Goal: Task Accomplishment & Management: Manage account settings

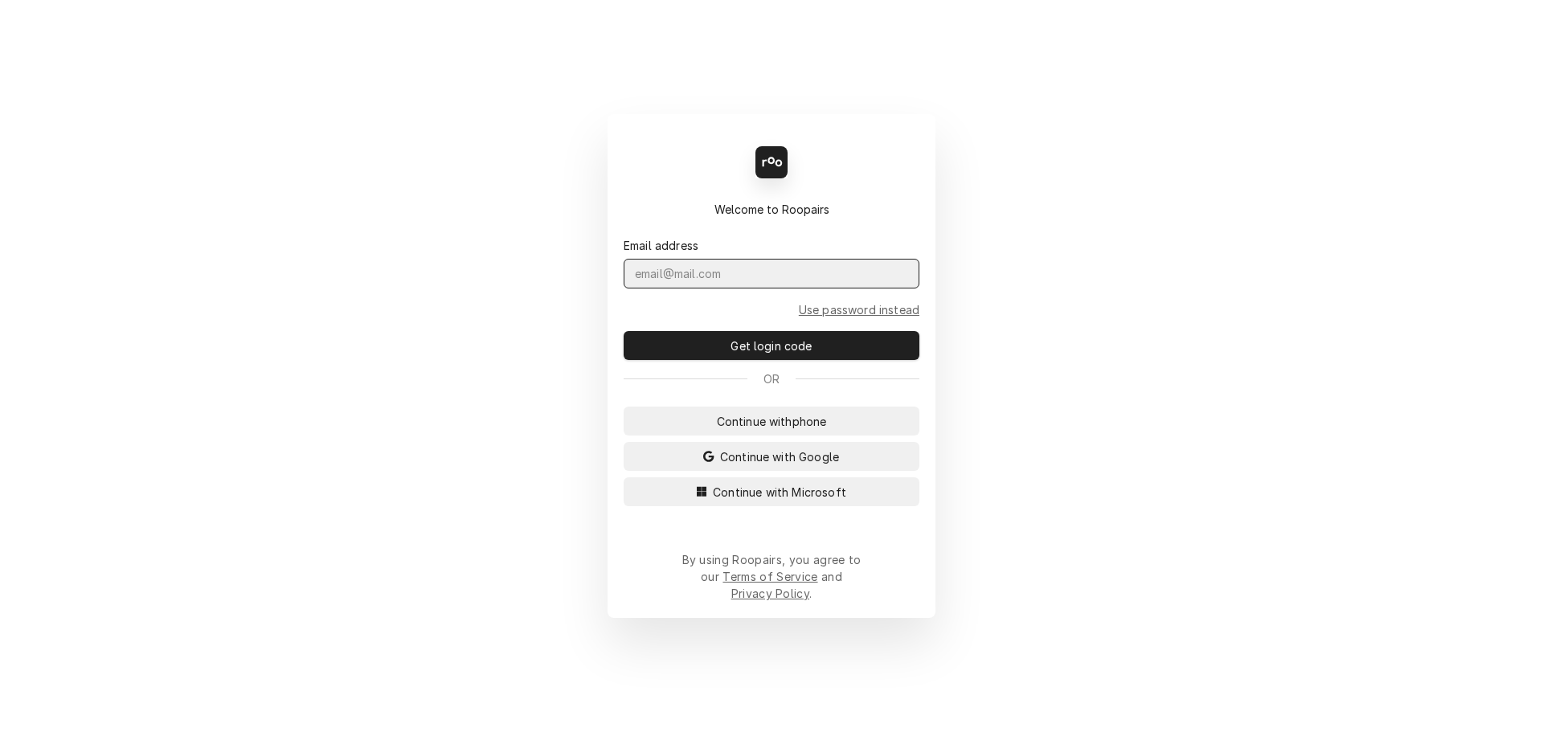
click at [706, 288] on input "Dynamic Content Wrapper" at bounding box center [772, 274] width 296 height 30
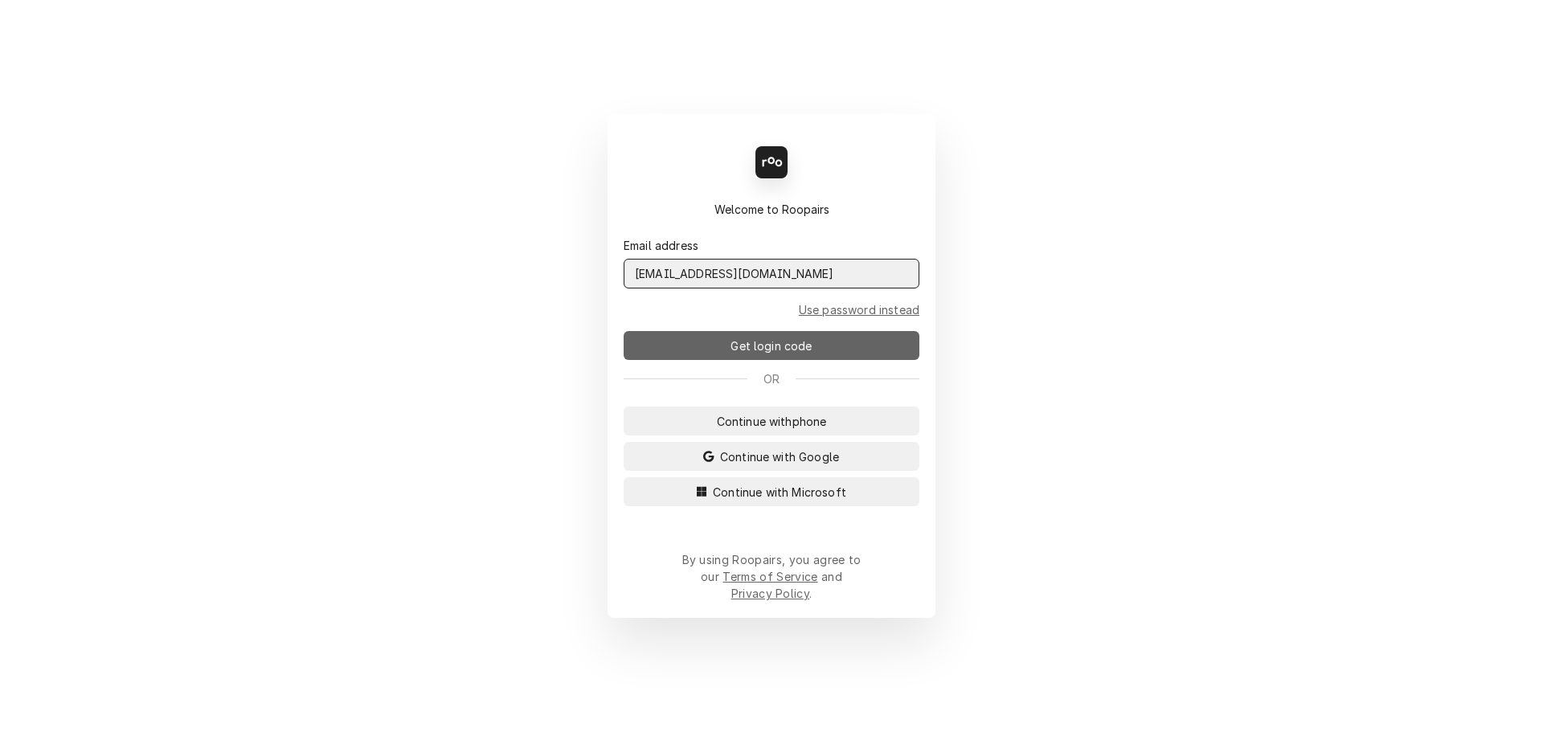
type input "admin@maincomm.com"
click at [782, 354] on span "Get login code" at bounding box center [771, 345] width 88 height 17
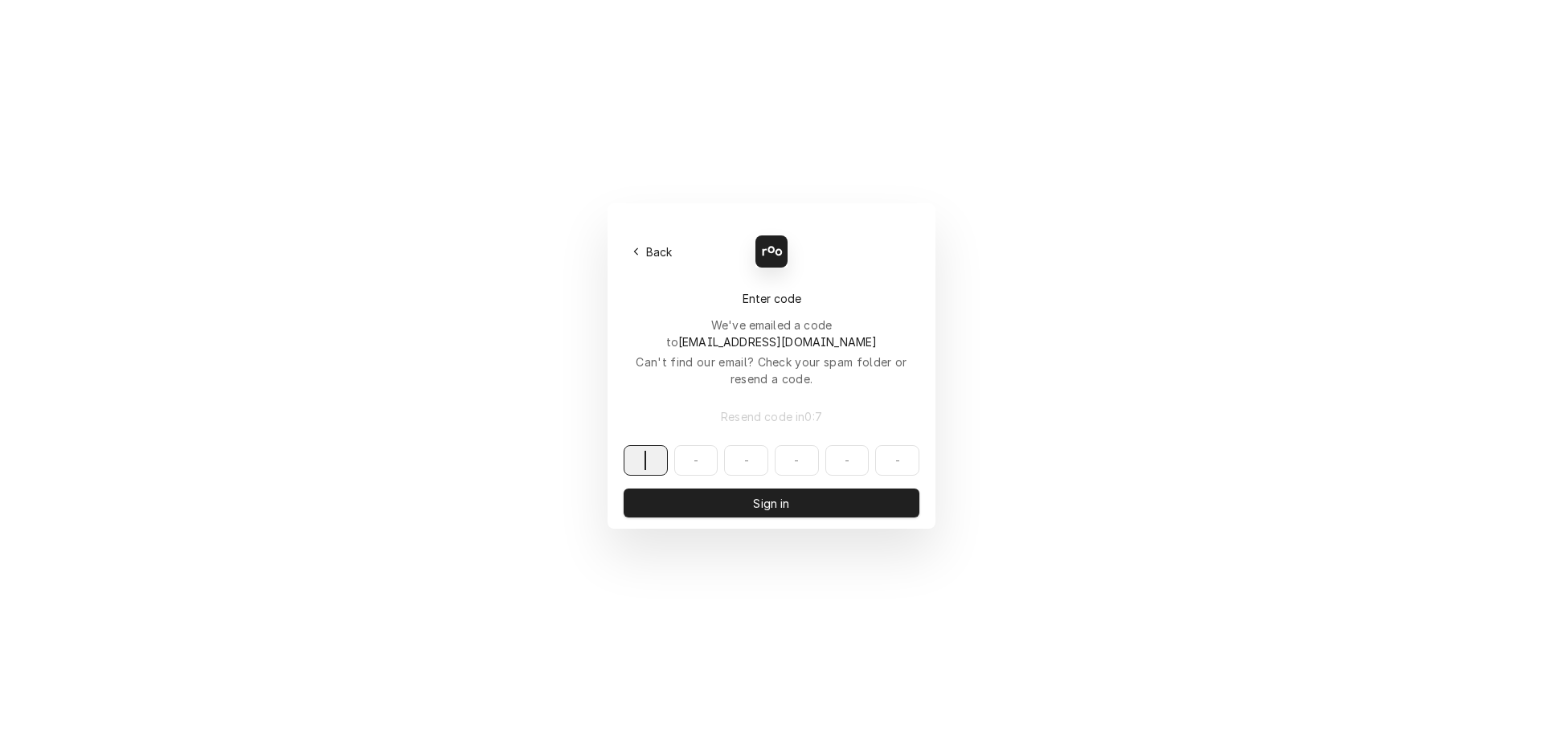
paste input "825860"
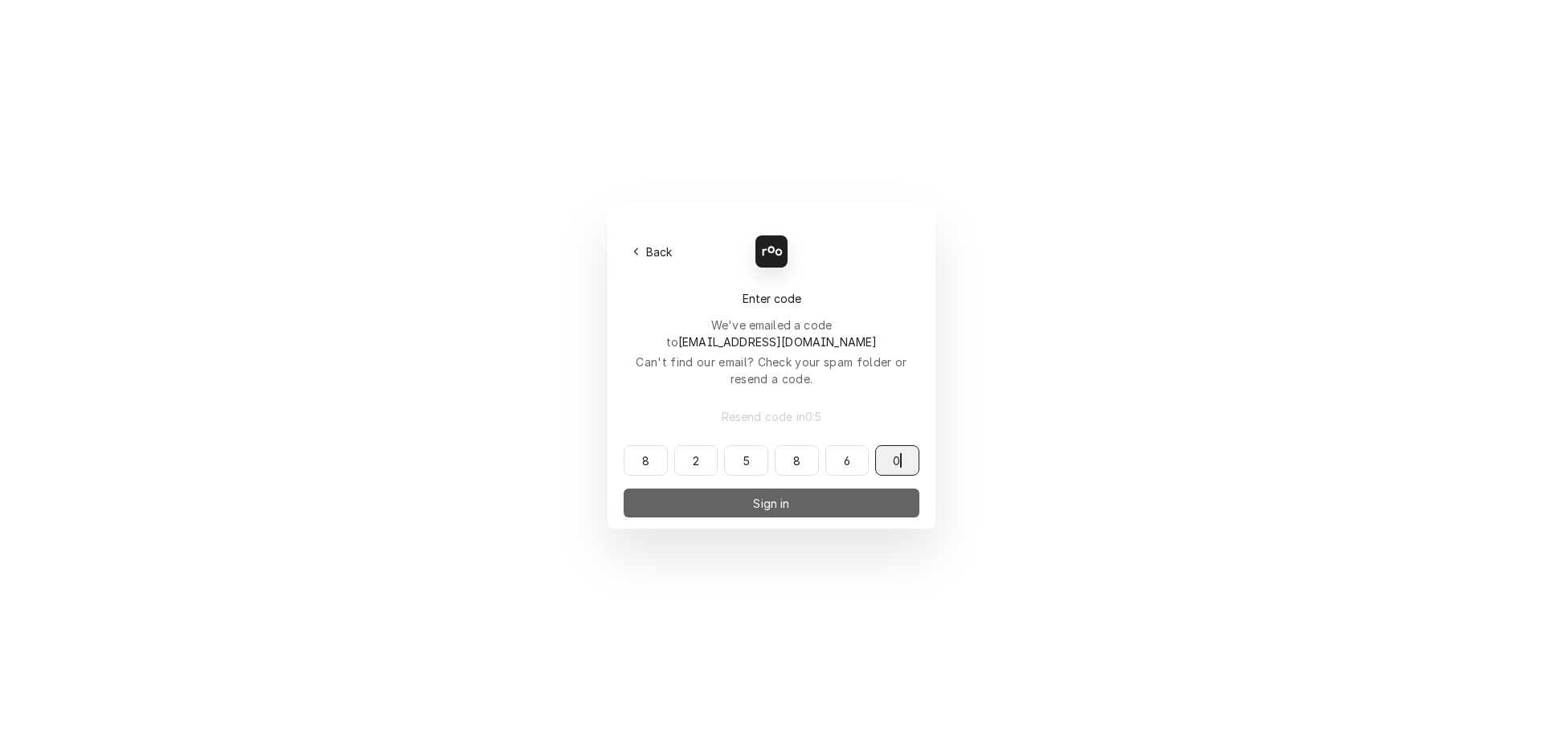
type input "825860"
click at [762, 495] on span "Sign in" at bounding box center [771, 503] width 43 height 17
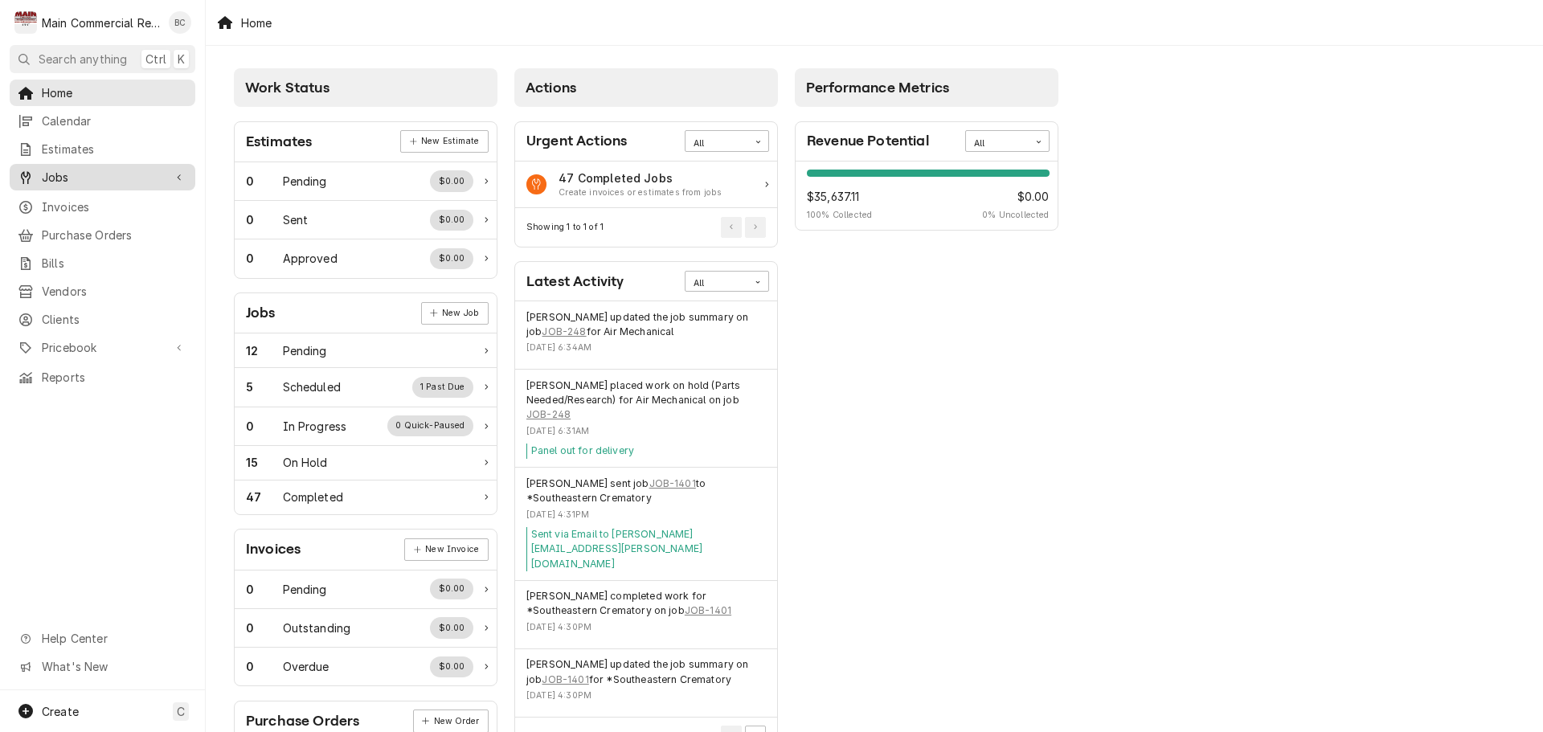
click at [64, 178] on span "Jobs" at bounding box center [102, 177] width 121 height 17
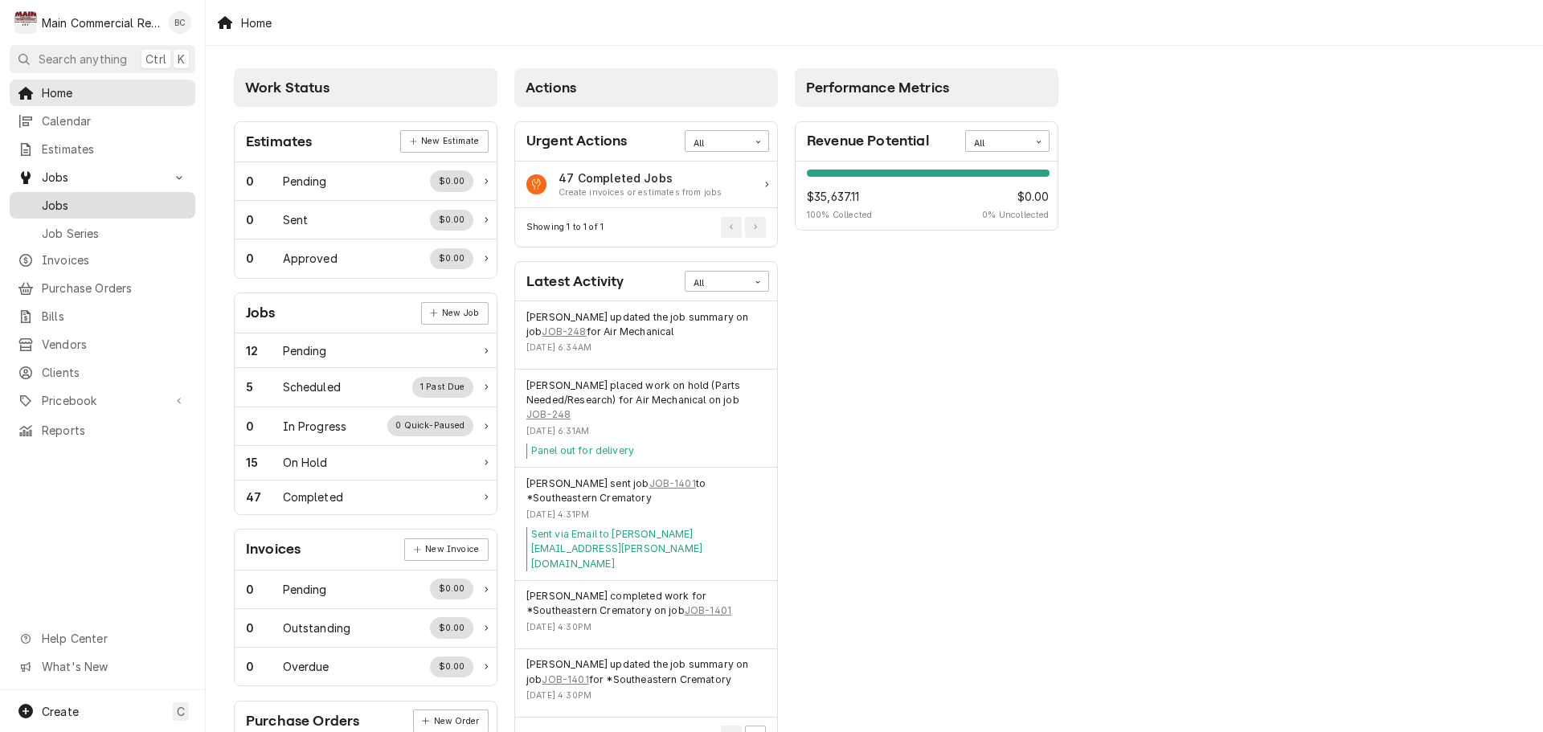
click at [64, 201] on span "Jobs" at bounding box center [114, 205] width 145 height 17
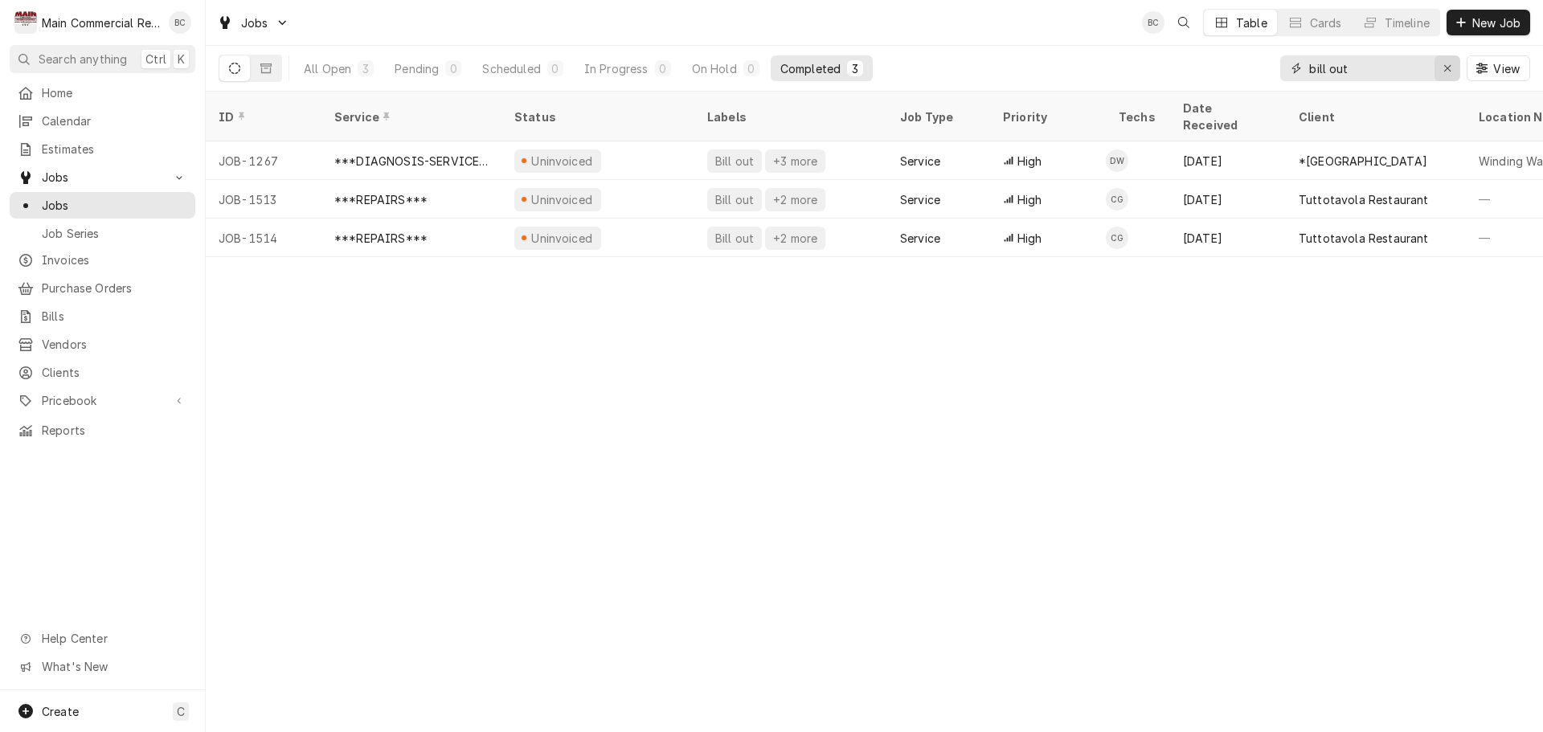
click at [1447, 66] on icon "Erase input" at bounding box center [1447, 68] width 9 height 11
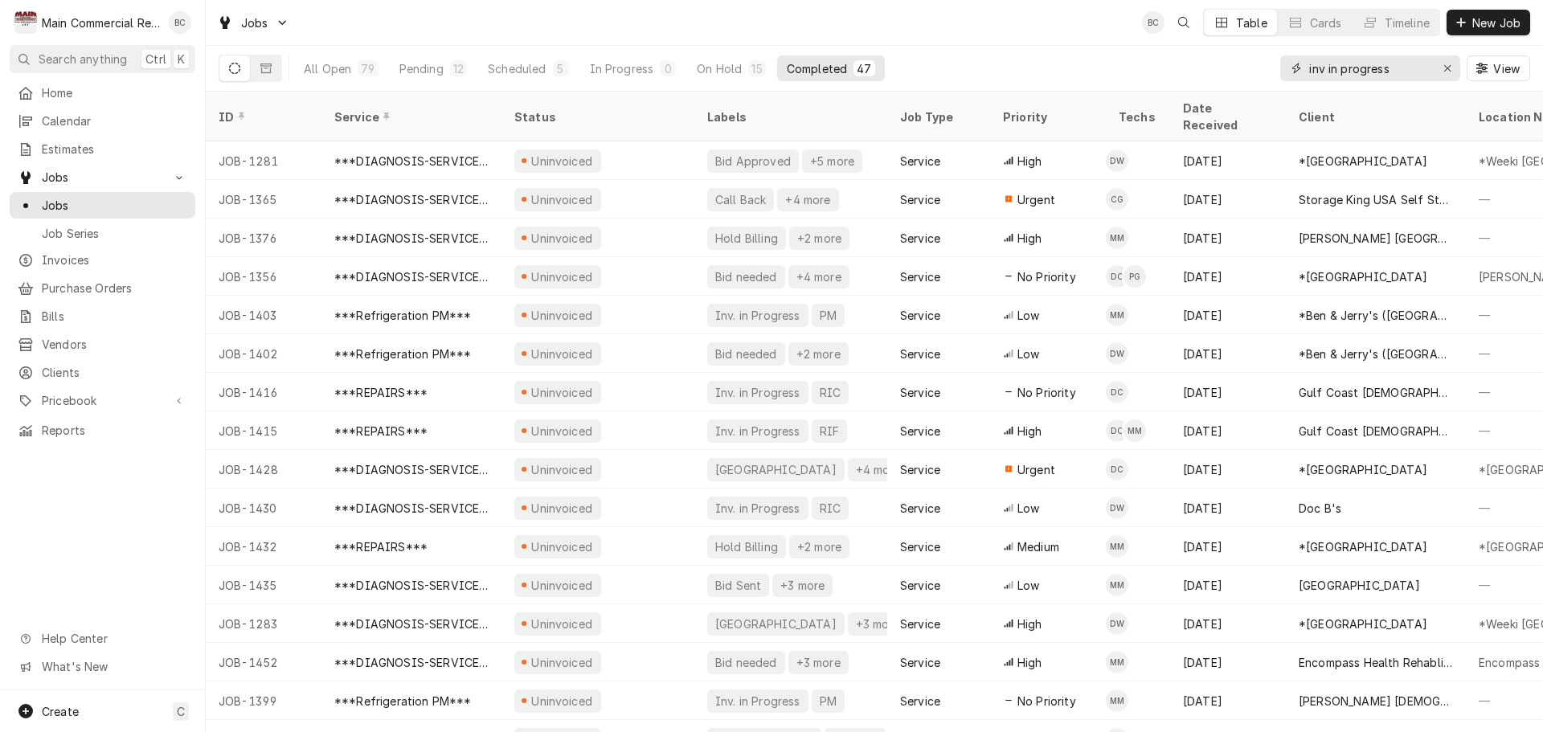
type input "inv in progress"
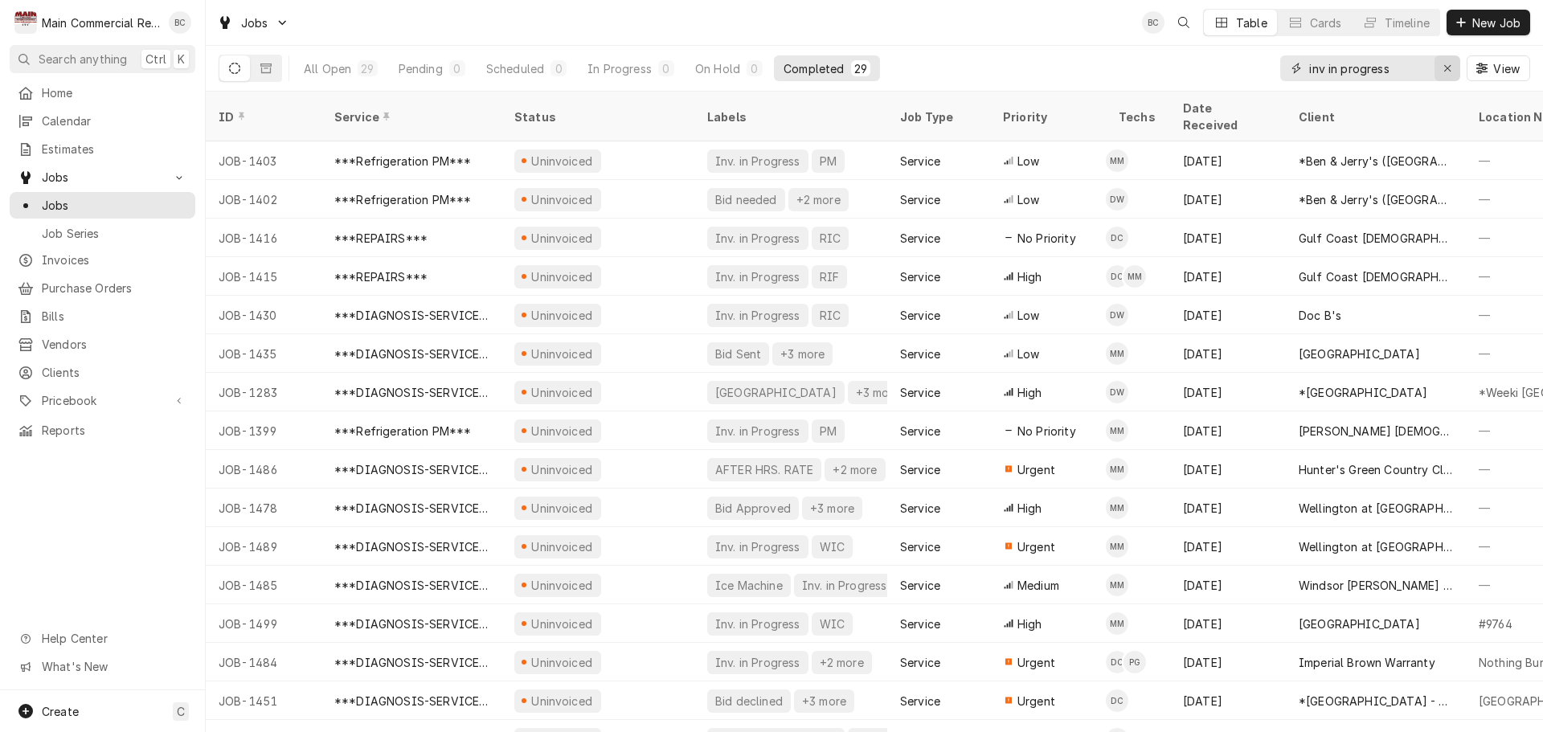
click at [1447, 65] on icon "Erase input" at bounding box center [1447, 68] width 9 height 11
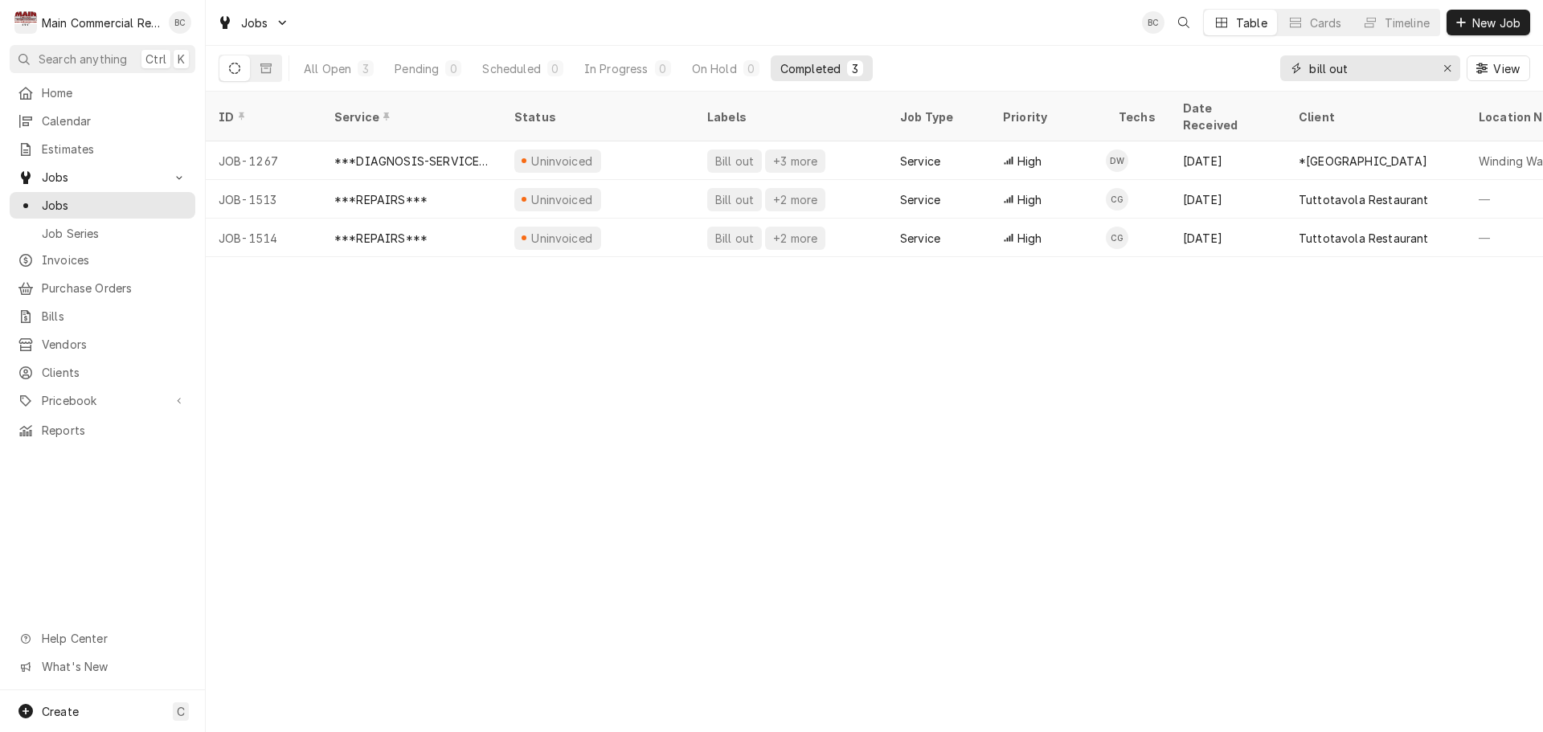
type input "bill out"
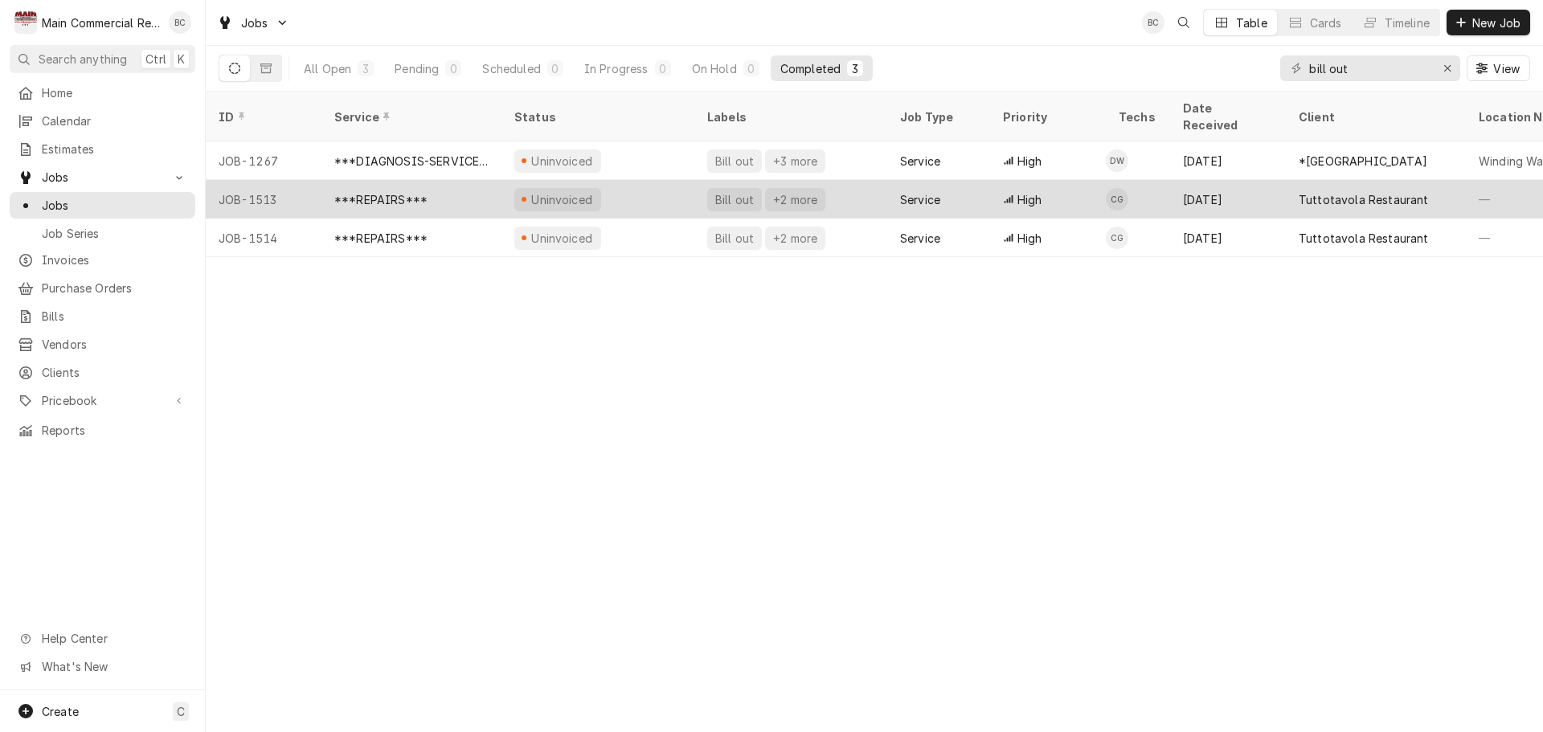
click at [406, 190] on div "***REPAIRS***" at bounding box center [411, 199] width 180 height 39
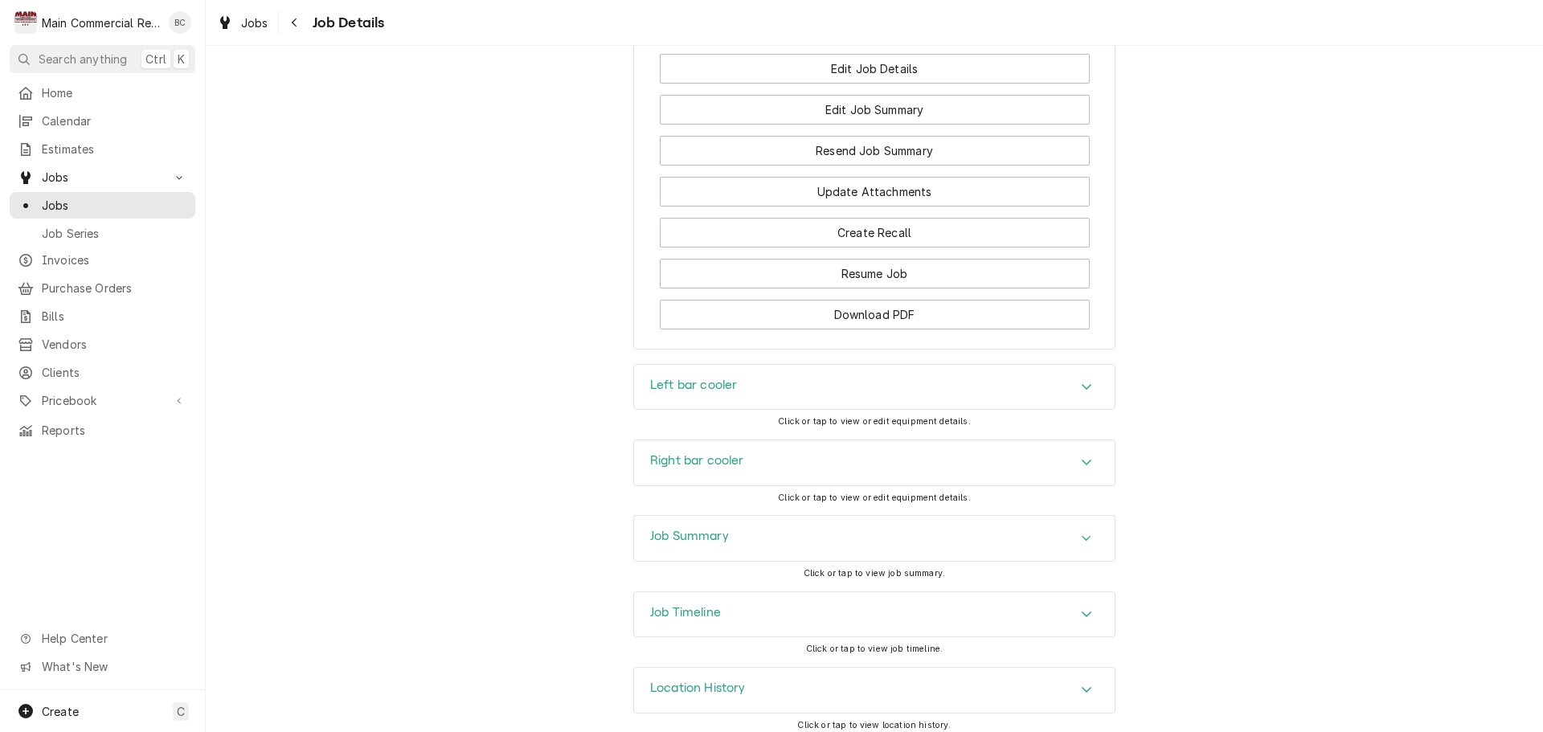
scroll to position [2041, 0]
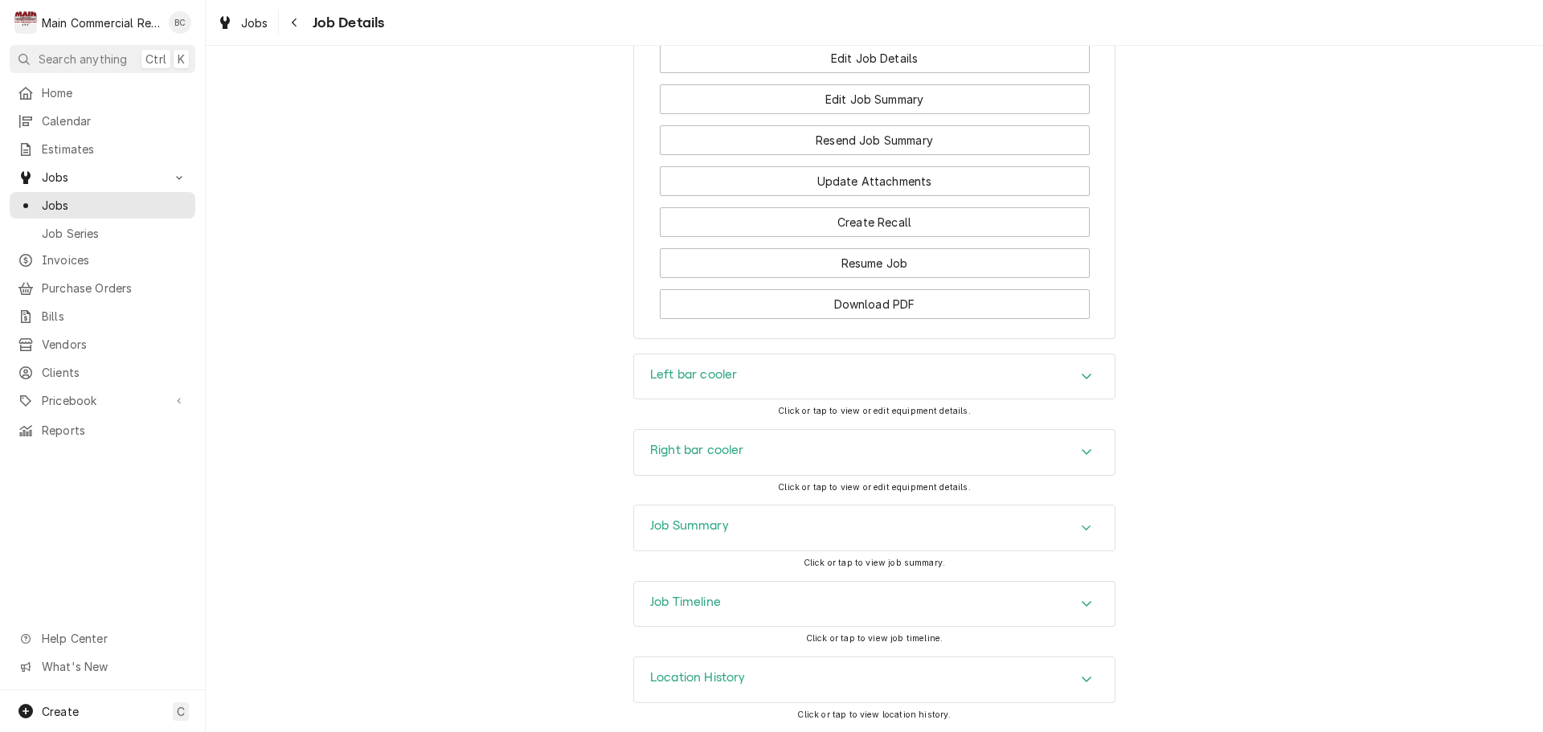
click at [661, 518] on h3 "Job Summary" at bounding box center [689, 525] width 79 height 15
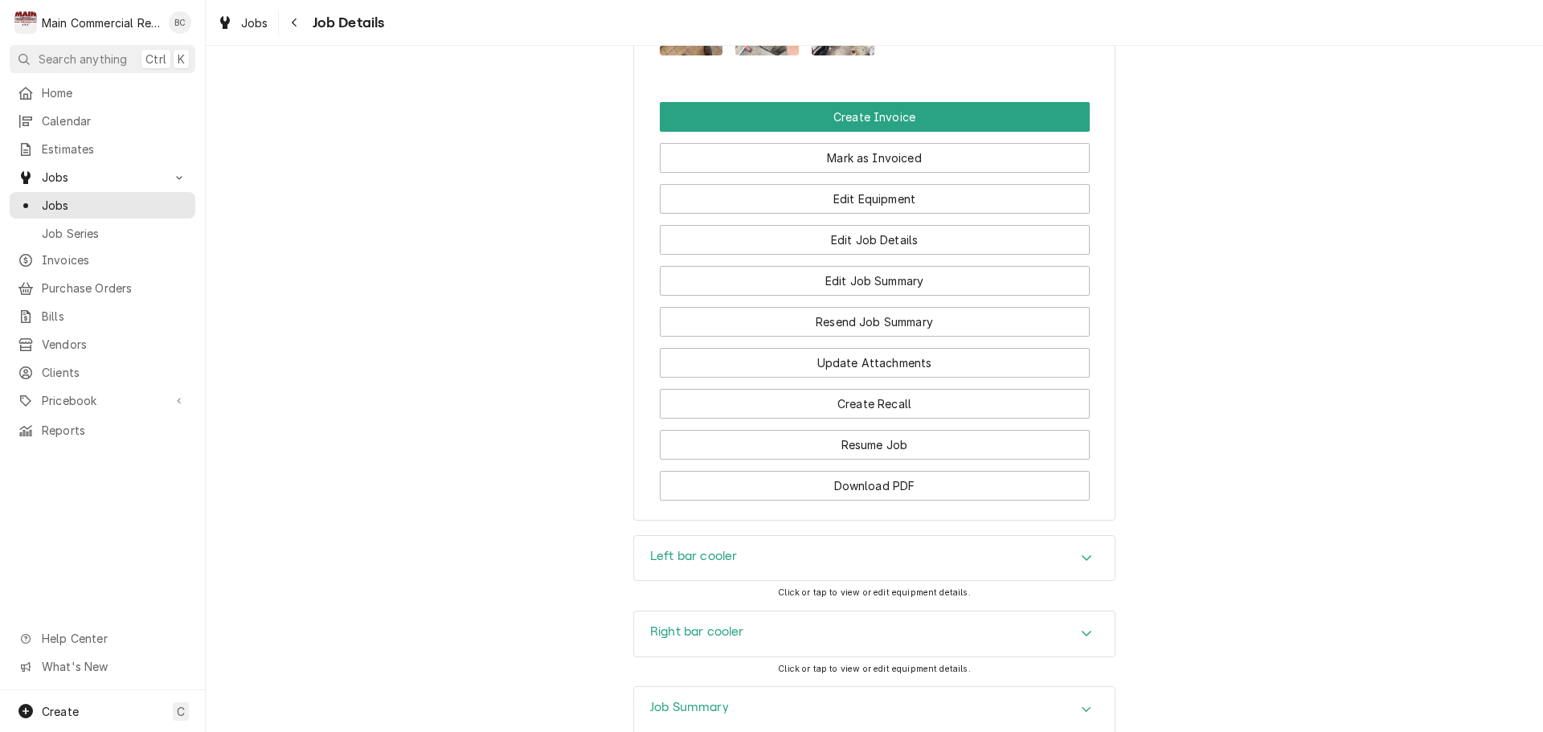
scroll to position [2121, 0]
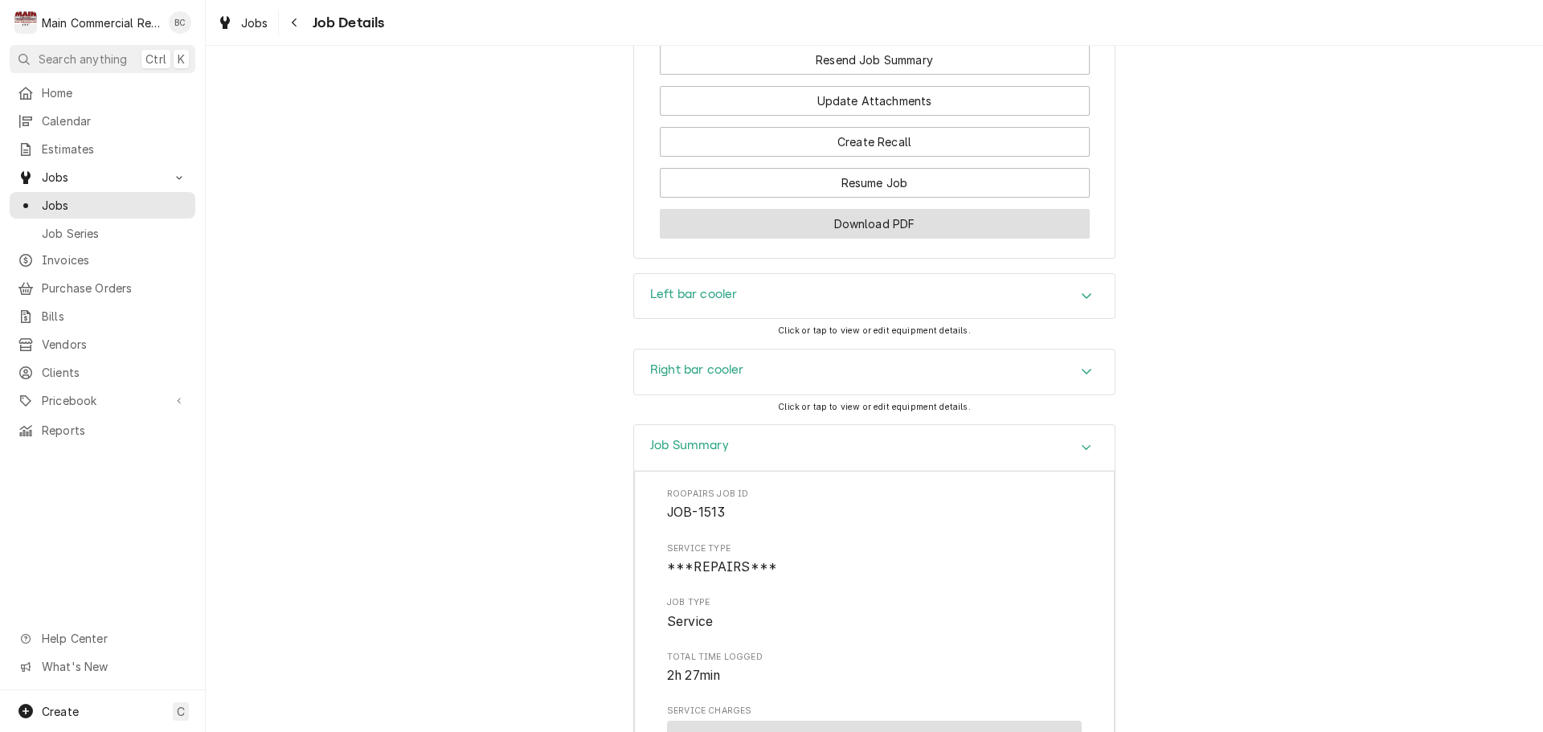
click at [861, 228] on button "Download PDF" at bounding box center [875, 224] width 430 height 30
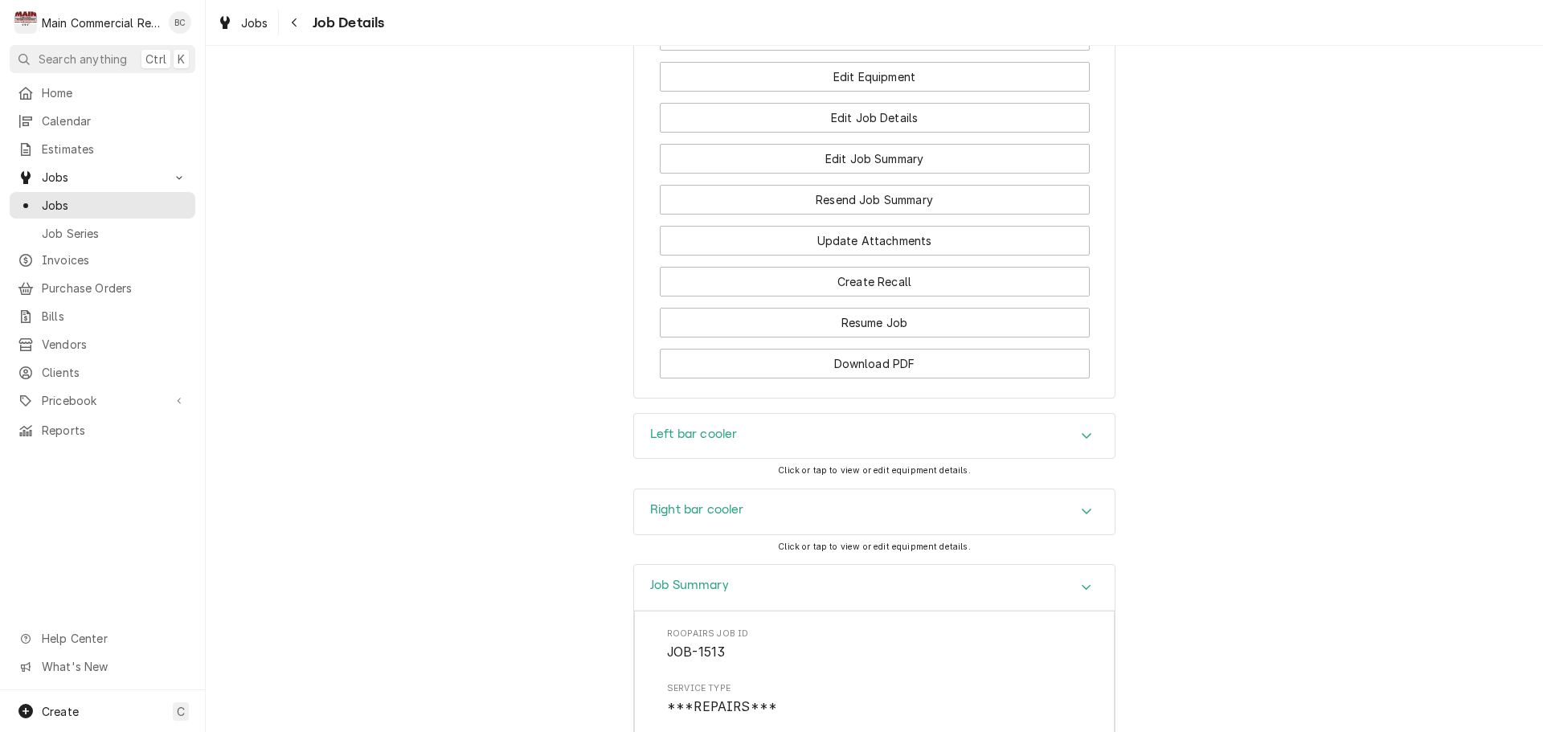
scroll to position [1880, 0]
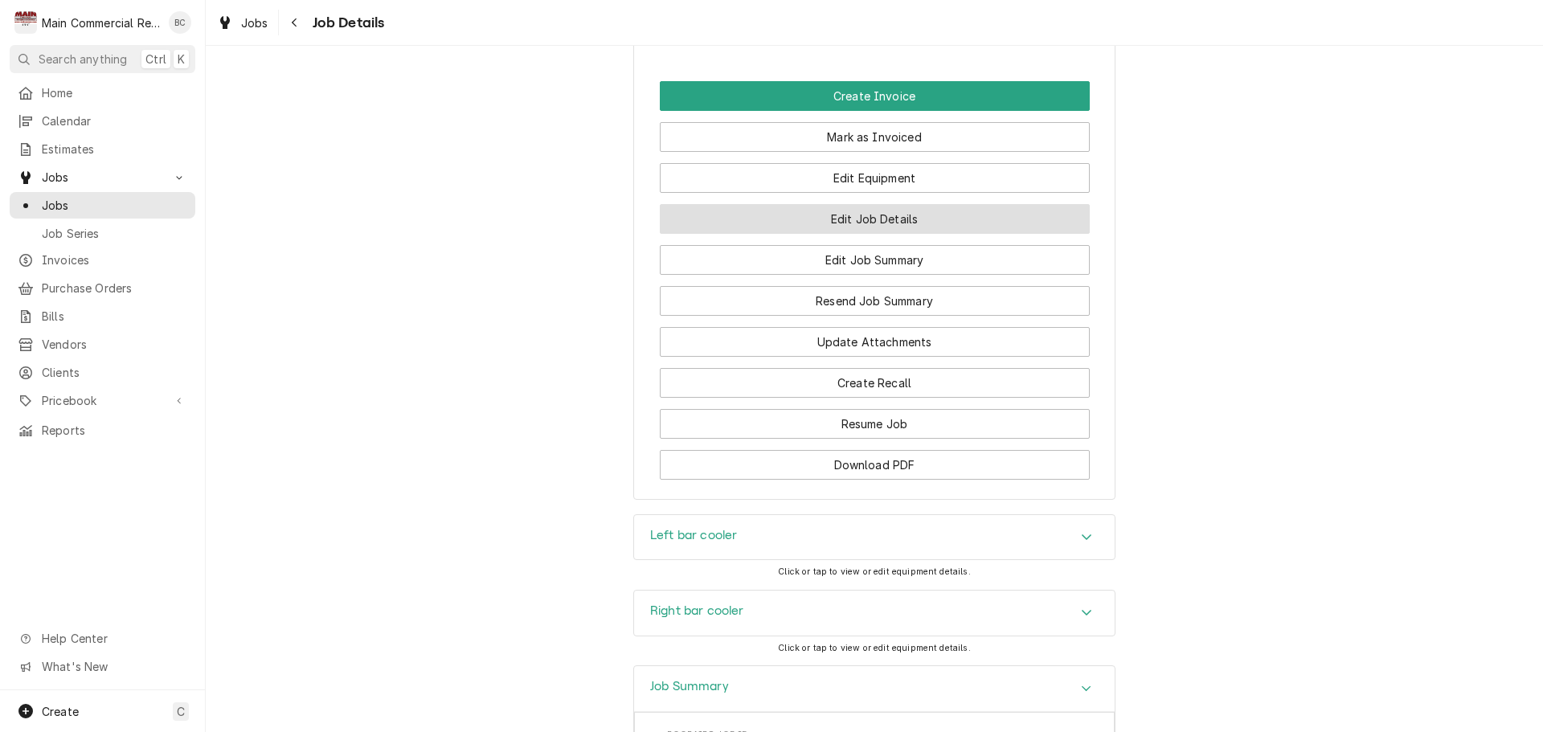
click at [882, 220] on button "Edit Job Details" at bounding box center [875, 219] width 430 height 30
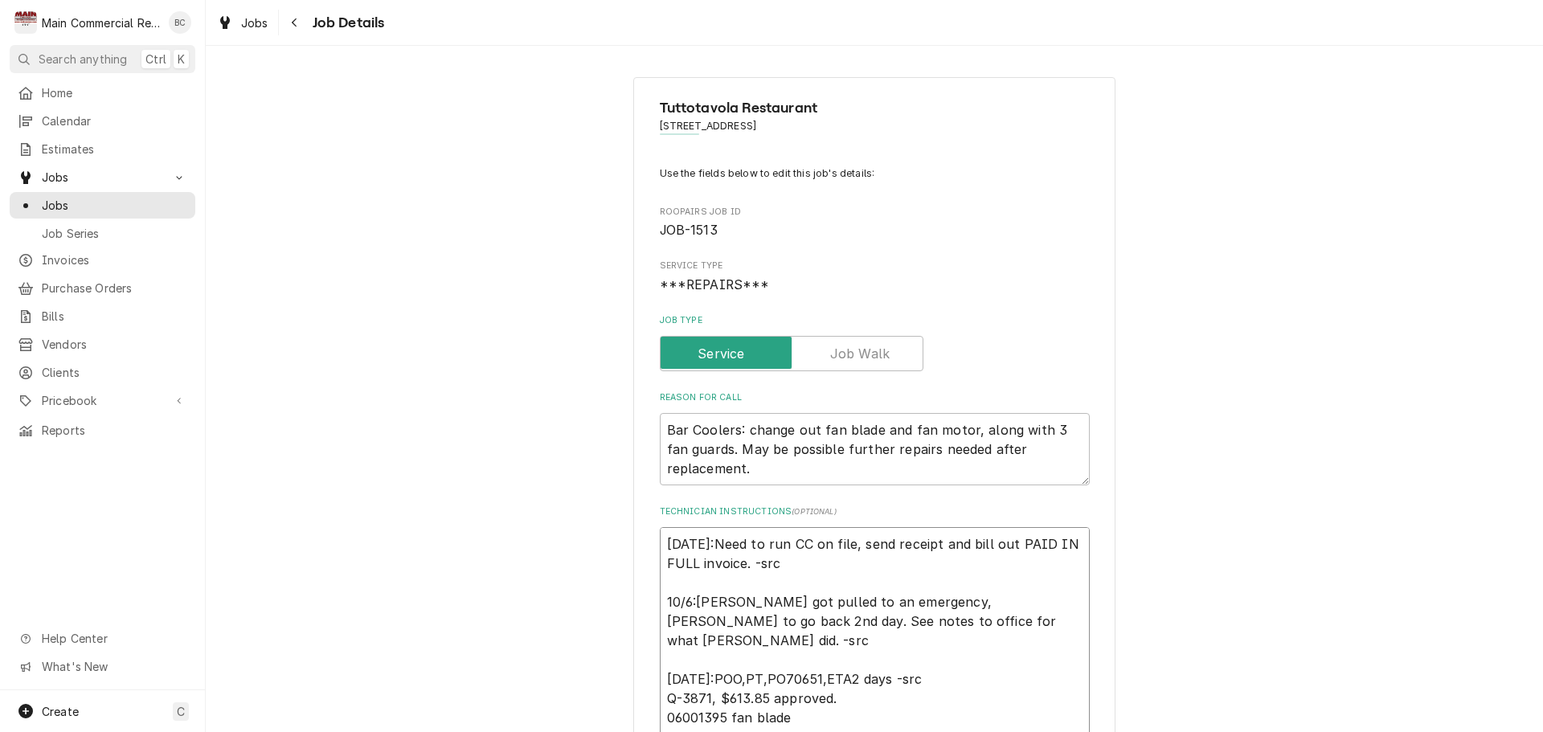
click at [661, 541] on textarea "[DATE]:Need to run CC on file, send receipt and bill out PAID IN FULL invoice. …" at bounding box center [875, 650] width 430 height 246
type textarea "x"
type textarea "[DATE]:Need to run CC on file, send receipt and bill out PAID IN FULL invoice. …"
type textarea "x"
type textarea "J [DATE]:Need to run CC on file, send receipt and bill out PAID IN FULL invoice…"
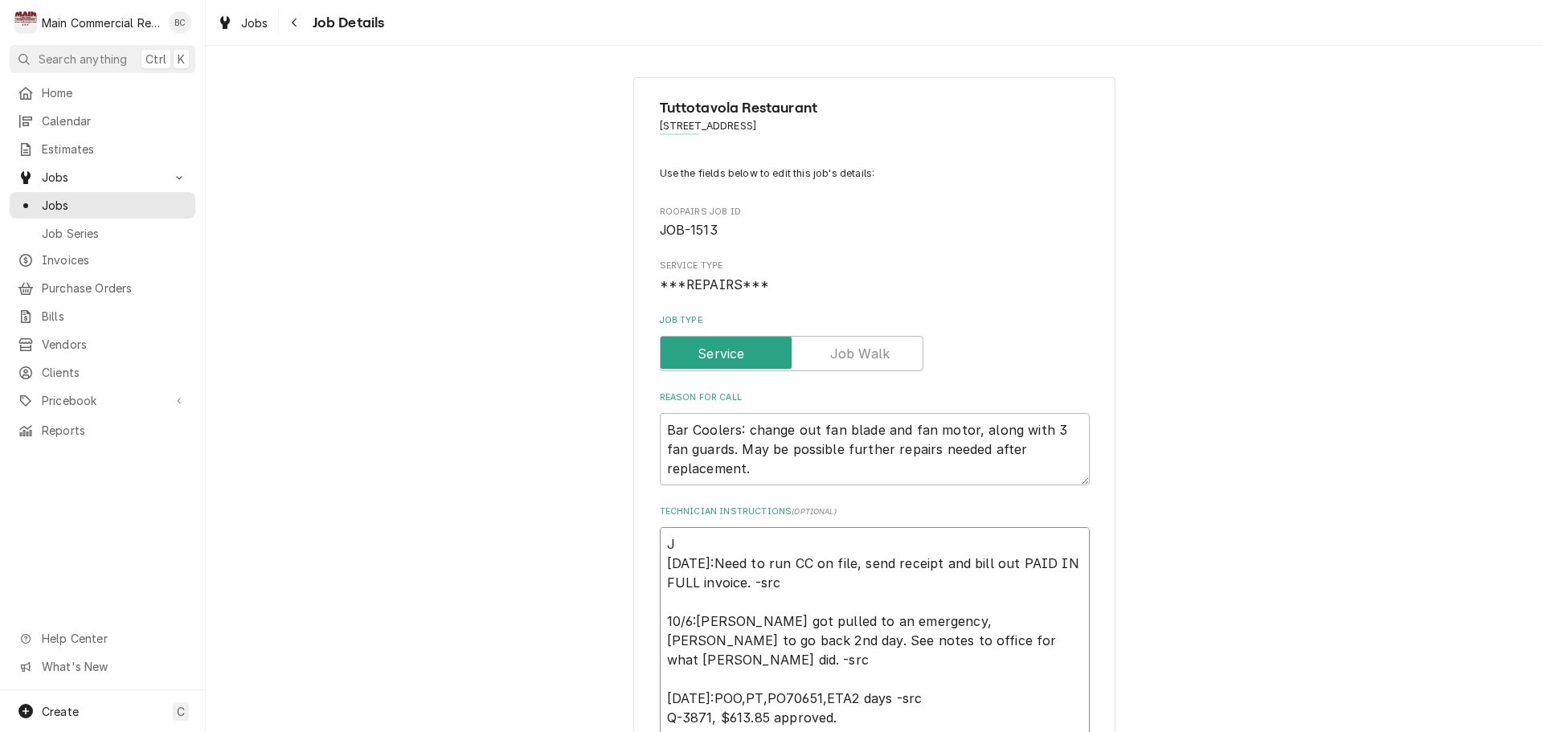
type textarea "x"
type textarea "JO [DATE]:Need to run CC on file, send receipt and bill out PAID IN FULL invoic…"
type textarea "x"
type textarea "JOB [DATE]:Need to run CC on file, send receipt and bill out PAID IN FULL invoi…"
type textarea "x"
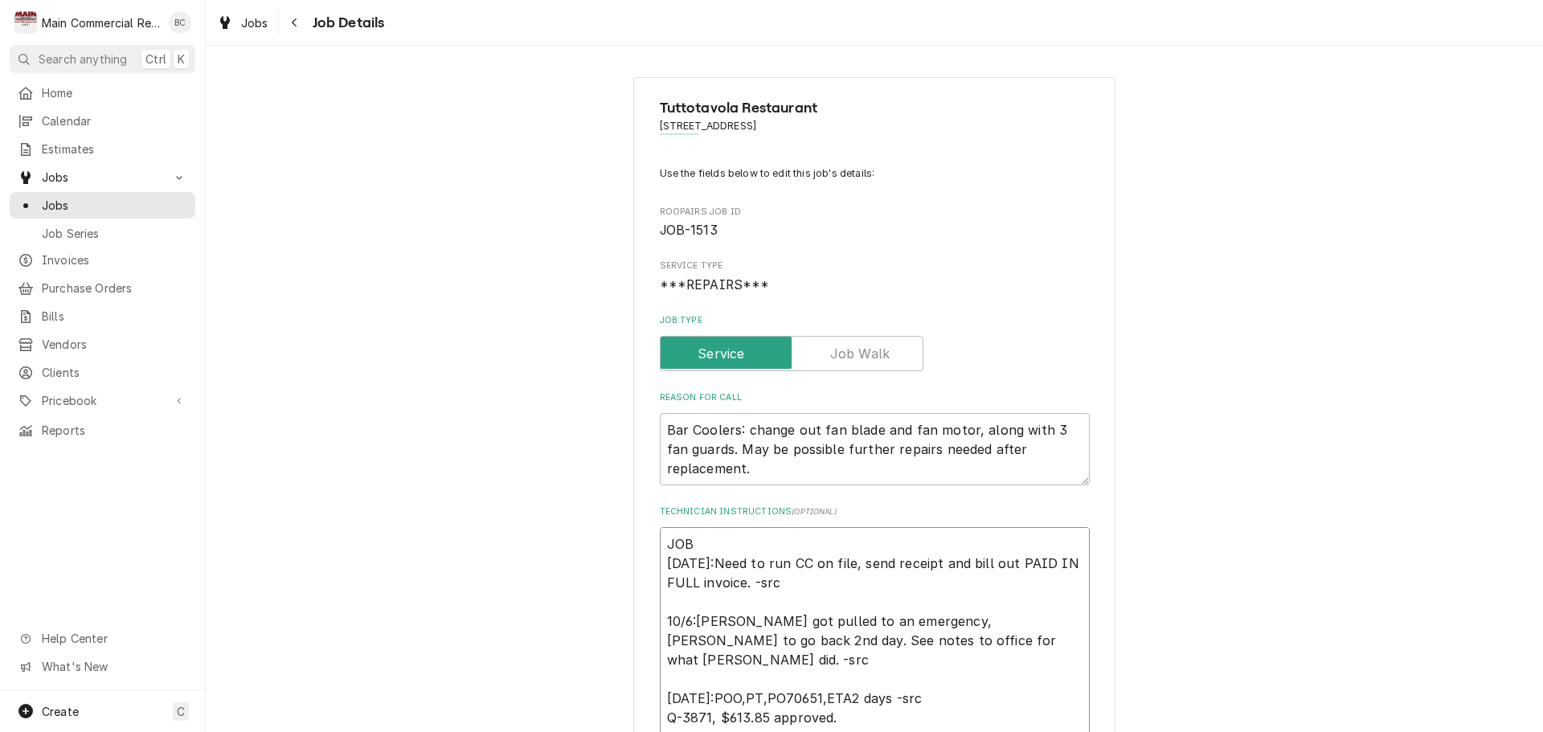
type textarea "JO [DATE]:Need to run CC on file, send receipt and bill out PAID IN FULL invoic…"
type textarea "x"
type textarea "J [DATE]:Need to run CC on file, send receipt and bill out PAID IN FULL invoice…"
type textarea "x"
type textarea "[DATE]:Need to run CC on file, send receipt and bill out PAID IN FULL invoice. …"
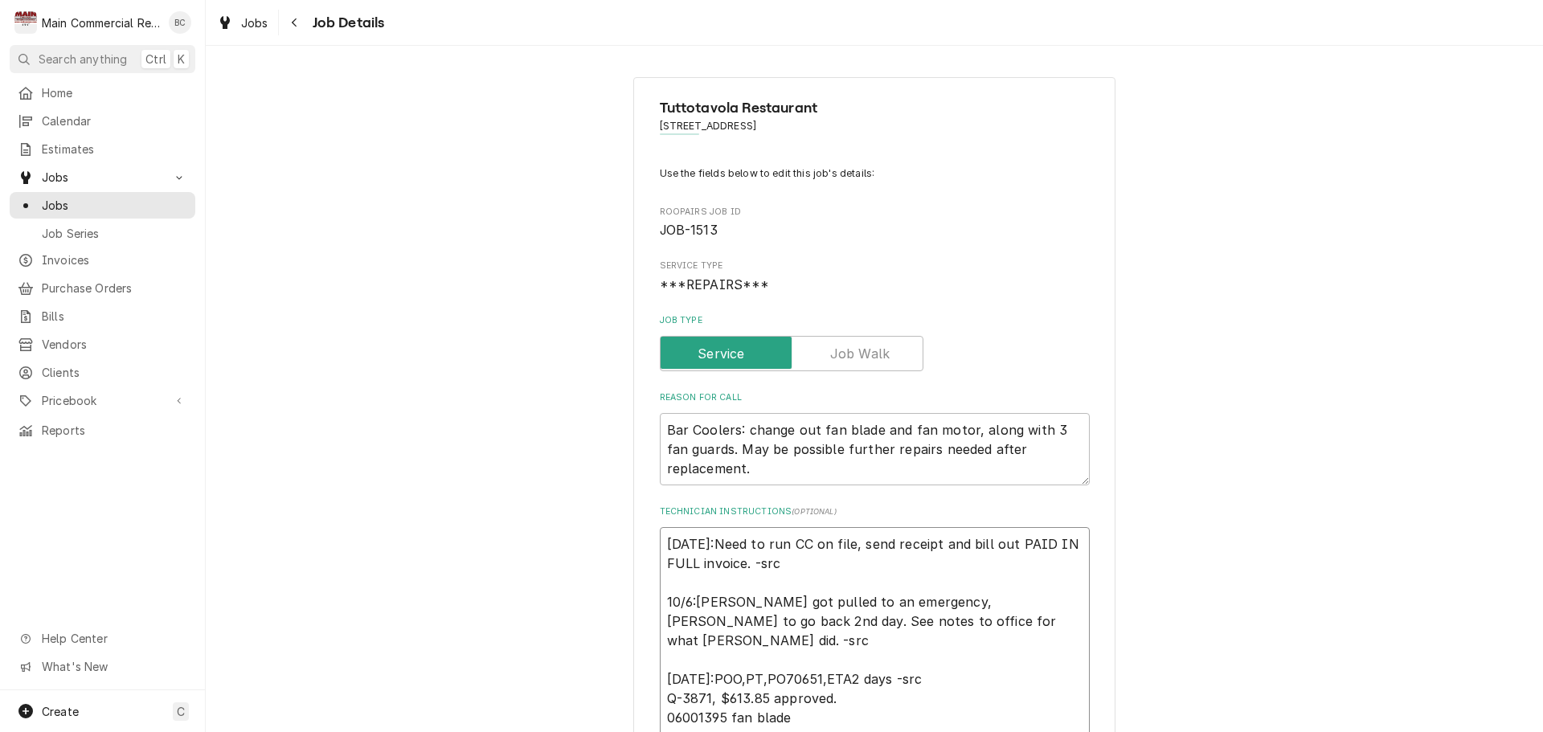
type textarea "x"
type textarea "I [DATE]:Need to run CC on file, send receipt and bill out PAID IN FULL invoice…"
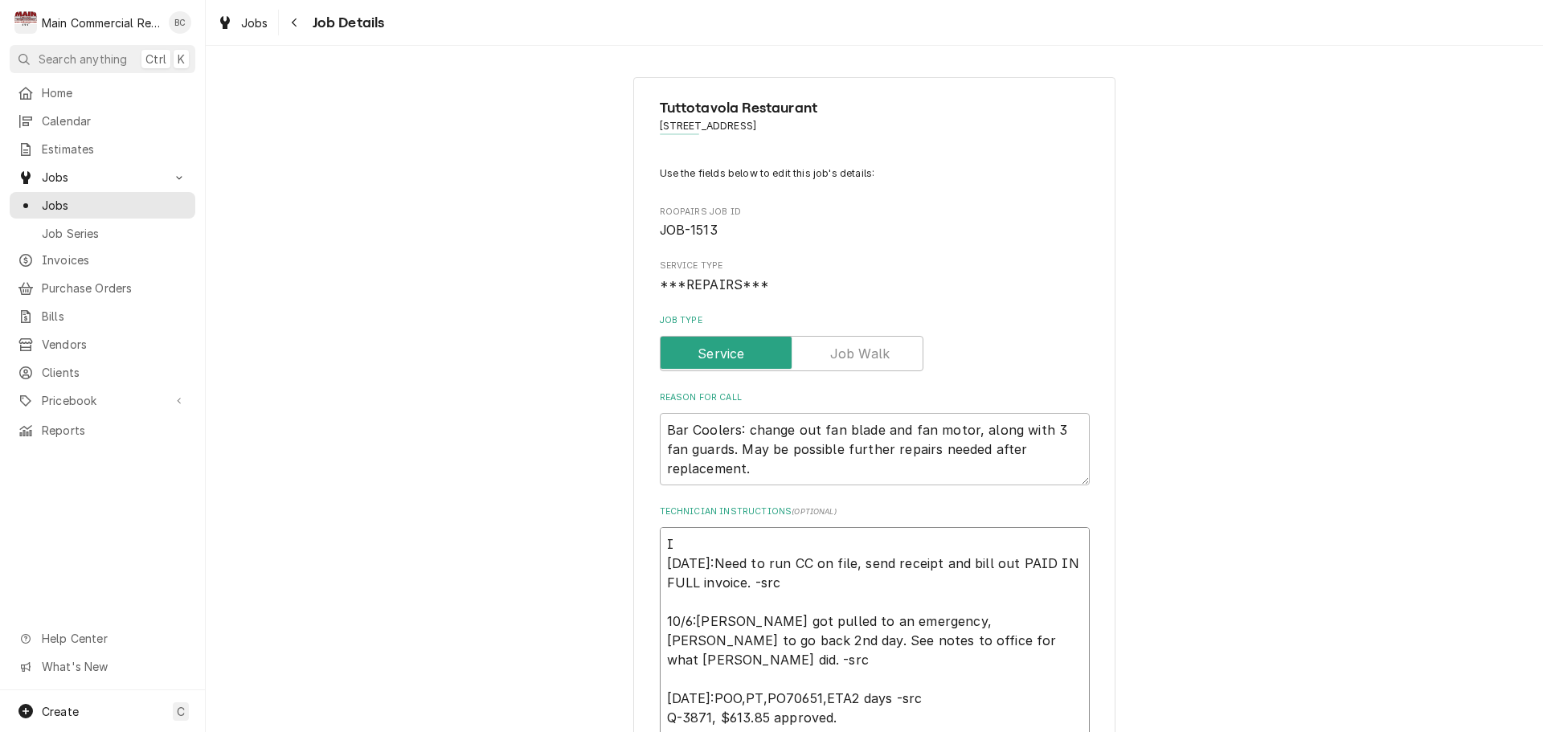
type textarea "x"
type textarea "INV [DATE]:Need to run CC on file, send receipt and bill out PAID IN FULL invoi…"
type textarea "x"
type textarea "INV# [DATE]:Need to run CC on file, send receipt and bill out PAID IN FULL invo…"
type textarea "x"
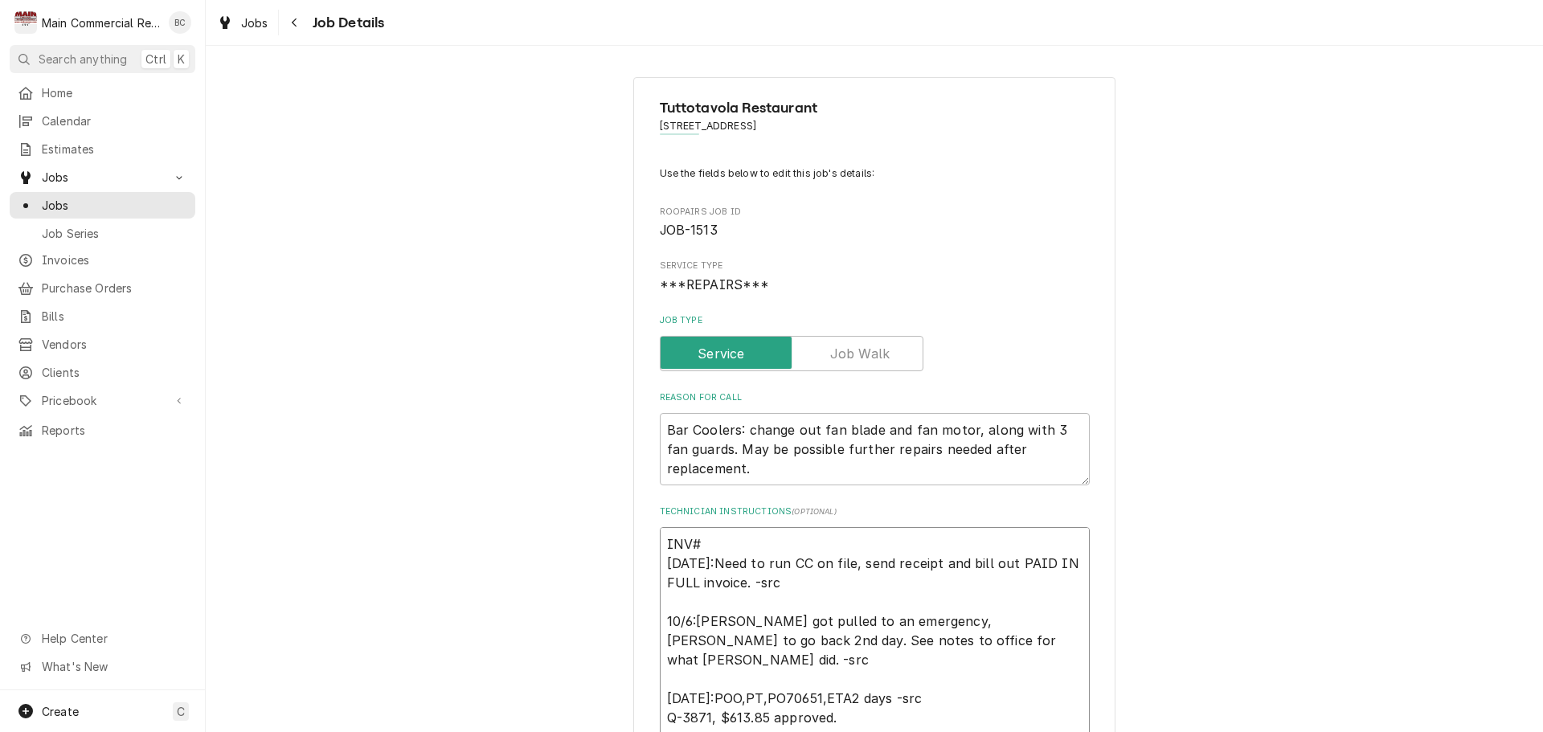
type textarea "INV#1 [DATE]:Need to run CC on file, send receipt and bill out PAID IN FULL inv…"
type textarea "x"
type textarea "INV#15 [DATE]:Need to run CC on file, send receipt and bill out PAID IN FULL in…"
type textarea "x"
type textarea "INV#152 [DATE]:Need to run CC on file, send receipt and bill out PAID IN FULL i…"
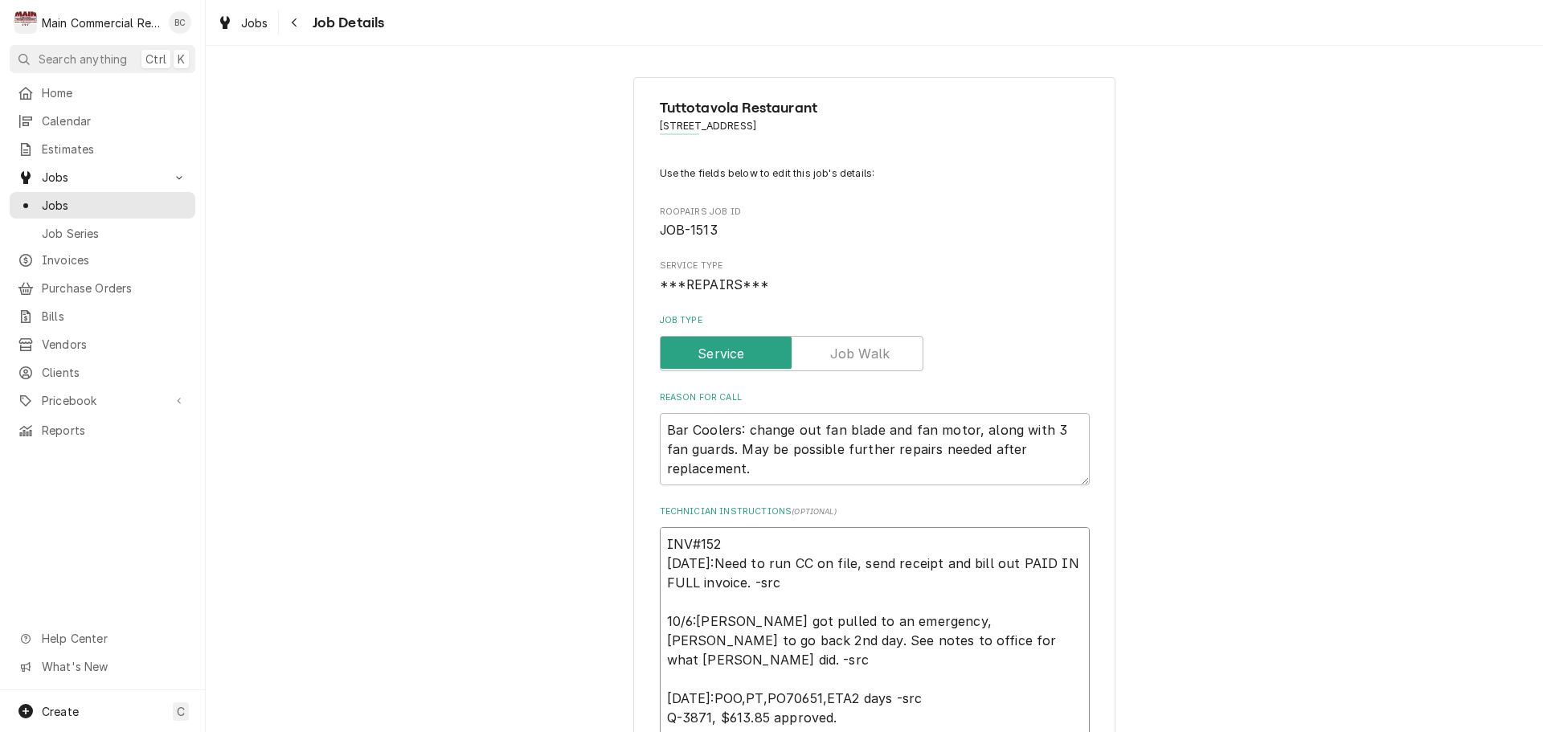
type textarea "x"
type textarea "INV#1523 [DATE]:Need to run CC on file, send receipt and bill out PAID IN FULL …"
type textarea "x"
type textarea "INV#15235 [DATE]:Need to run CC on file, send receipt and bill out PAID IN FULL…"
type textarea "x"
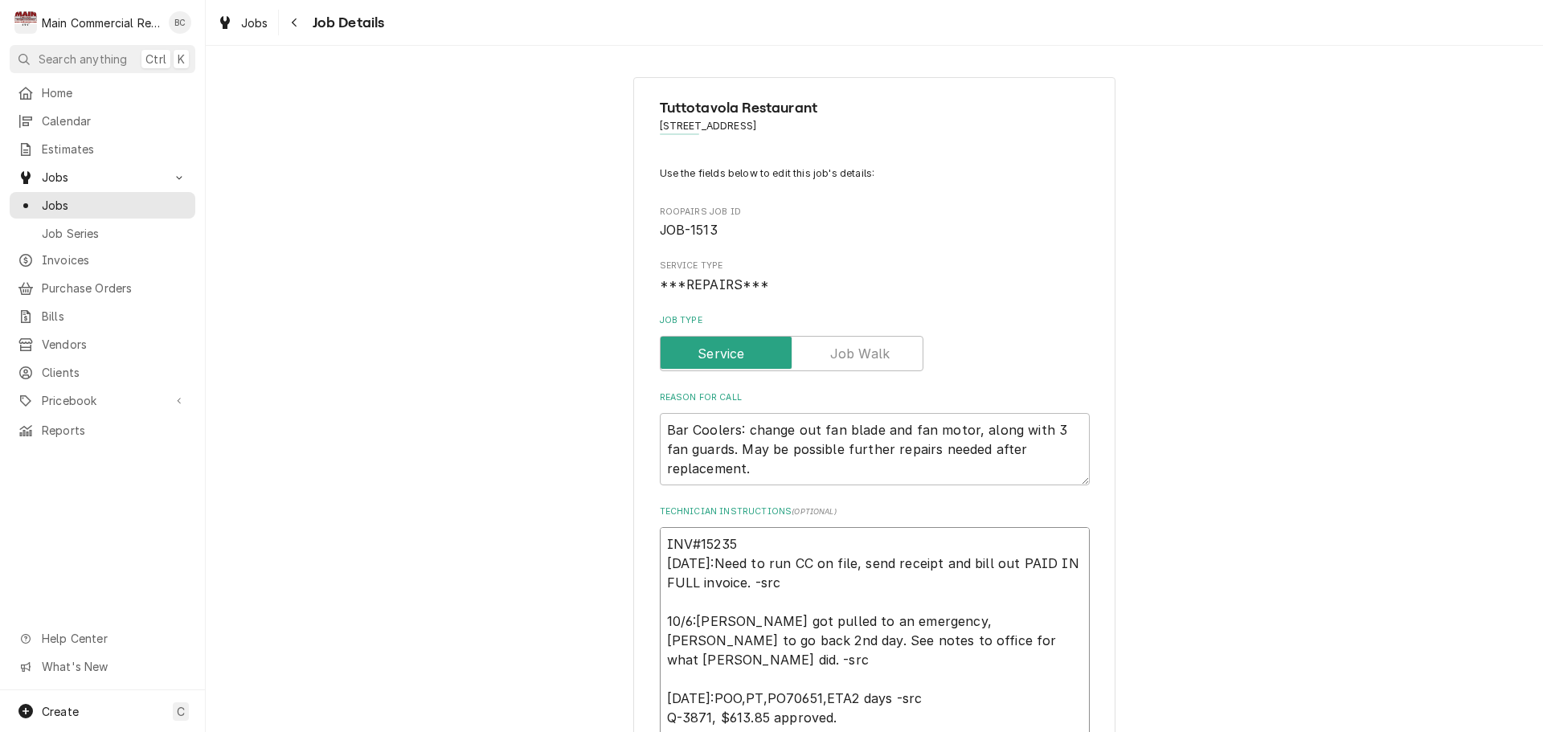
type textarea "INV#152356 [DATE]:Need to run CC on file, send receipt and bill out PAID IN FUL…"
type textarea "x"
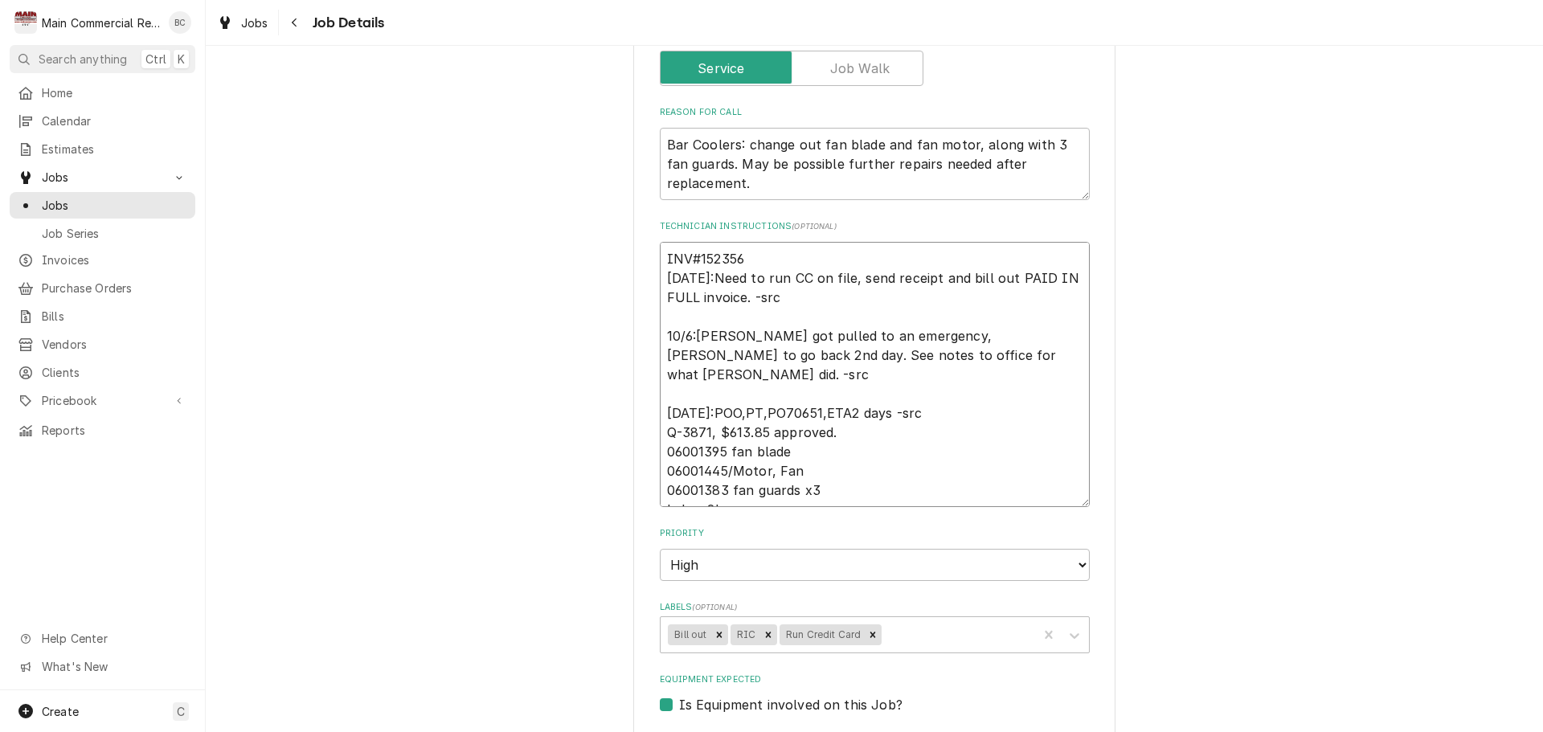
scroll to position [321, 0]
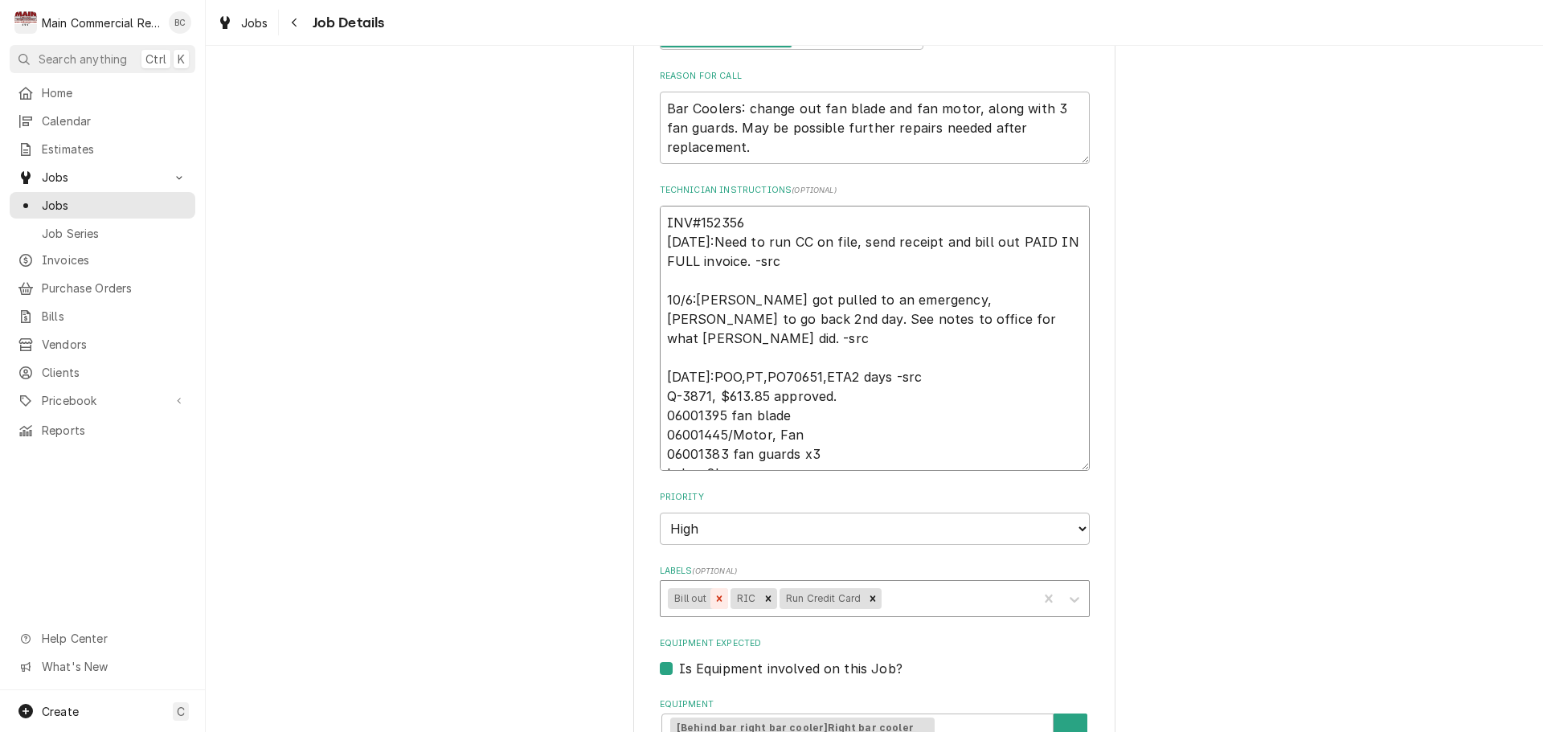
click at [716, 600] on icon "Remove Bill out" at bounding box center [719, 598] width 6 height 6
type textarea "INV#152356 [DATE]:Need to run CC on file, send receipt and bill out PAID IN FUL…"
type textarea "x"
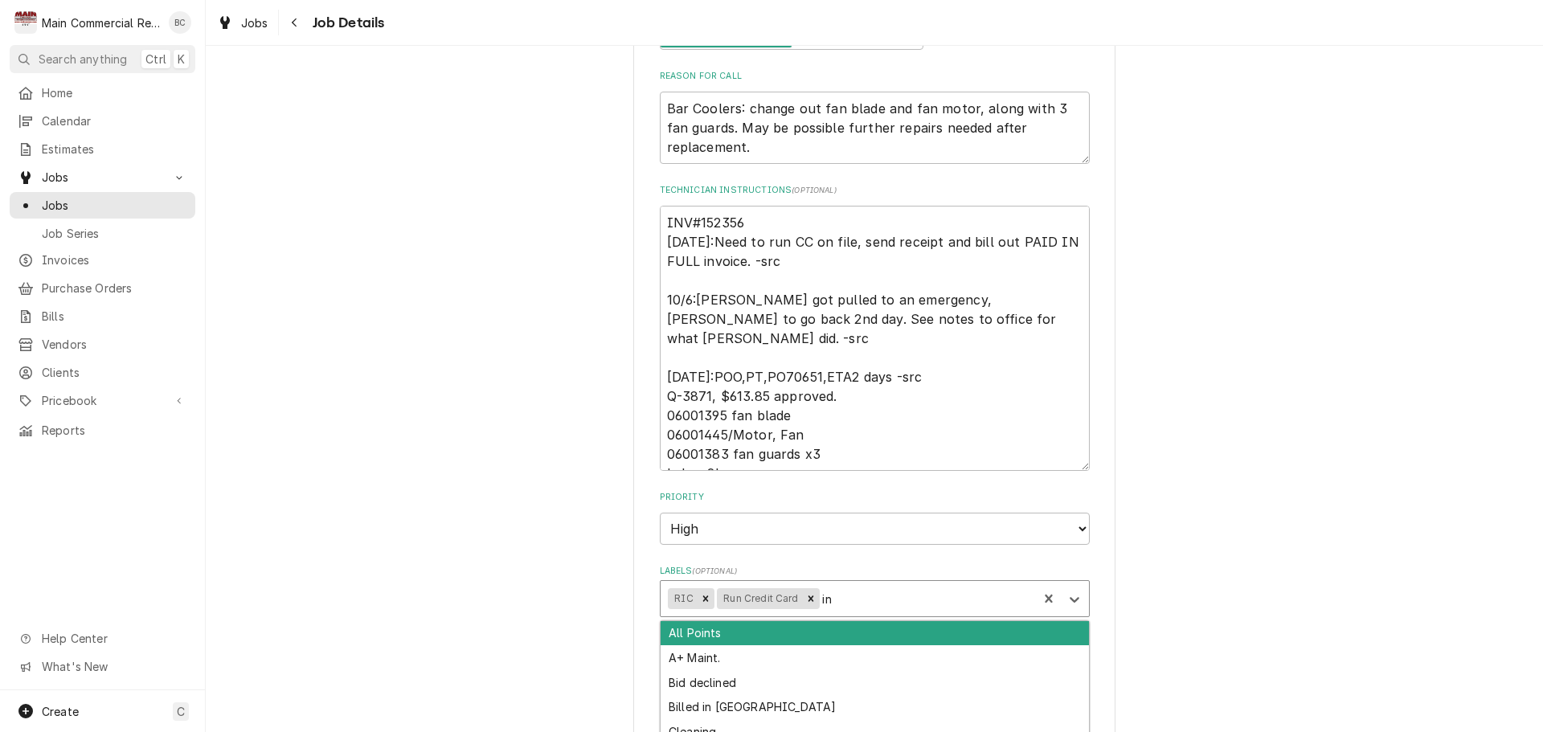
type input "inv"
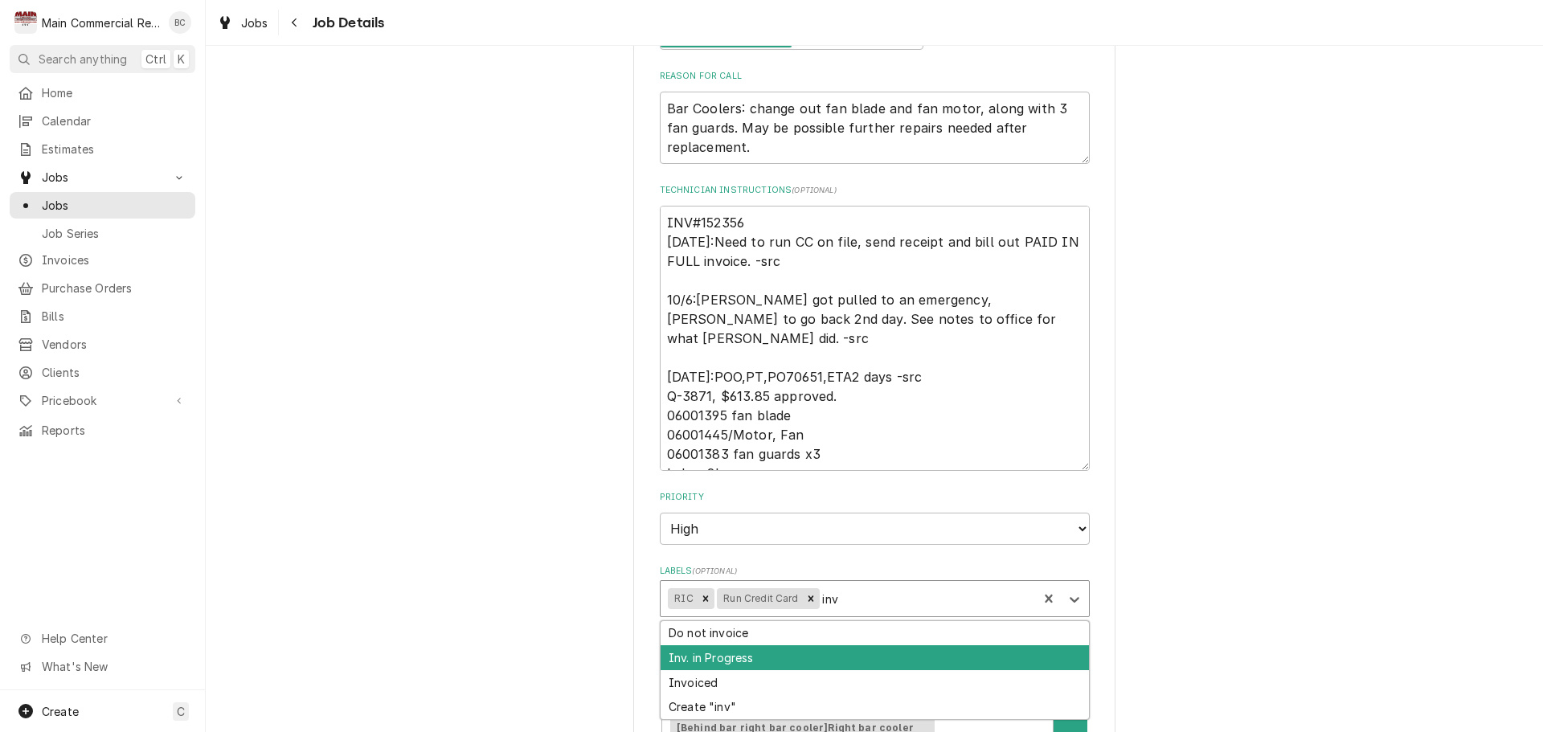
click at [755, 668] on div "Inv. in Progress" at bounding box center [875, 657] width 428 height 25
type textarea "x"
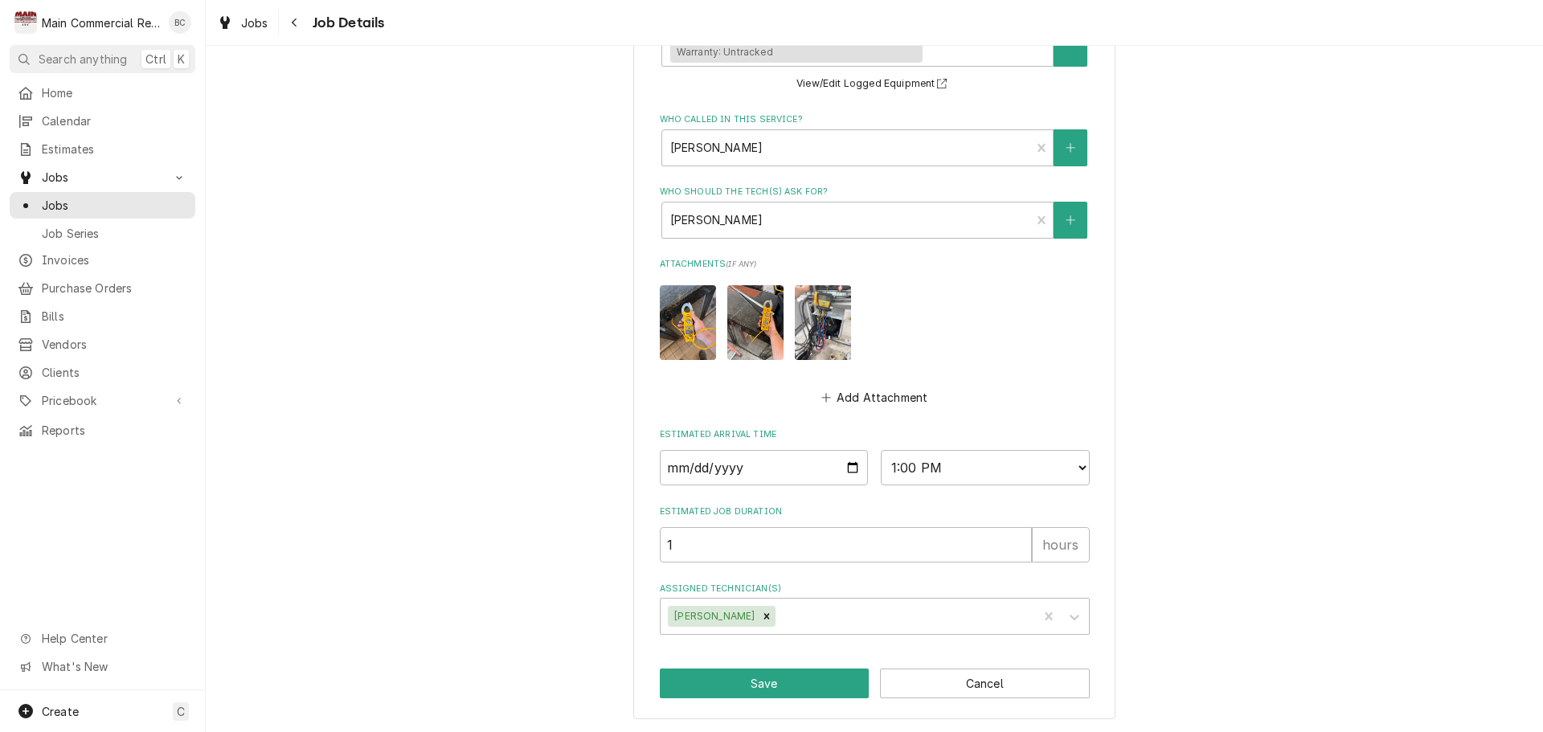
scroll to position [1078, 0]
click at [752, 679] on button "Save" at bounding box center [765, 683] width 210 height 30
type textarea "x"
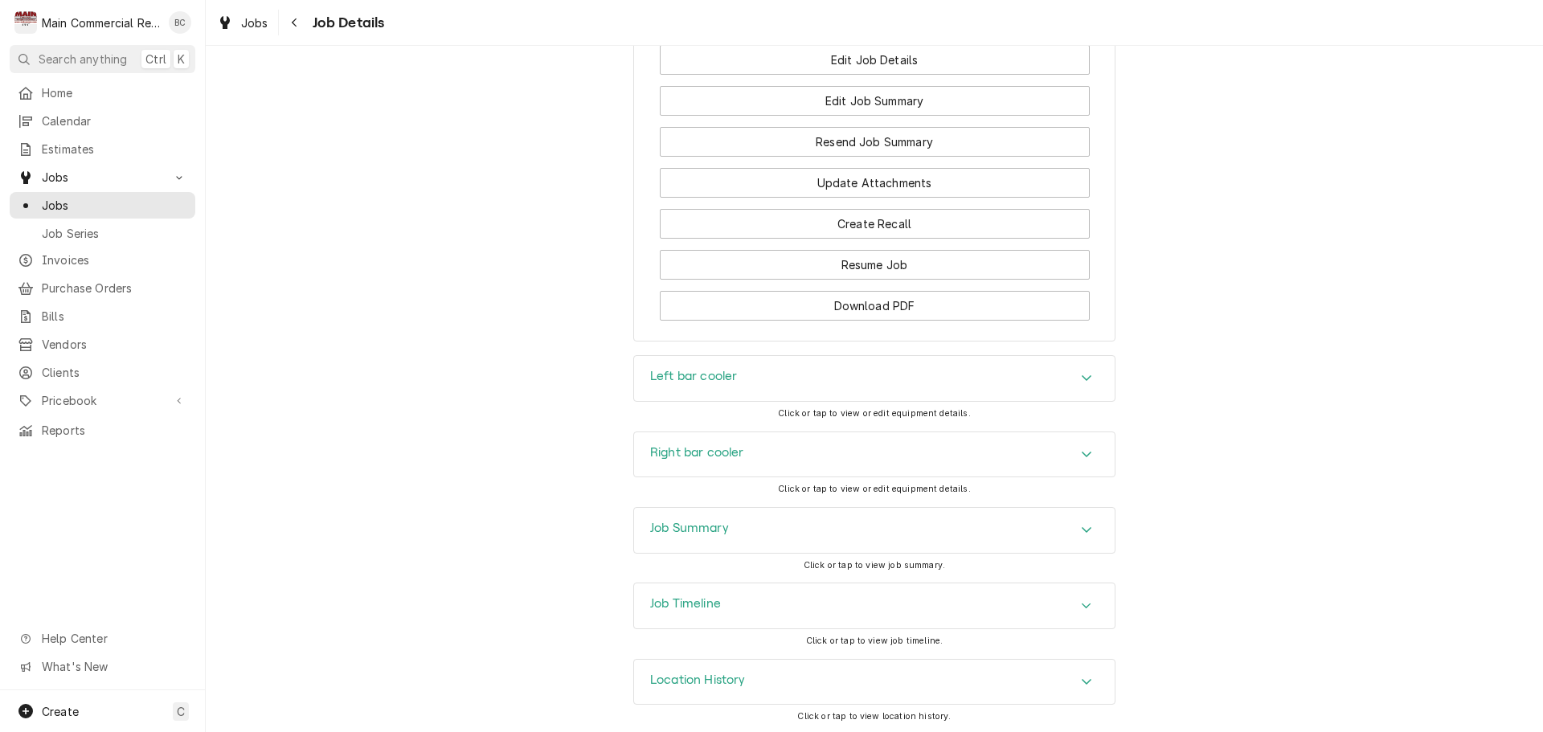
scroll to position [2060, 0]
click at [669, 521] on h3 "Job Summary" at bounding box center [689, 525] width 79 height 15
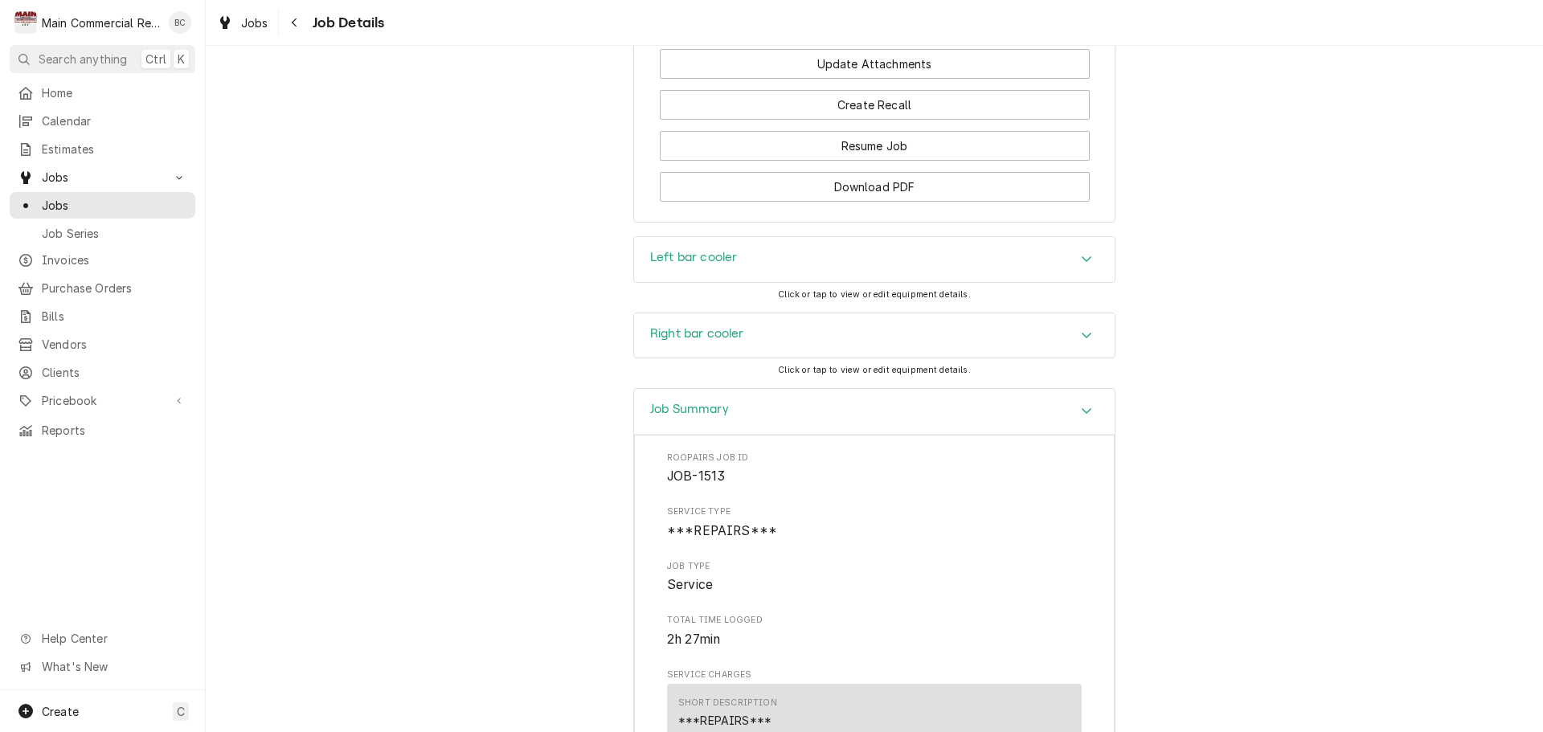
scroll to position [2141, 0]
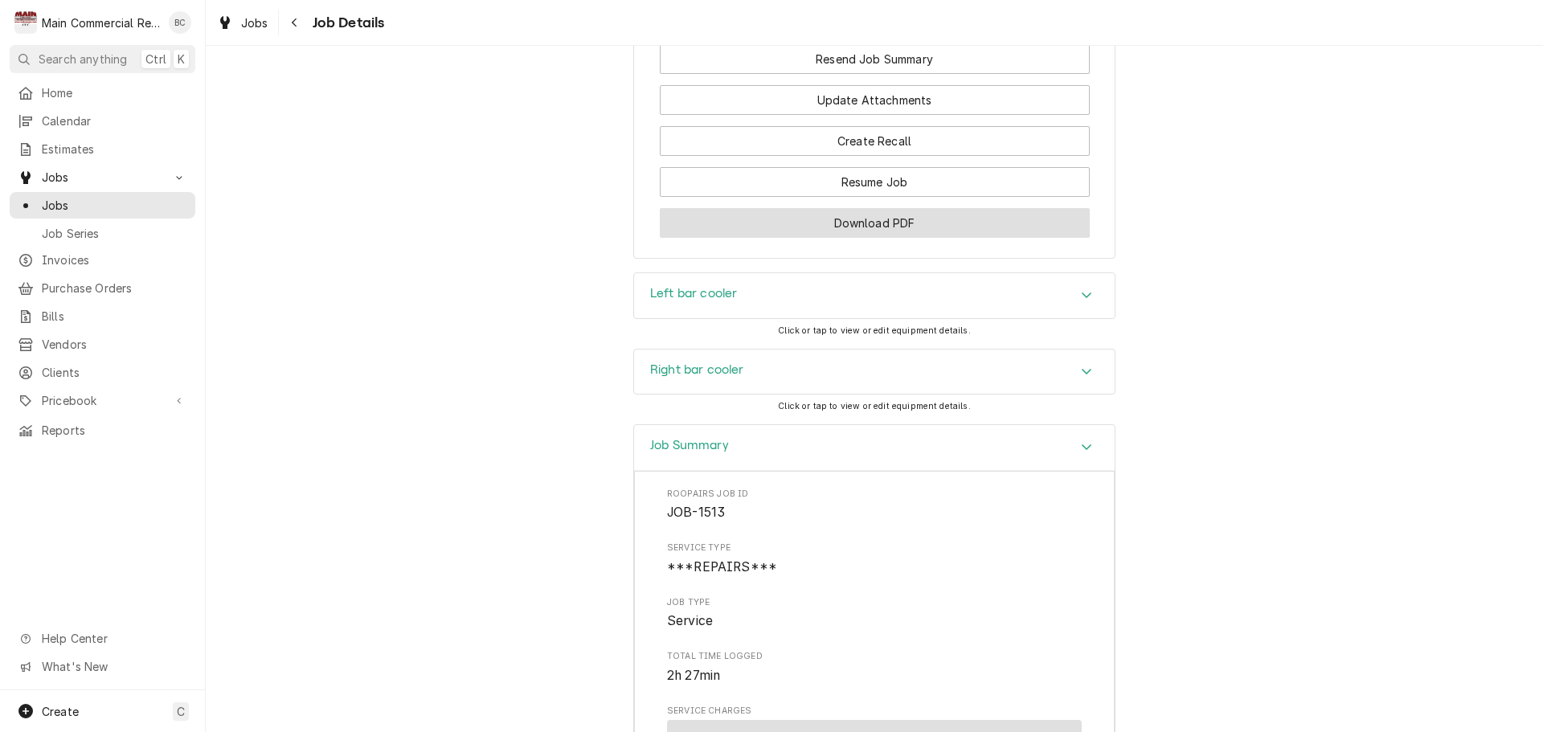
click at [852, 219] on button "Download PDF" at bounding box center [875, 223] width 430 height 30
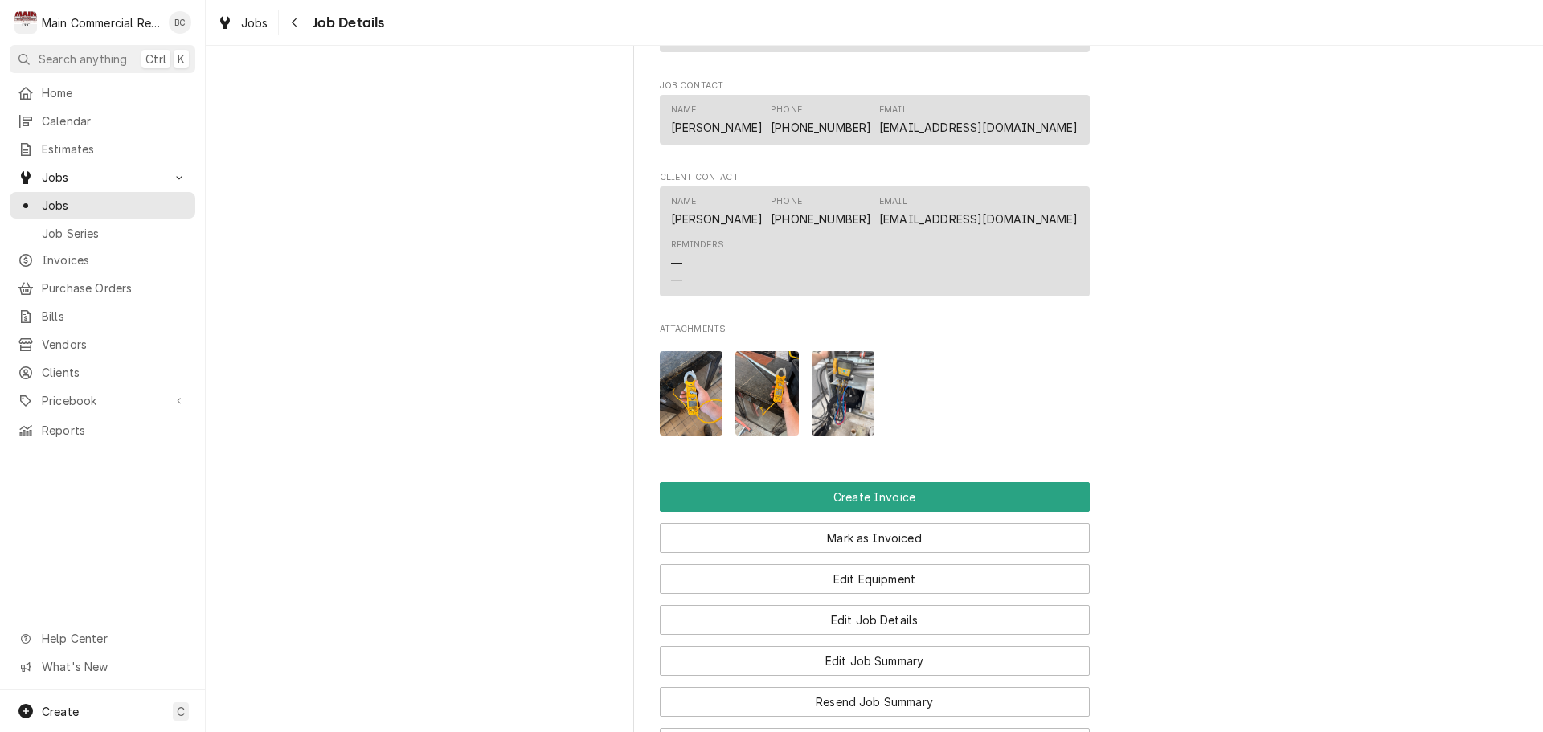
scroll to position [1578, 0]
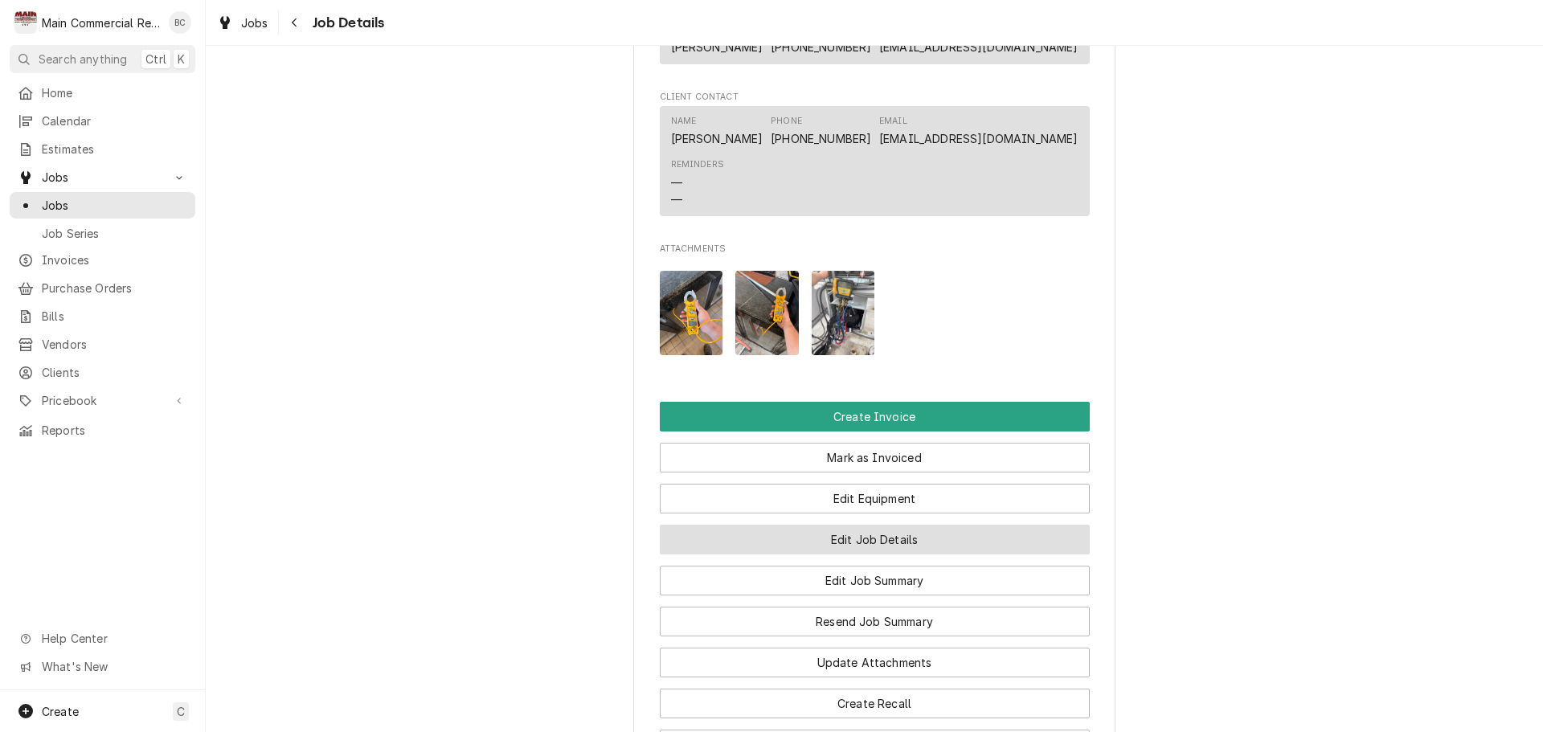
click at [837, 539] on button "Edit Job Details" at bounding box center [875, 540] width 430 height 30
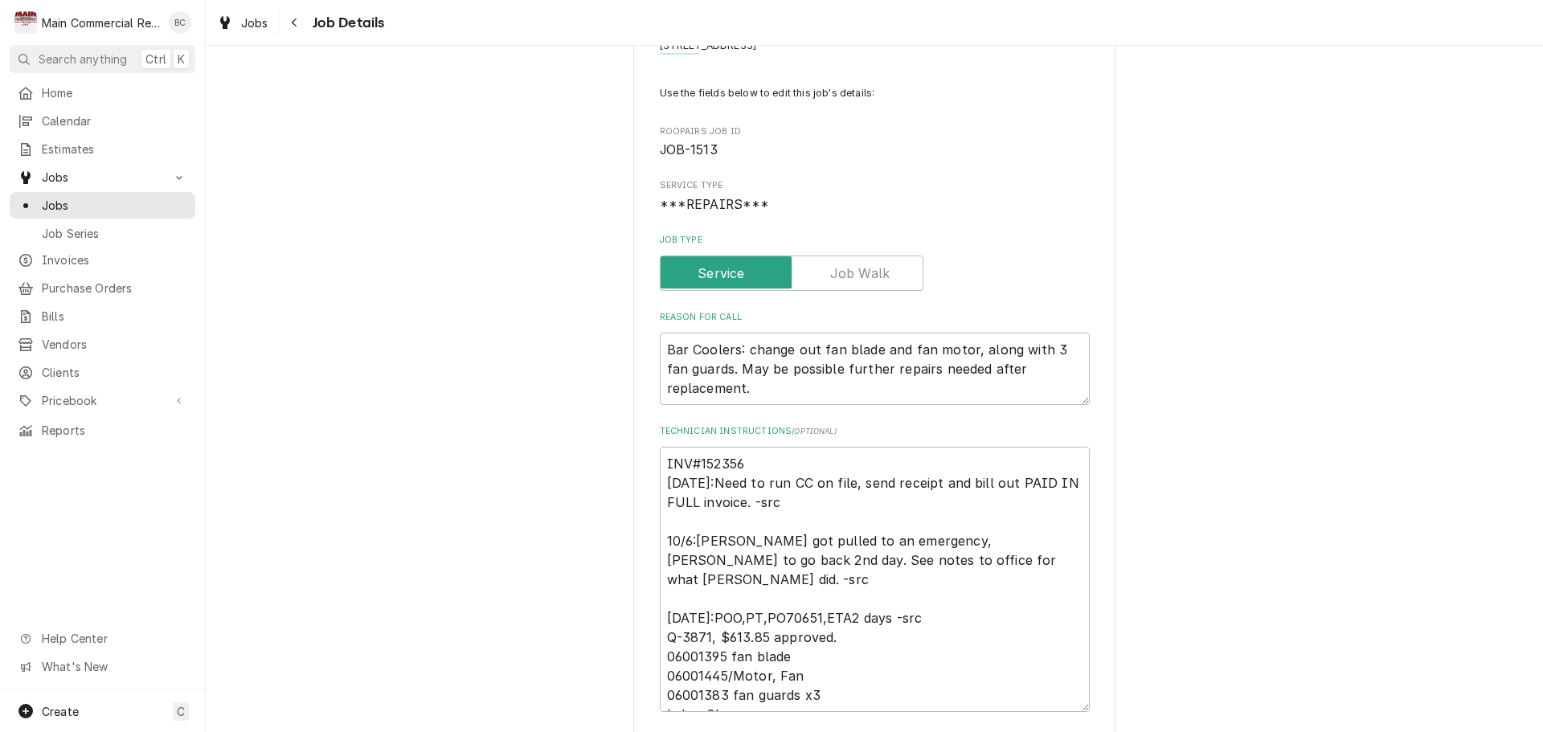
scroll to position [241, 0]
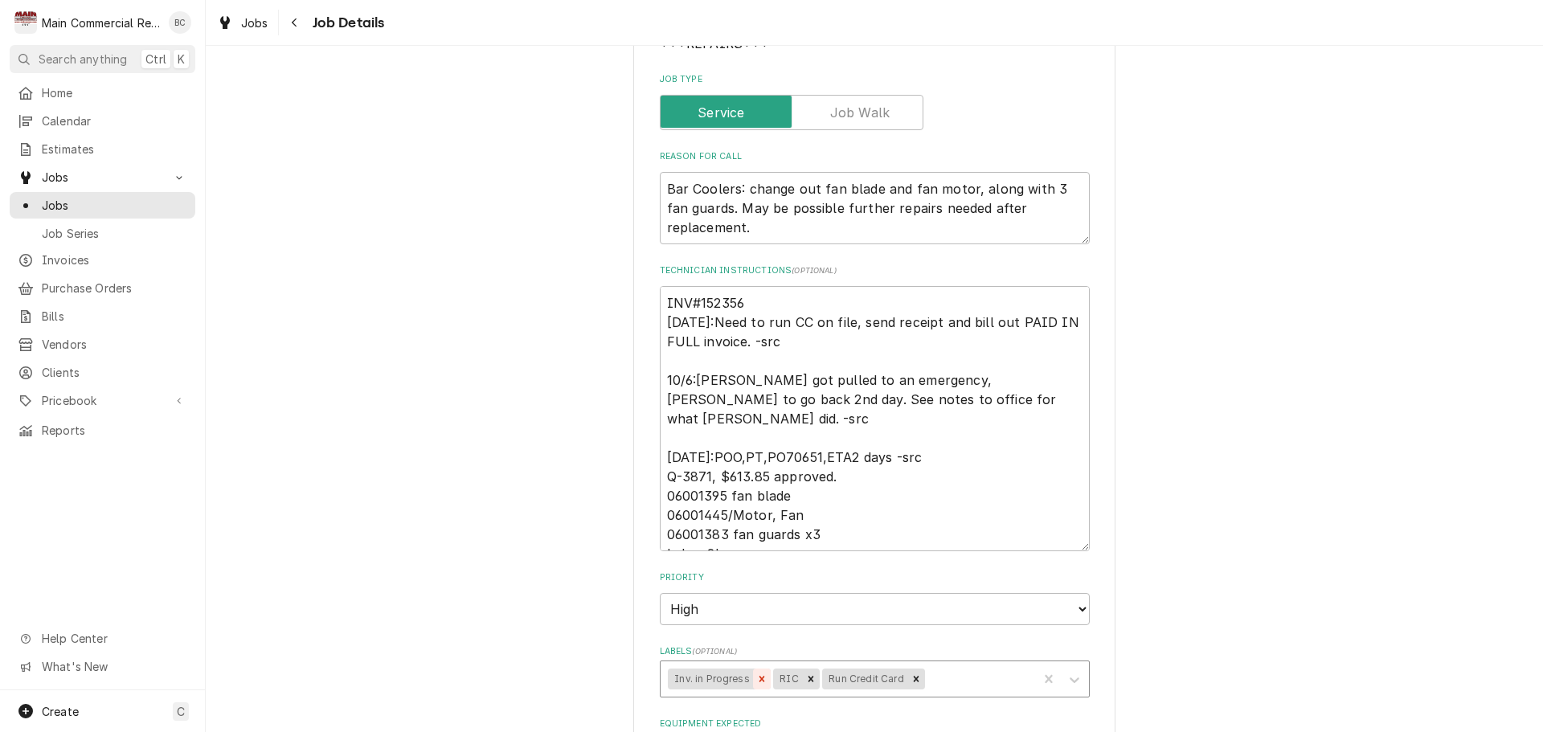
click at [756, 677] on icon "Remove Inv. in Progress" at bounding box center [761, 678] width 11 height 11
type textarea "x"
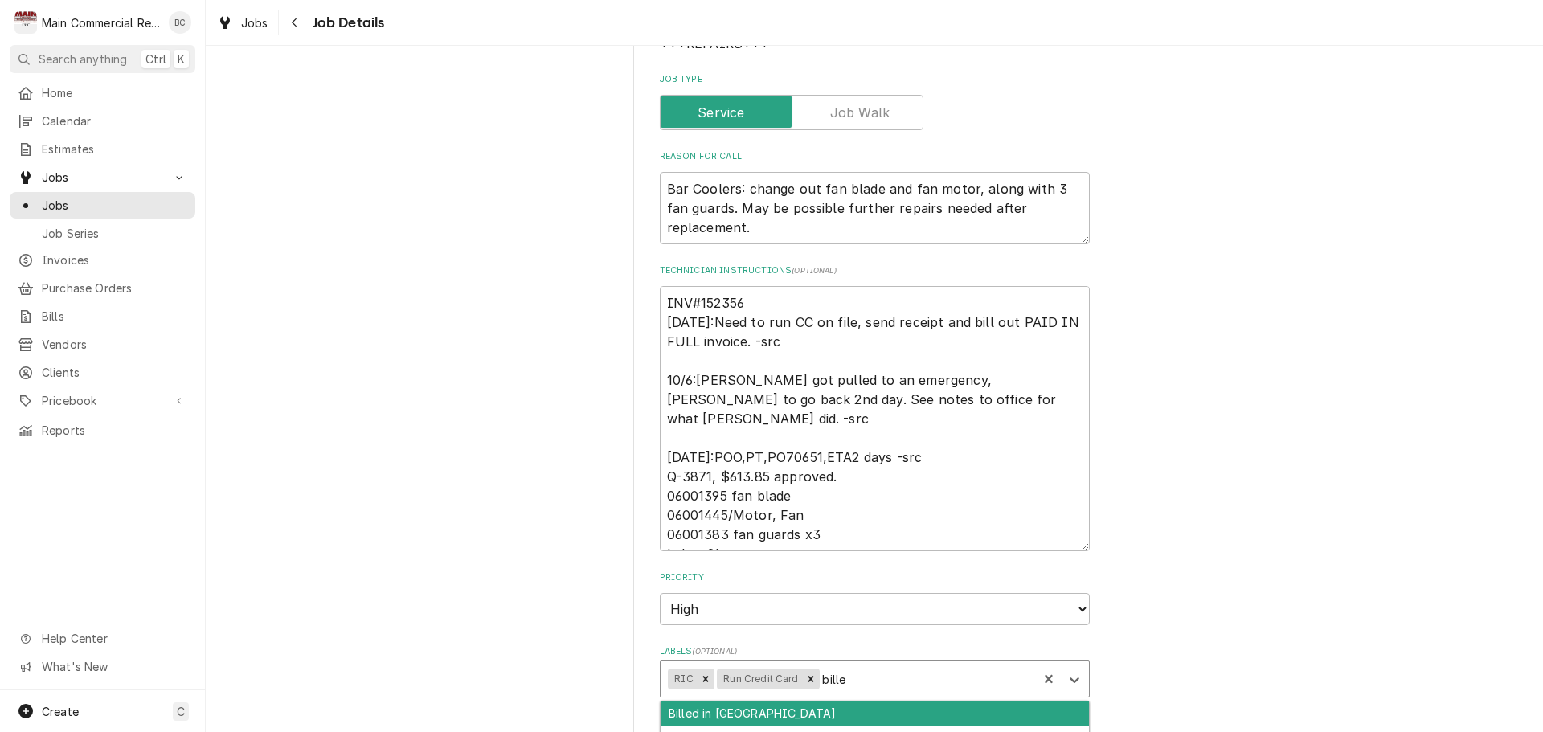
type input "billed"
click at [790, 718] on div "Billed in QBO" at bounding box center [875, 713] width 428 height 25
type textarea "x"
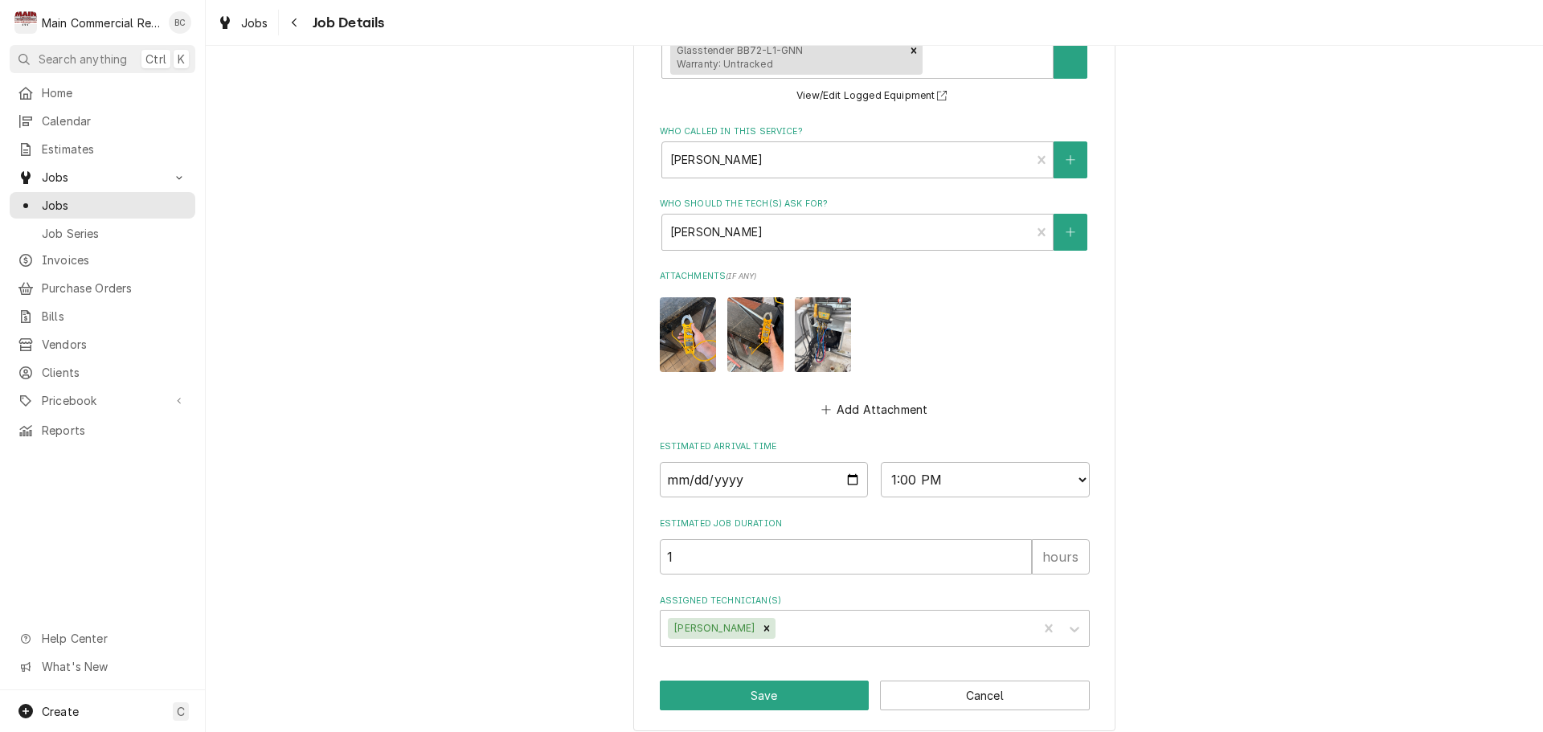
scroll to position [1078, 0]
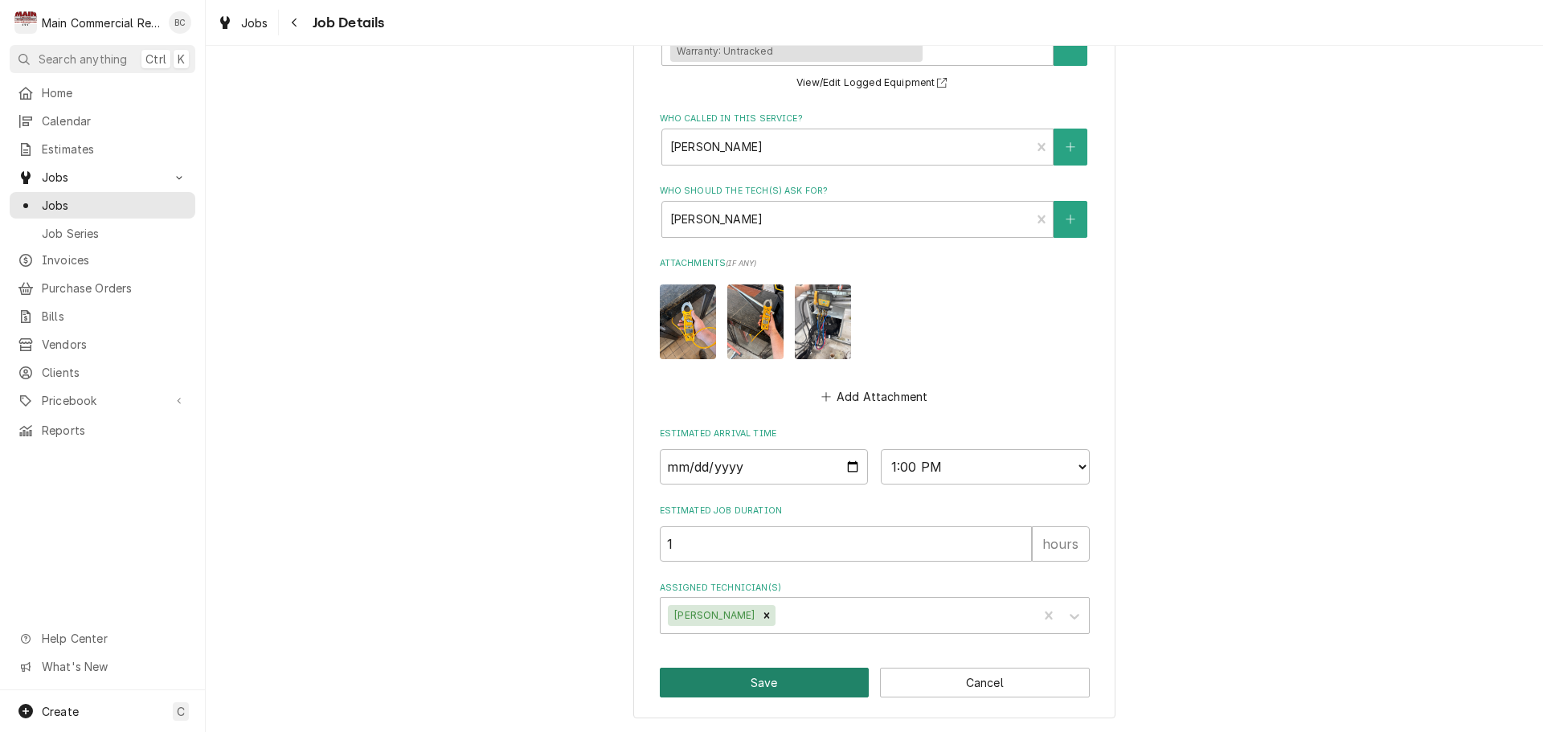
click at [751, 690] on button "Save" at bounding box center [765, 683] width 210 height 30
type textarea "x"
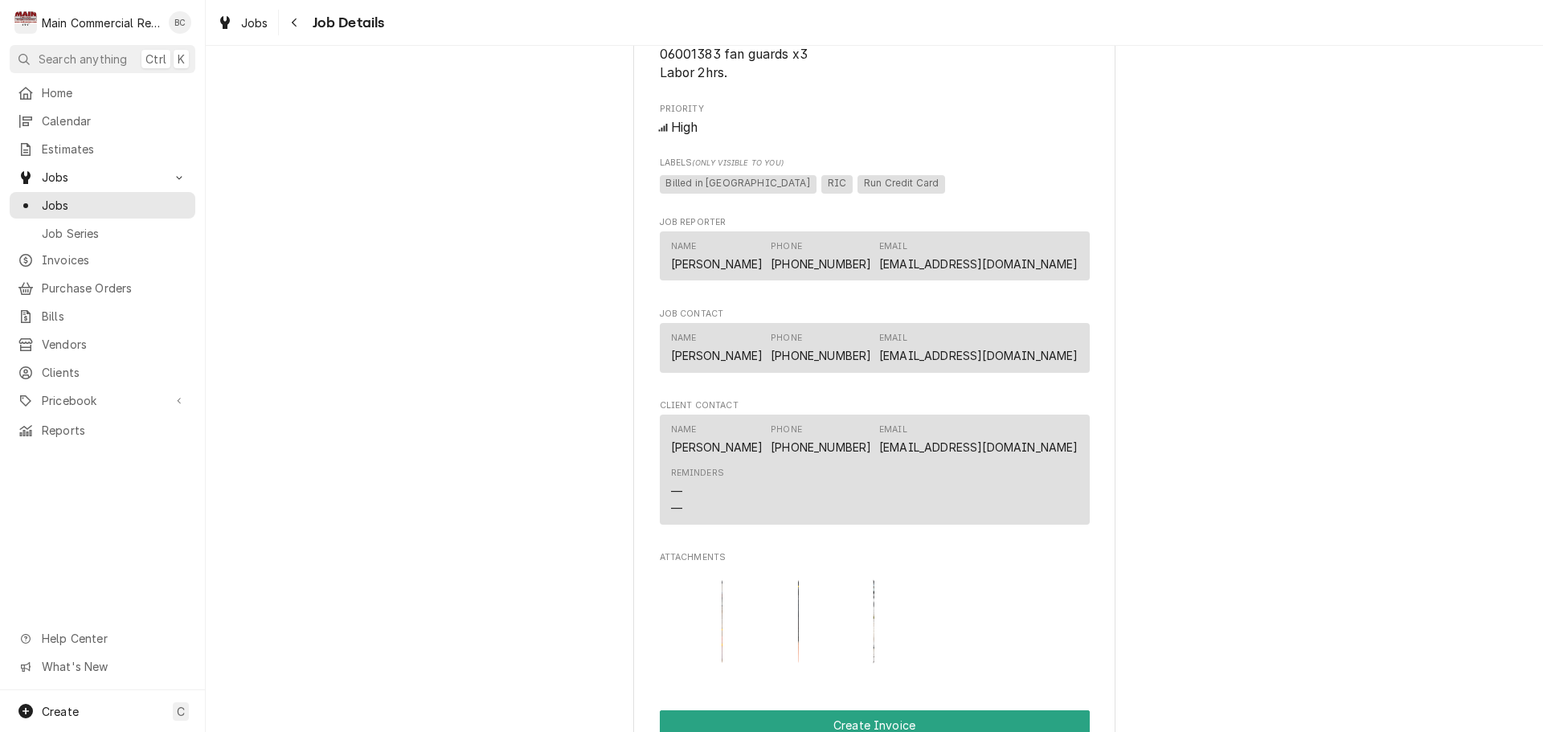
scroll to position [1446, 0]
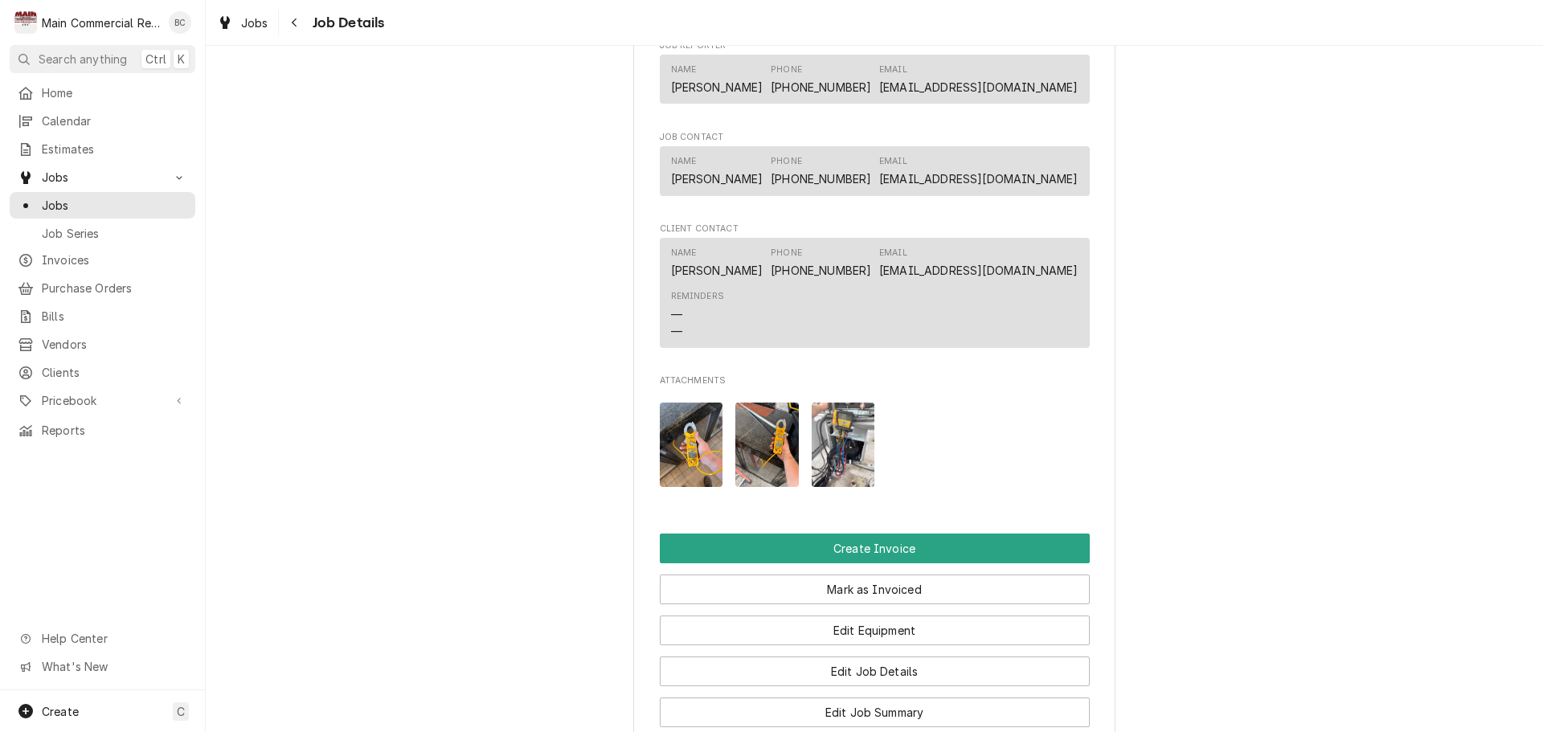
click at [687, 465] on img "Attachments" at bounding box center [691, 445] width 63 height 84
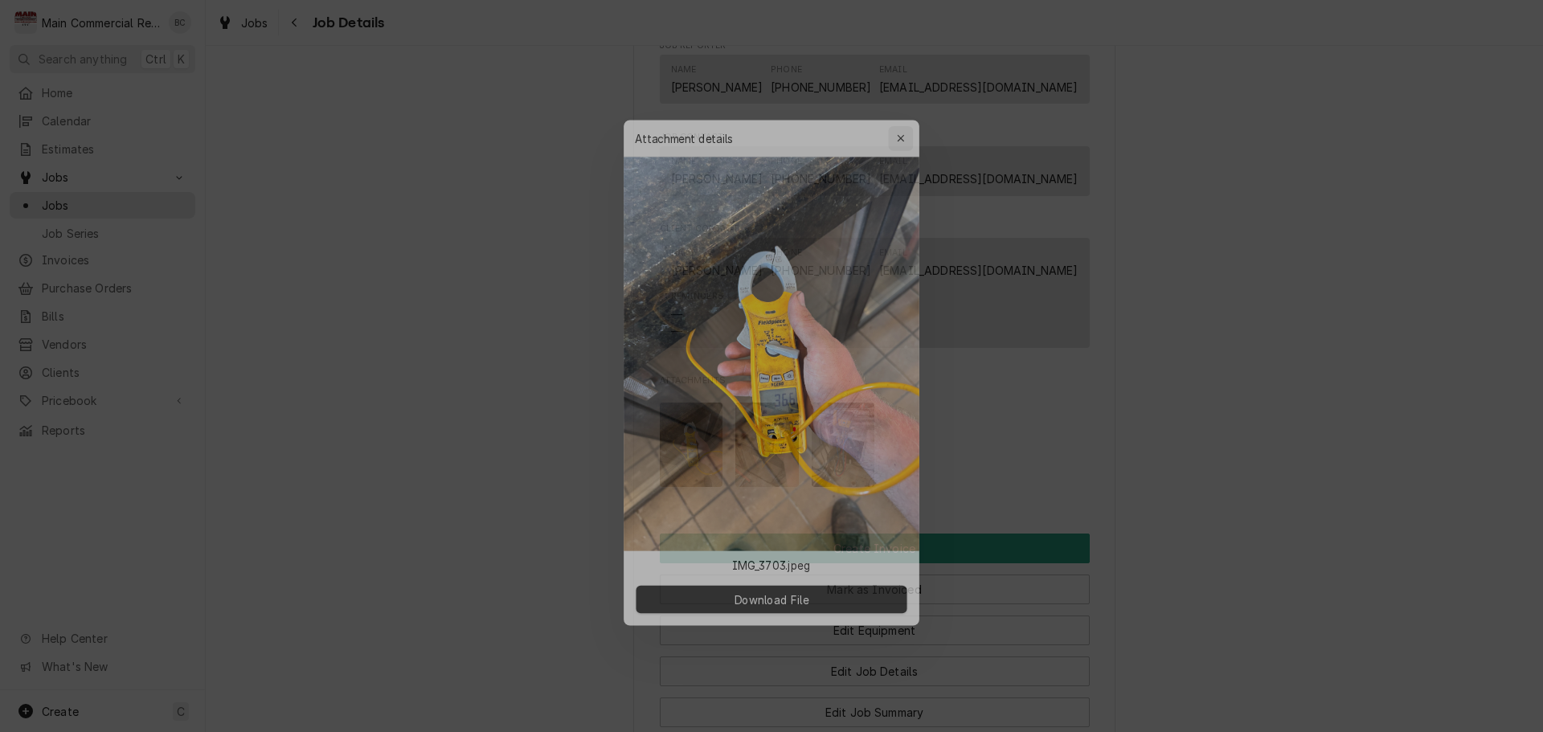
click at [905, 128] on div "button" at bounding box center [906, 121] width 16 height 16
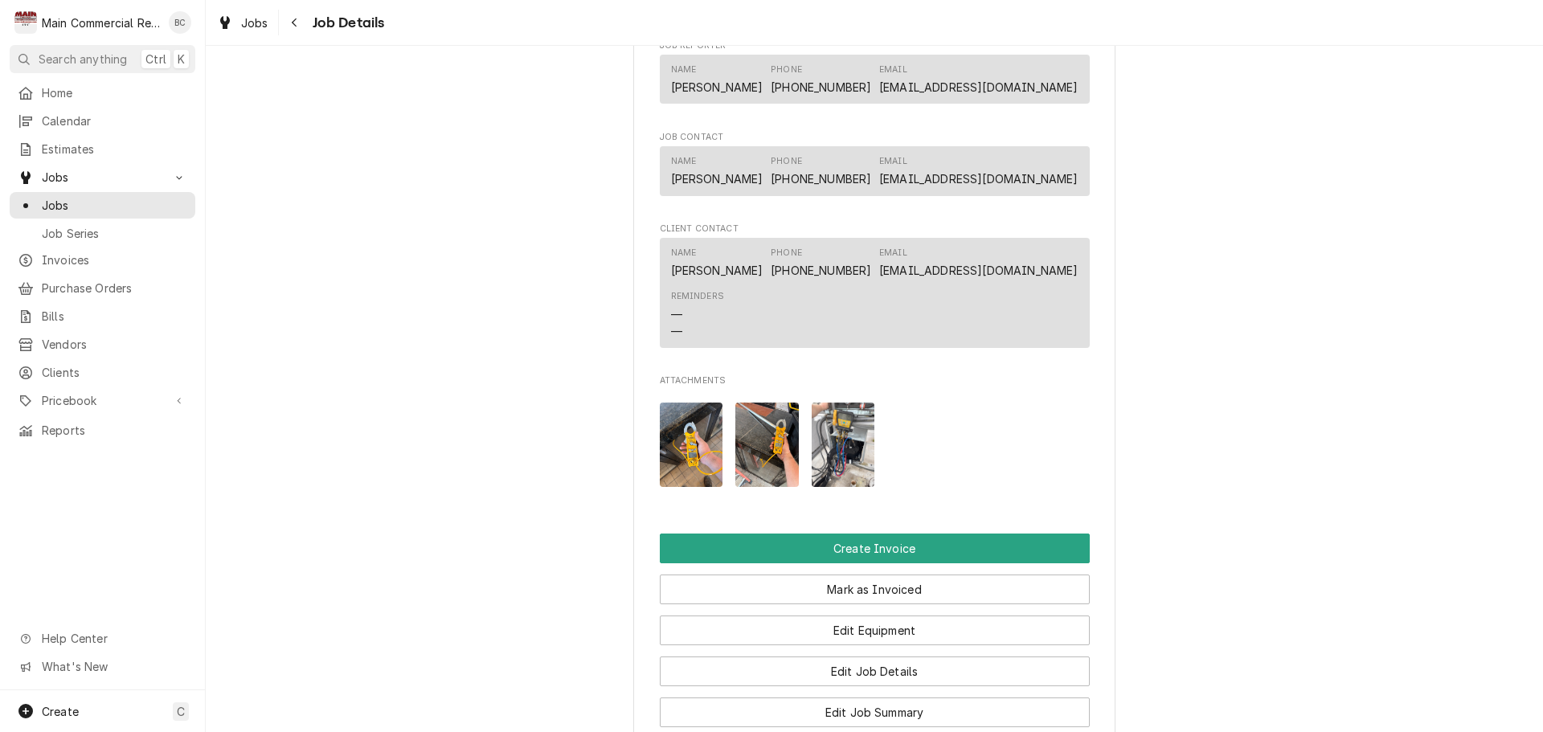
click at [761, 451] on img "Attachments" at bounding box center [766, 445] width 63 height 84
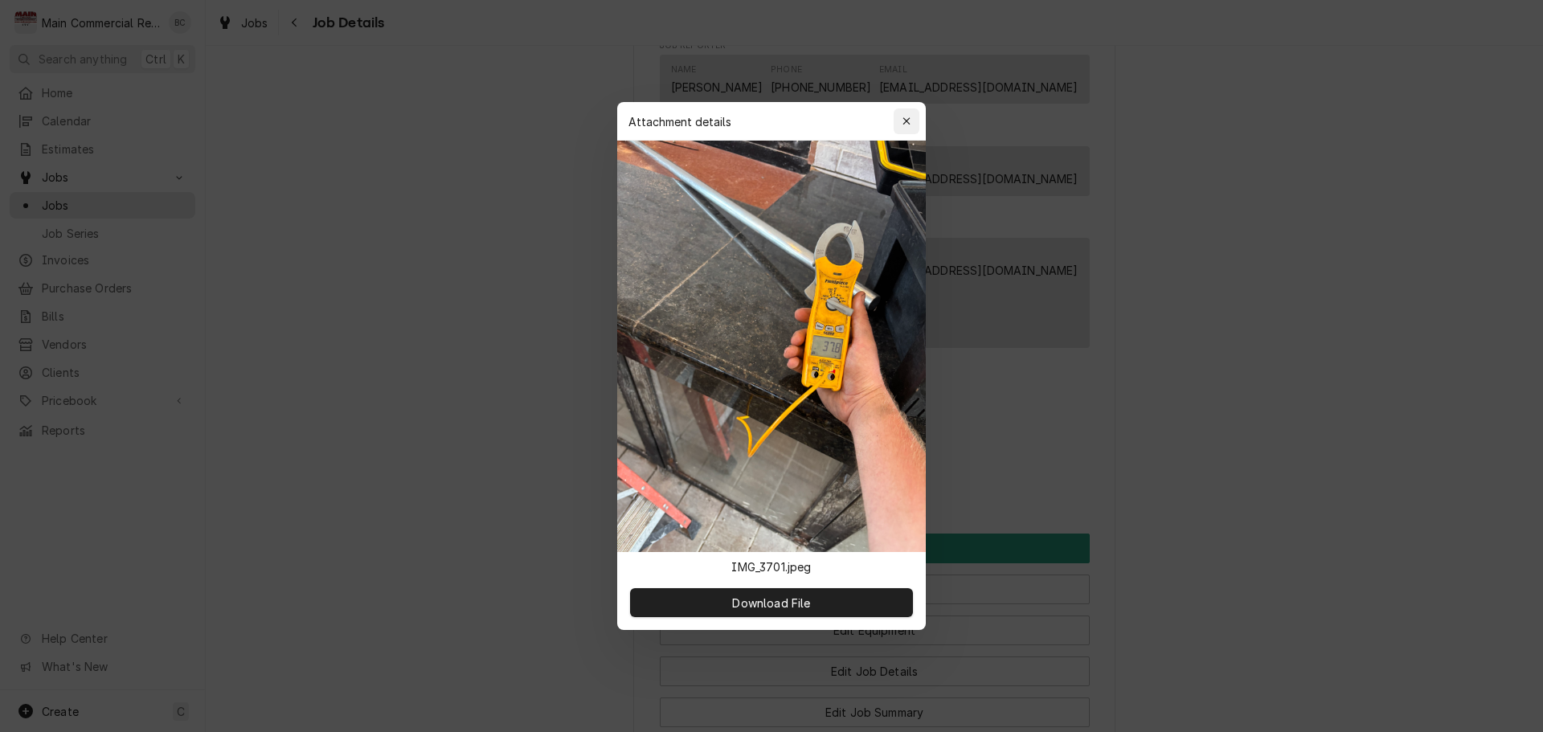
click at [911, 120] on div "button" at bounding box center [906, 121] width 16 height 16
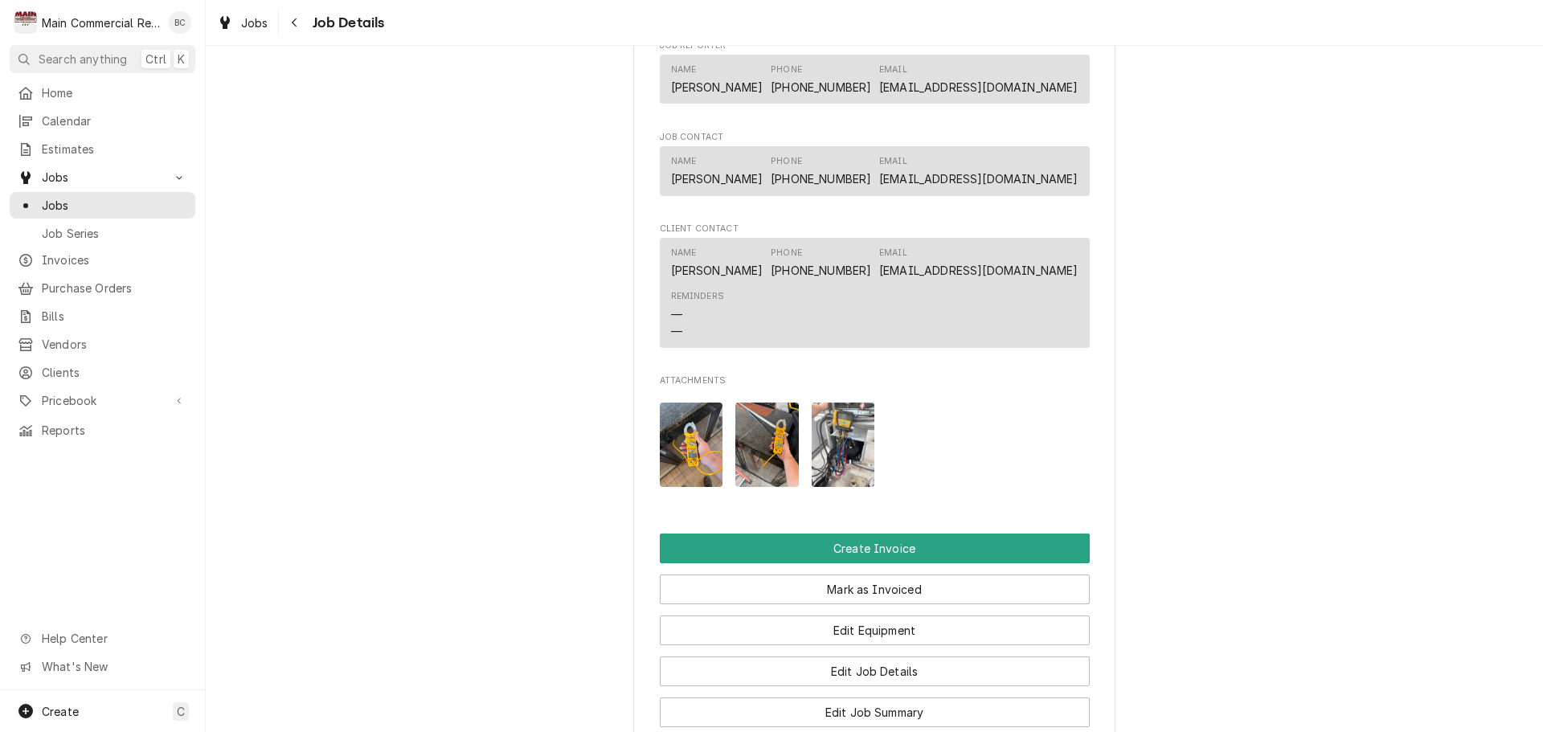
click at [823, 444] on img "Attachments" at bounding box center [843, 445] width 63 height 84
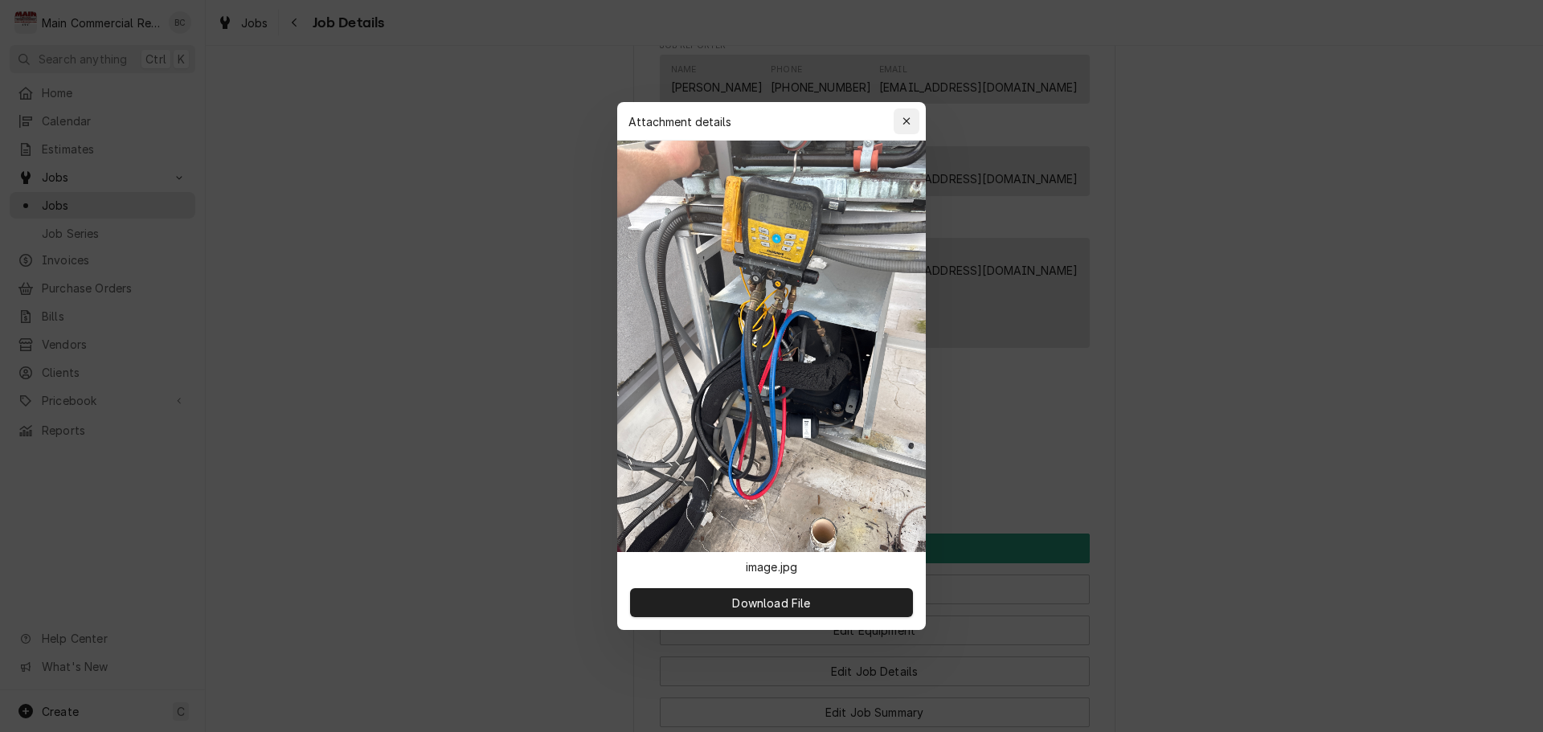
click at [901, 121] on div "button" at bounding box center [906, 121] width 16 height 16
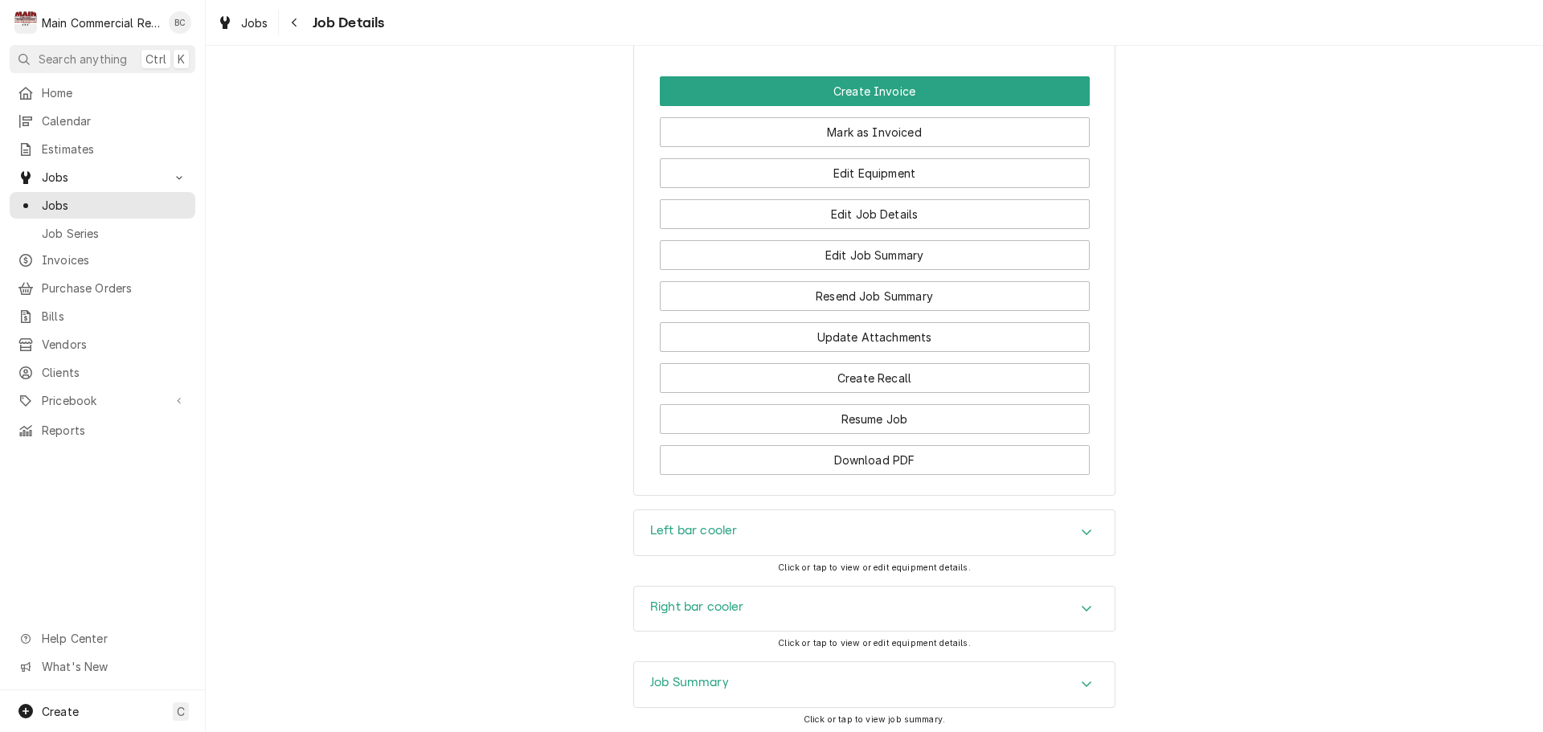
scroll to position [2060, 0]
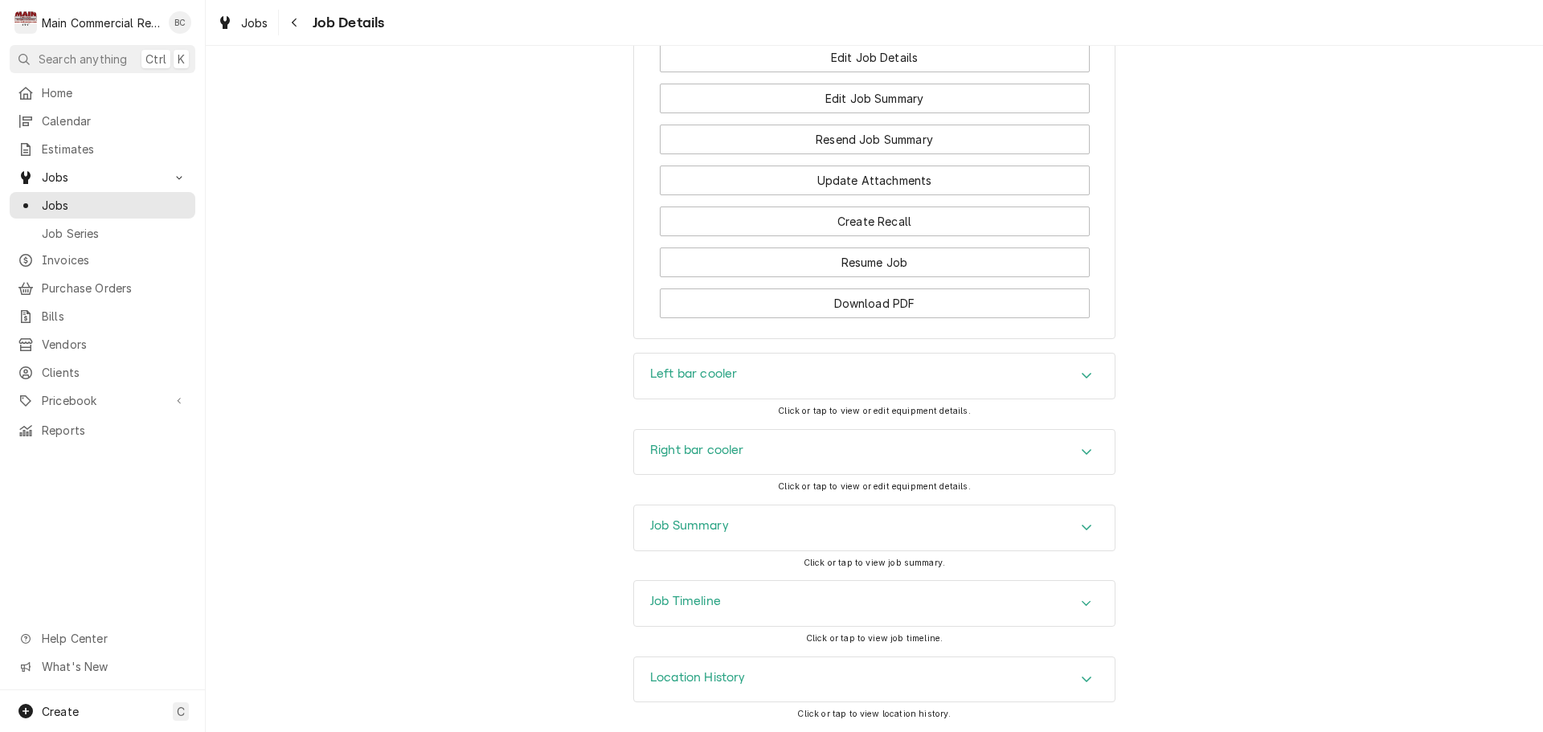
click at [716, 526] on h3 "Job Summary" at bounding box center [689, 525] width 79 height 15
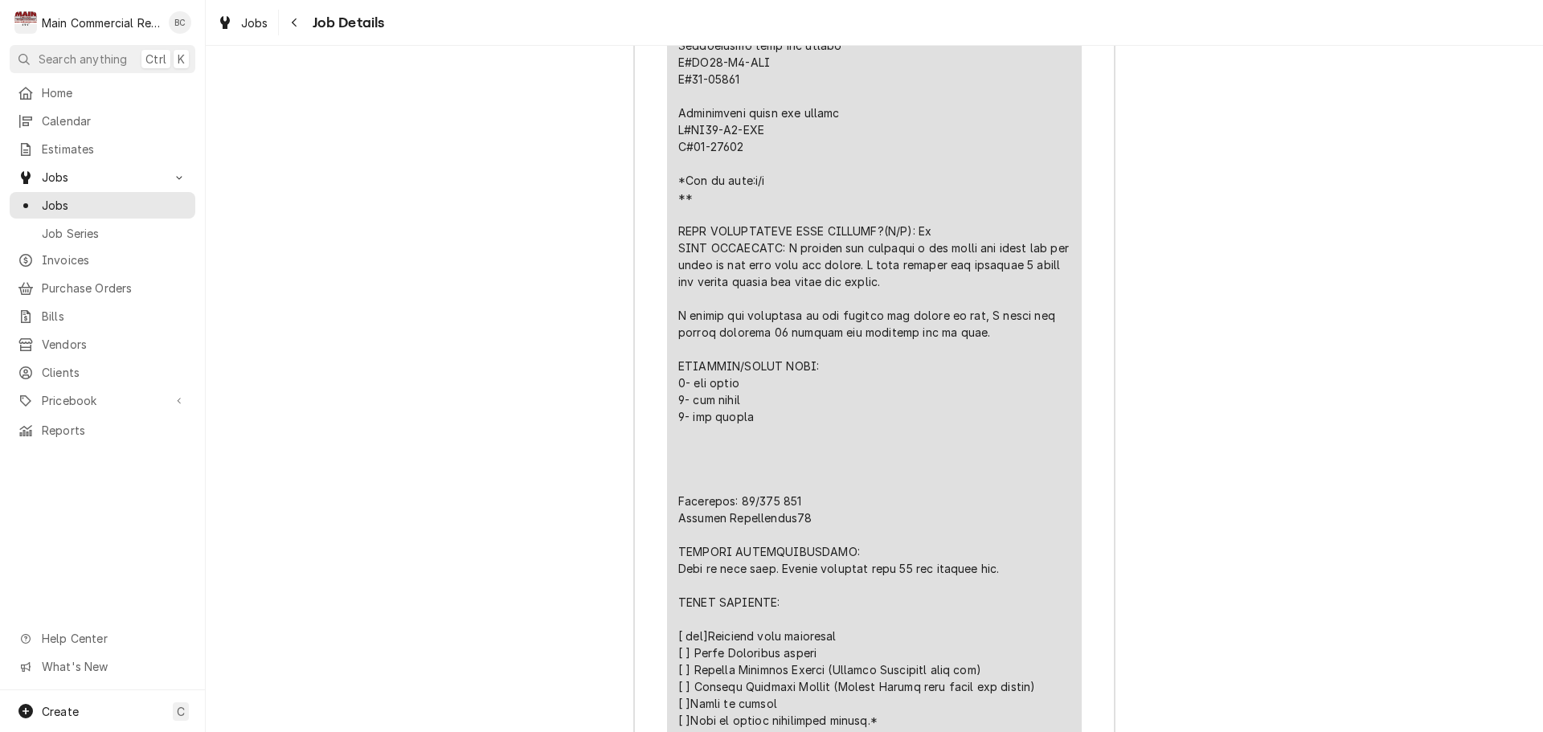
scroll to position [3025, 0]
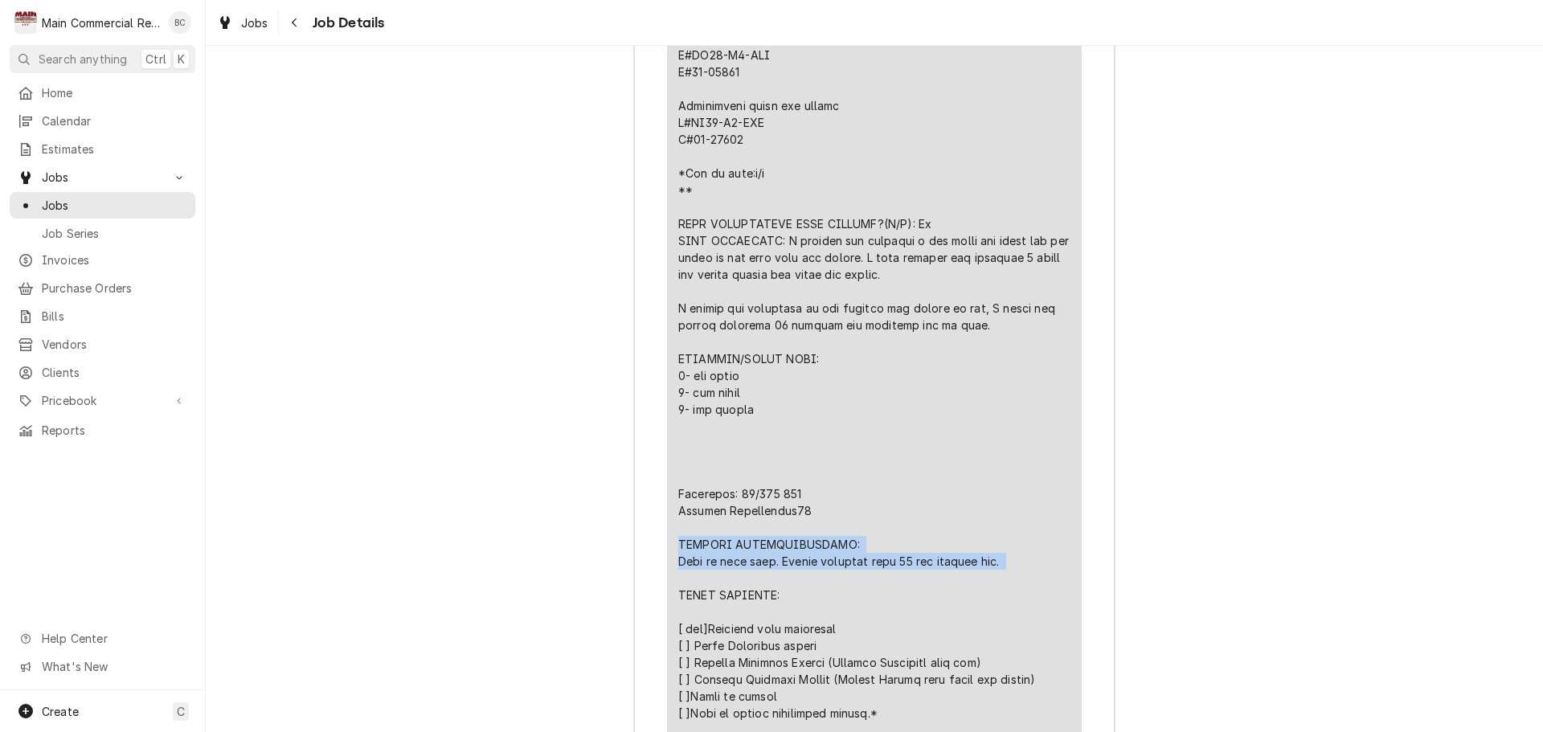
drag, startPoint x: 676, startPoint y: 544, endPoint x: 1008, endPoint y: 571, distance: 333.0
click at [1008, 571] on div "Line Item" at bounding box center [874, 426] width 392 height 861
copy div "FURTHER RECOMMENDATIONS: None at this time. System reaching temp 36 and cycling…"
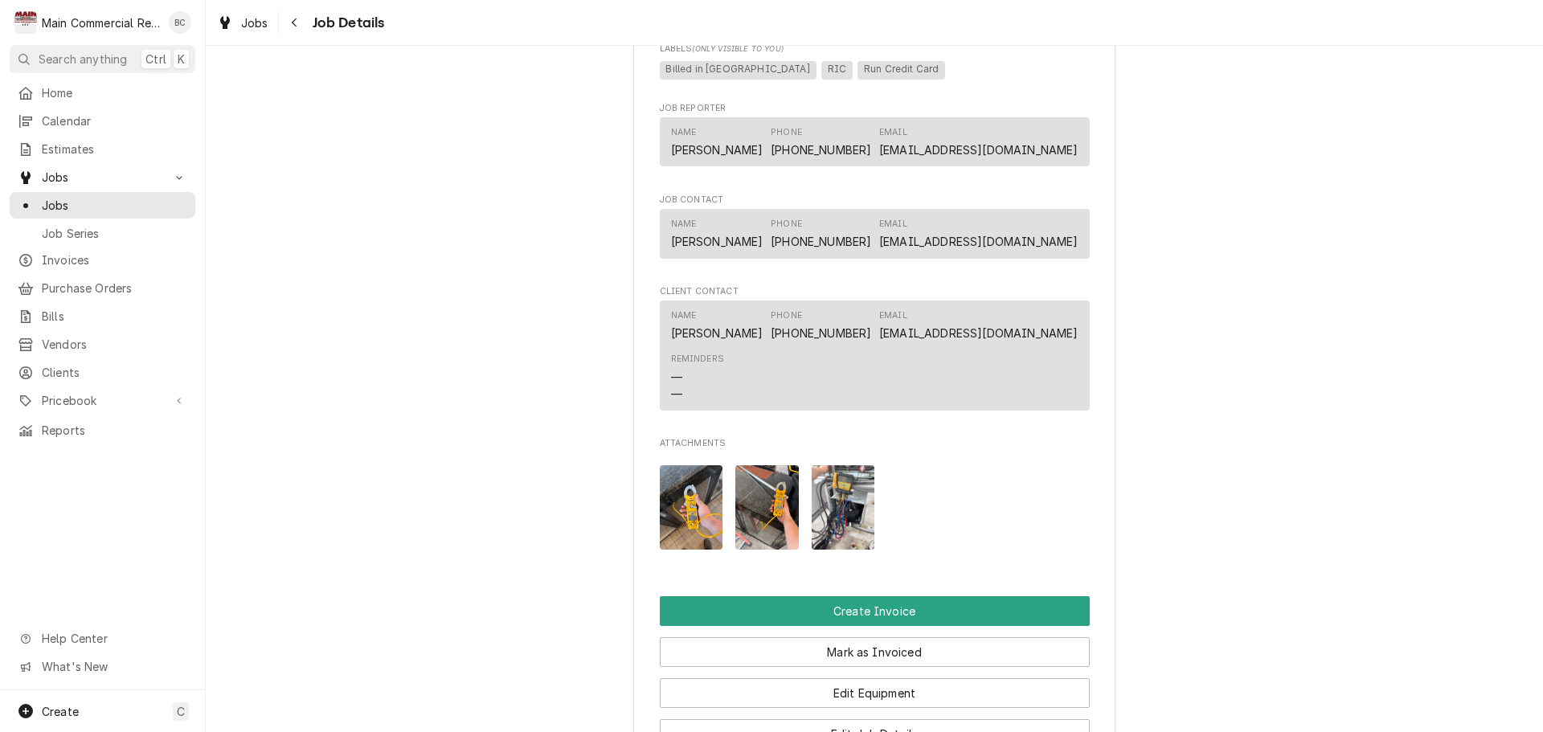
scroll to position [1464, 0]
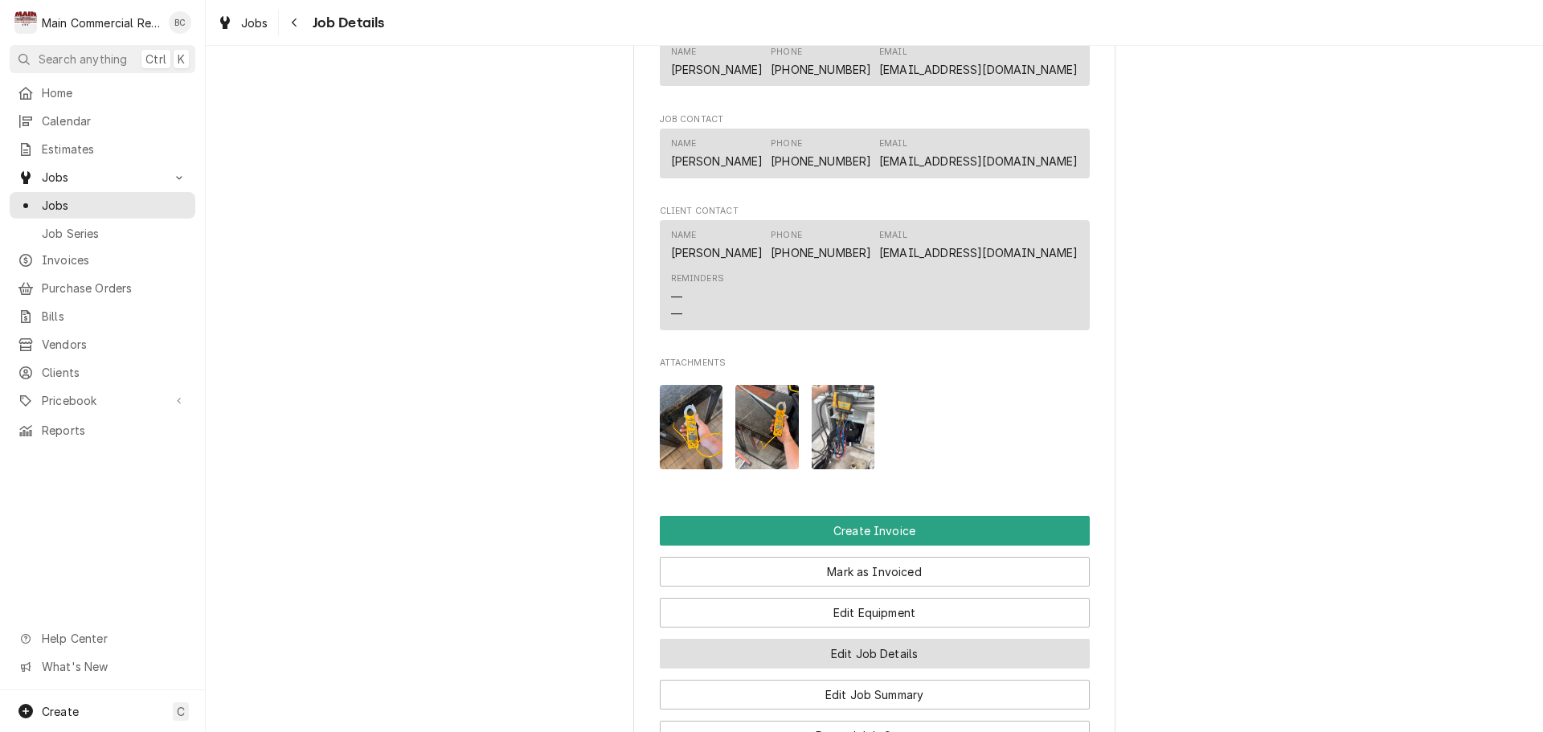
click at [829, 656] on button "Edit Job Details" at bounding box center [875, 654] width 430 height 30
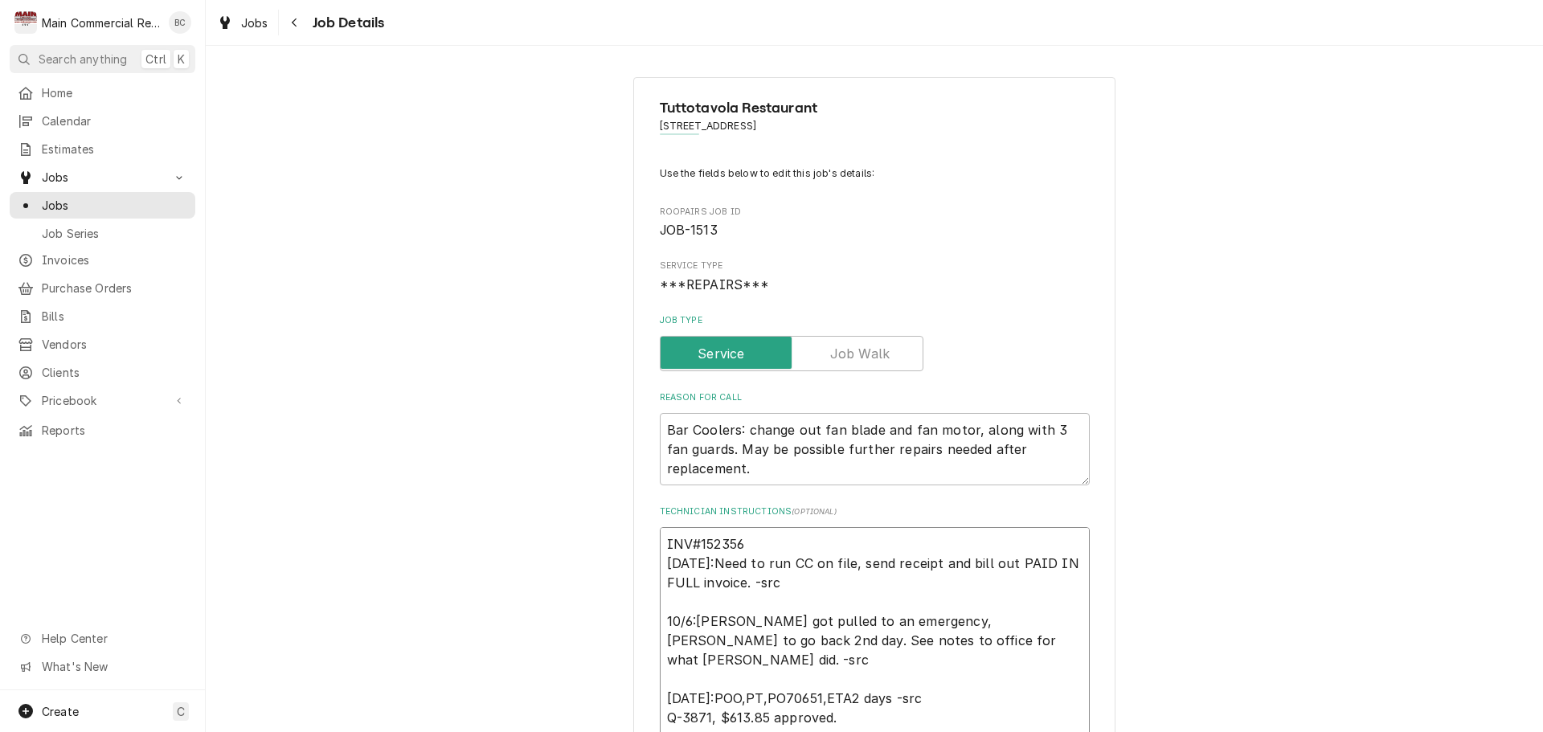
click at [759, 543] on textarea "INV#152356 [DATE]:Need to run CC on file, send receipt and bill out PAID IN FUL…" at bounding box center [875, 659] width 430 height 265
type textarea "x"
type textarea "INV#152356 [DATE]:Need to run CC on file, send receipt and bill out PAID IN FUL…"
type textarea "x"
type textarea "INV#152356 - [DATE]:Need to run CC on file, send receipt and bill out PAID IN F…"
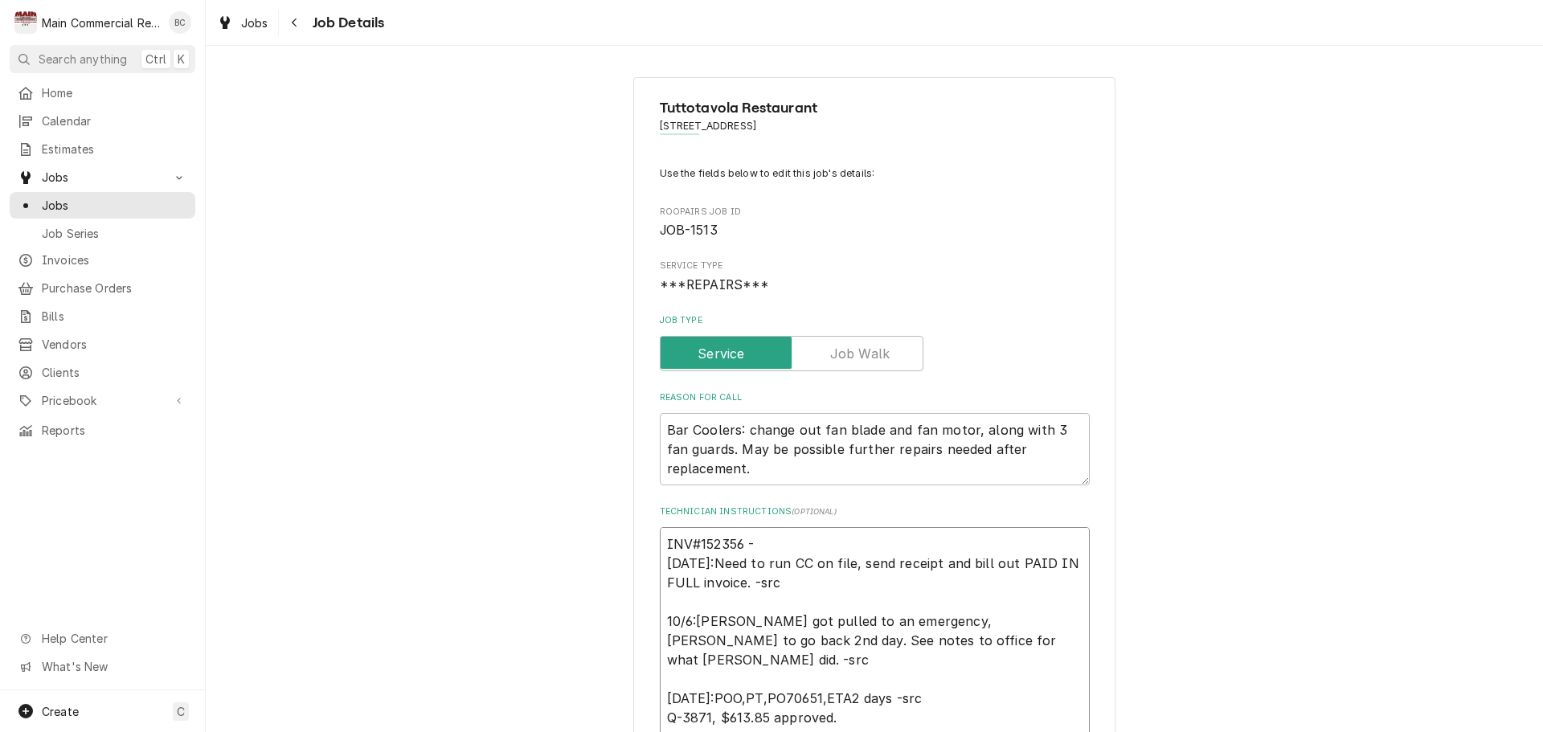
type textarea "x"
type textarea "INV#152356 - [DATE]:Need to run CC on file, send receipt and bill out PAID IN F…"
type textarea "x"
type textarea "INV#152356 - s [DATE]:Need to run CC on file, send receipt and bill out PAID IN…"
type textarea "x"
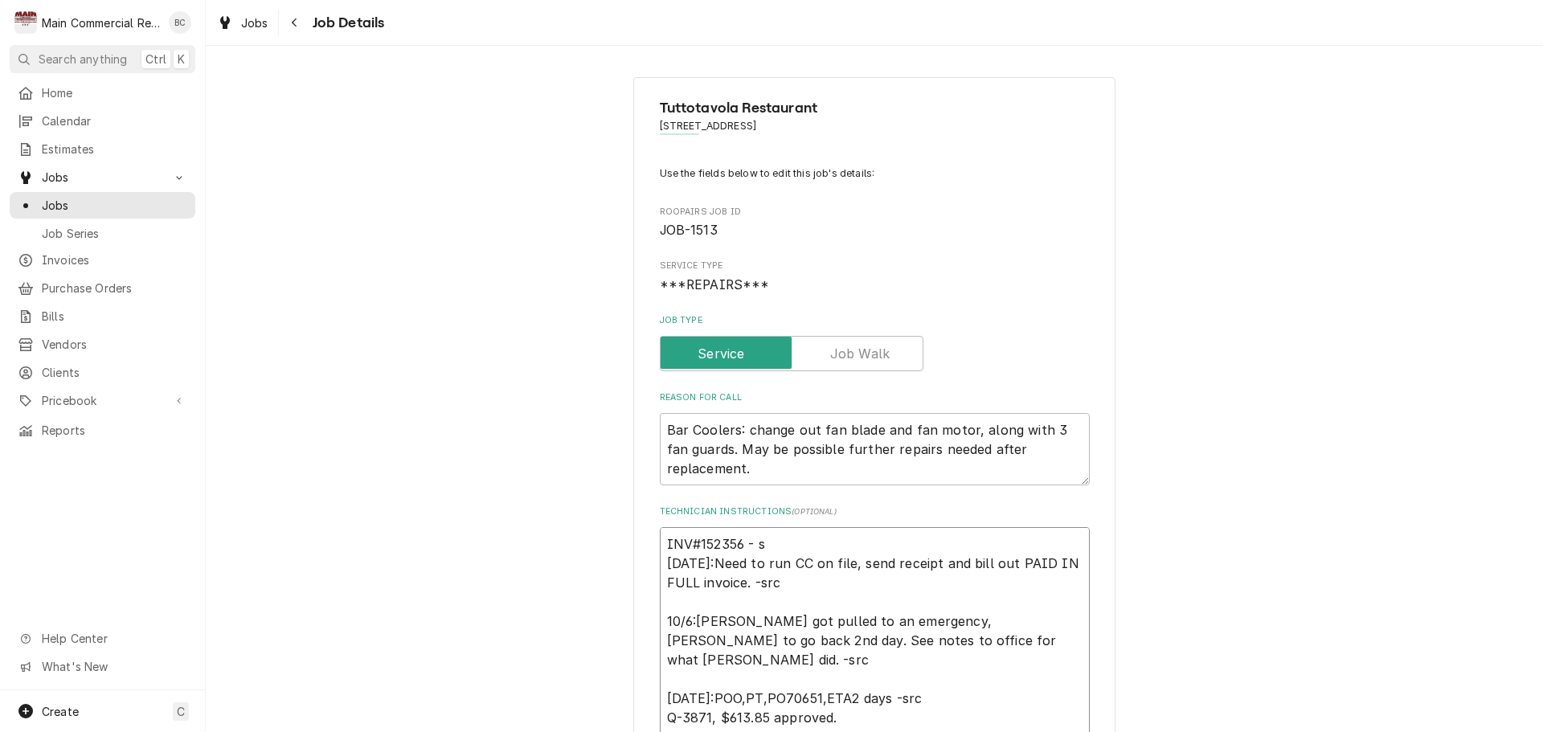
type textarea "INV#152356 - se [DATE]:Need to run CC on file, send receipt and bill out PAID I…"
type textarea "x"
type textarea "INV#152356 - sen [DATE]:Need to run CC on file, send receipt and bill out PAID …"
type textarea "x"
type textarea "INV#152356 - sent [DATE]:Need to run CC on file, send receipt and bill out PAID…"
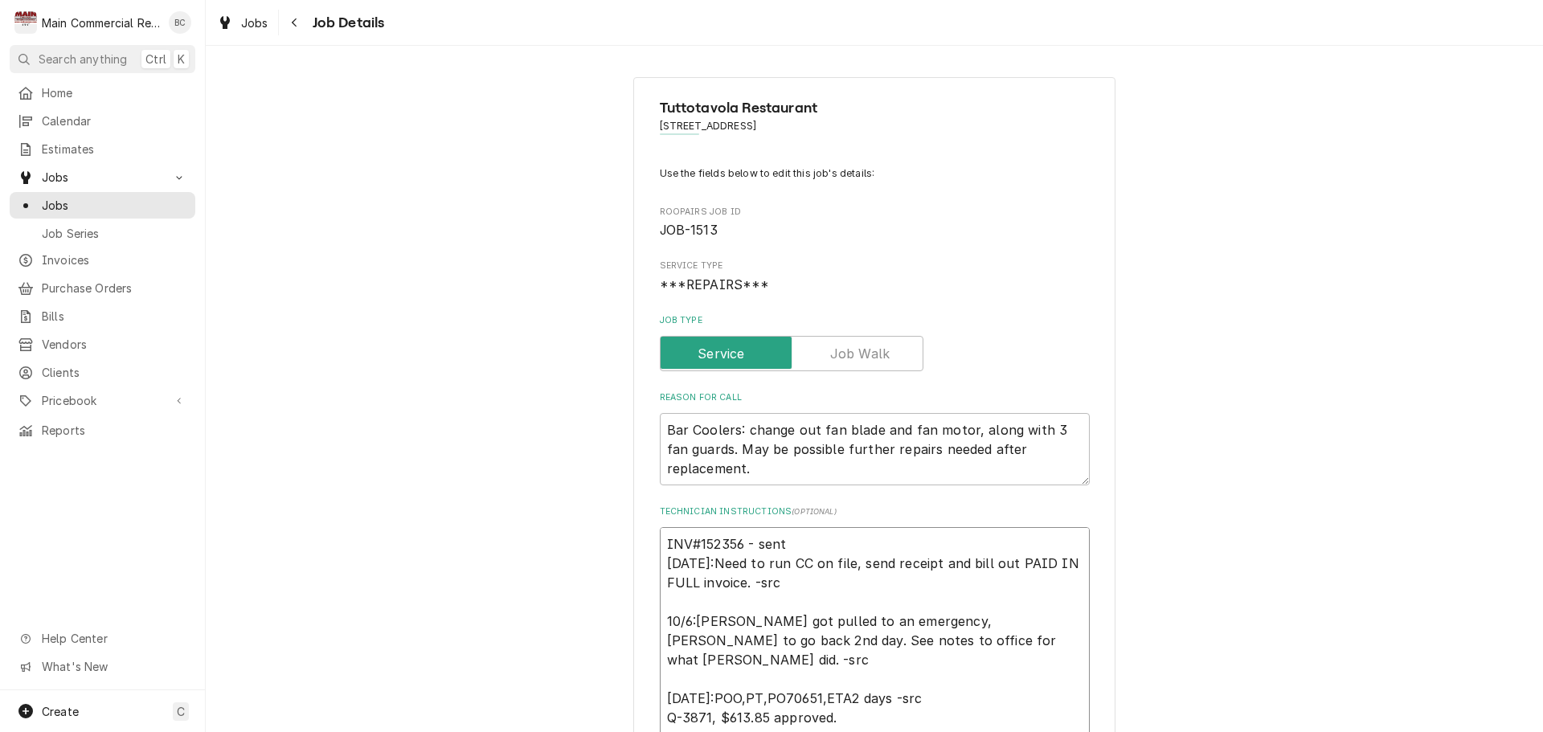
type textarea "x"
type textarea "INV#152356 - sent [DATE]:Need to run CC on file, send receipt and bill out PAID…"
type textarea "x"
type textarea "INV#152356 - sent P [DATE]:Need to run CC on file, send receipt and bill out PA…"
type textarea "x"
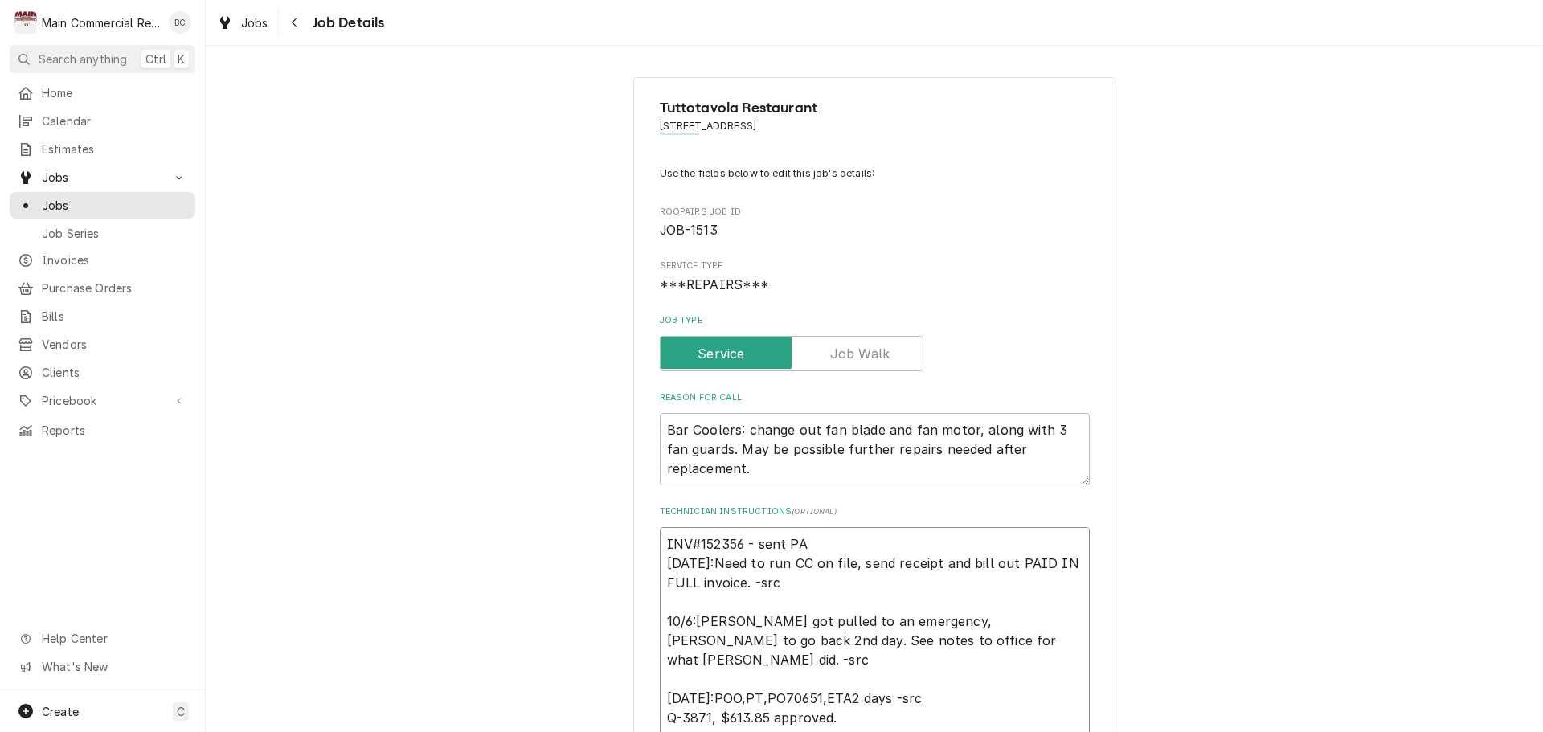
type textarea "INV#152356 - sent PAI [DATE]:Need to run CC on file, send receipt and bill out …"
type textarea "x"
type textarea "INV#152356 - sent PAID [DATE]:Need to run CC on file, send receipt and bill out…"
type textarea "x"
type textarea "INV#152356 - sent PAID F [DATE]:Need to run CC on file, send receipt and bill o…"
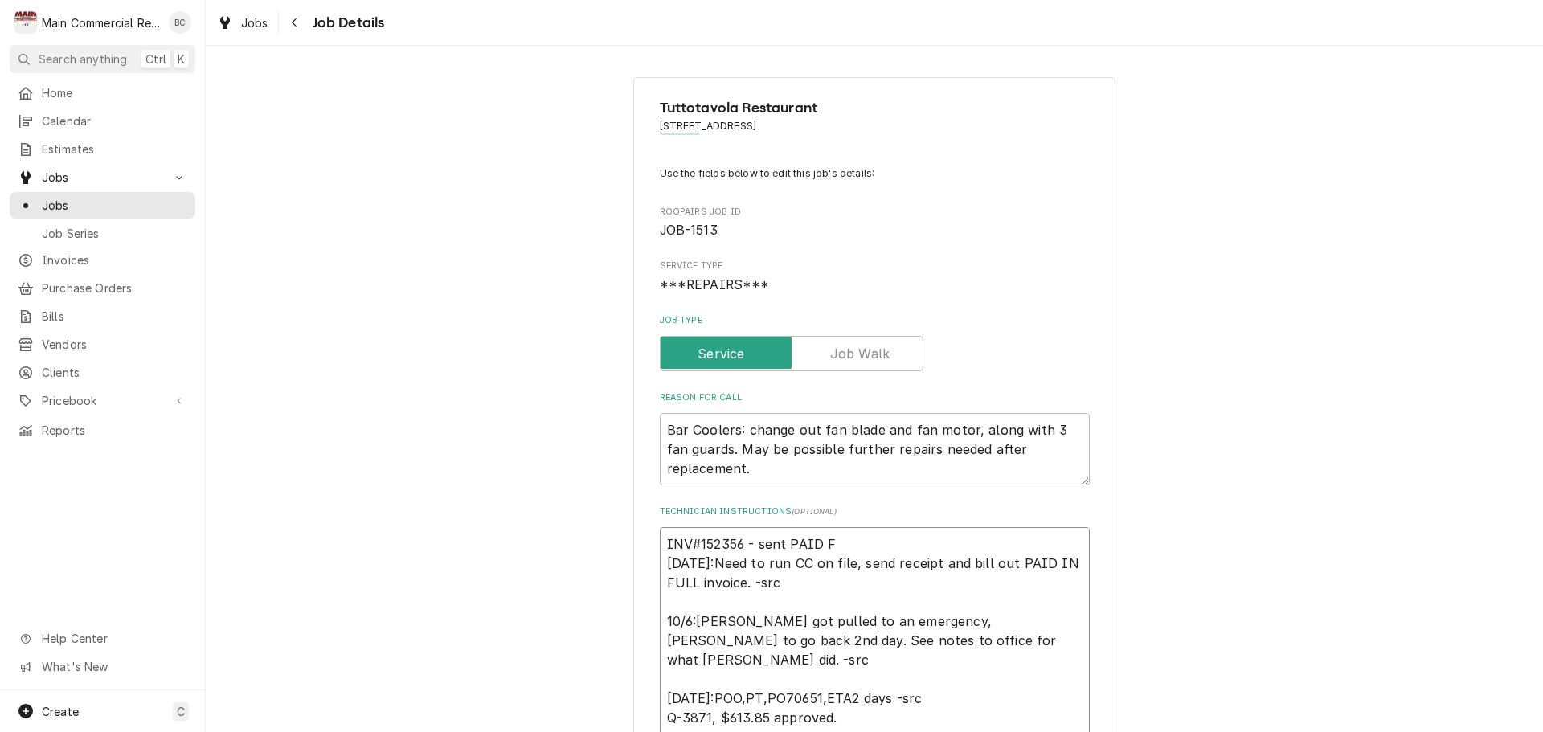
type textarea "x"
type textarea "INV#152356 - sent PAID FI [DATE]:Need to run CC on file, send receipt and bill …"
type textarea "x"
type textarea "INV#152356 - sent PAID F [DATE]:Need to run CC on file, send receipt and bill o…"
type textarea "x"
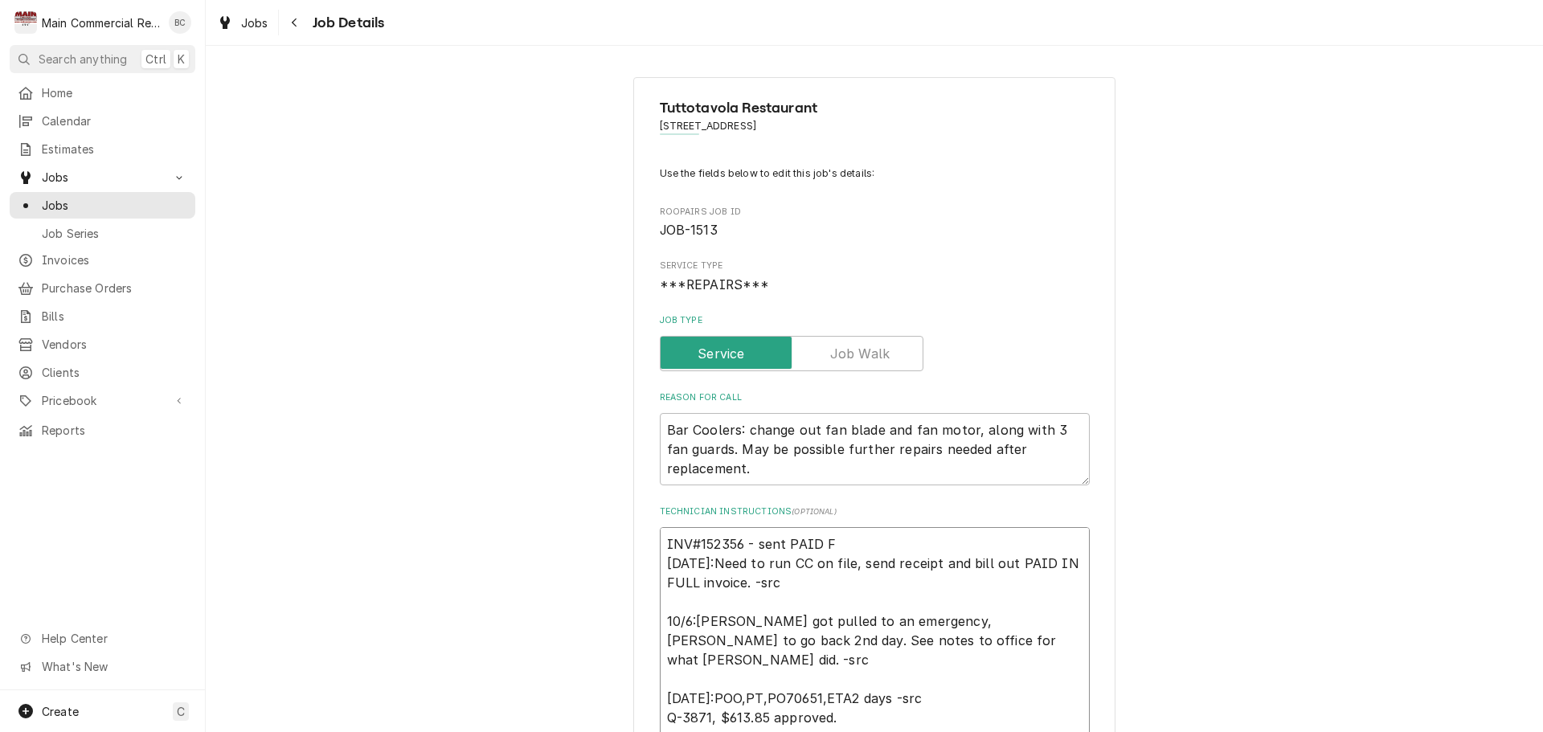
type textarea "INV#152356 - sent PAID [DATE]:Need to run CC on file, send receipt and bill out…"
type textarea "x"
type textarea "INV#152356 - sent PAID I [DATE]:Need to run CC on file, send receipt and bill o…"
type textarea "x"
type textarea "INV#152356 - sent PAID IN [DATE]:Need to run CC on file, send receipt and bill …"
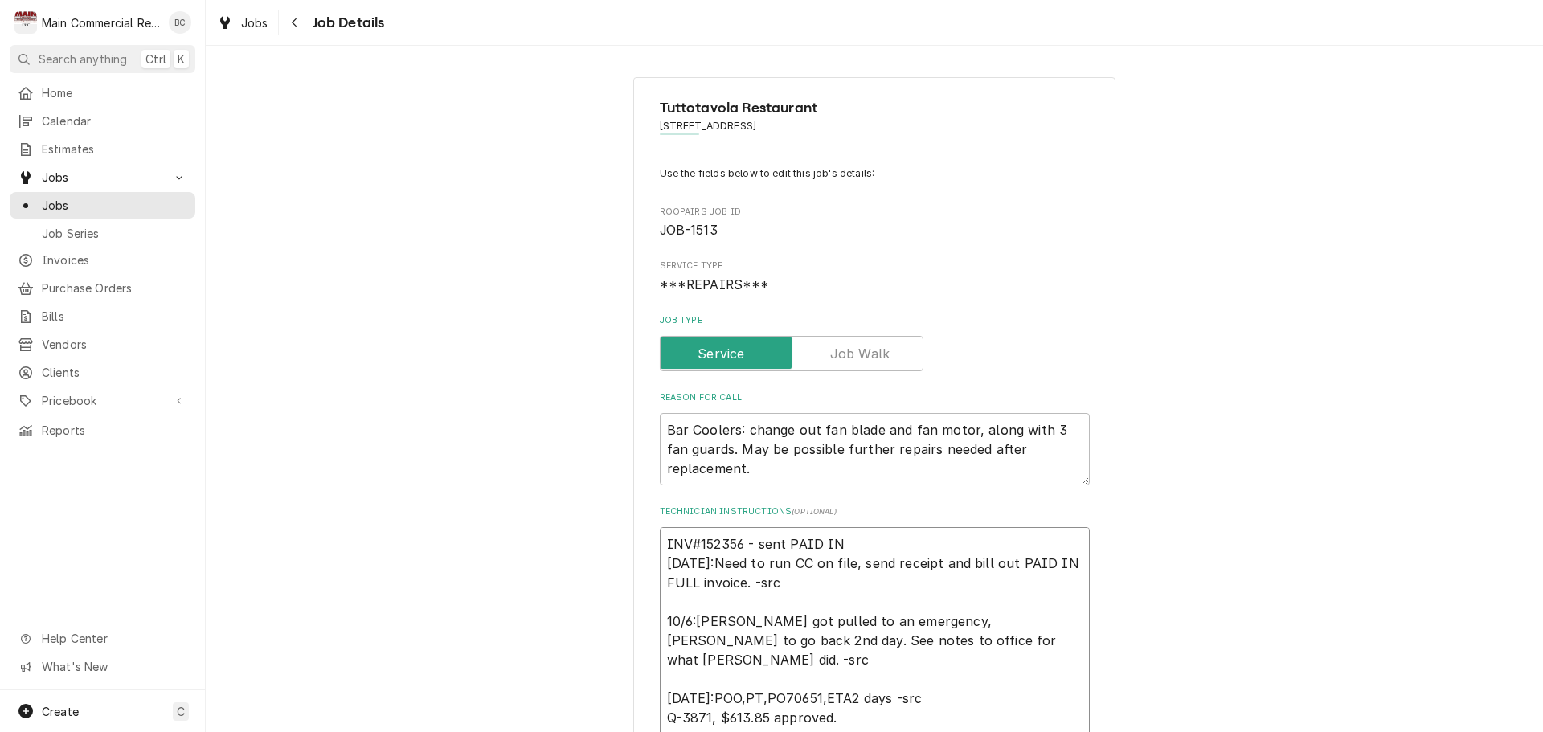
type textarea "x"
type textarea "INV#152356 - sent PAID IN [DATE]:Need to run CC on file, send receipt and bill …"
type textarea "x"
type textarea "INV#152356 - sent PAID IN F [DATE]:Need to run CC on file, send receipt and bil…"
type textarea "x"
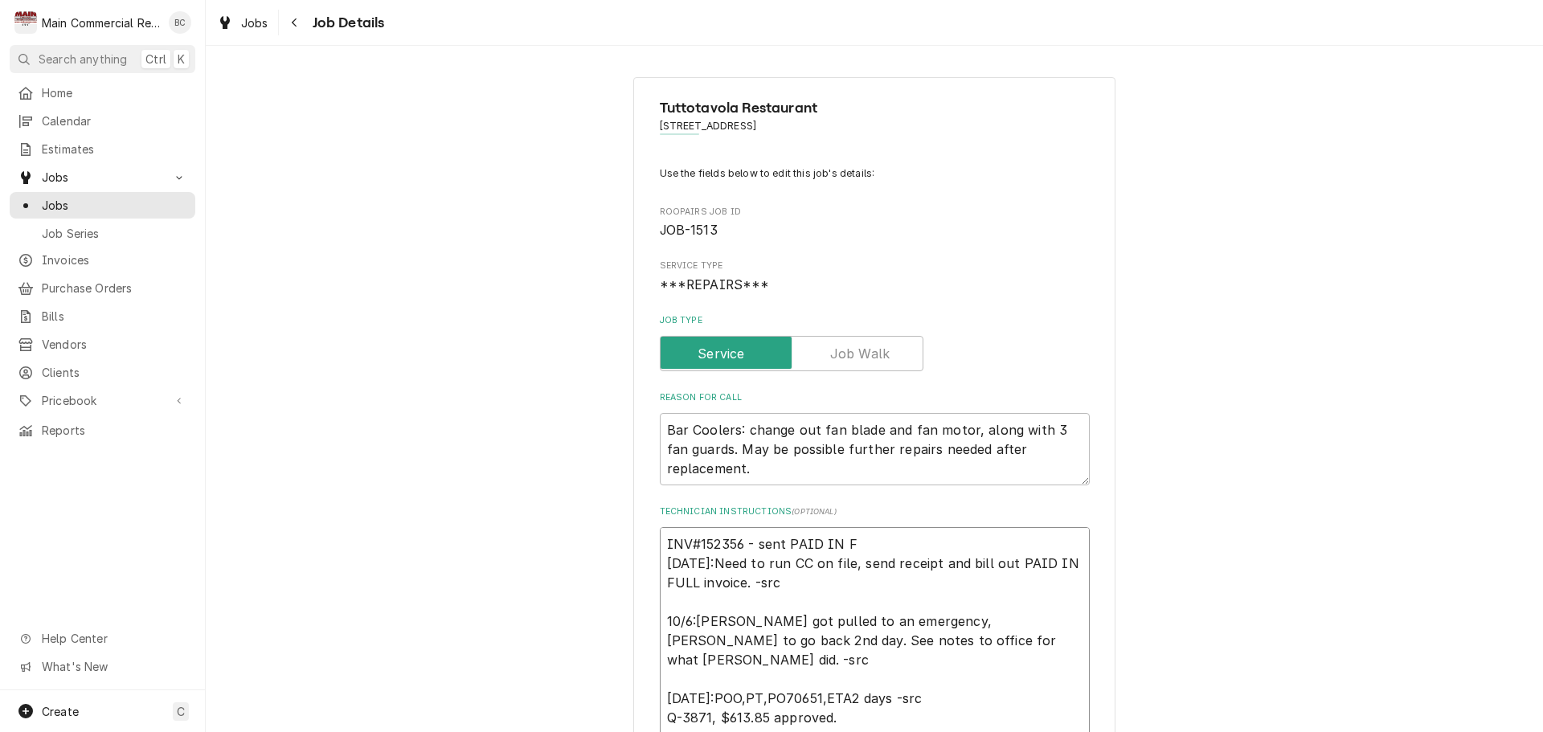
type textarea "INV#152356 - sent PAID IN FU [DATE]:Need to run CC on file, send receipt and bi…"
type textarea "x"
type textarea "INV#152356 - sent PAID IN FUL [DATE]:Need to run CC on file, send receipt and b…"
type textarea "x"
type textarea "INV#152356 - sent PAID IN FULL [DATE]:Need to run CC on file, send receipt and …"
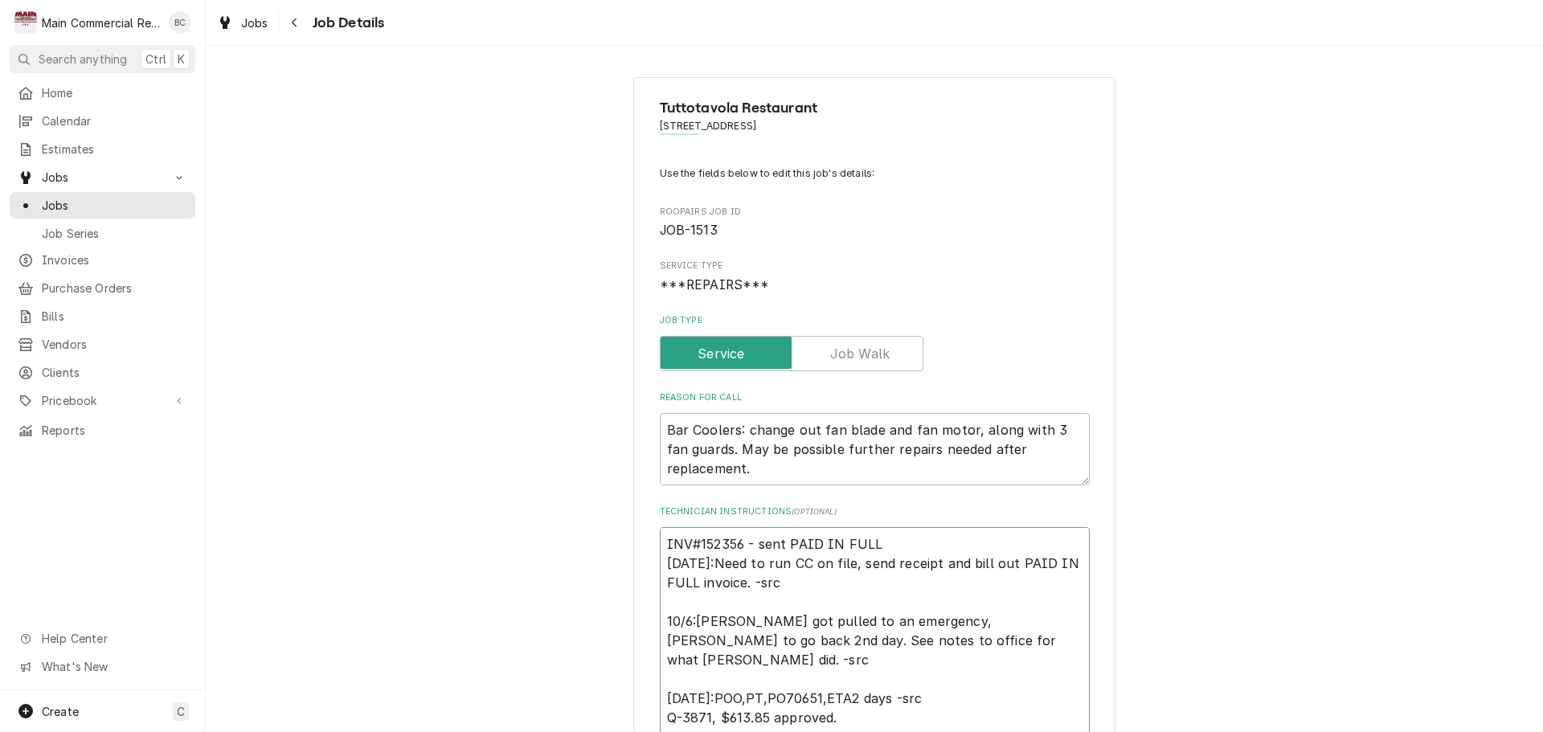
type textarea "x"
type textarea "INV#152356 - sent PAID IN FULL [DATE]:Need to run CC on file, send receipt and …"
type textarea "x"
type textarea "INV#152356 - sent PAID IN FULL i [DATE]:Need to run CC on file, send receipt an…"
type textarea "x"
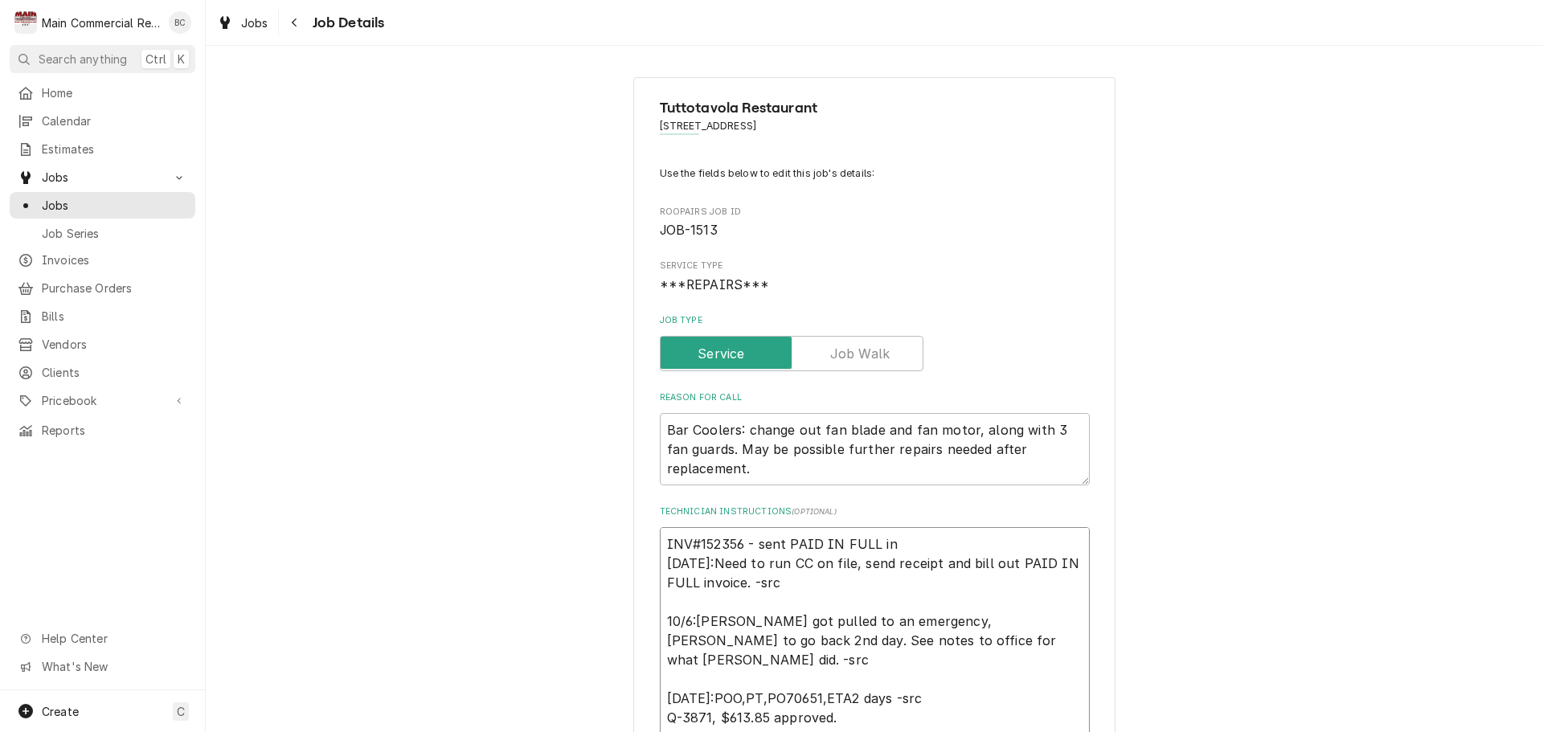
type textarea "INV#152356 - sent PAID IN FULL inv [DATE]:Need to run CC on file, send receipt …"
type textarea "x"
type textarea "INV#152356 - sent PAID IN FULL invo [DATE]:Need to run CC on file, send receipt…"
type textarea "x"
type textarea "INV#152356 - sent PAID IN FULL invoi [DATE]:Need to run CC on file, send receip…"
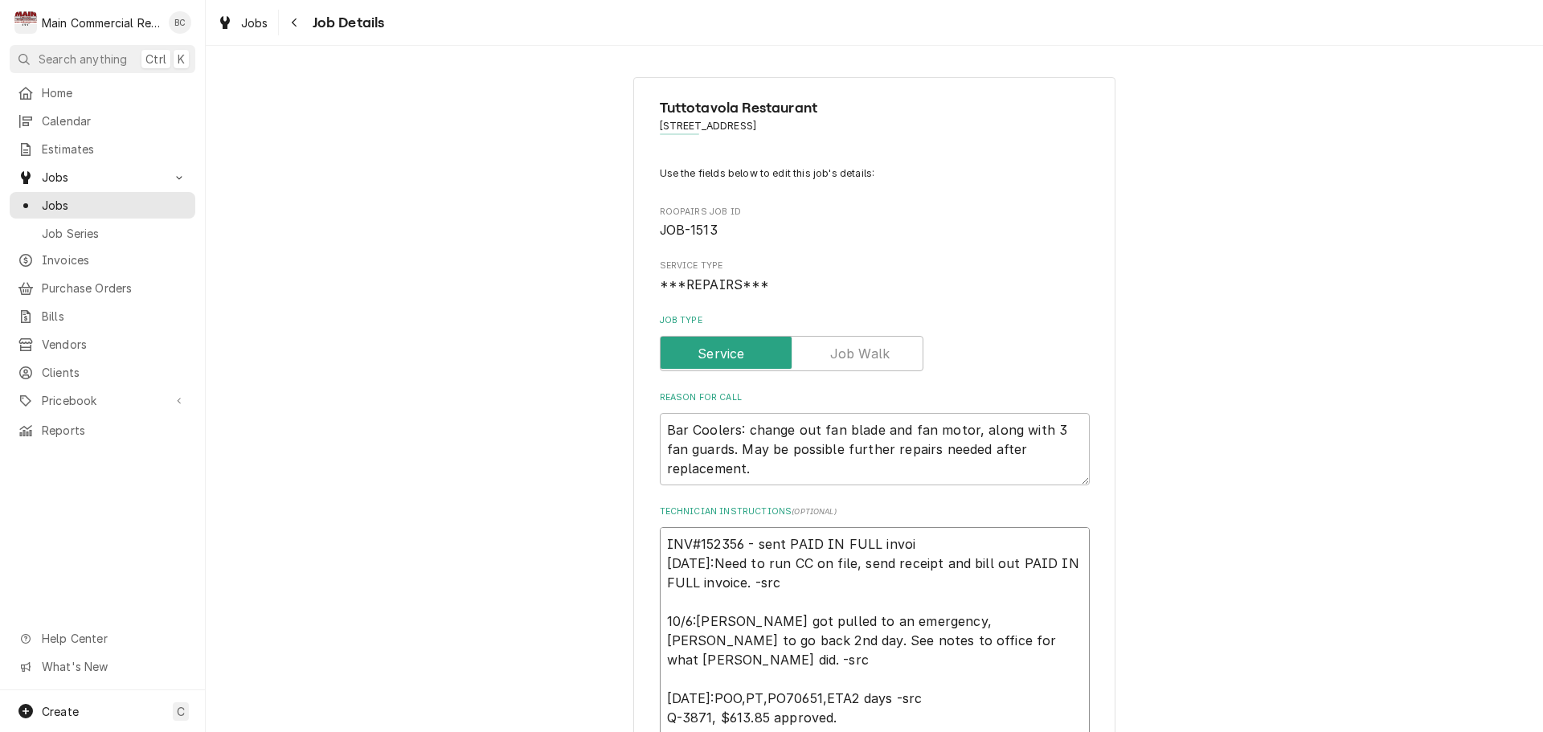
type textarea "x"
type textarea "INV#152356 - sent PAID IN FULL invoic [DATE]:Need to run CC on file, send recei…"
type textarea "x"
type textarea "INV#152356 - sent PAID IN FULL invoice [DATE]:Need to run CC on file, send rece…"
type textarea "x"
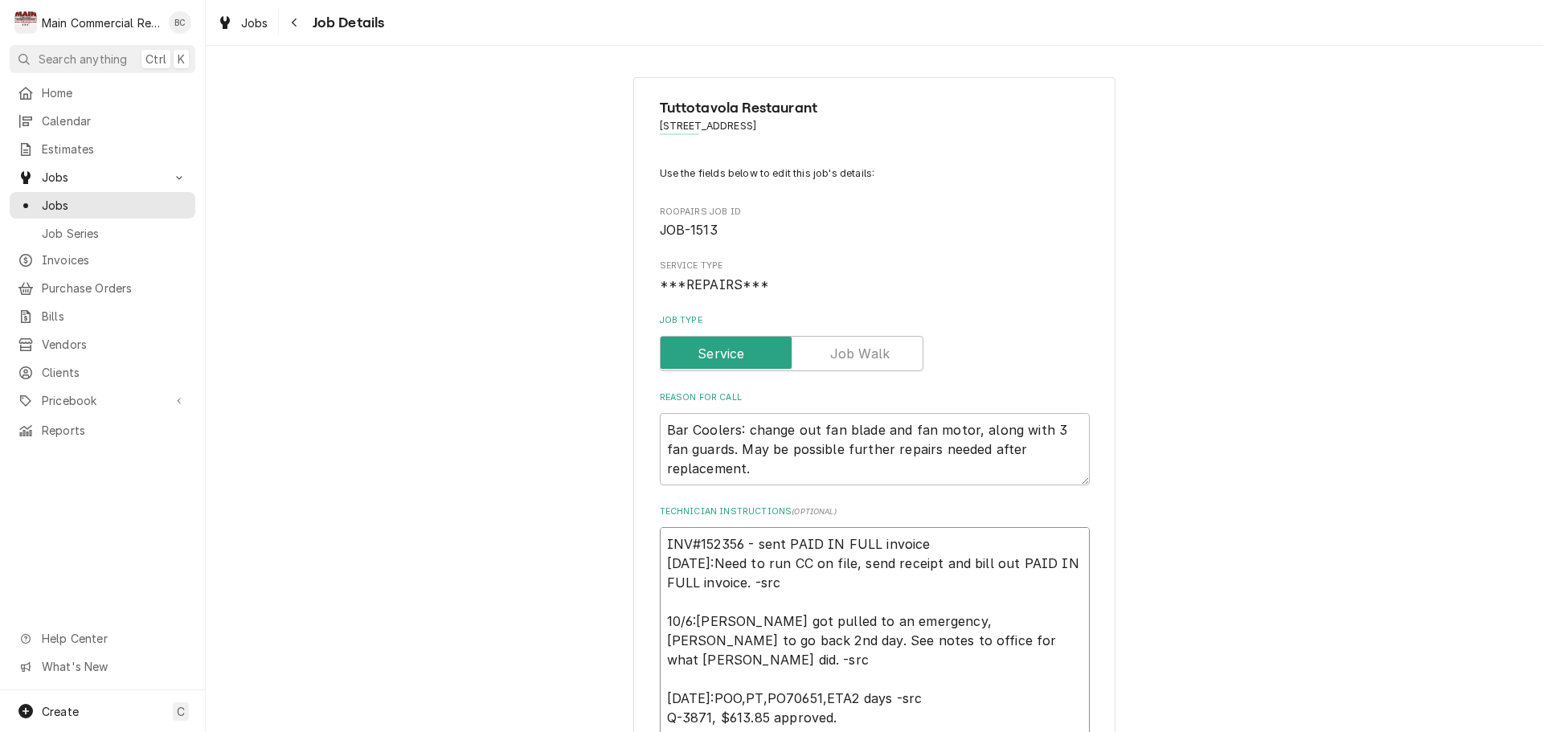
type textarea "INV#152356 - sent PAID IN FULL invoice. [DATE]:Need to run CC on file, send rec…"
type textarea "x"
type textarea "INV#152356 - sent PAID IN FULL invoice. 10/7/25:Need to run CC on file, send re…"
type textarea "x"
type textarea "INV#152356 - sent PAID IN FULL invoice. L 10/7/25:Need to run CC on file, send …"
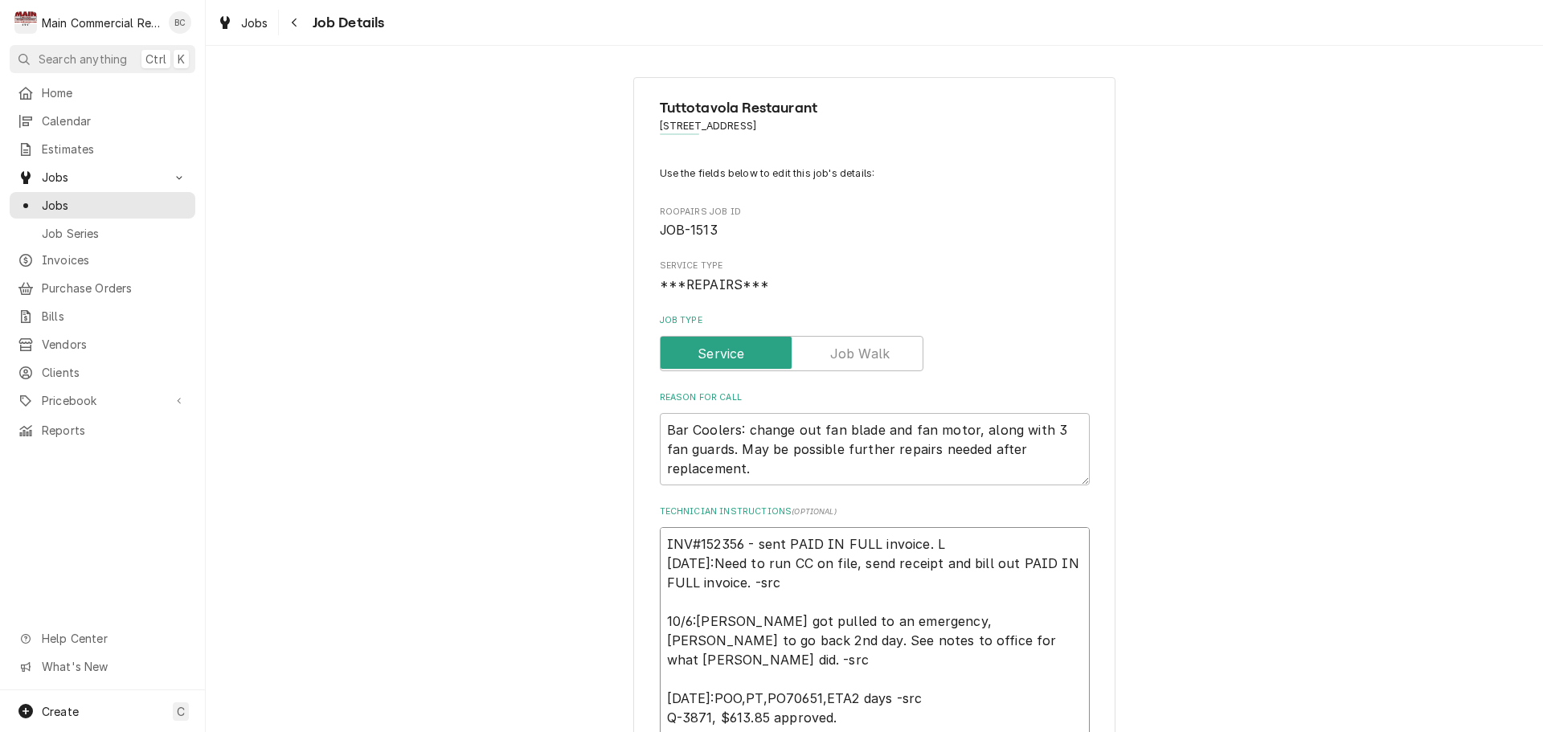
type textarea "x"
type textarea "INV#152356 - sent PAID IN FULL invoice. LT 10/7/25:Need to run CC on file, send…"
type textarea "x"
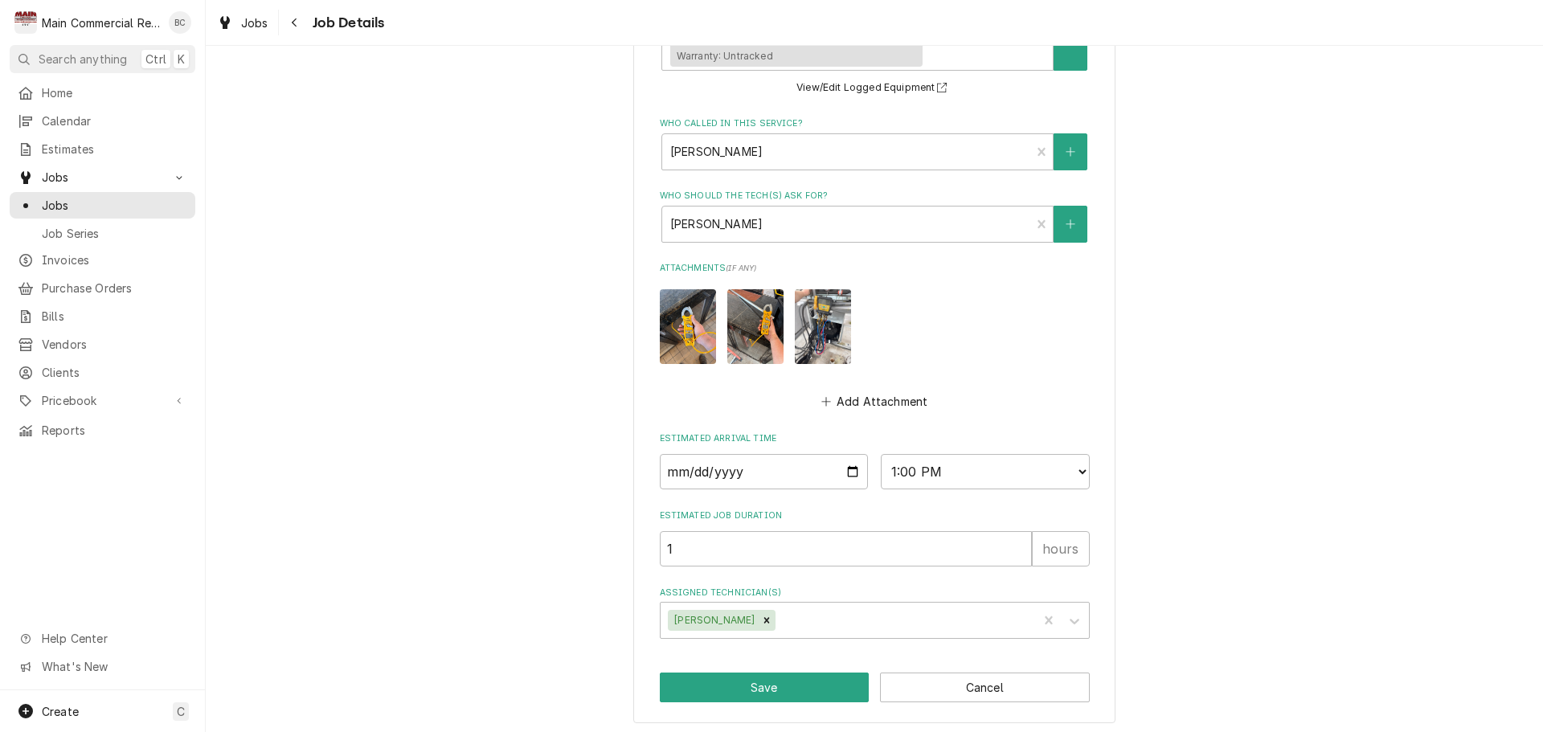
scroll to position [1078, 0]
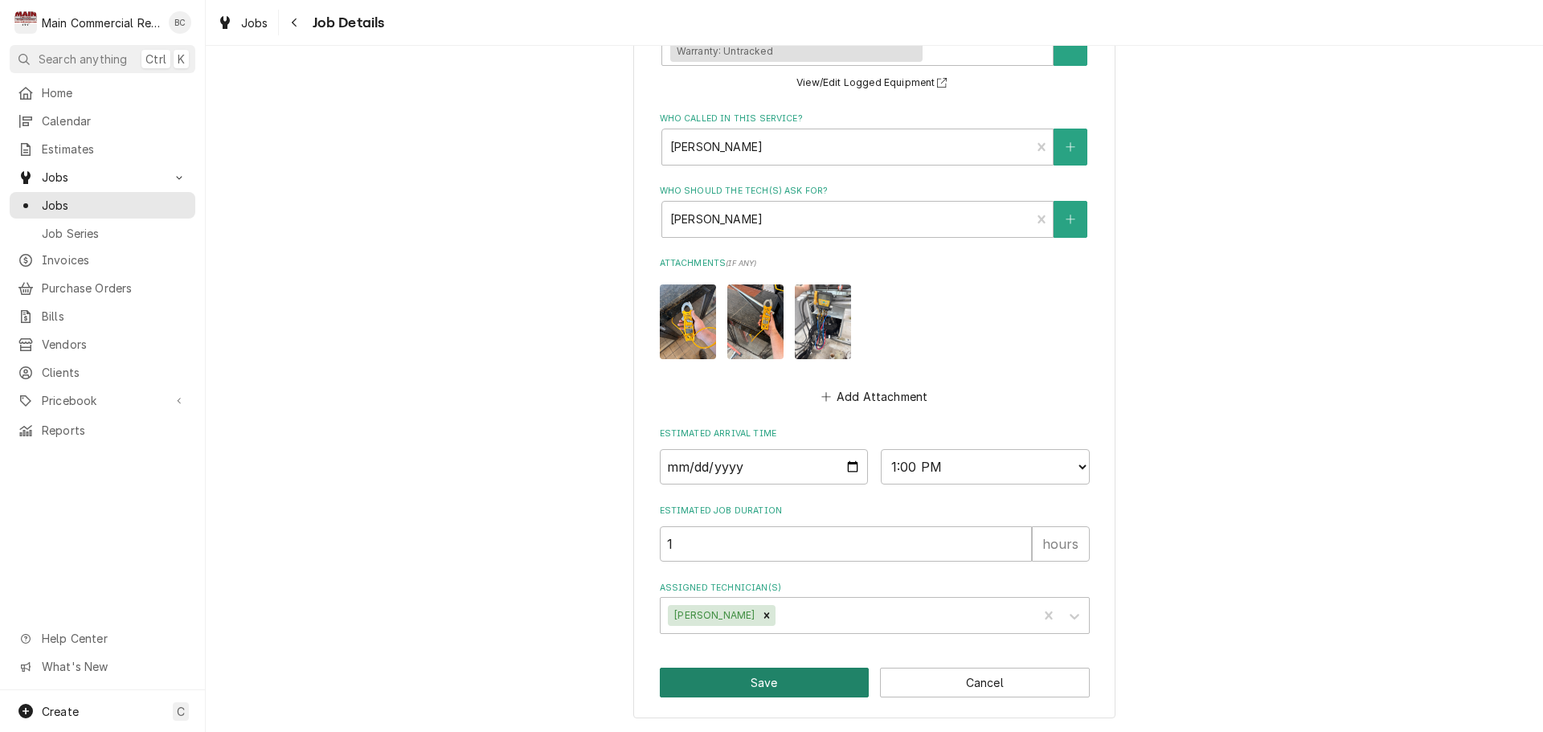
type textarea "INV#152356 - sent PAID IN FULL invoice. LT 10/7/25:Need to run CC on file, send…"
click at [799, 688] on button "Save" at bounding box center [765, 683] width 210 height 30
type textarea "x"
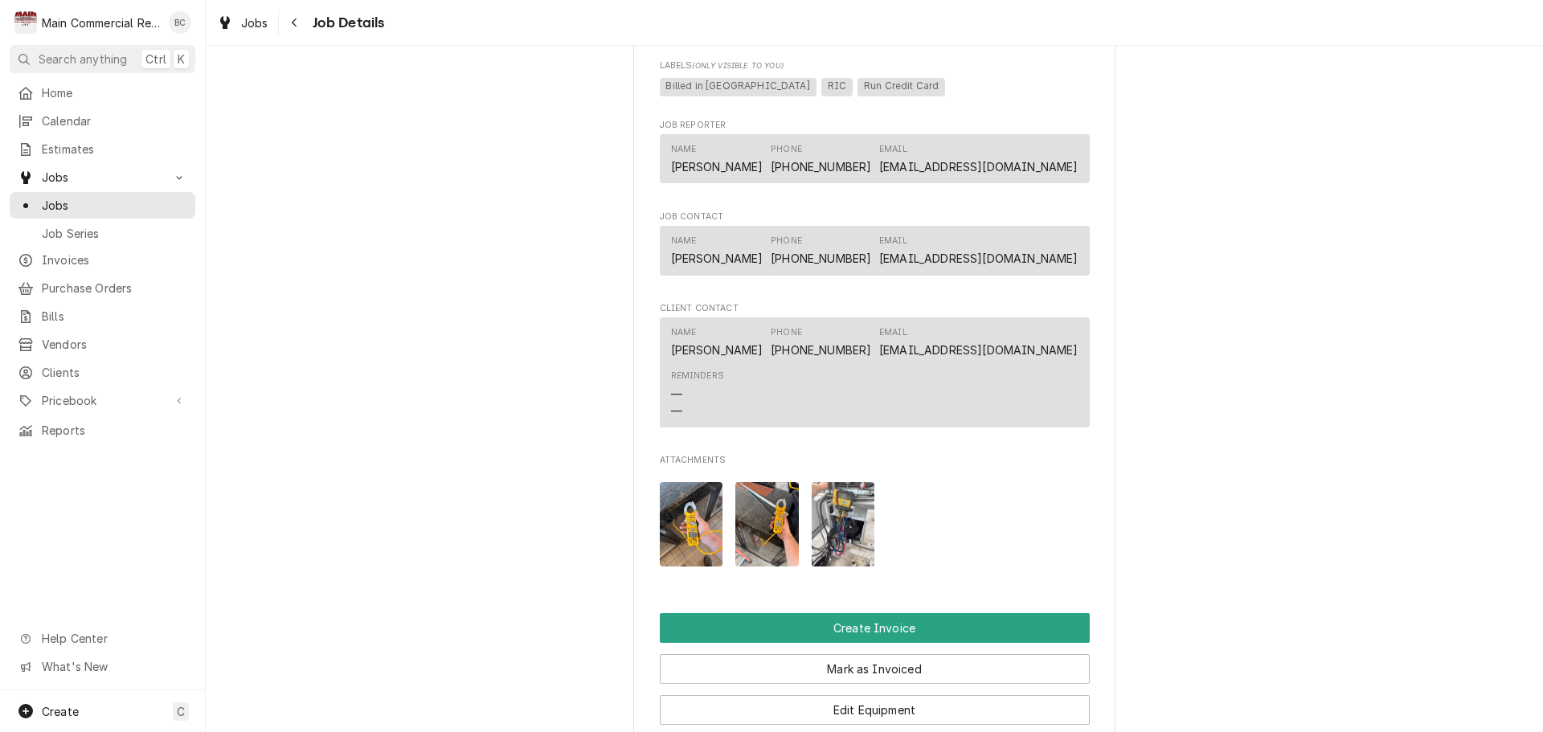
scroll to position [1527, 0]
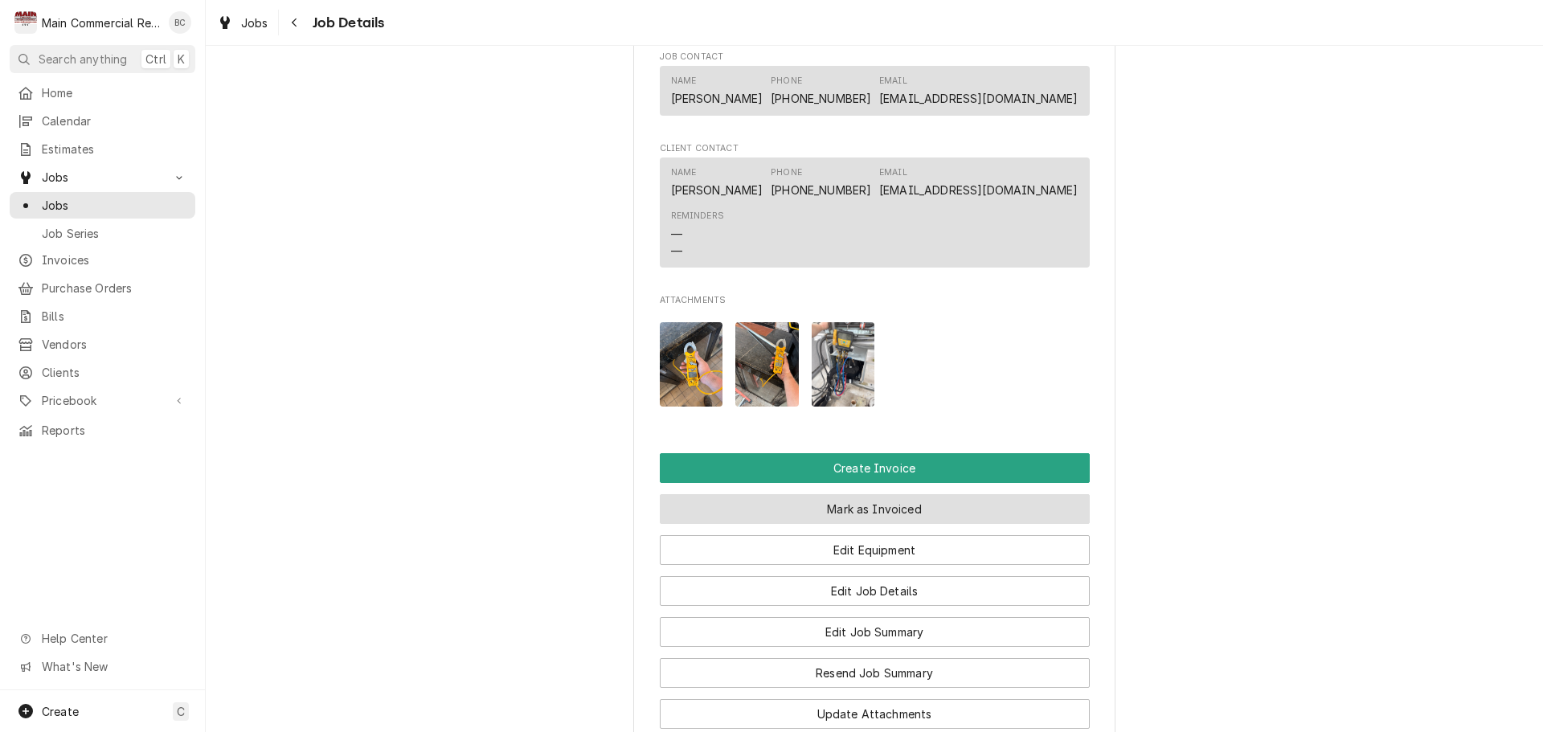
click at [857, 515] on button "Mark as Invoiced" at bounding box center [875, 509] width 430 height 30
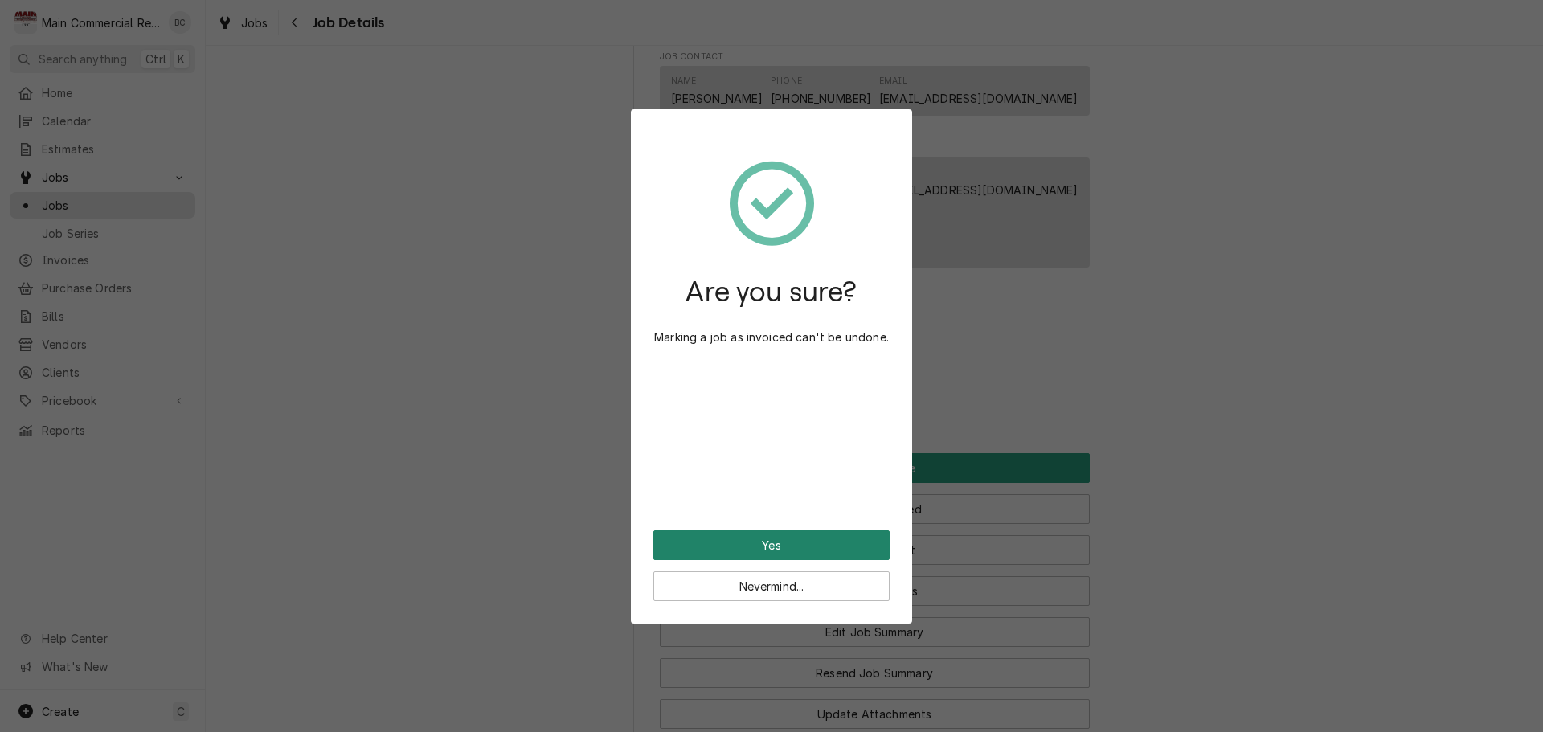
click at [809, 543] on button "Yes" at bounding box center [771, 545] width 236 height 30
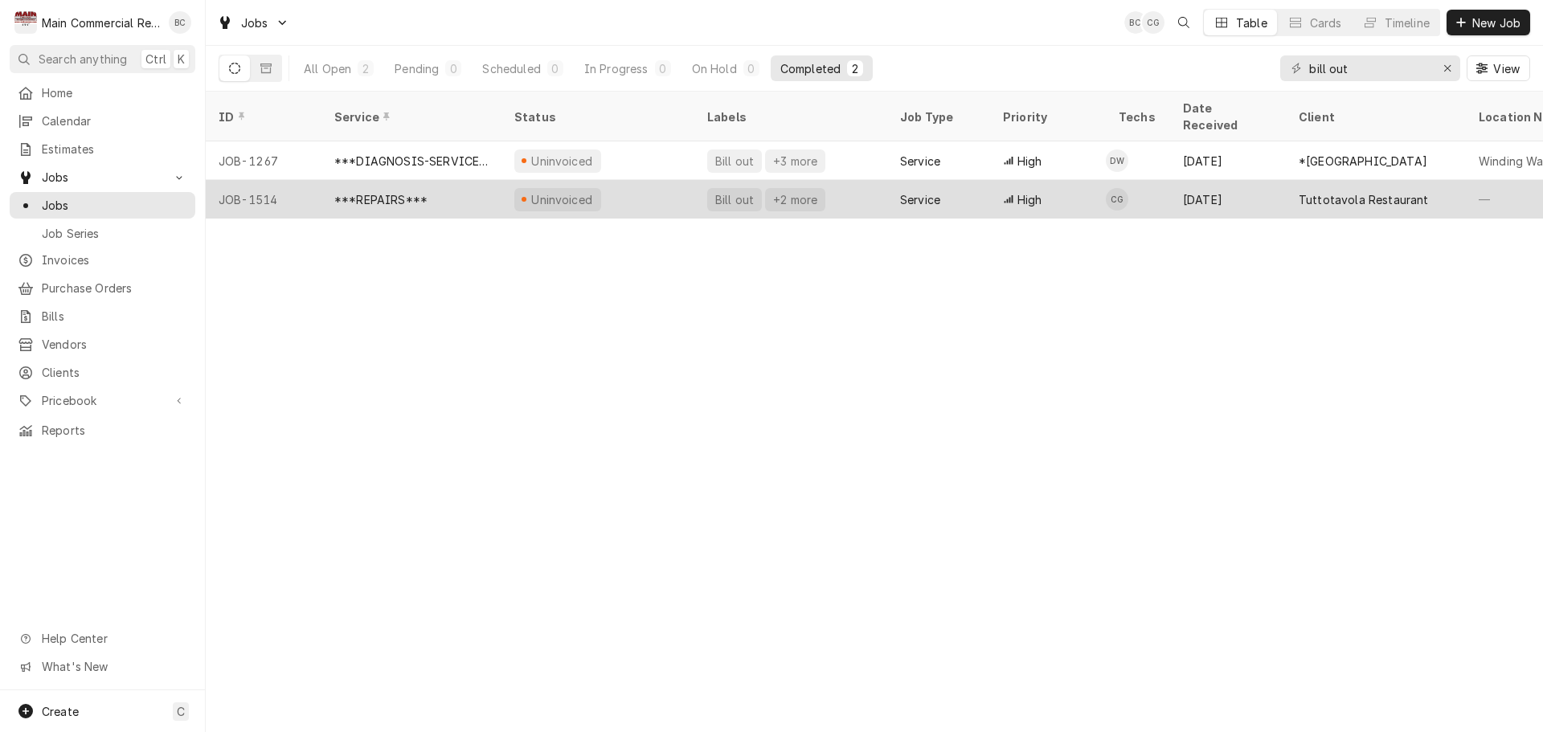
click at [378, 191] on div "***REPAIRS***" at bounding box center [380, 199] width 93 height 17
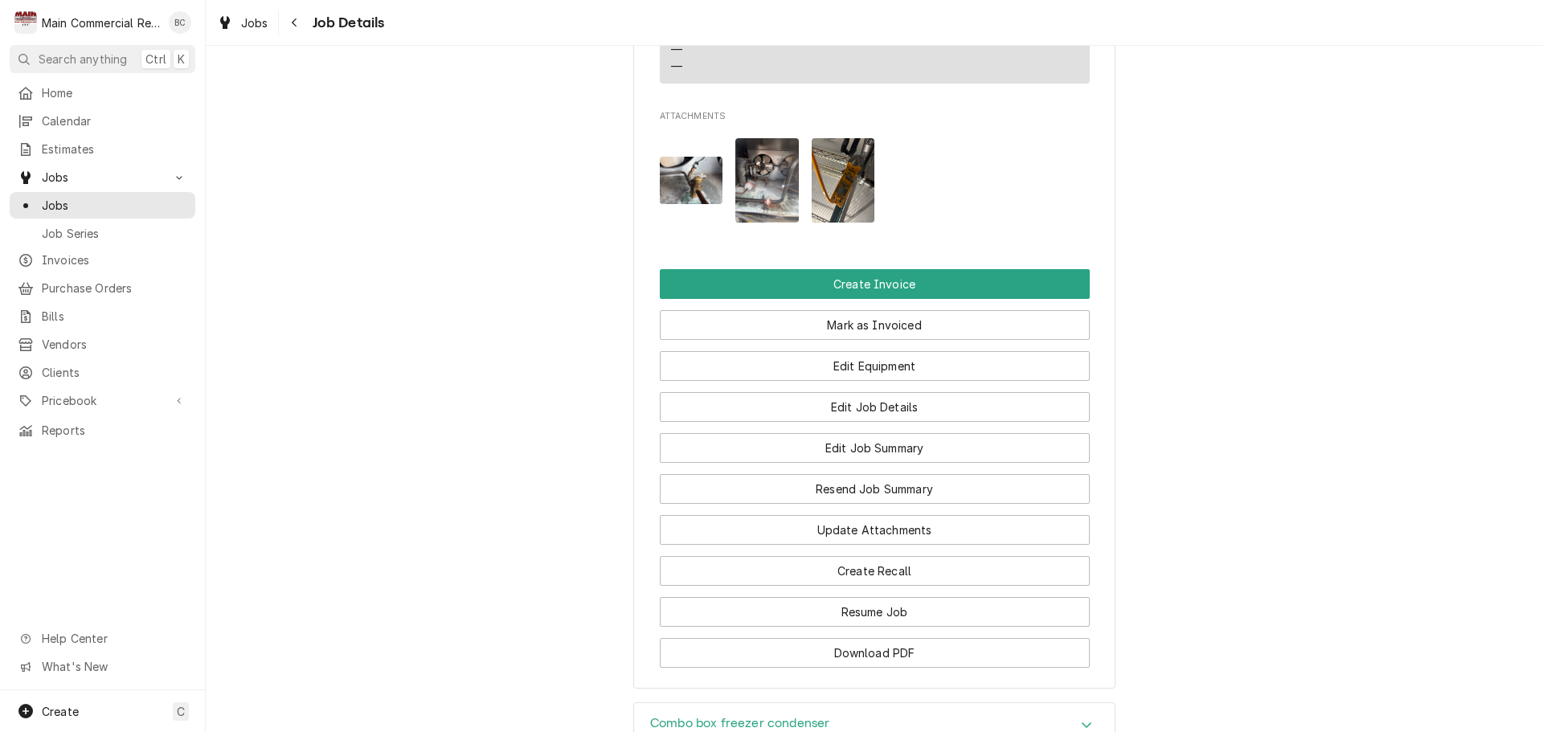
scroll to position [2009, 0]
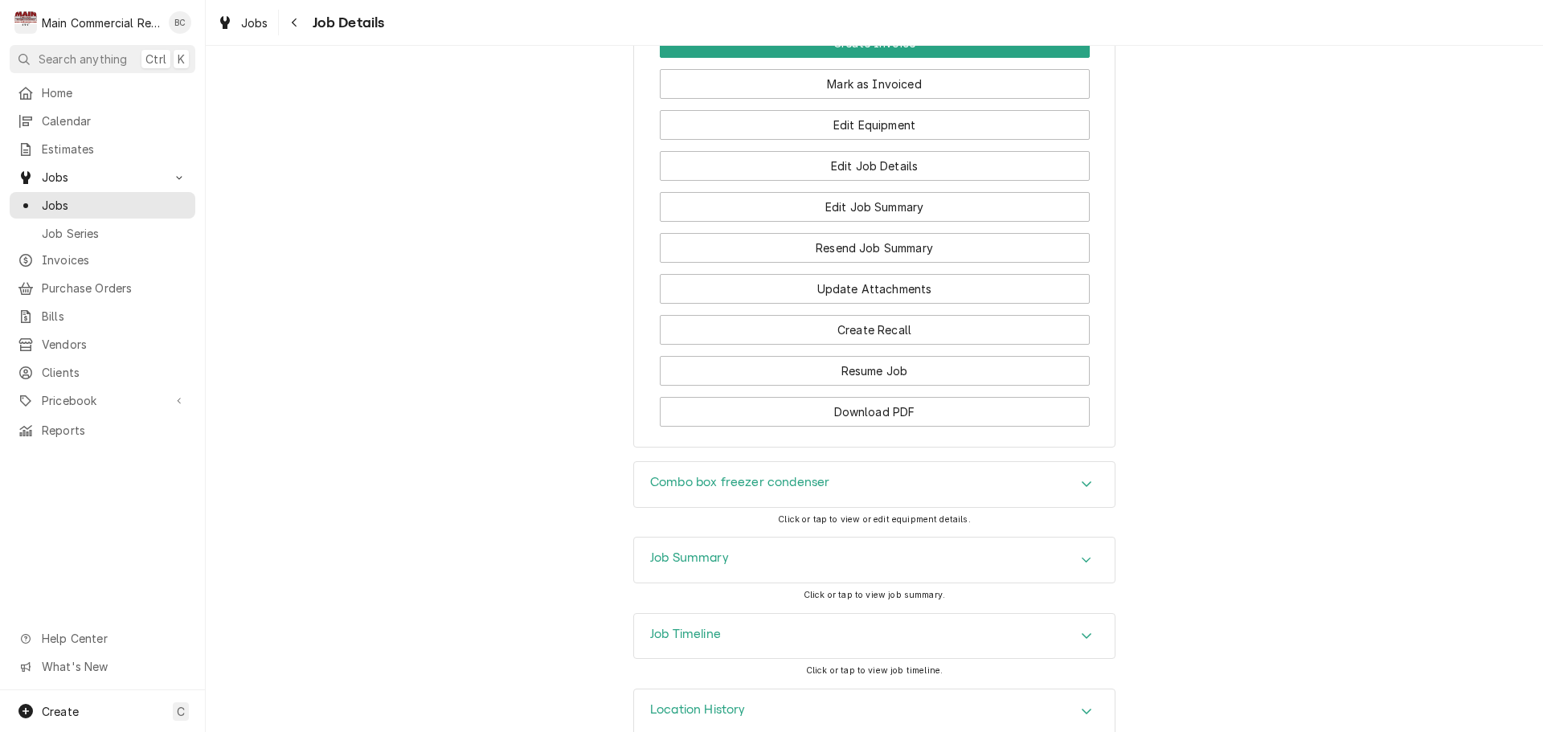
click at [681, 566] on h3 "Job Summary" at bounding box center [689, 557] width 79 height 15
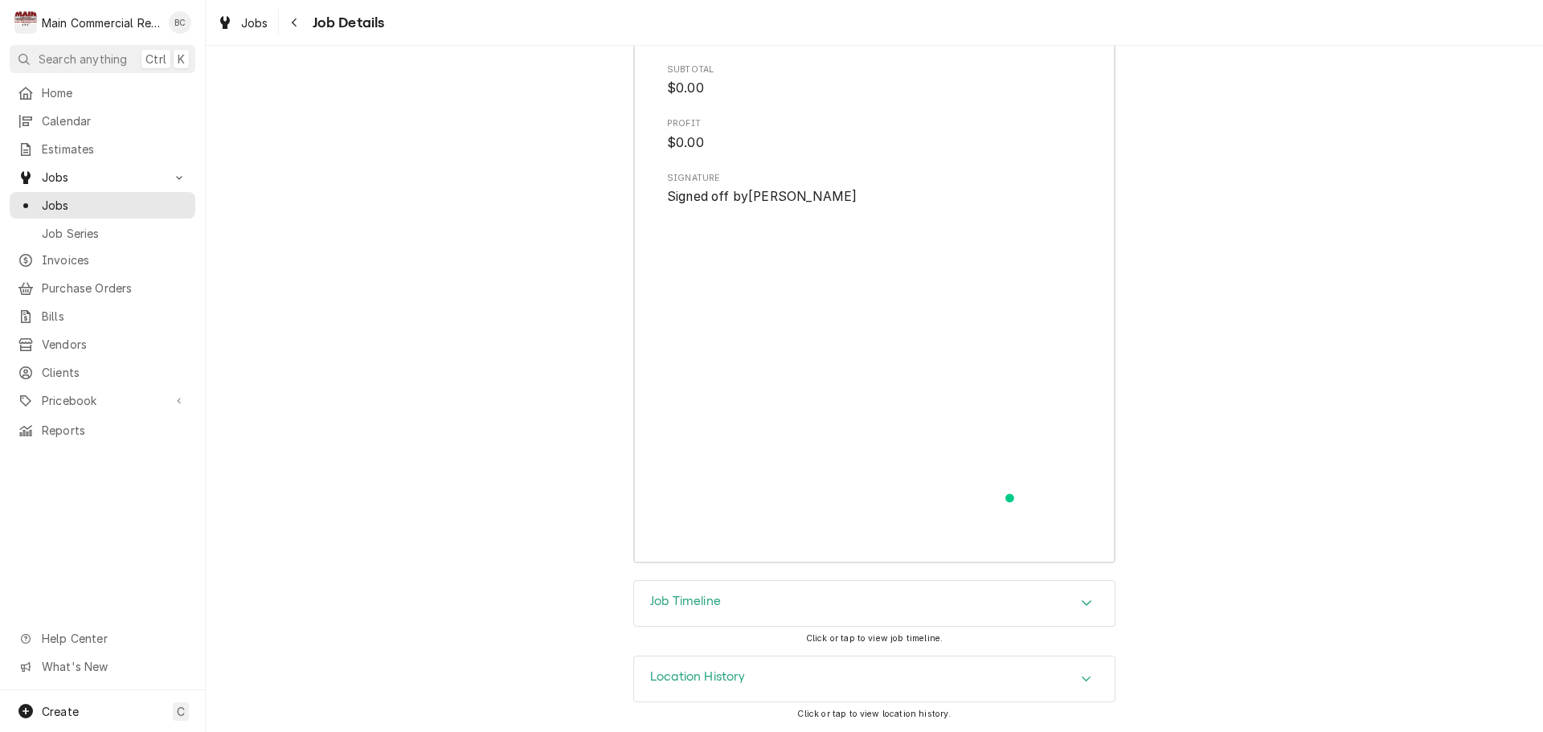
scroll to position [3996, 0]
click at [681, 604] on h3 "Job Timeline" at bounding box center [685, 601] width 71 height 15
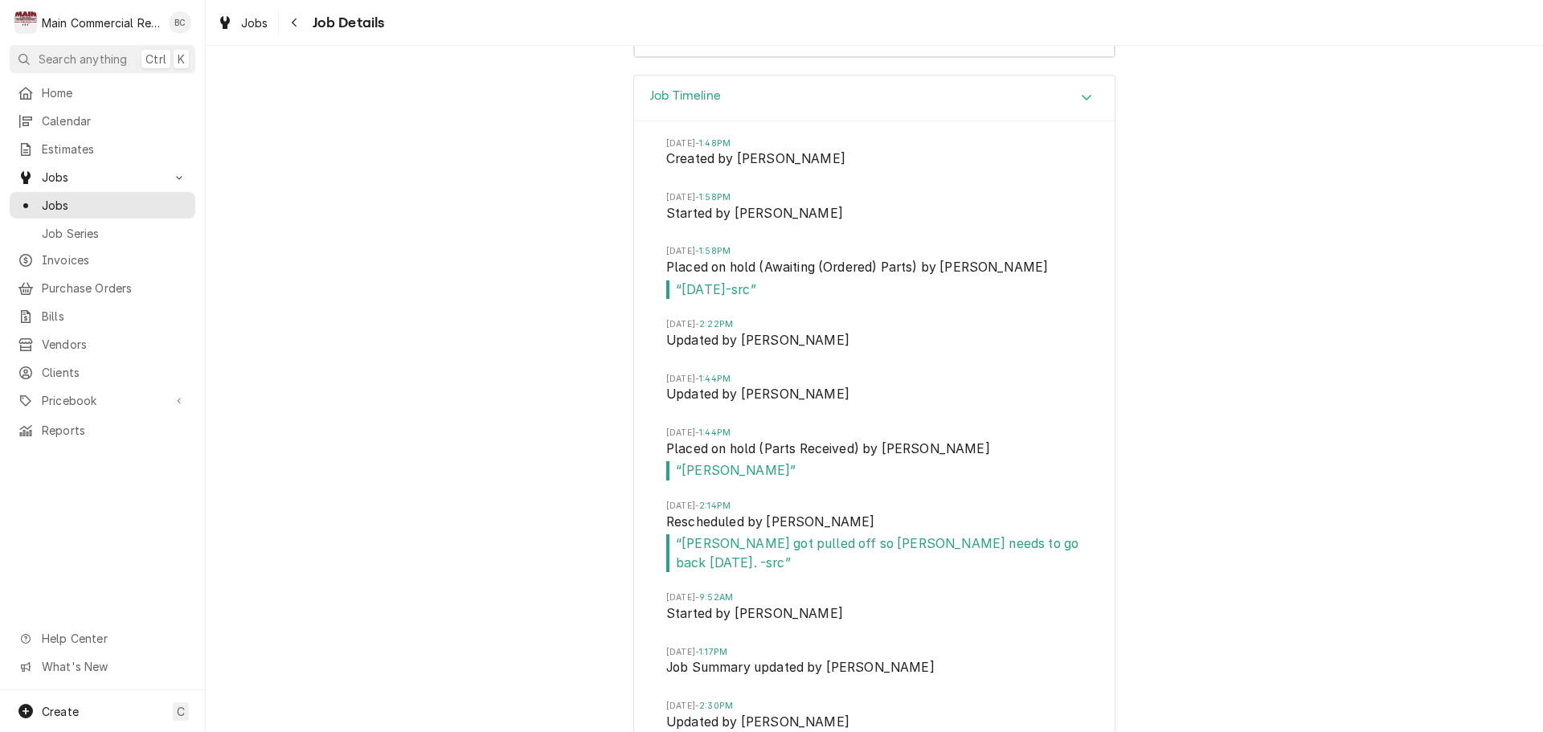
scroll to position [4415, 0]
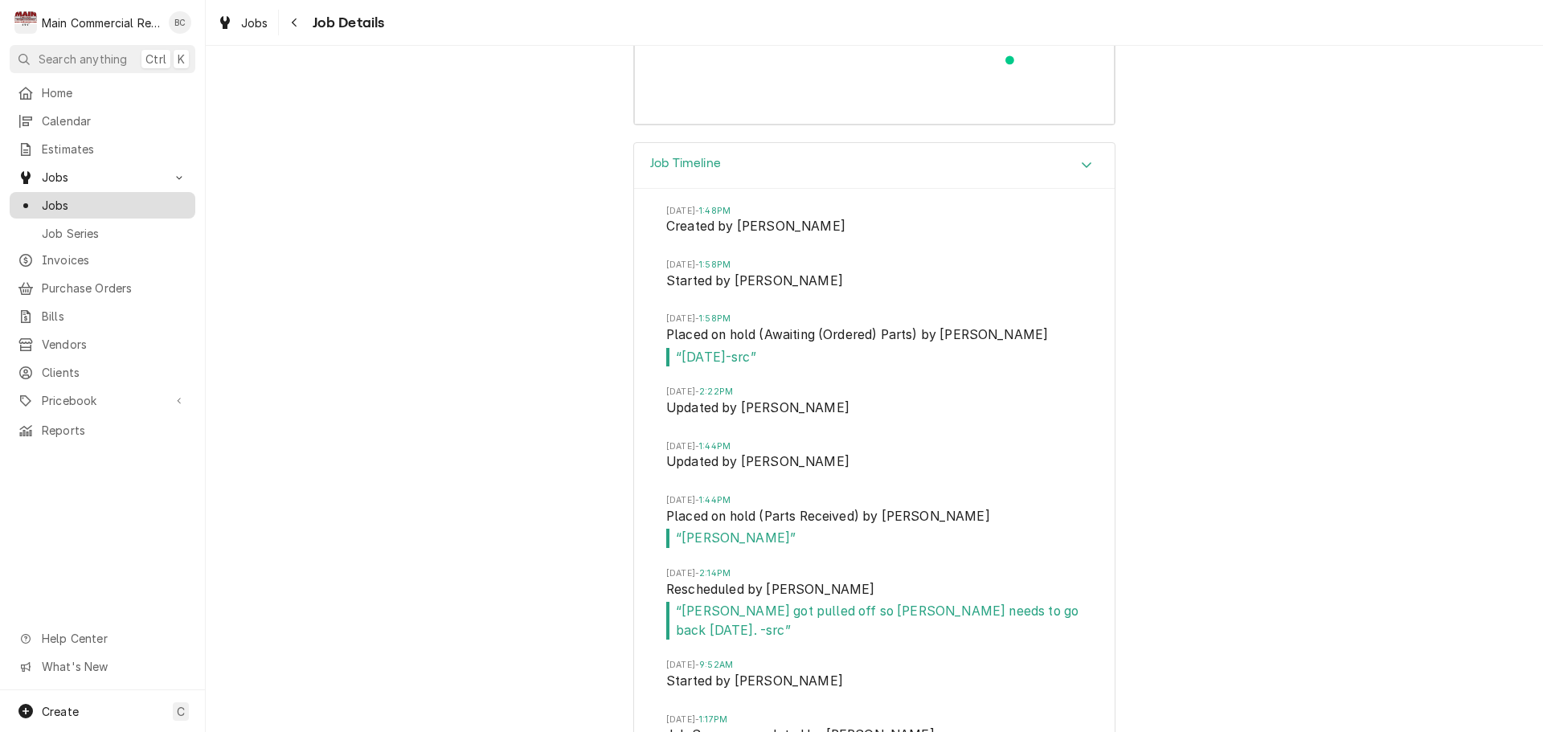
click at [117, 202] on span "Jobs" at bounding box center [114, 205] width 145 height 17
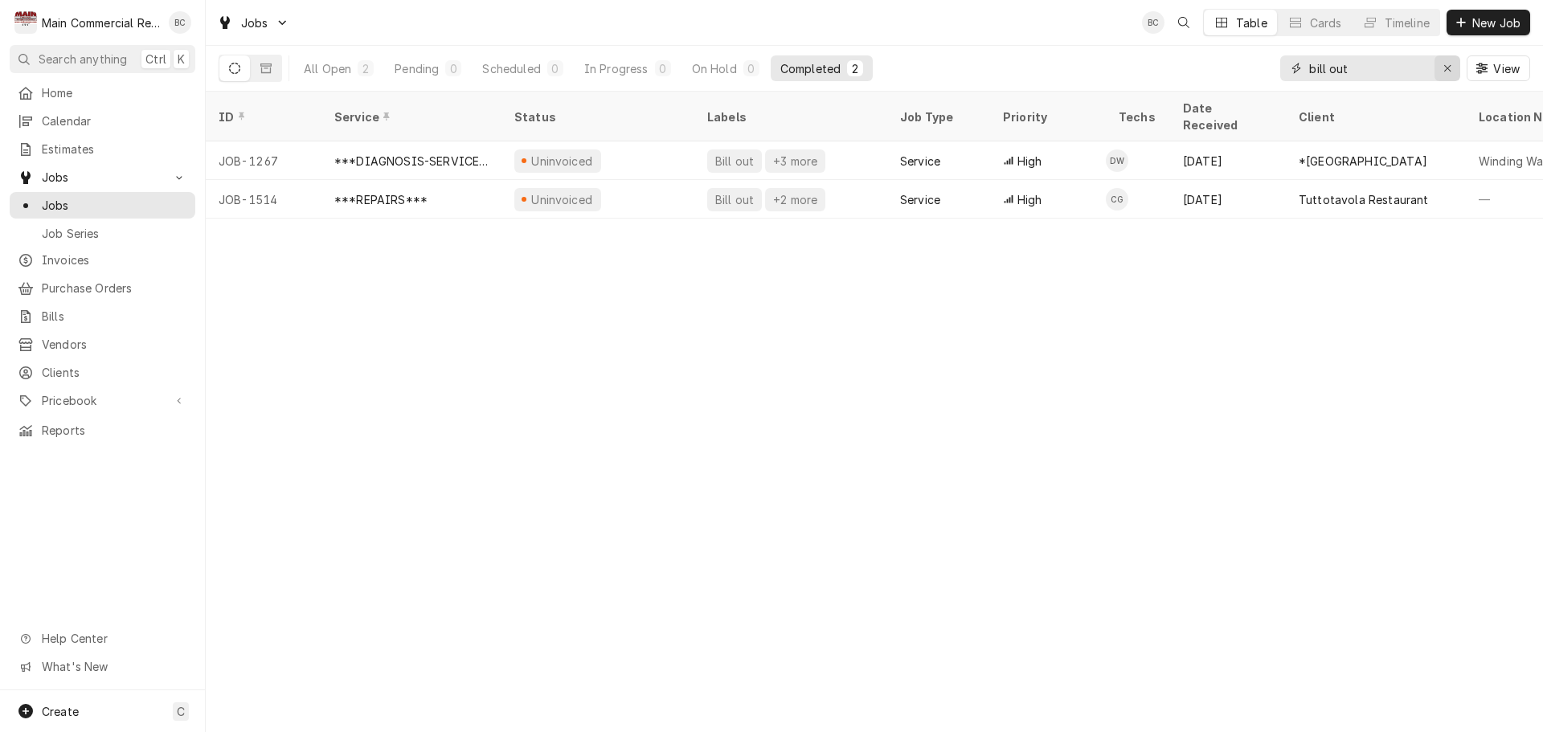
click at [1448, 71] on icon "Erase input" at bounding box center [1447, 68] width 9 height 11
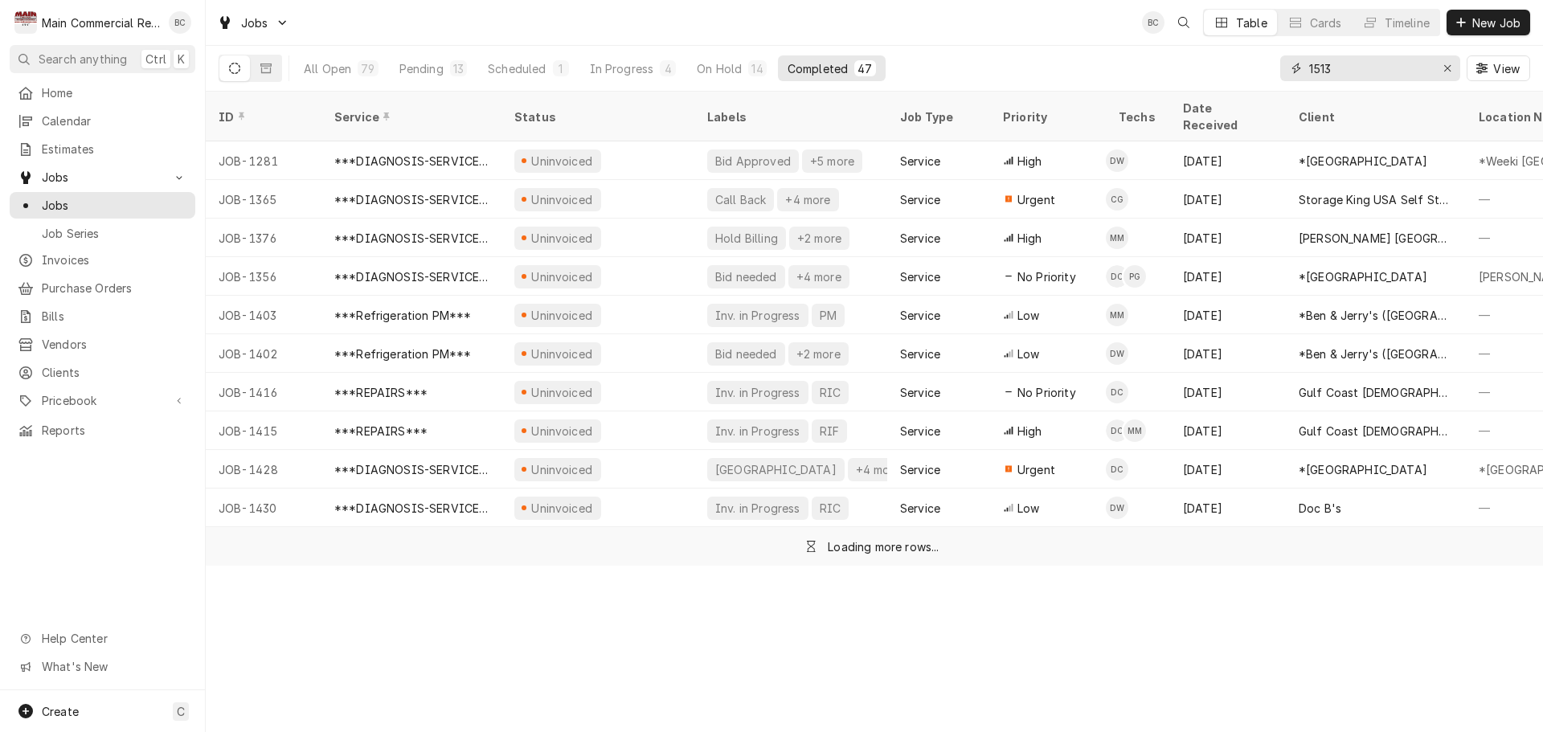
type input "1513"
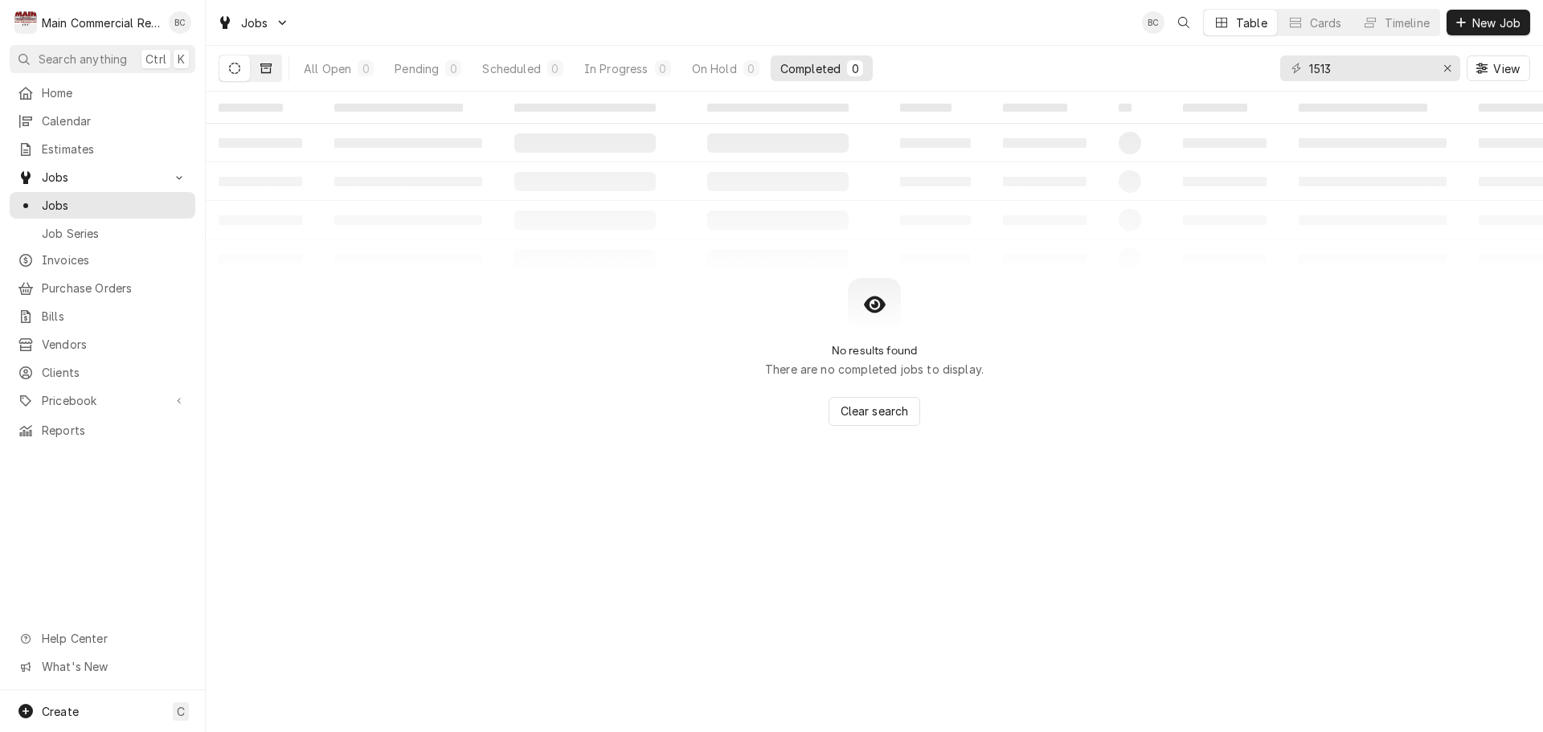
click at [268, 68] on icon "Dynamic Content Wrapper" at bounding box center [265, 68] width 11 height 10
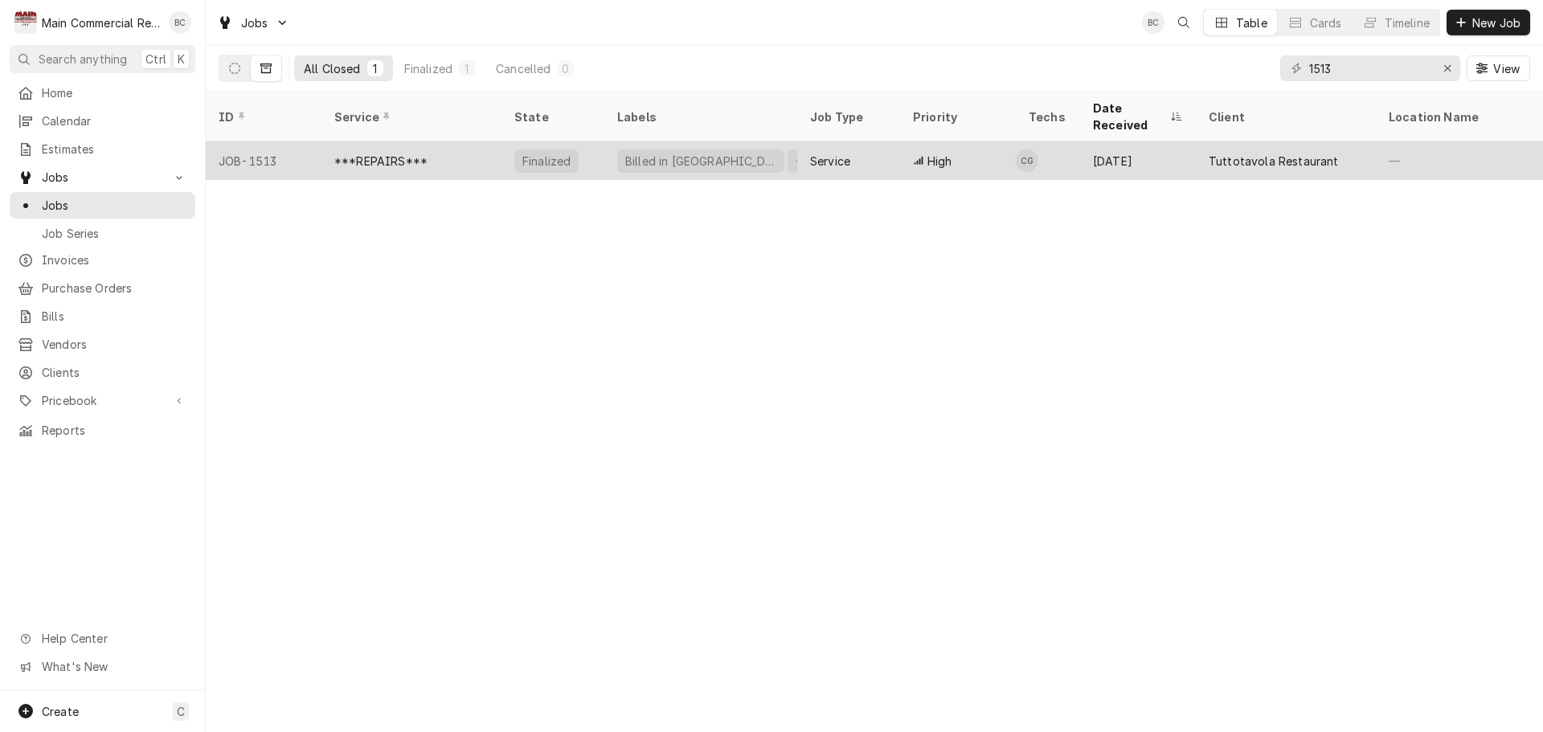
click at [407, 153] on div "***REPAIRS***" at bounding box center [380, 161] width 93 height 17
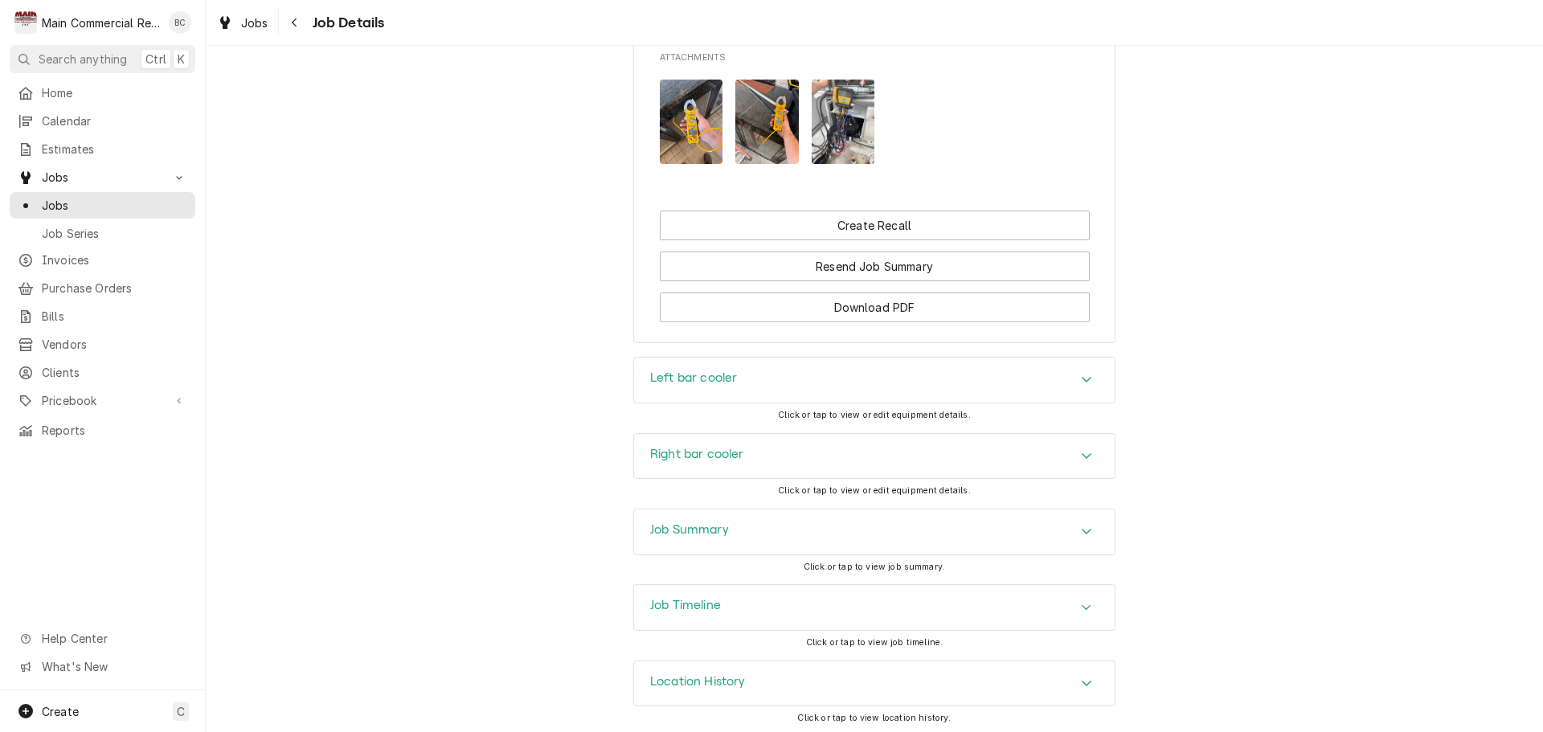
scroll to position [1773, 0]
click at [674, 528] on h3 "Job Summary" at bounding box center [689, 525] width 79 height 15
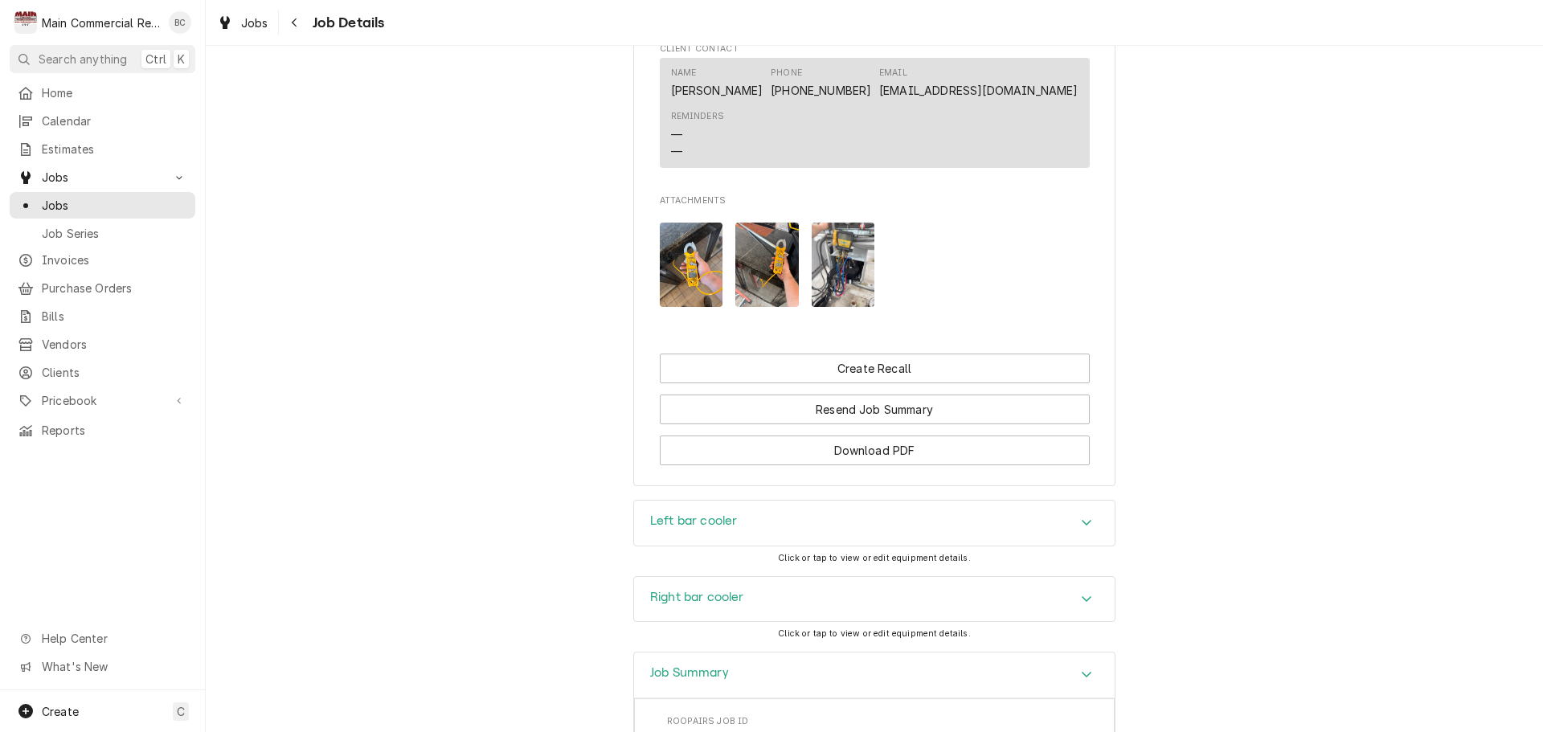
scroll to position [1452, 0]
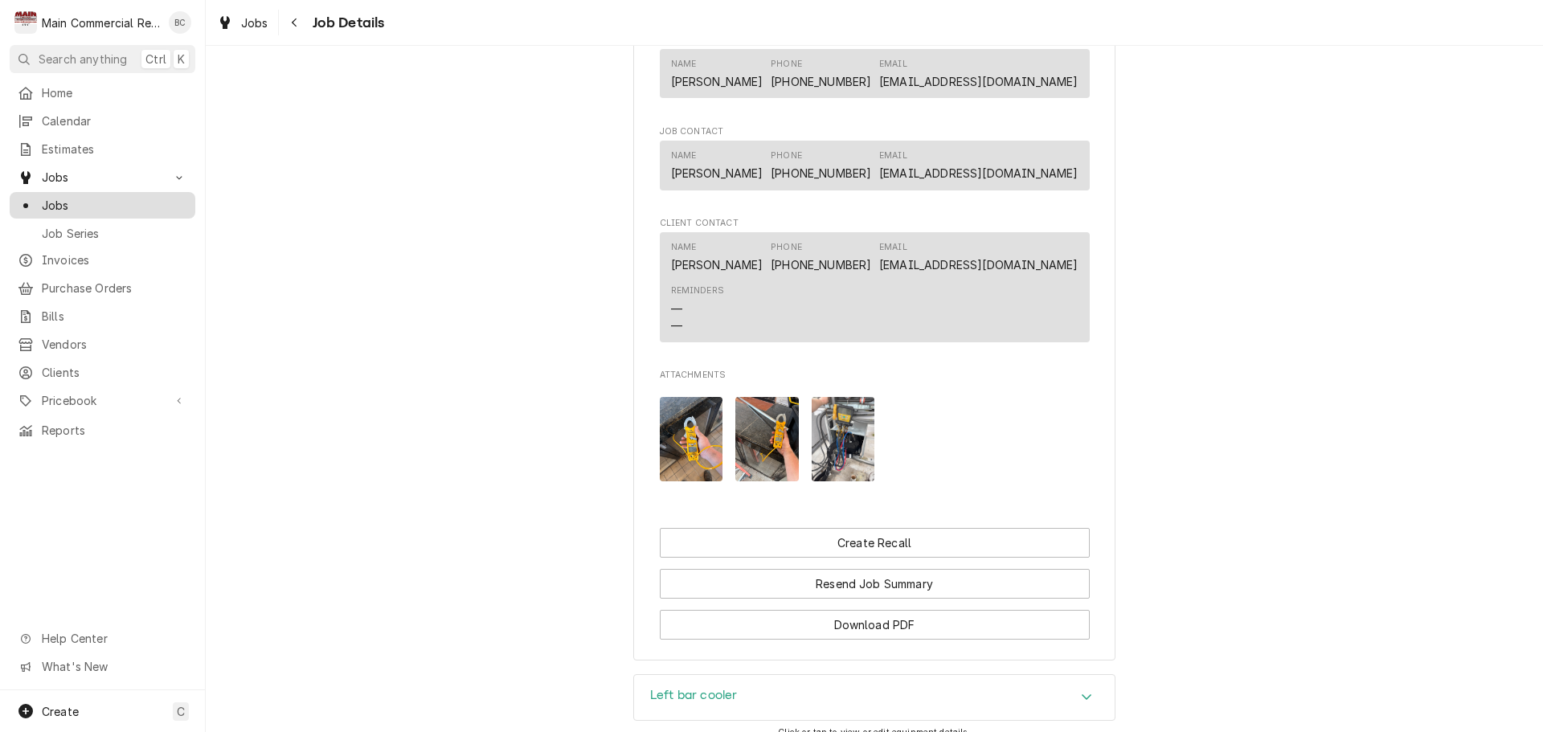
click at [110, 202] on span "Jobs" at bounding box center [114, 205] width 145 height 17
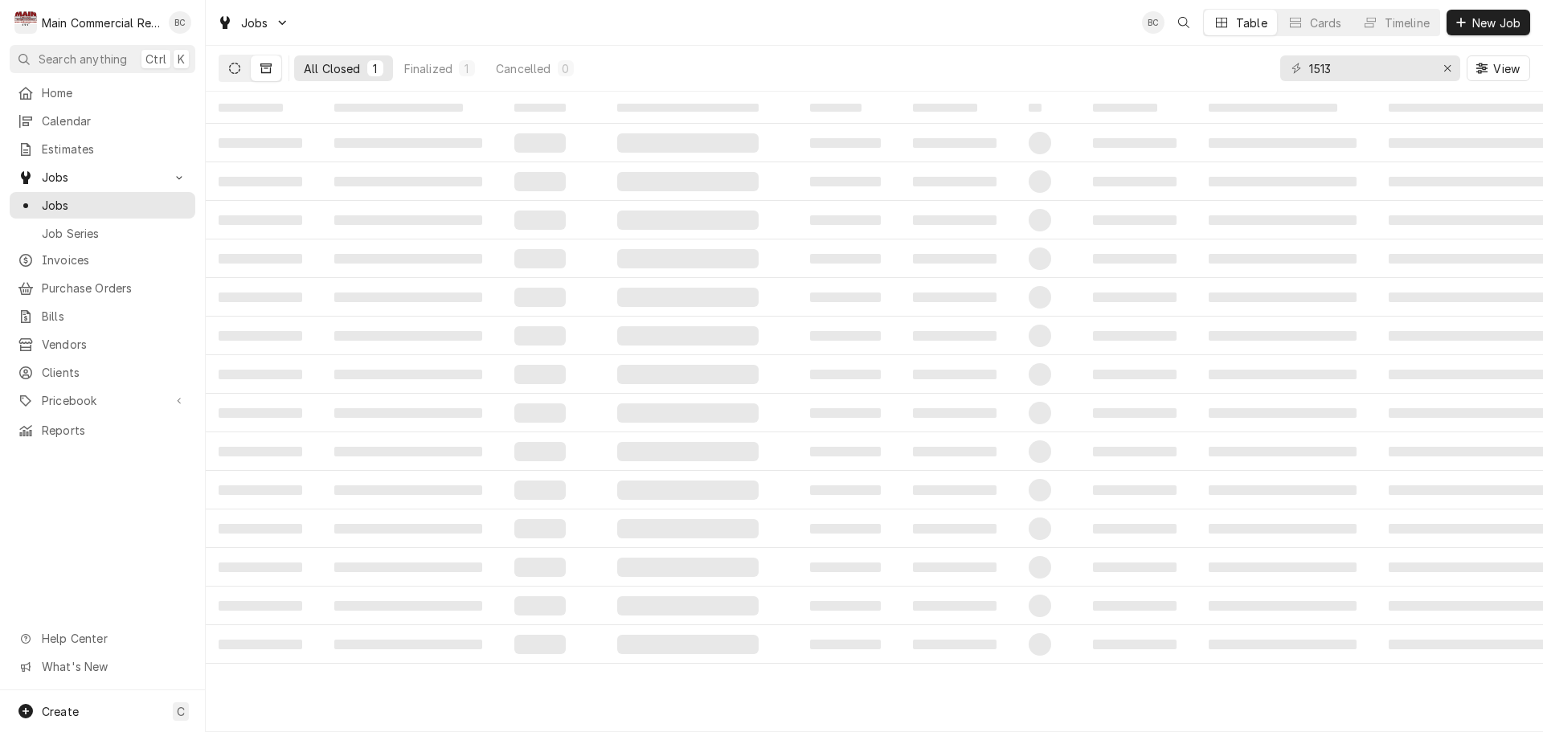
click at [239, 69] on icon "Dynamic Content Wrapper" at bounding box center [234, 68] width 11 height 11
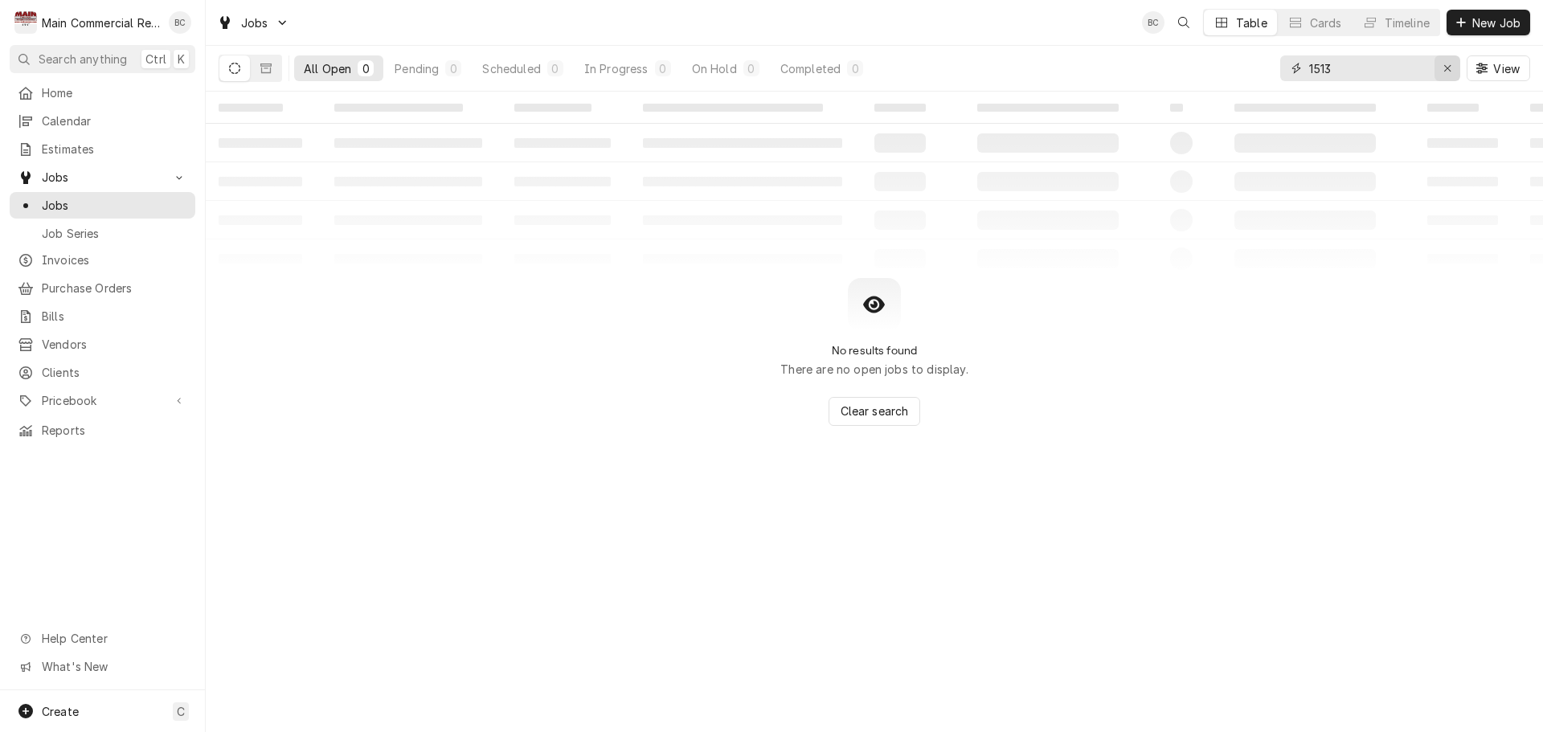
click at [1448, 67] on icon "Erase input" at bounding box center [1447, 68] width 9 height 11
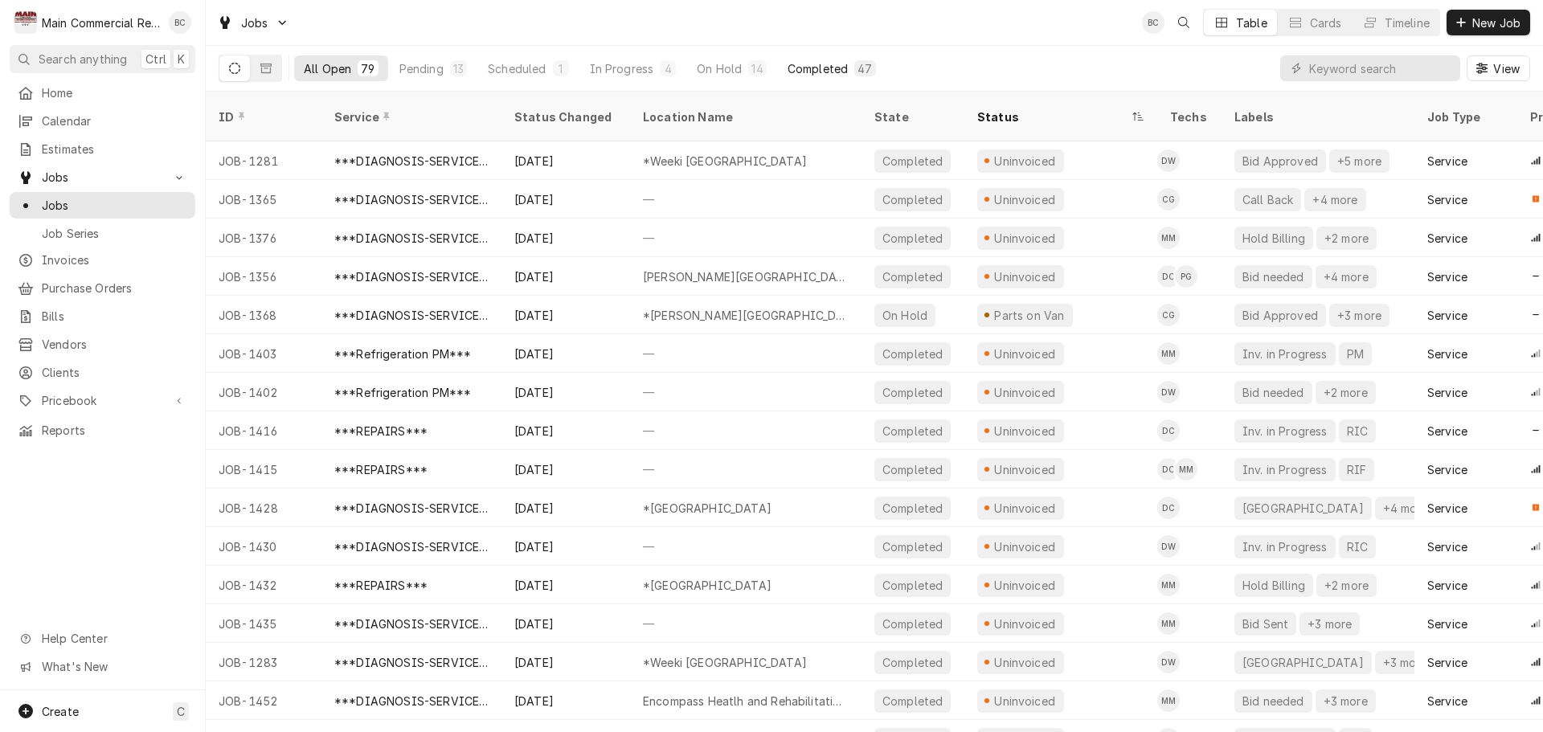
click at [829, 76] on div "Completed" at bounding box center [817, 68] width 60 height 17
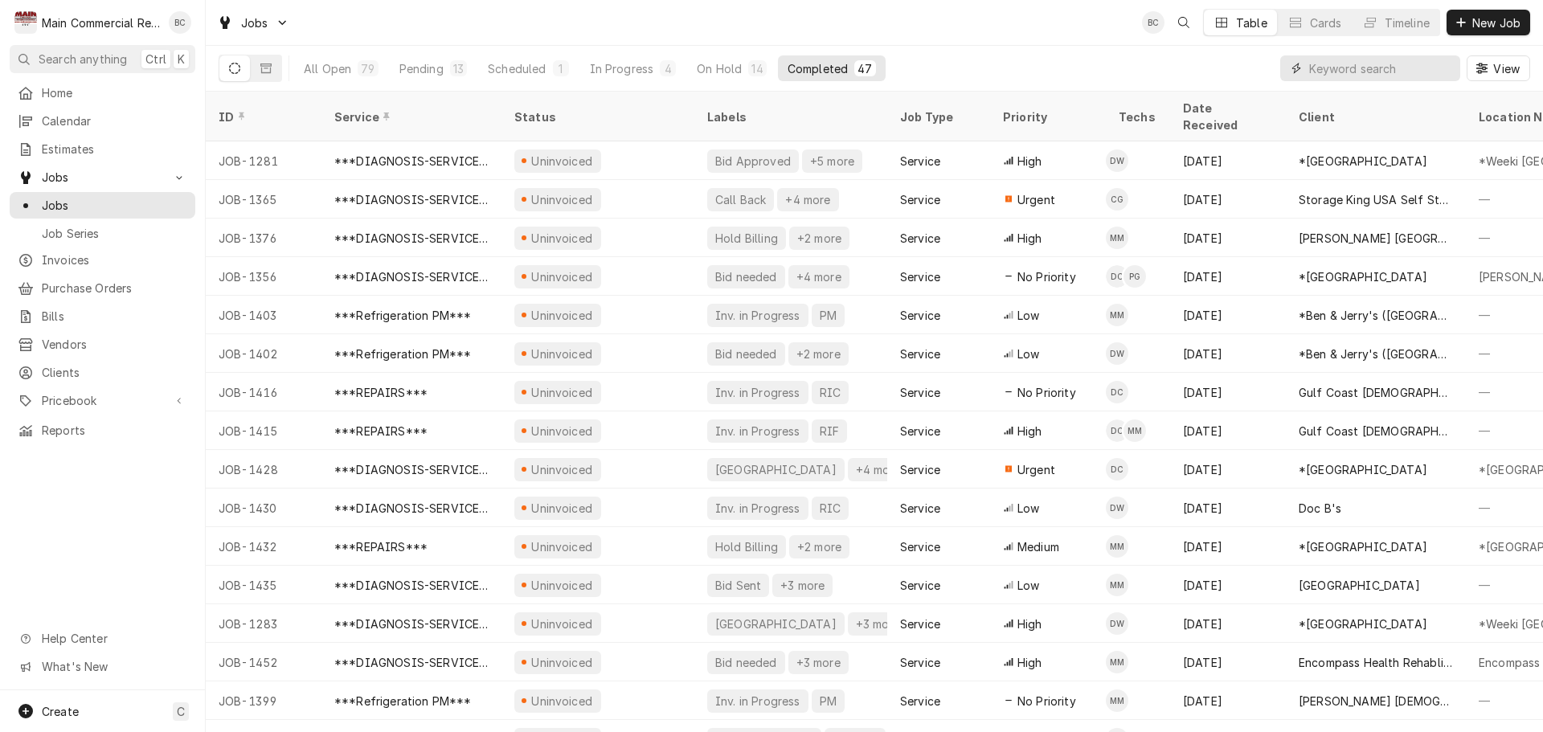
click at [1322, 74] on input "Dynamic Content Wrapper" at bounding box center [1380, 68] width 143 height 26
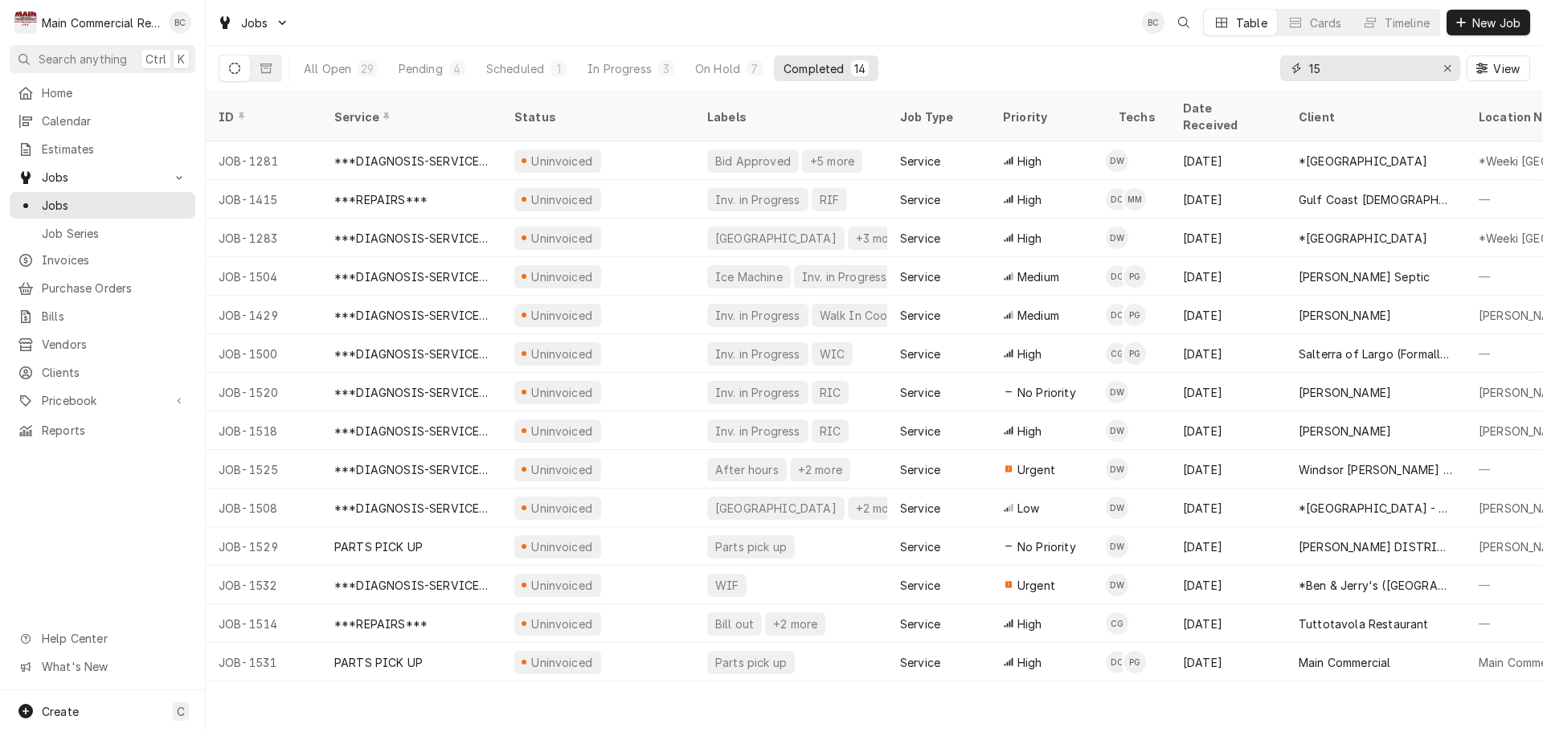
type input "1"
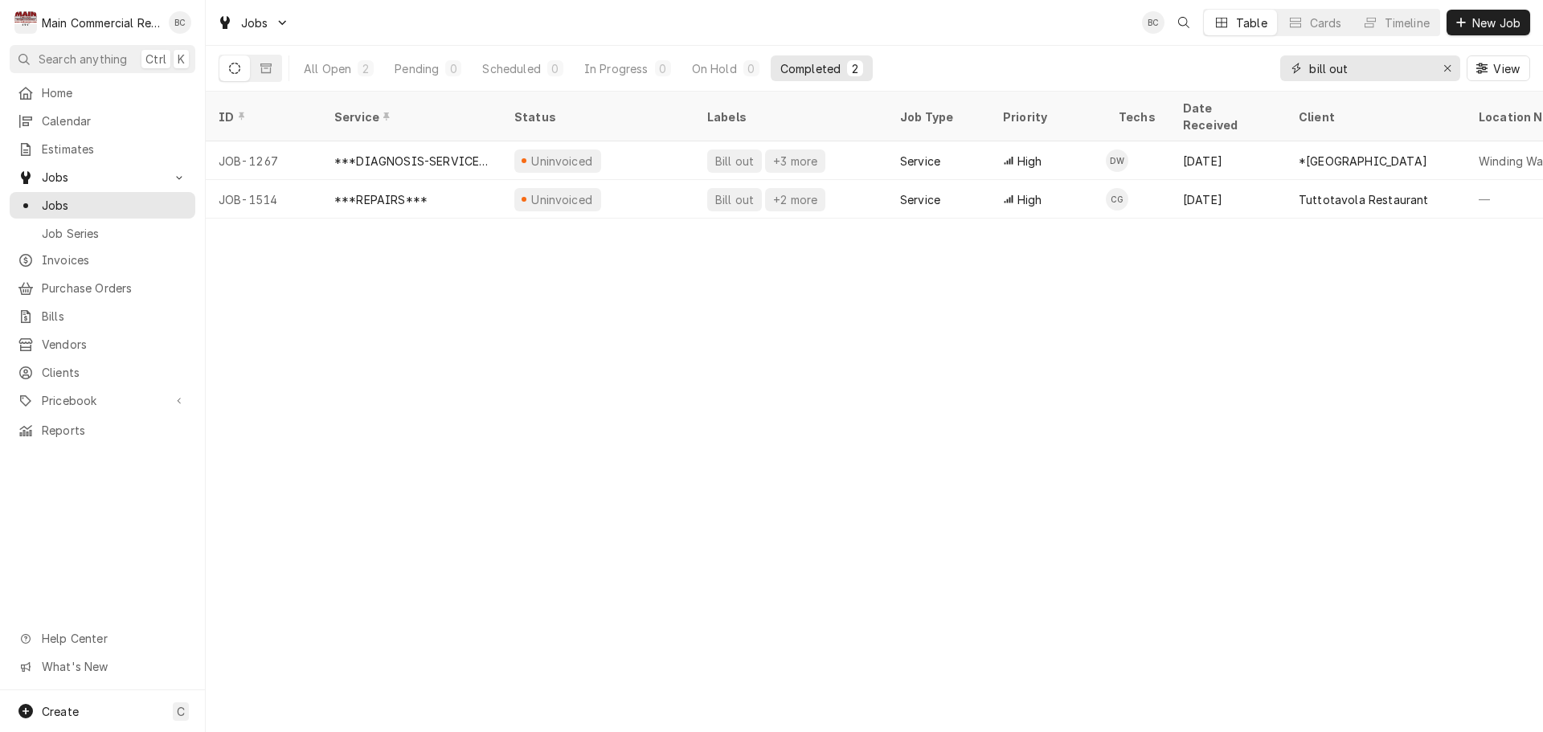
type input "bill out"
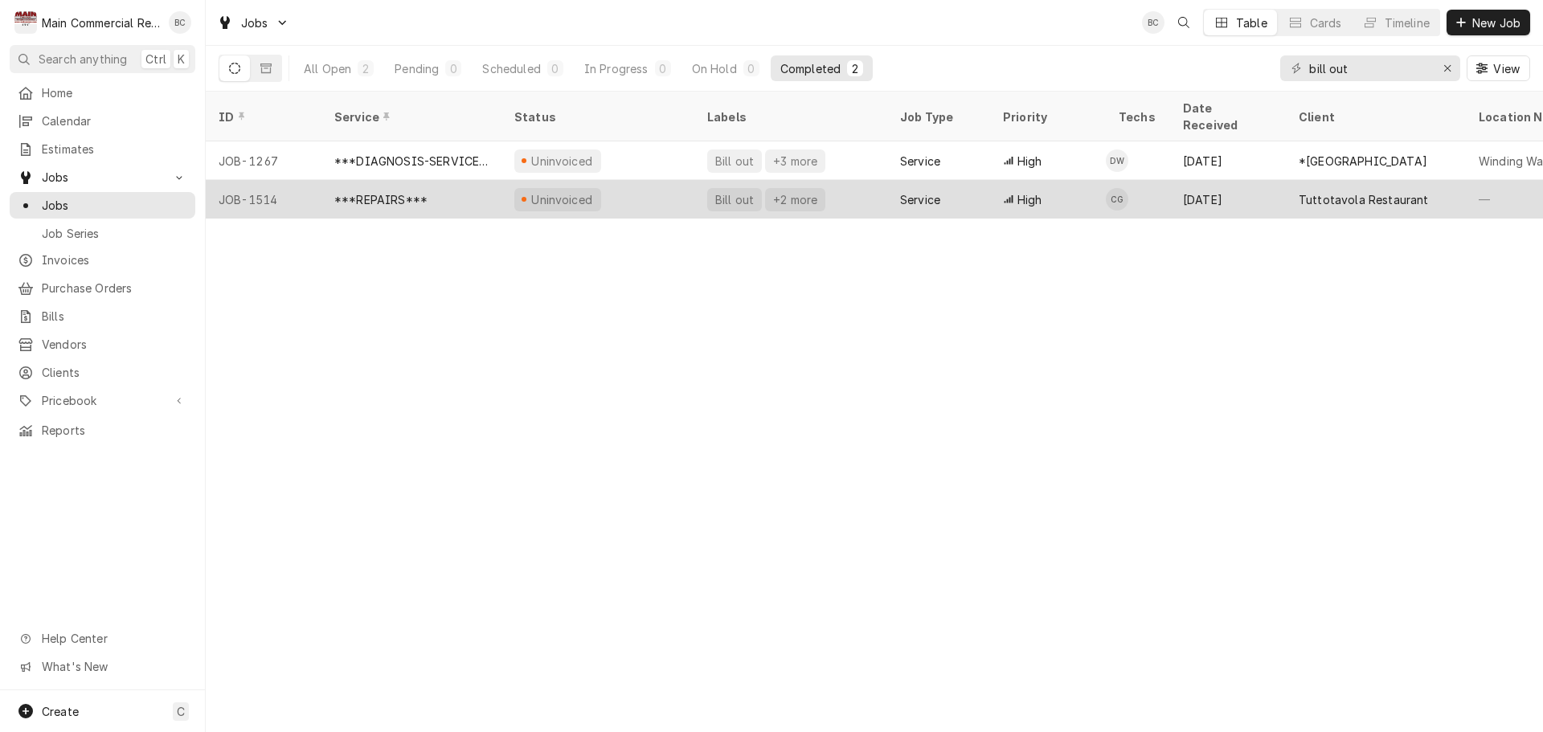
click at [368, 191] on div "***REPAIRS***" at bounding box center [380, 199] width 93 height 17
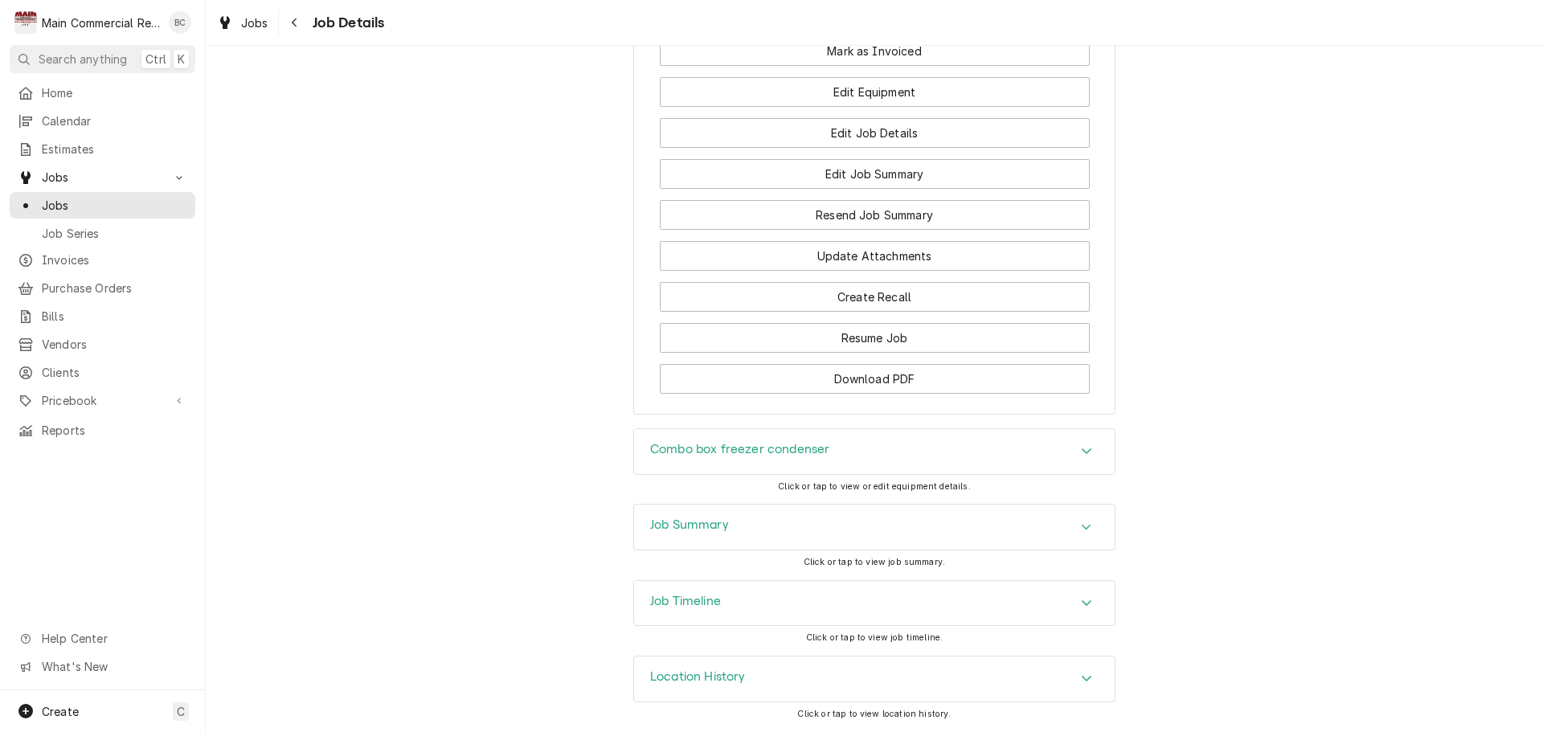
scroll to position [2060, 0]
click at [685, 530] on h3 "Job Summary" at bounding box center [689, 524] width 79 height 15
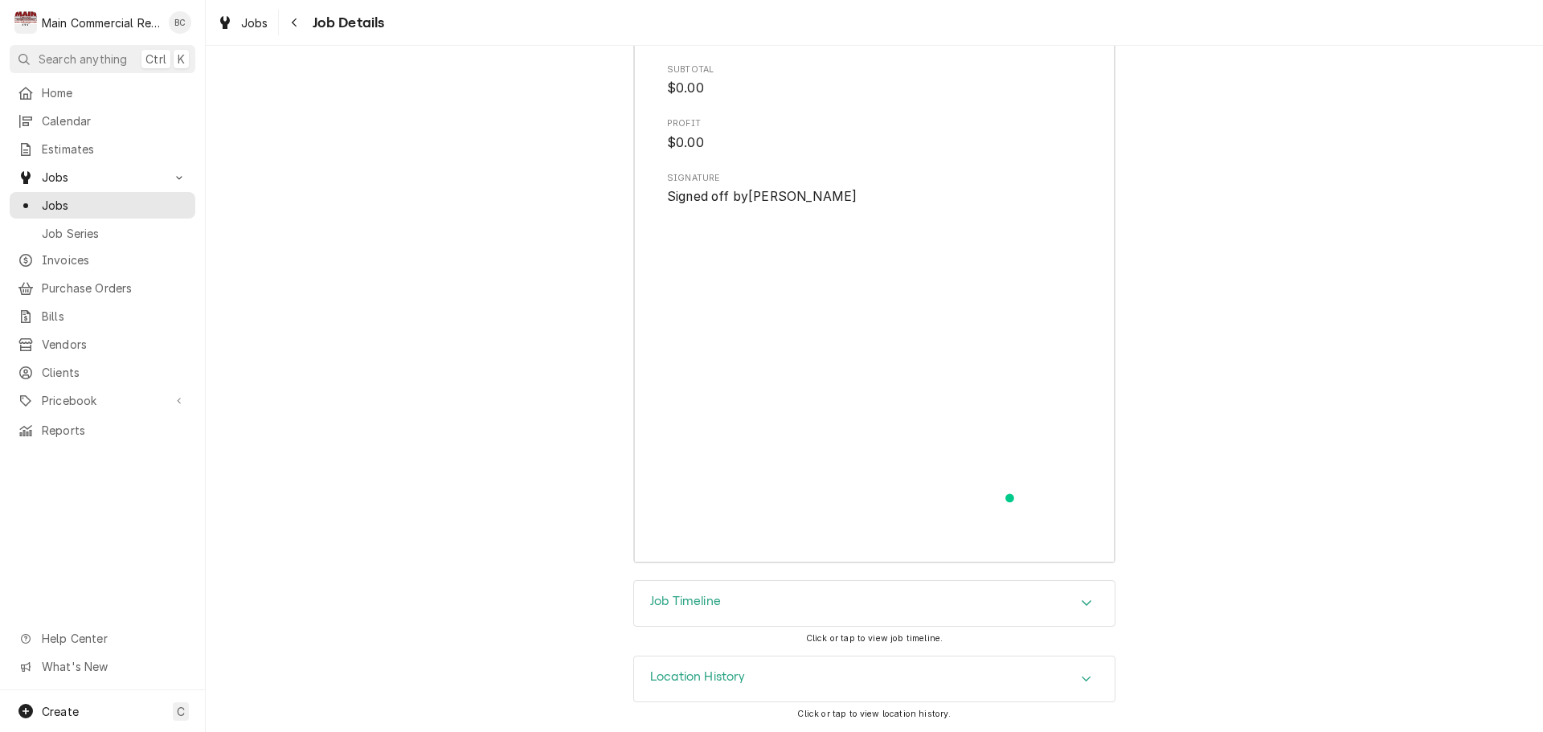
scroll to position [3996, 0]
click at [686, 604] on h3 "Job Timeline" at bounding box center [685, 601] width 71 height 15
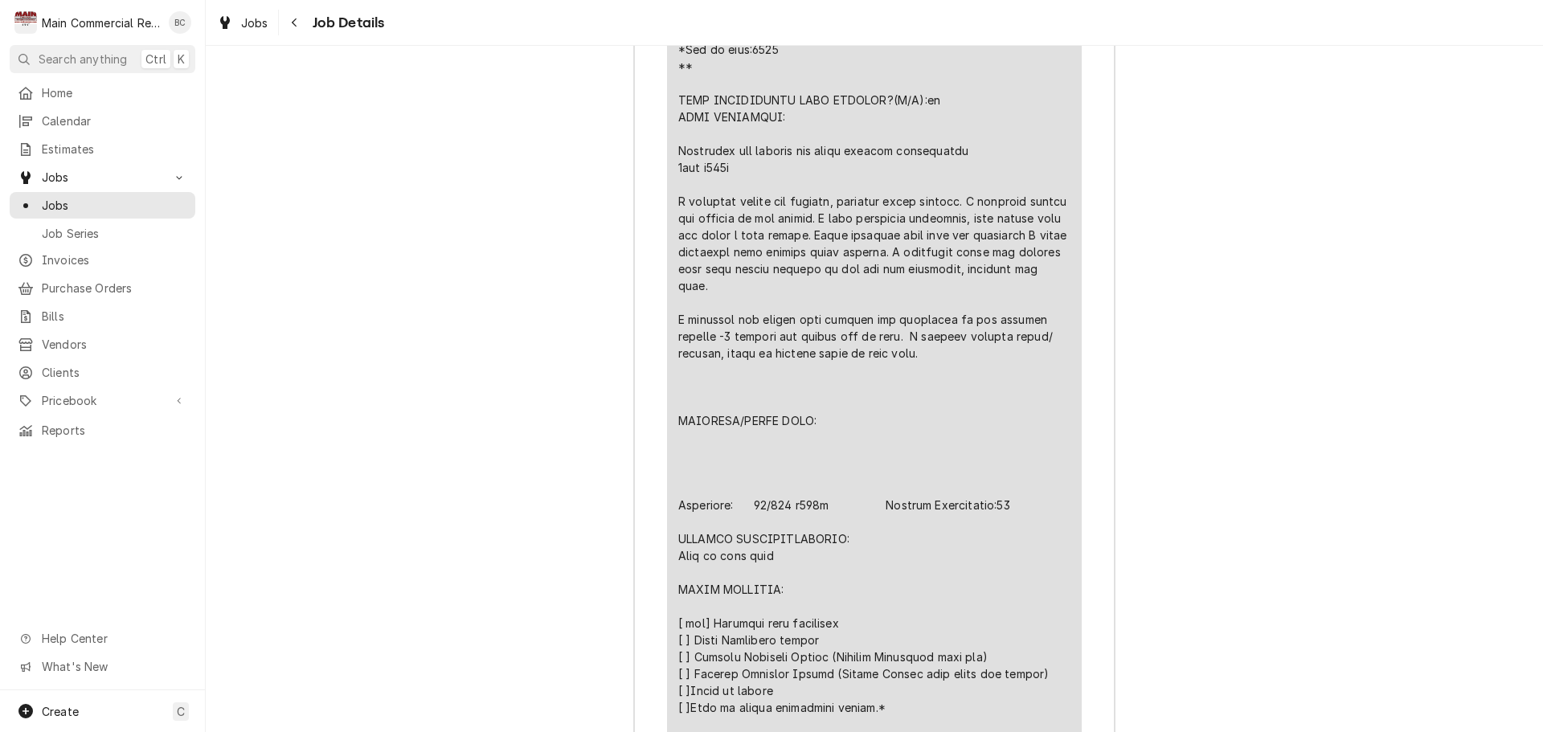
scroll to position [3032, 0]
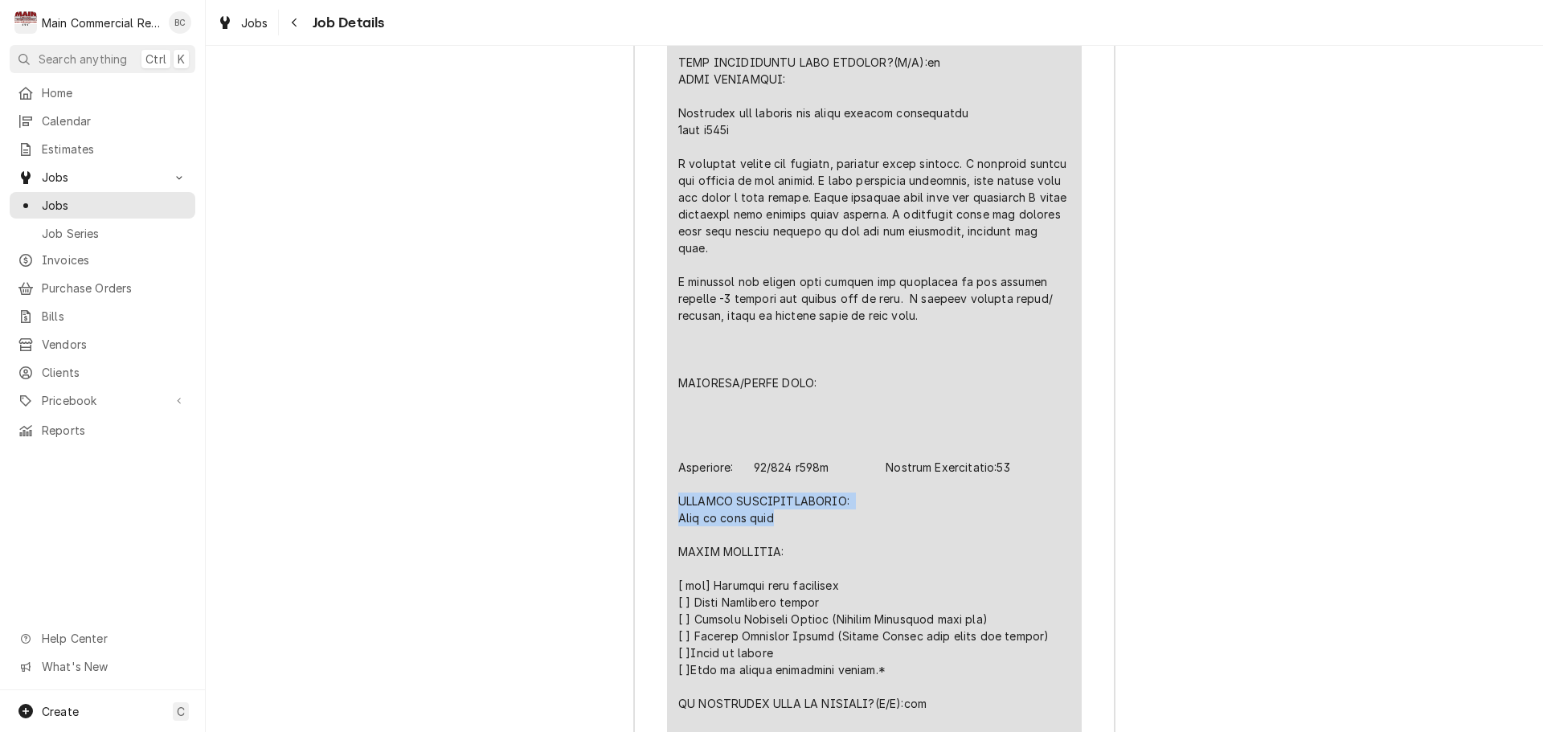
drag, startPoint x: 673, startPoint y: 523, endPoint x: 778, endPoint y: 538, distance: 105.5
click at [778, 538] on div "Line Item" at bounding box center [874, 391] width 392 height 844
copy div "FURTHER RECOMMENDATIONS: None at this time"
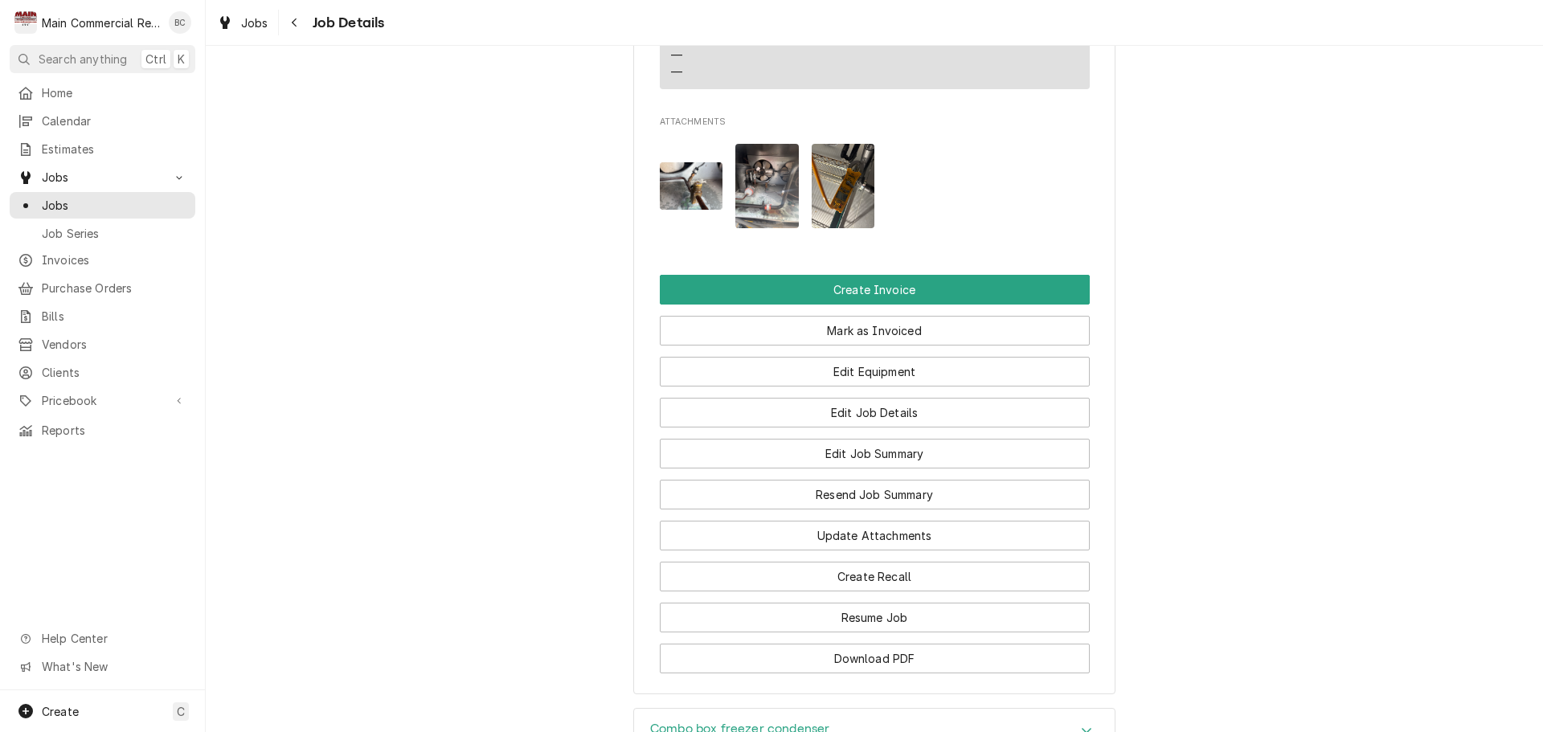
scroll to position [1907, 0]
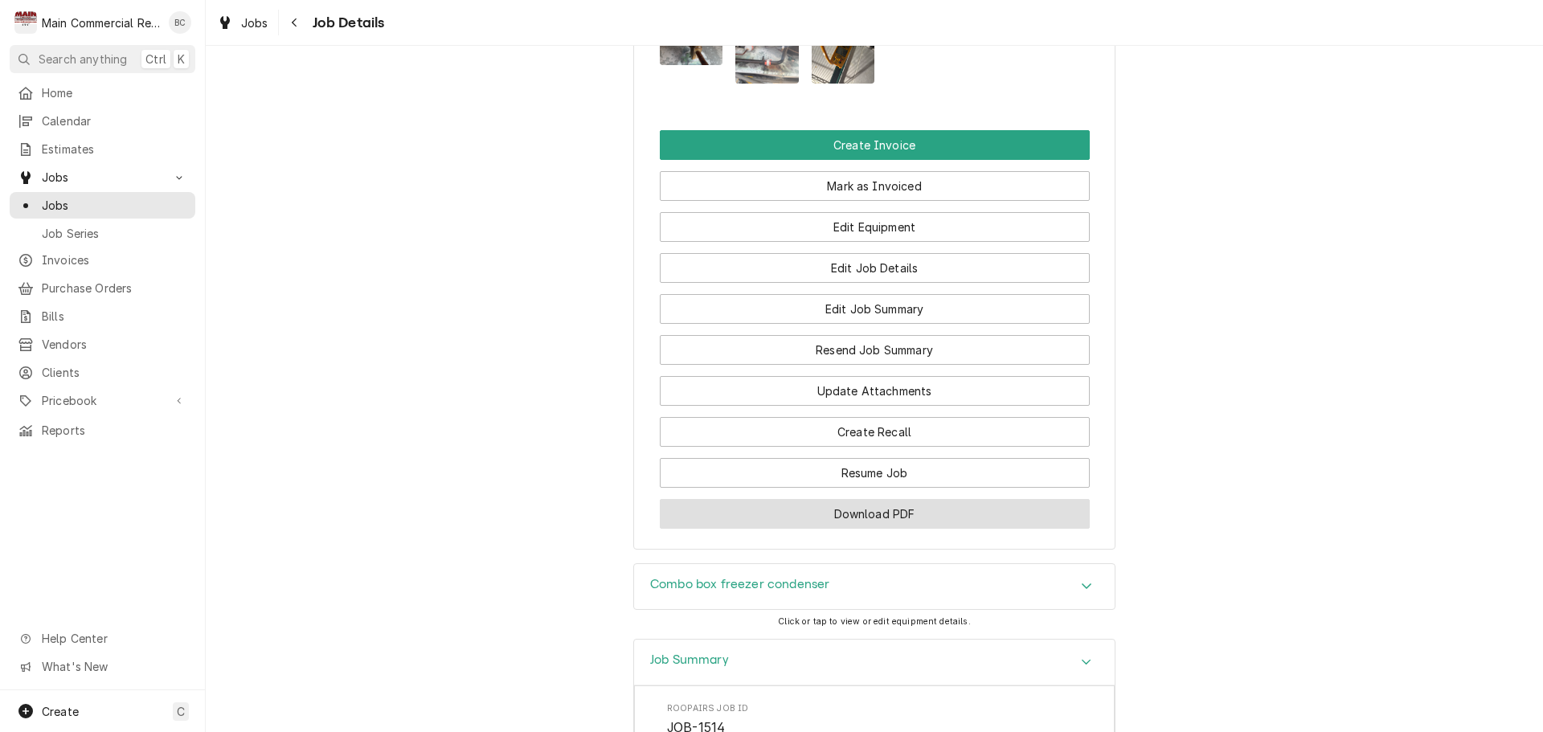
click at [860, 529] on button "Download PDF" at bounding box center [875, 514] width 430 height 30
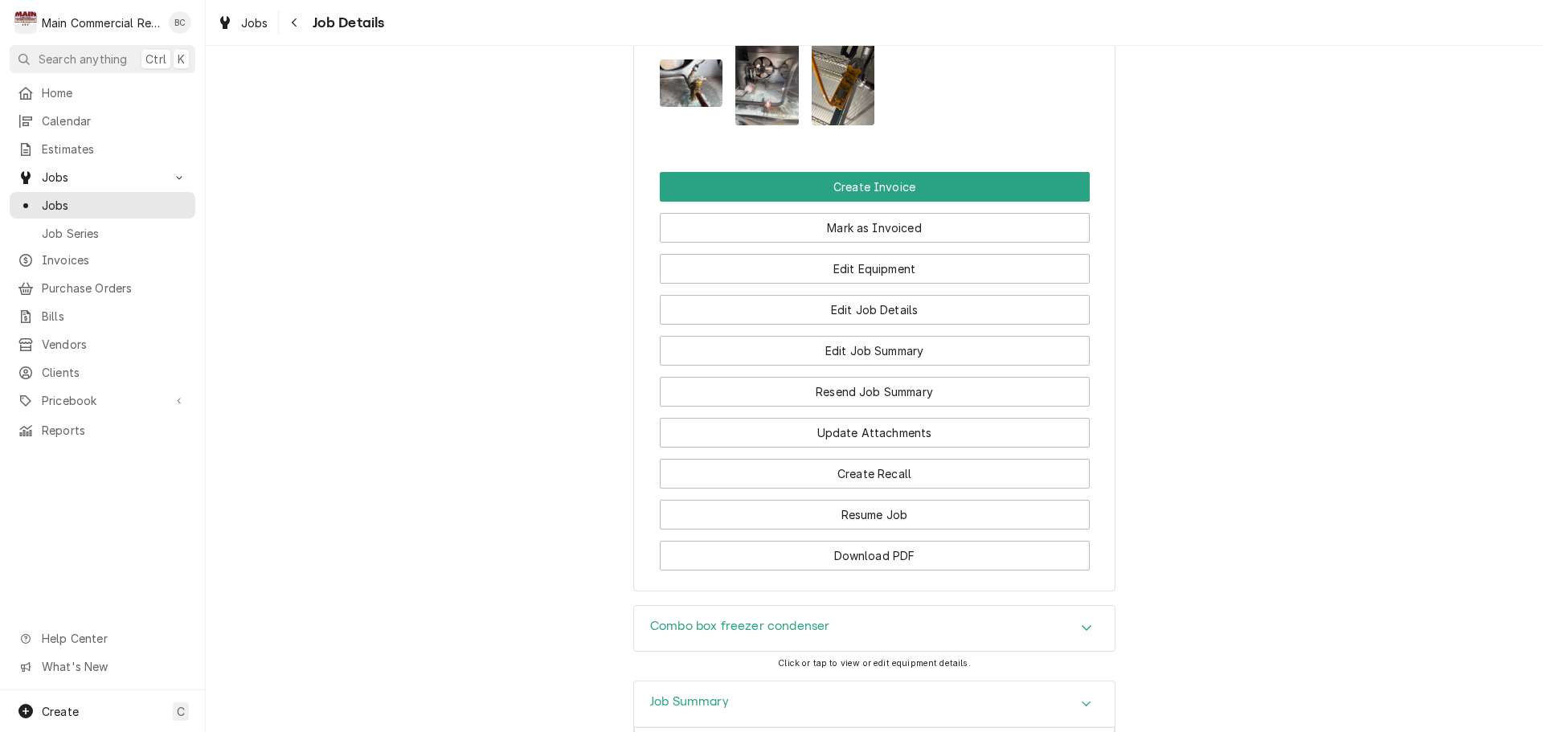
scroll to position [1826, 0]
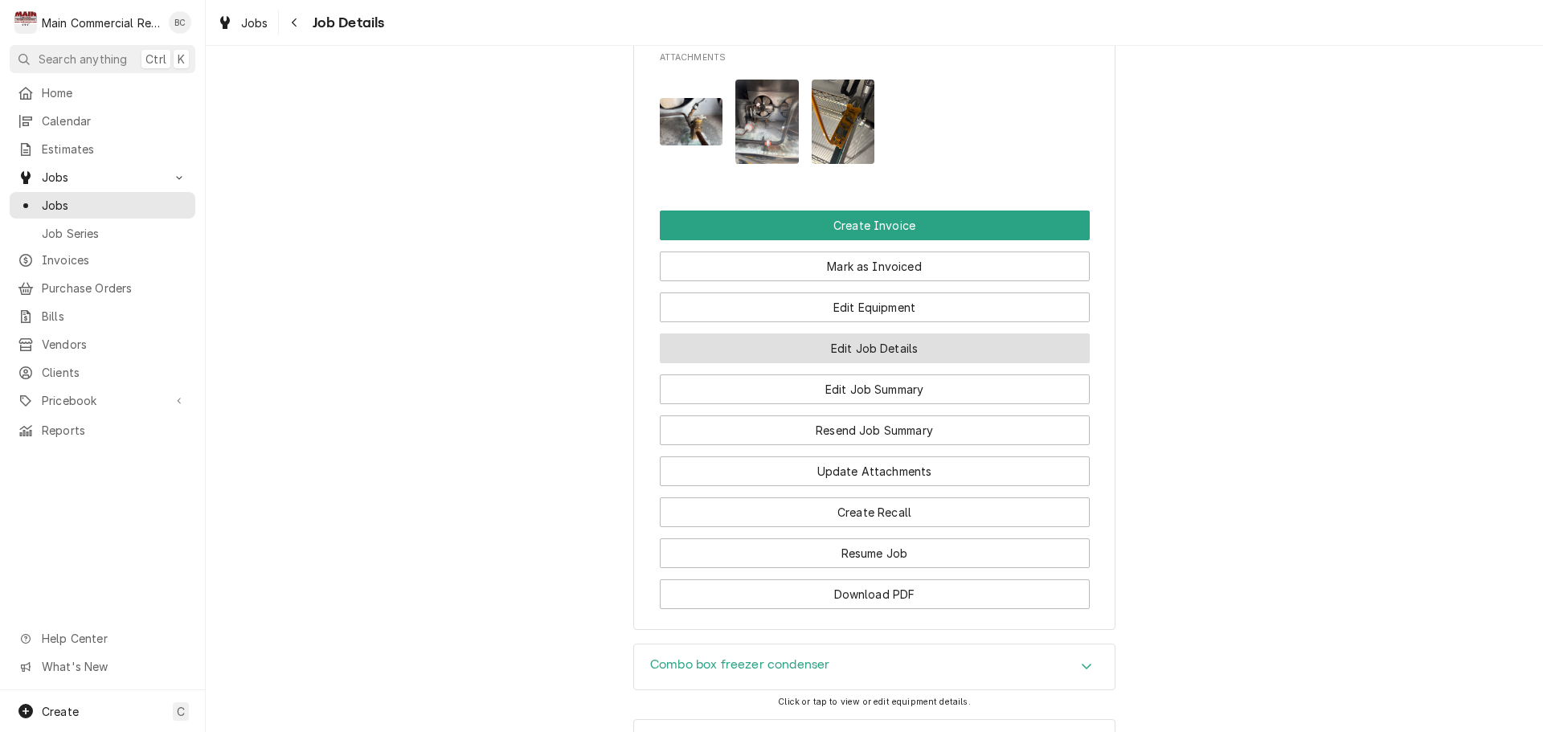
click at [866, 363] on button "Edit Job Details" at bounding box center [875, 348] width 430 height 30
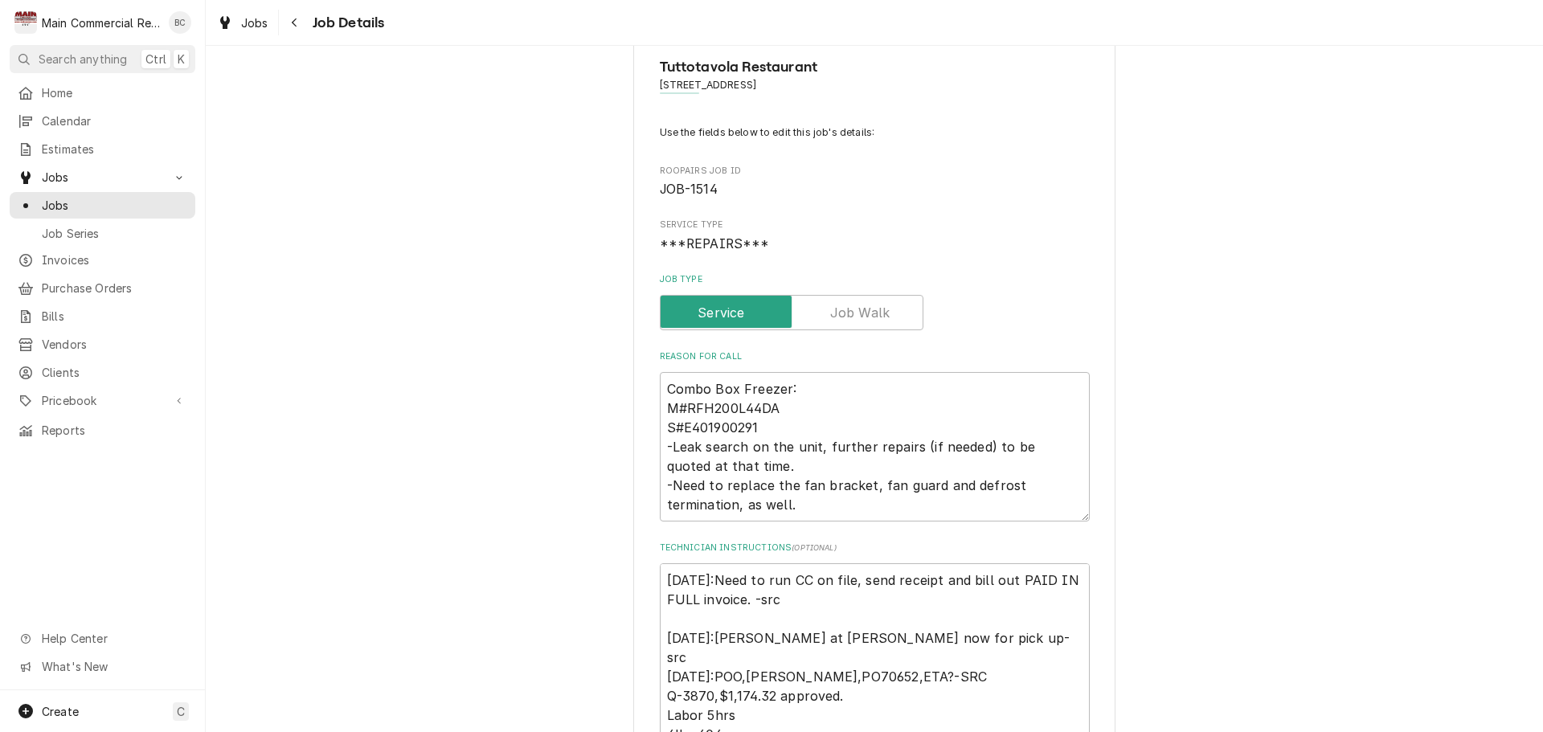
scroll to position [80, 0]
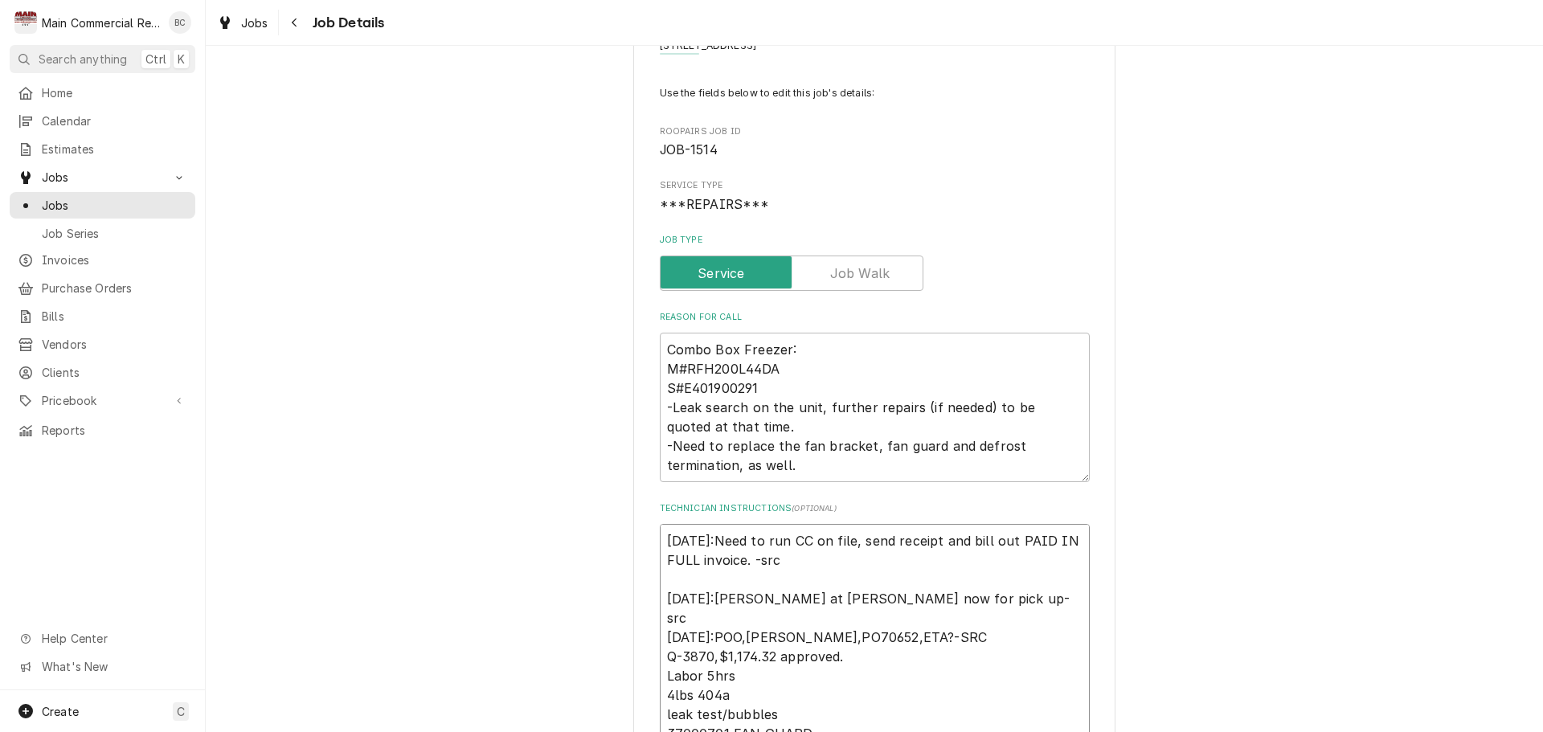
click at [661, 535] on textarea "10/7/25:Need to run CC on file, send receipt and bill out PAID IN FULL invoice.…" at bounding box center [875, 647] width 430 height 246
type textarea "x"
type textarea "10/7/25:Need to run CC on file, send receipt and bill out PAID IN FULL invoice.…"
type textarea "x"
type textarea "I 10/7/25:Need to run CC on file, send receipt and bill out PAID IN FULL invoic…"
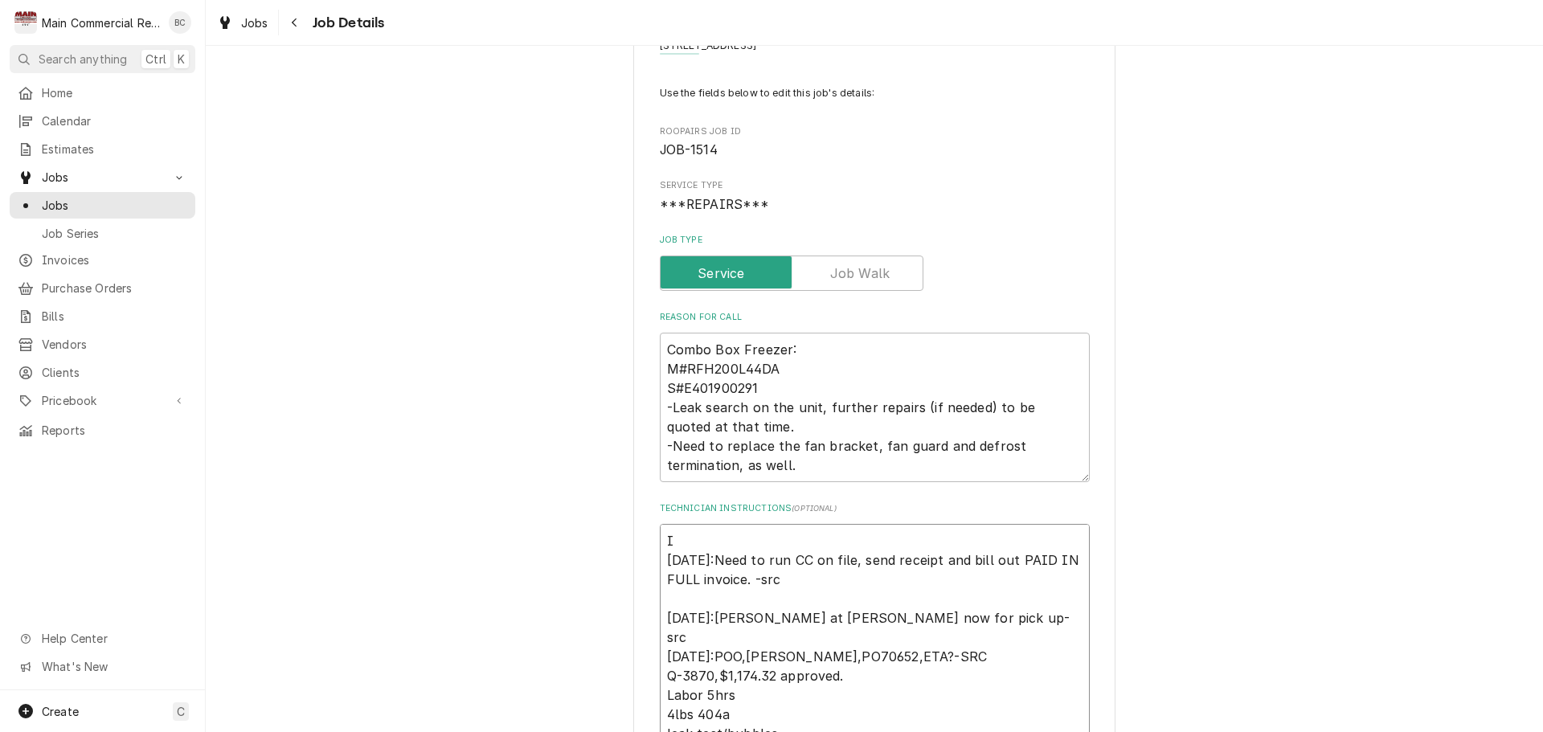
type textarea "x"
type textarea "IN 10/7/25:Need to run CC on file, send receipt and bill out PAID IN FULL invoi…"
type textarea "x"
type textarea "INV 10/7/25:Need to run CC on file, send receipt and bill out PAID IN FULL invo…"
type textarea "x"
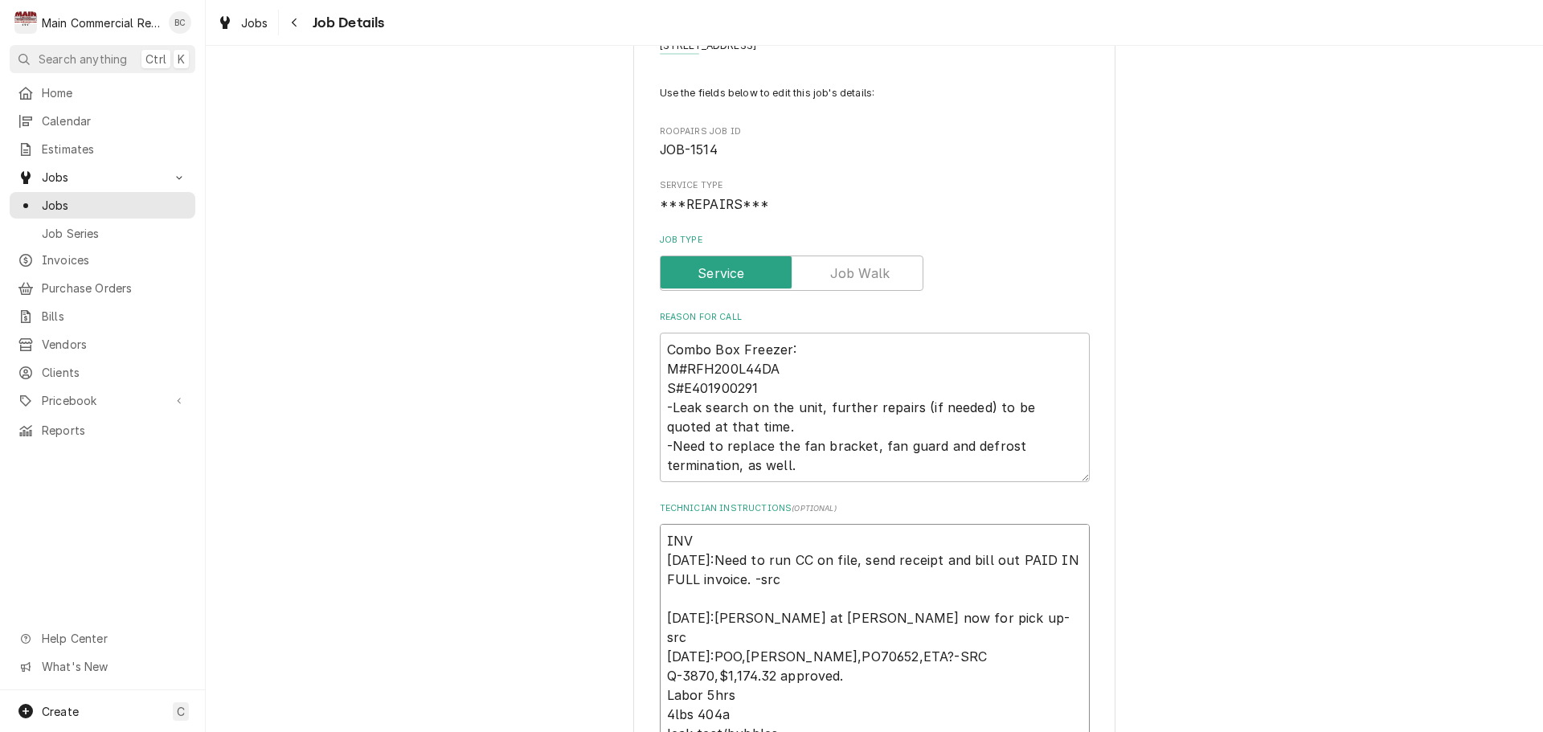
type textarea "INV# 10/7/25:Need to run CC on file, send receipt and bill out PAID IN FULL inv…"
type textarea "x"
type textarea "INV#1 10/7/25:Need to run CC on file, send receipt and bill out PAID IN FULL in…"
type textarea "x"
type textarea "INV#15 10/7/25:Need to run CC on file, send receipt and bill out PAID IN FULL i…"
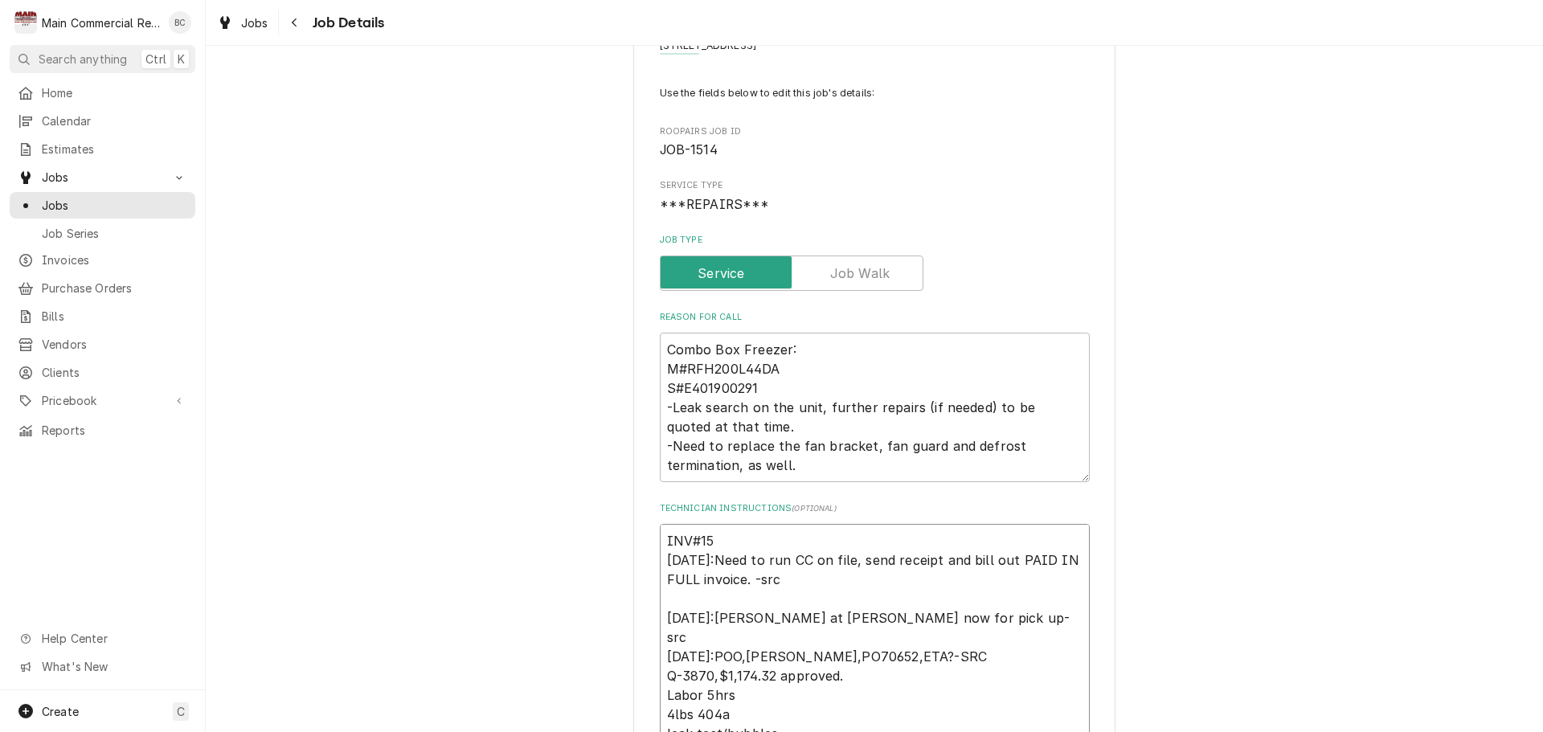
type textarea "x"
type textarea "INV#152 10/7/25:Need to run CC on file, send receipt and bill out PAID IN FULL …"
type textarea "x"
type textarea "INV#1523 10/7/25:Need to run CC on file, send receipt and bill out PAID IN FULL…"
type textarea "x"
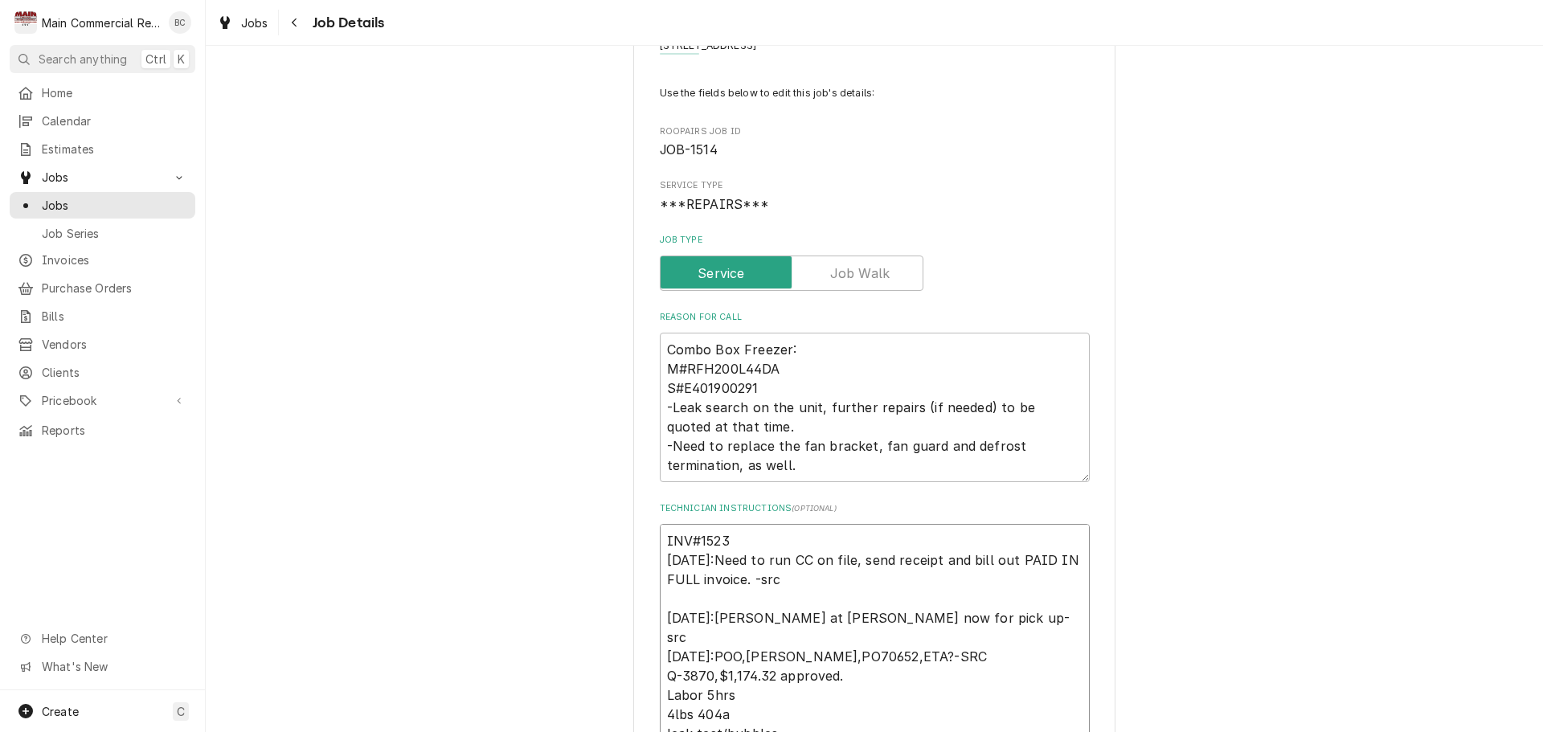
type textarea "INV#15235 10/7/25:Need to run CC on file, send receipt and bill out PAID IN FUL…"
type textarea "x"
type textarea "INV#152357 10/7/25:Need to run CC on file, send receipt and bill out PAID IN FU…"
type textarea "x"
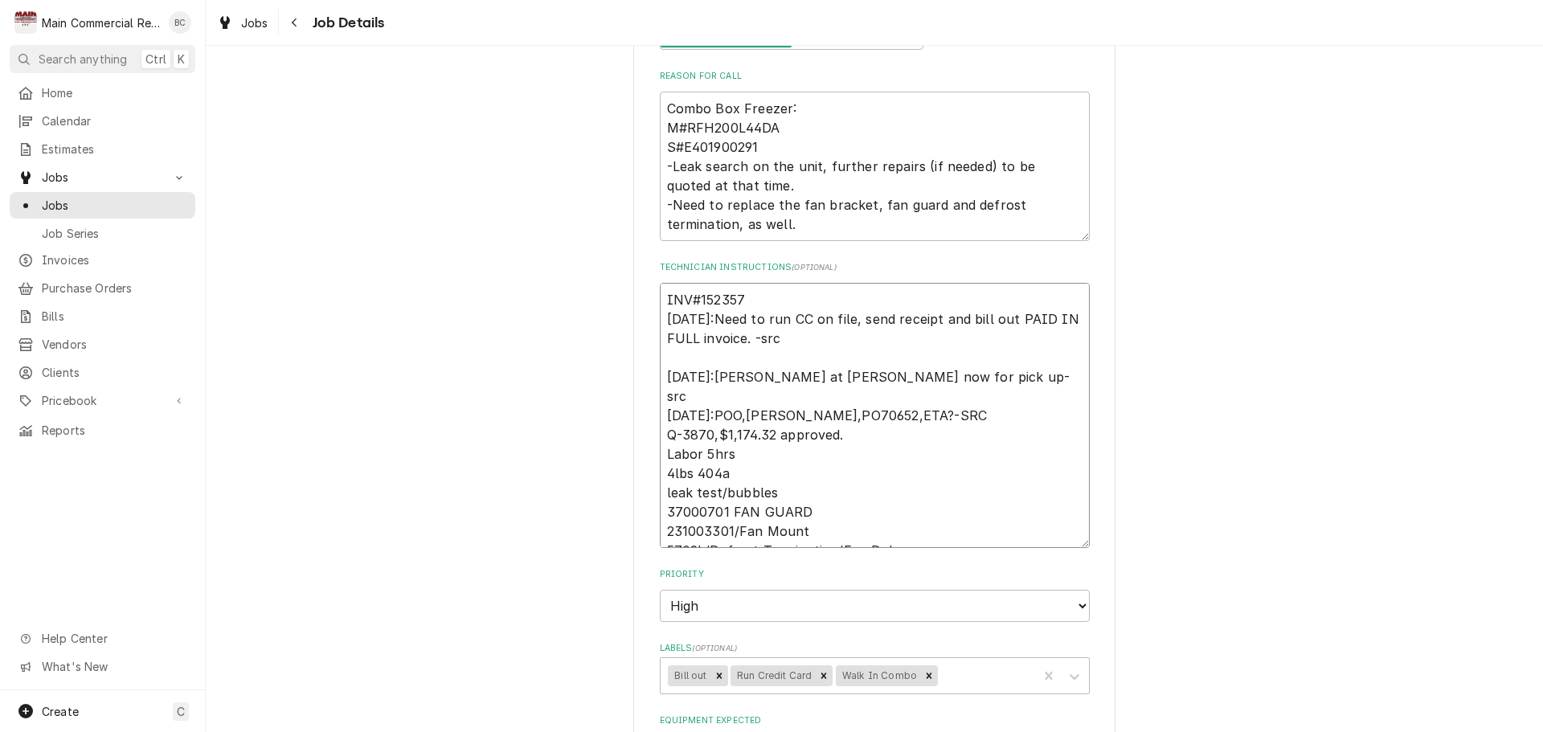
scroll to position [402, 0]
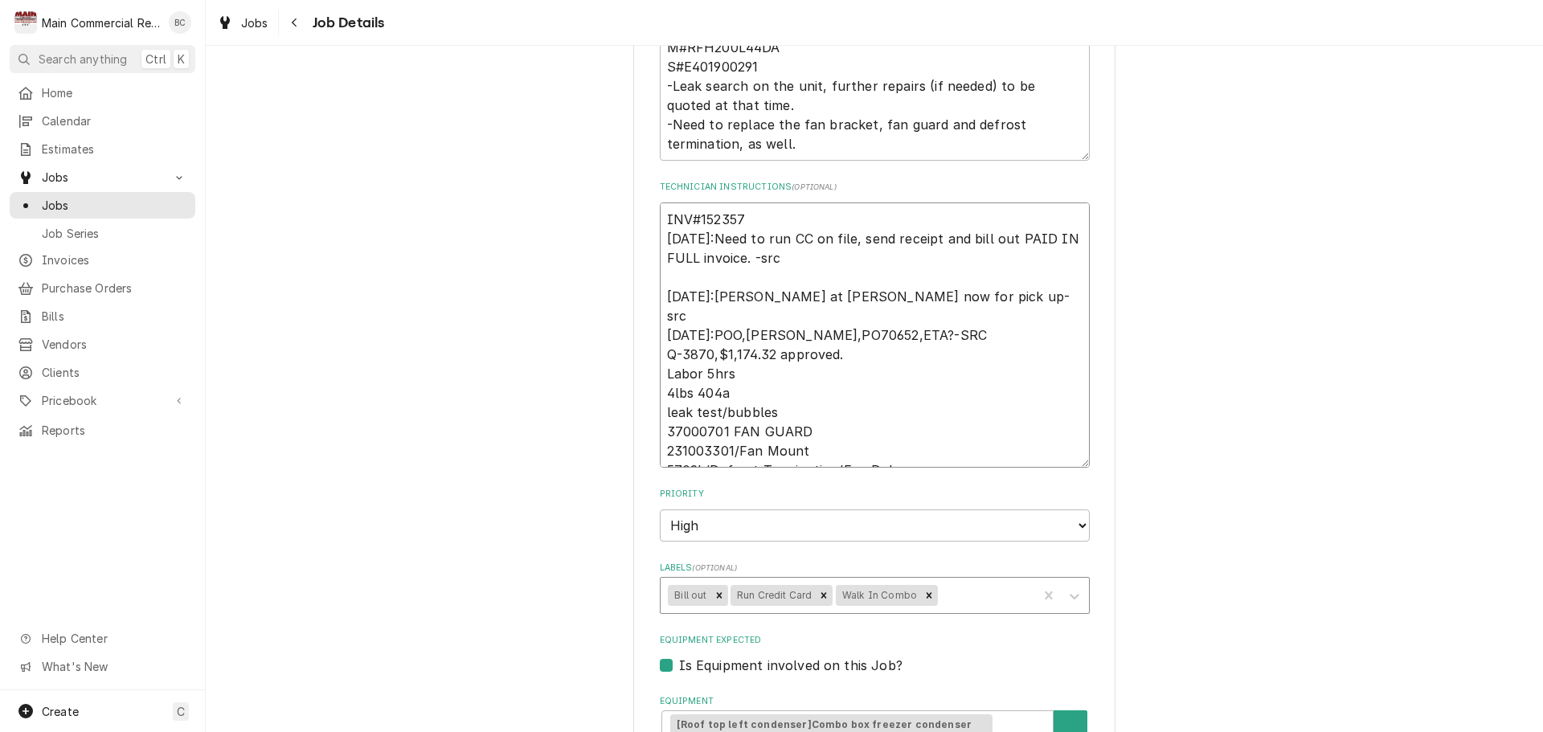
click at [714, 593] on icon "Remove Bill out" at bounding box center [719, 595] width 11 height 11
type textarea "INV#152357 10/7/25:Need to run CC on file, send receipt and bill out PAID IN FU…"
type textarea "x"
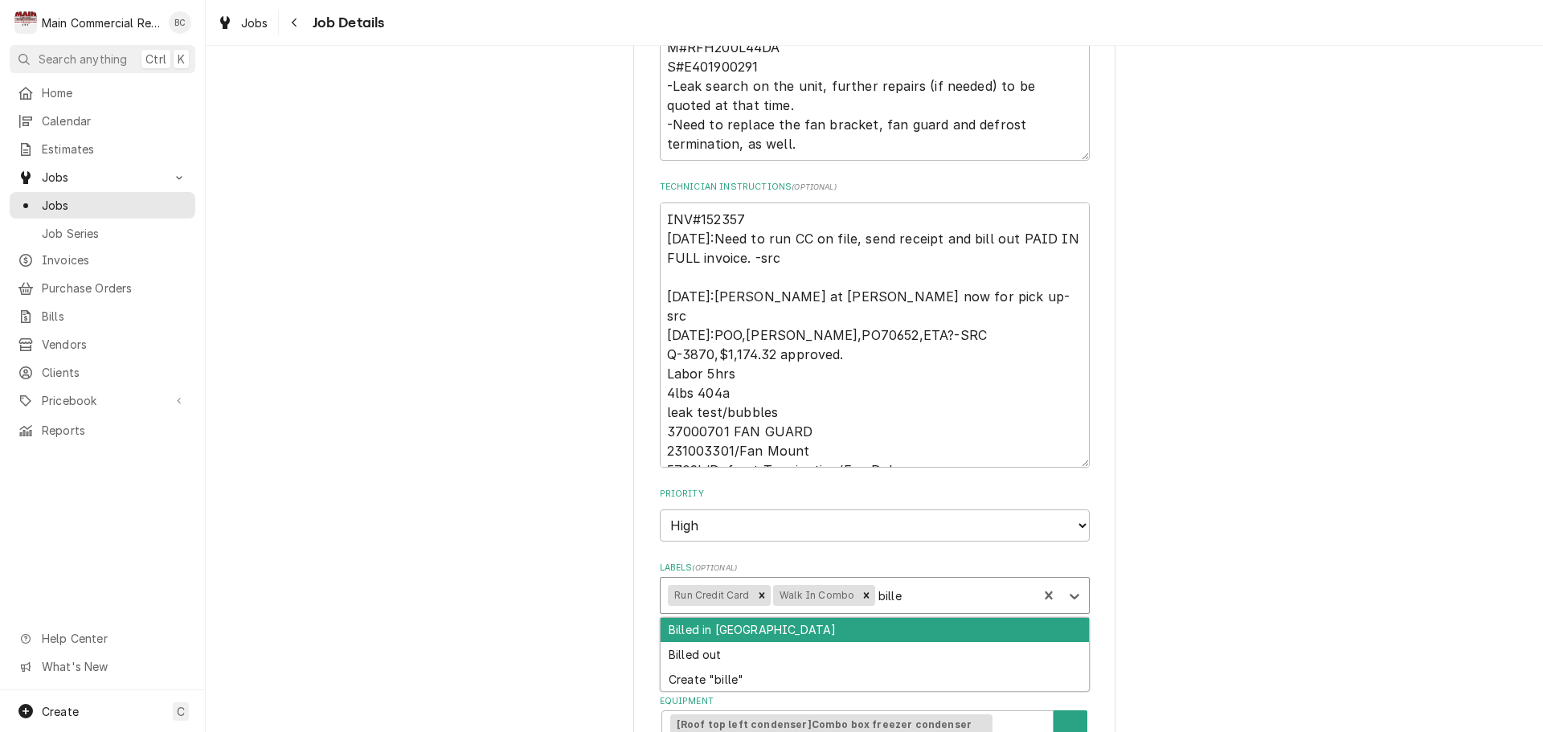
type input "billed"
click at [761, 629] on div "Billed in QBO" at bounding box center [875, 630] width 428 height 25
type textarea "x"
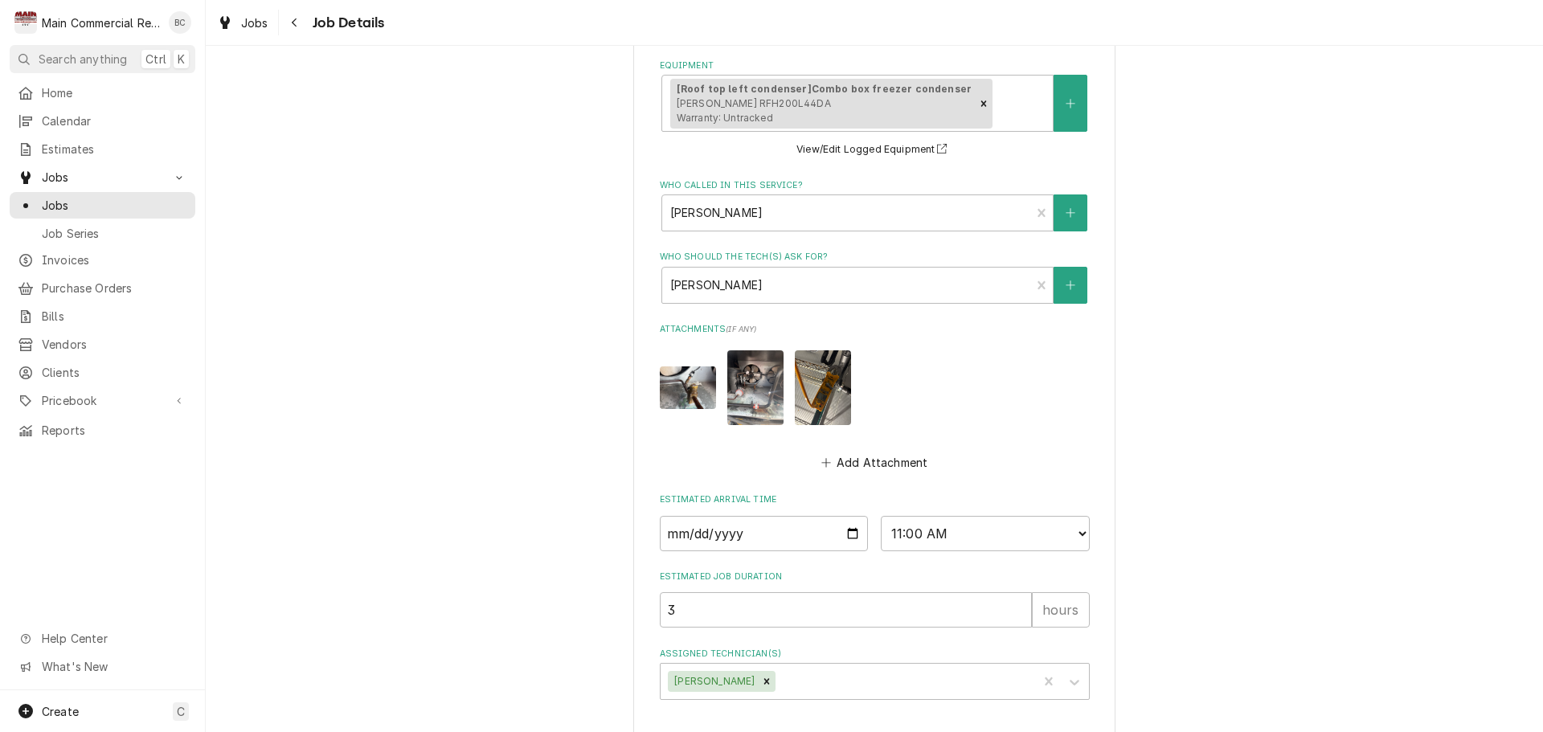
scroll to position [1103, 0]
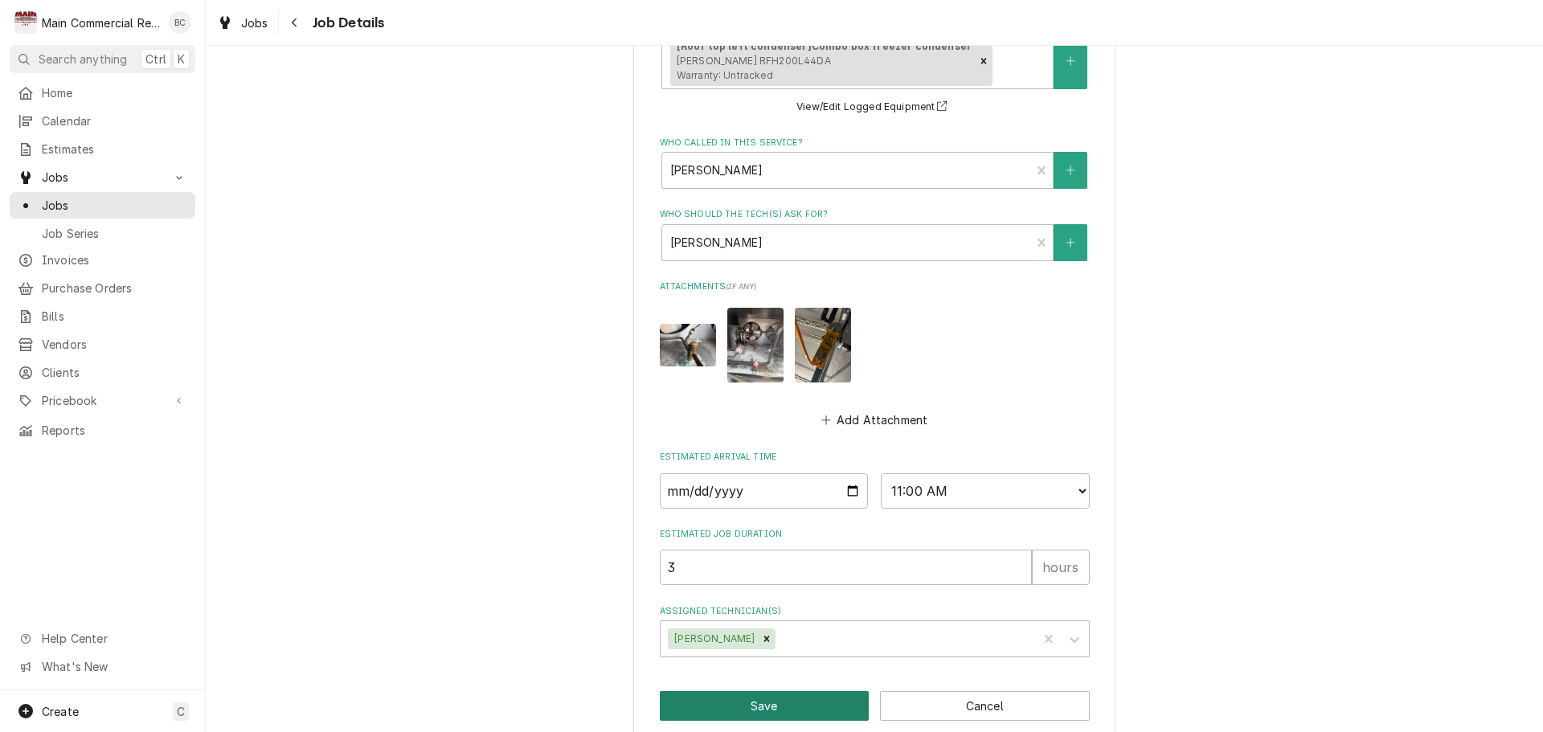
click at [755, 691] on button "Save" at bounding box center [765, 706] width 210 height 30
type textarea "x"
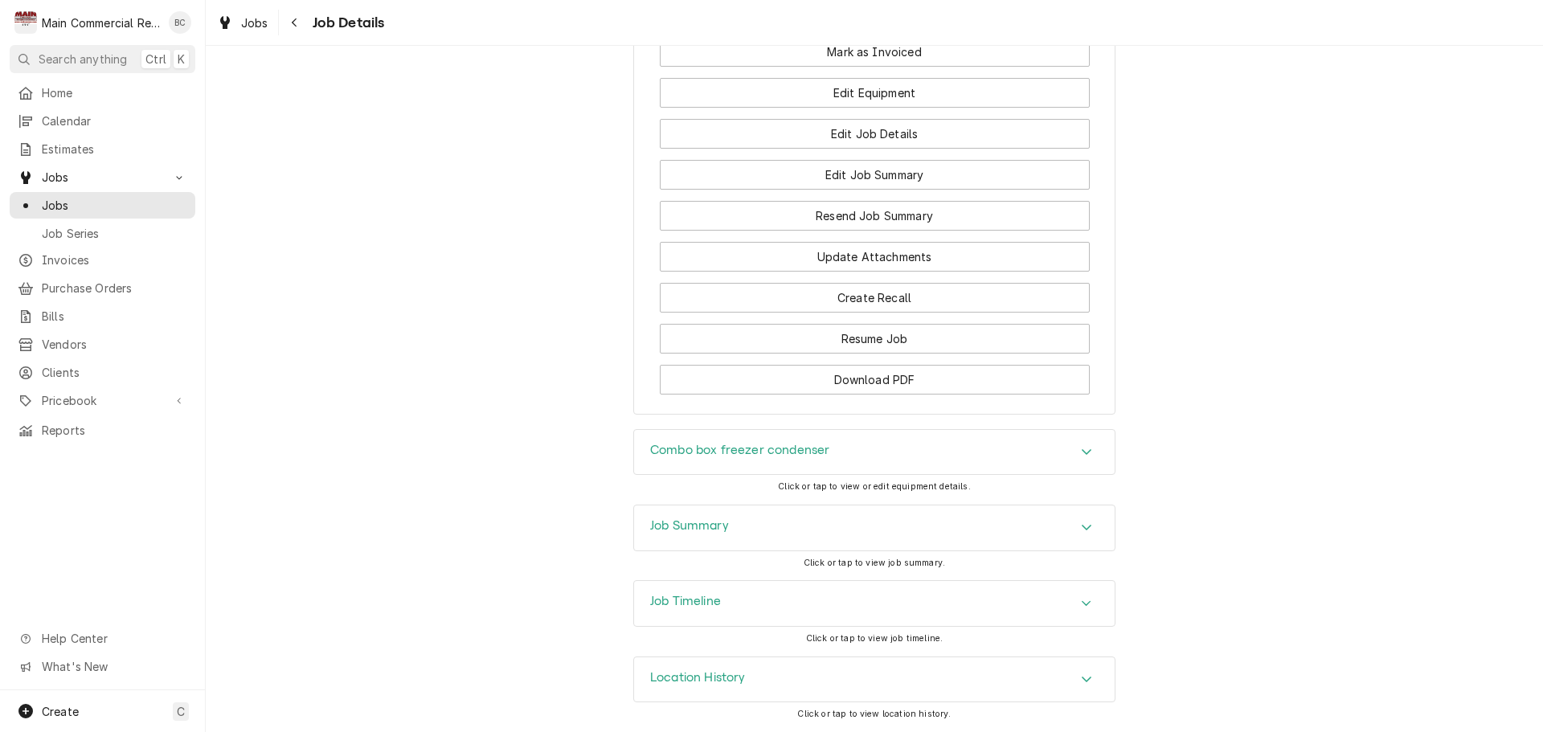
scroll to position [2080, 0]
click at [654, 526] on h3 "Job Summary" at bounding box center [689, 525] width 79 height 15
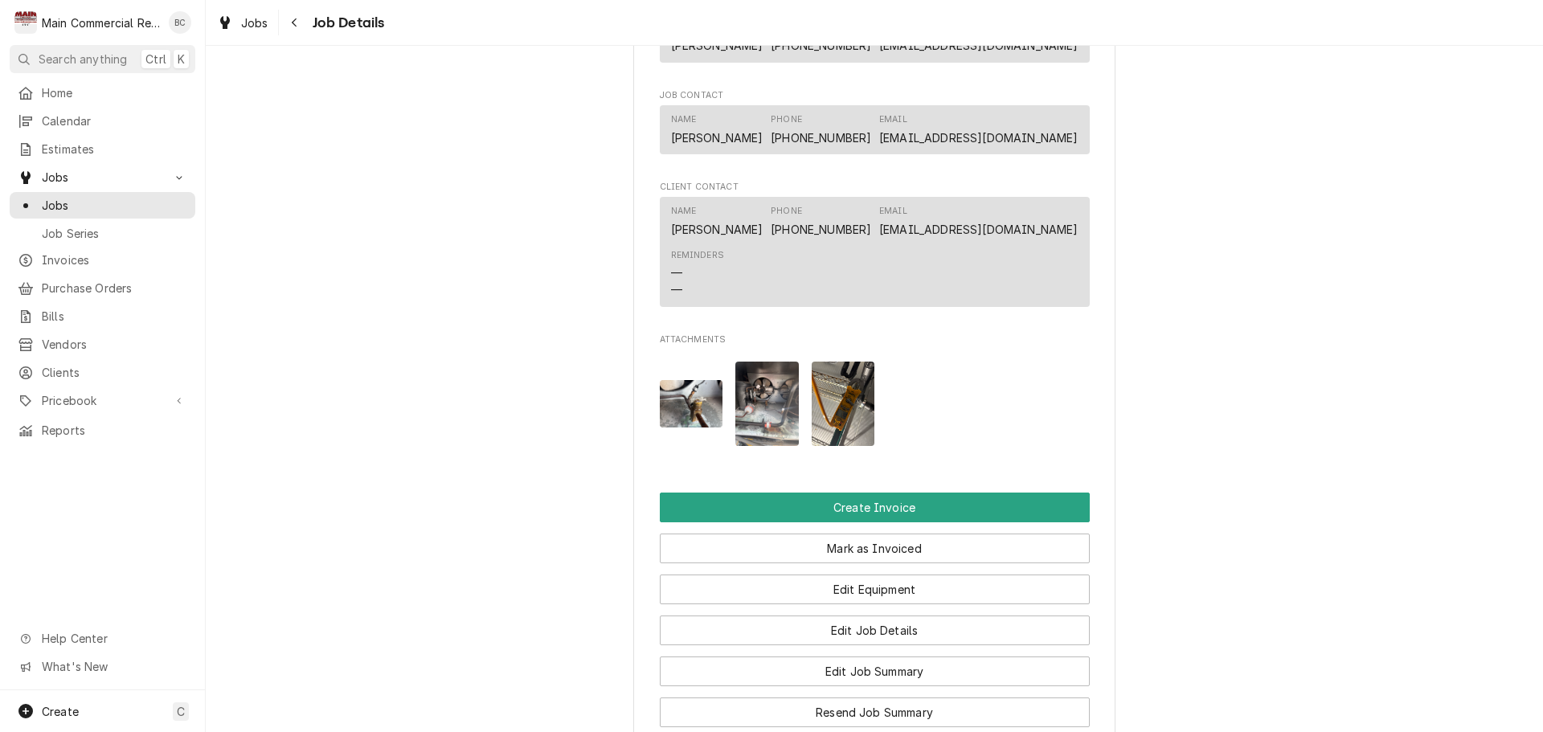
scroll to position [1597, 0]
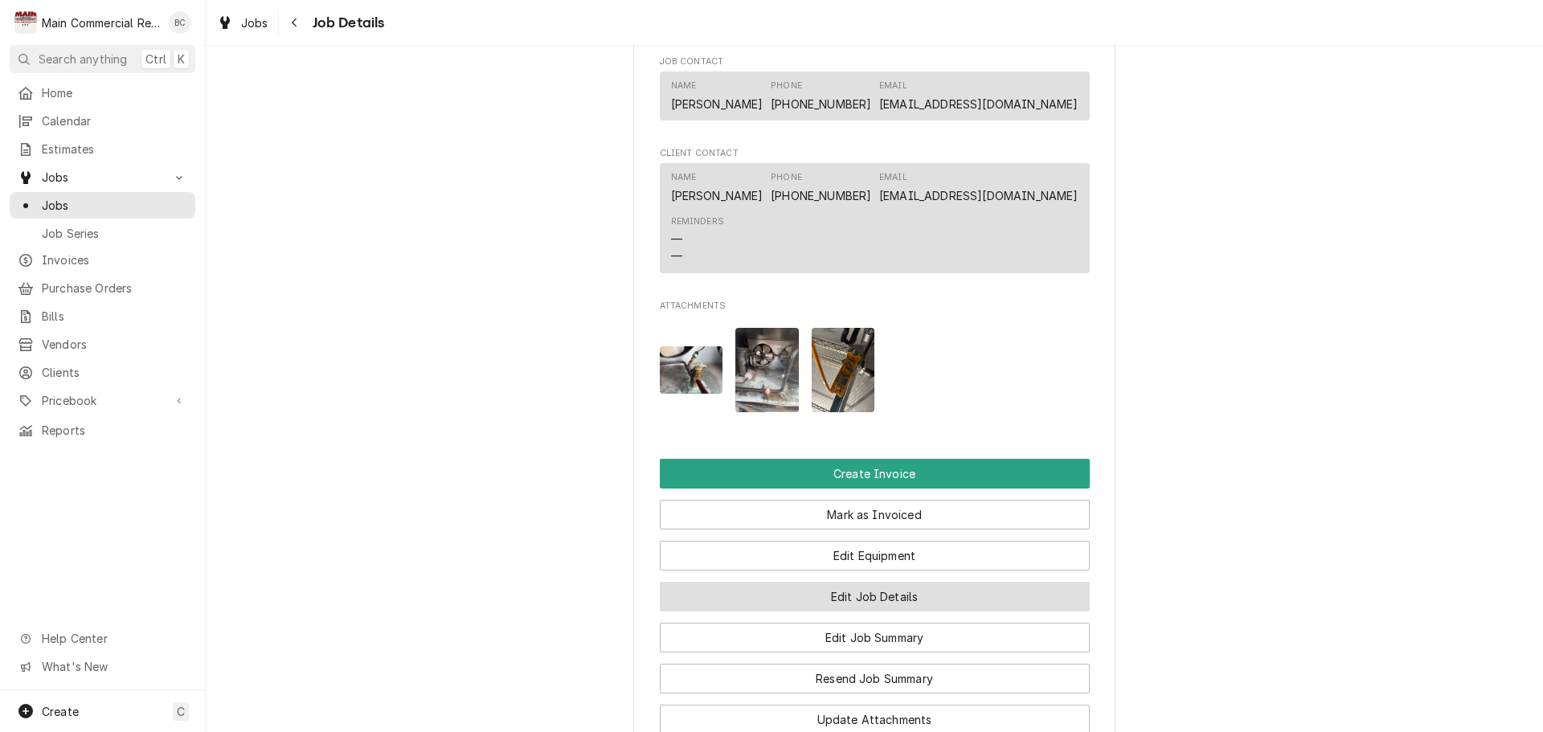
click at [869, 609] on button "Edit Job Details" at bounding box center [875, 597] width 430 height 30
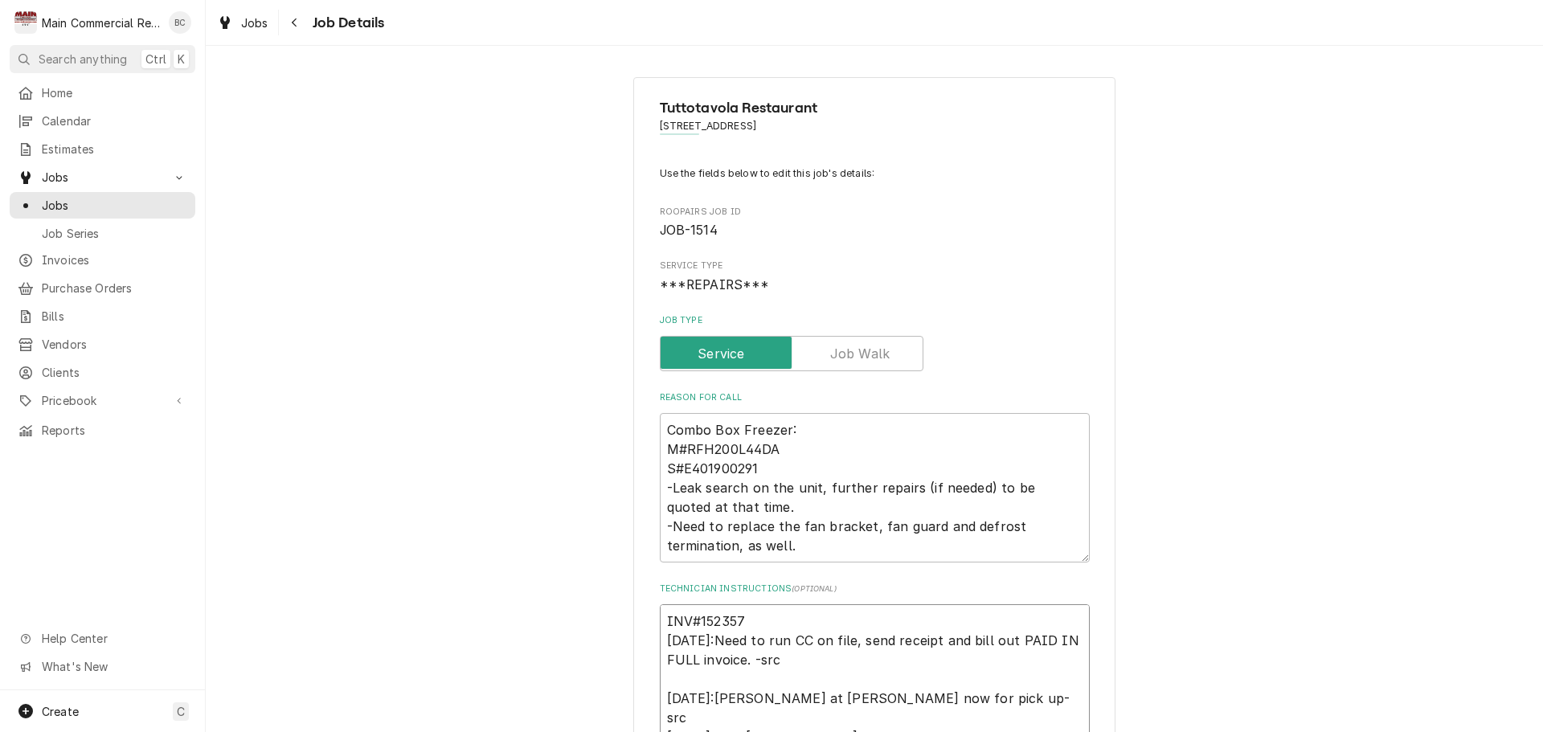
click at [764, 611] on textarea "INV#152357 [DATE]:Need to run CC on file, send receipt and bill out PAID IN FUL…" at bounding box center [875, 736] width 430 height 265
type textarea "x"
type textarea "INV#152357 [DATE]:Need to run CC on file, send receipt and bill out PAID IN FUL…"
type textarea "x"
type textarea "INV#152357 - [DATE]:Need to run CC on file, send receipt and bill out PAID IN F…"
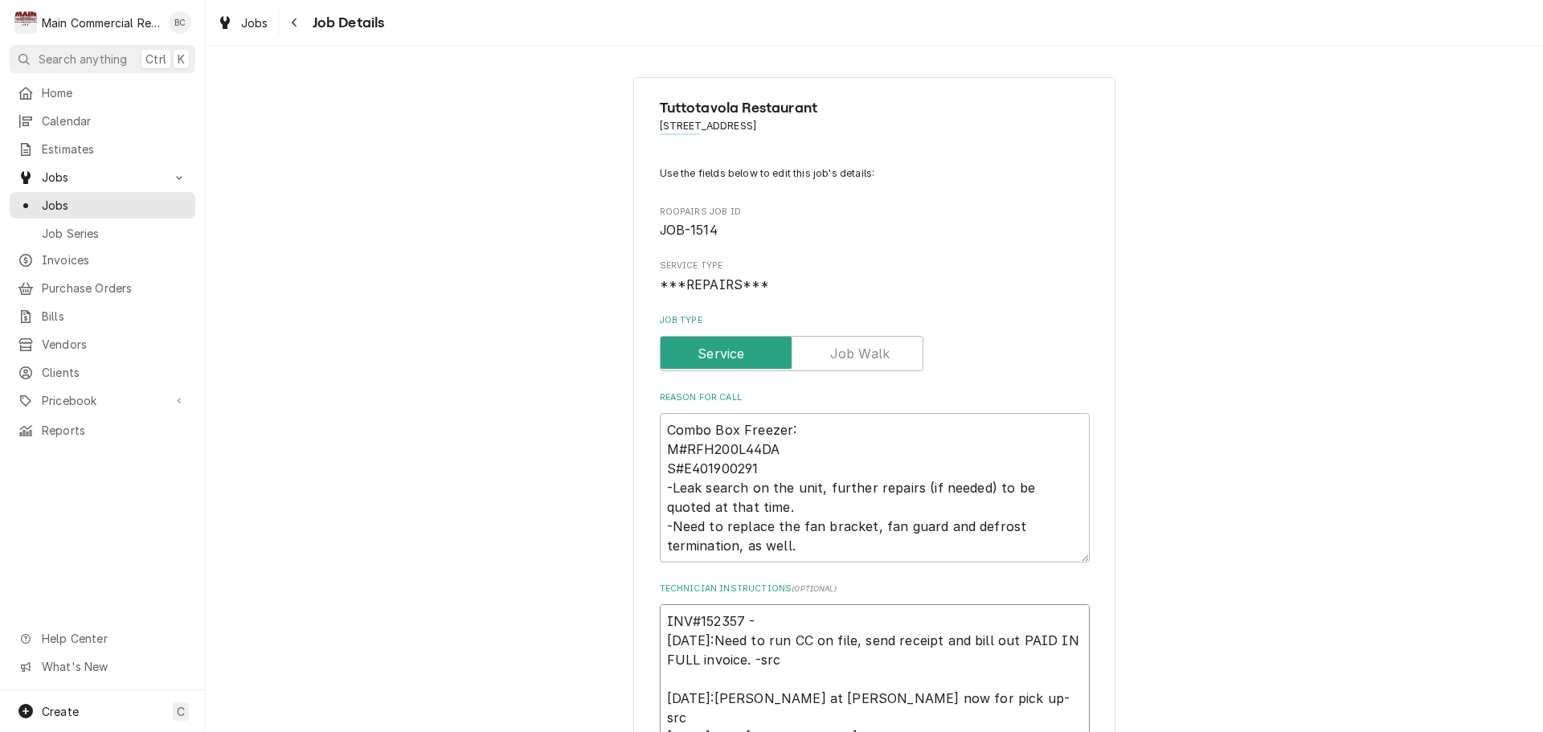
type textarea "x"
type textarea "INV#152357 - [DATE]:Need to run CC on file, send receipt and bill out PAID IN F…"
type textarea "x"
type textarea "INV#152357 - s [DATE]:Need to run CC on file, send receipt and bill out PAID IN…"
type textarea "x"
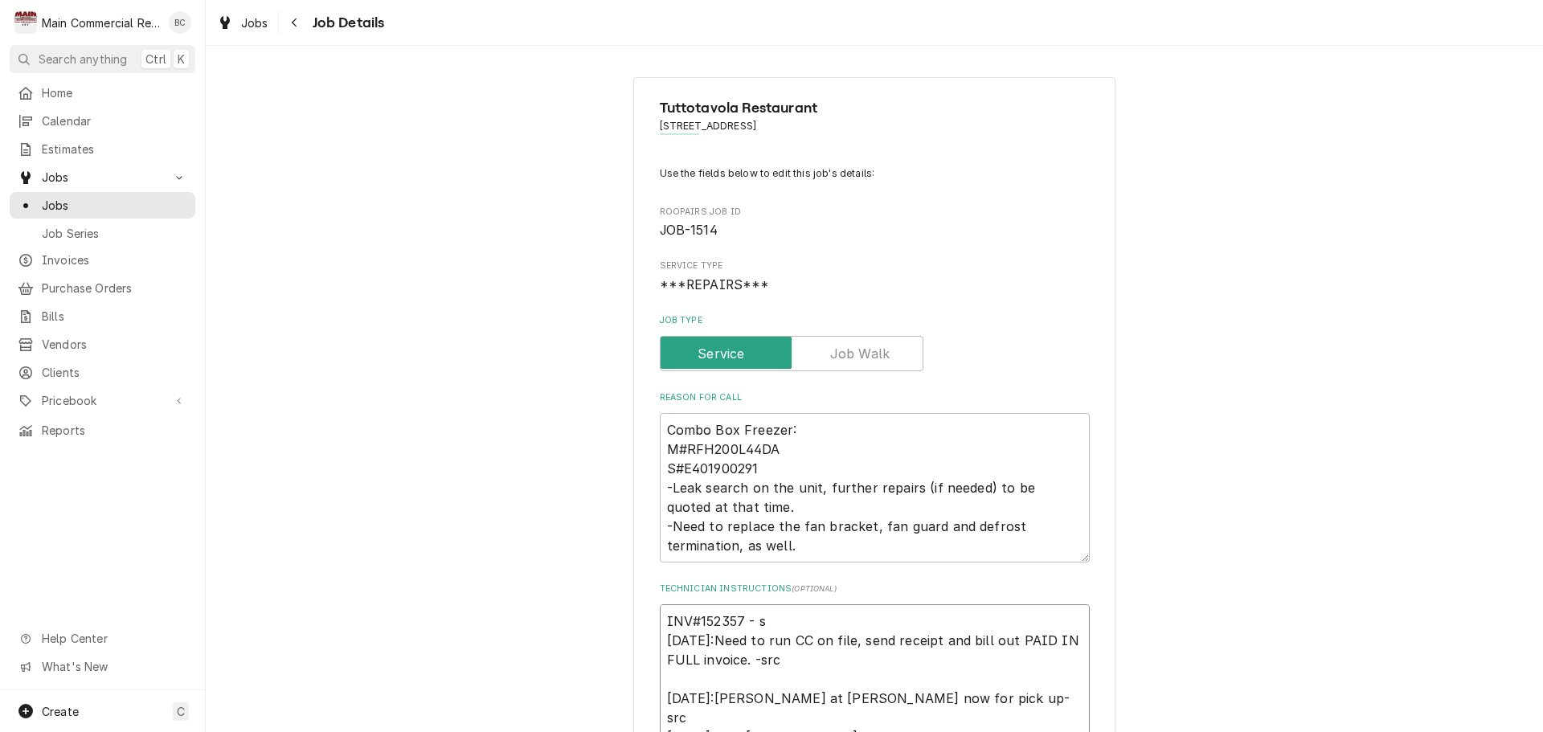
type textarea "INV#152357 - se 10/7/25:Need to run CC on file, send receipt and bill out PAID …"
type textarea "x"
type textarea "INV#152357 - sen 10/7/25:Need to run CC on file, send receipt and bill out PAID…"
type textarea "x"
type textarea "INV#152357 - sent 10/7/25:Need to run CC on file, send receipt and bill out PAI…"
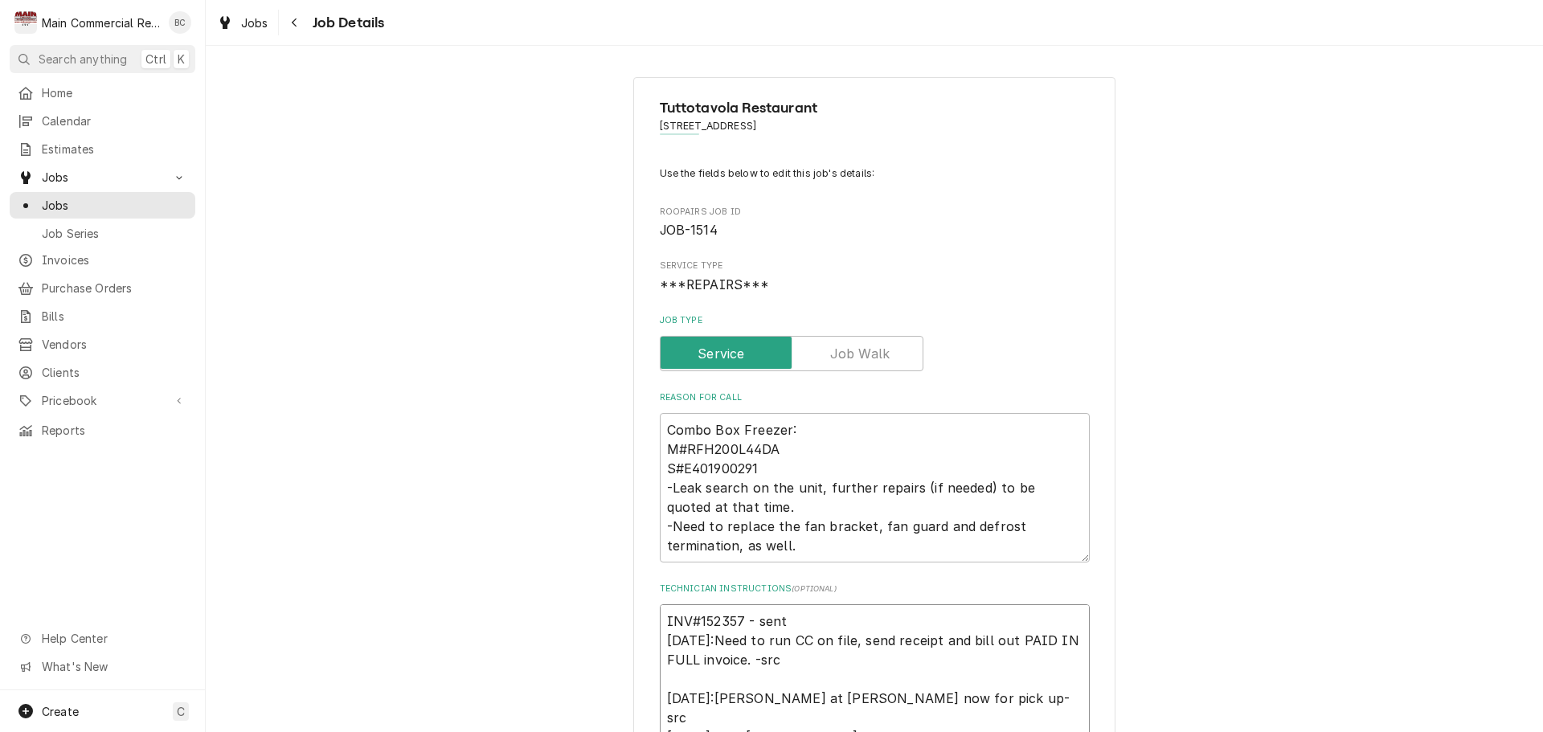
type textarea "x"
type textarea "INV#152357 - sent 10/7/25:Need to run CC on file, send receipt and bill out PAI…"
type textarea "x"
type textarea "INV#152357 - sent PA 10/7/25:Need to run CC on file, send receipt and bill out …"
type textarea "x"
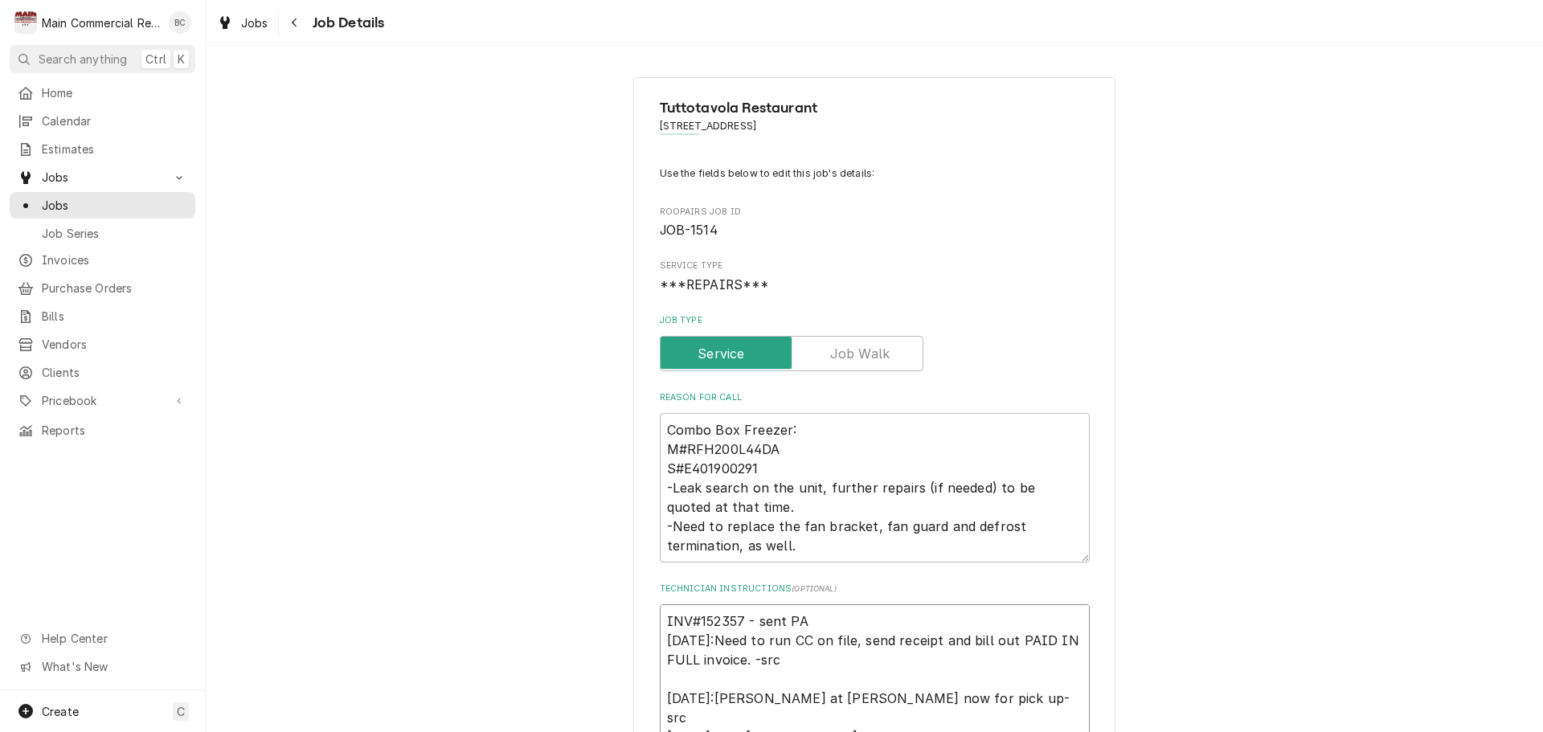
type textarea "INV#152357 - sent PAI 10/7/25:Need to run CC on file, send receipt and bill out…"
type textarea "x"
type textarea "INV#152357 - sent PAID 10/7/25:Need to run CC on file, send receipt and bill ou…"
type textarea "x"
type textarea "INV#152357 - sent PAID 10/7/25:Need to run CC on file, send receipt and bill ou…"
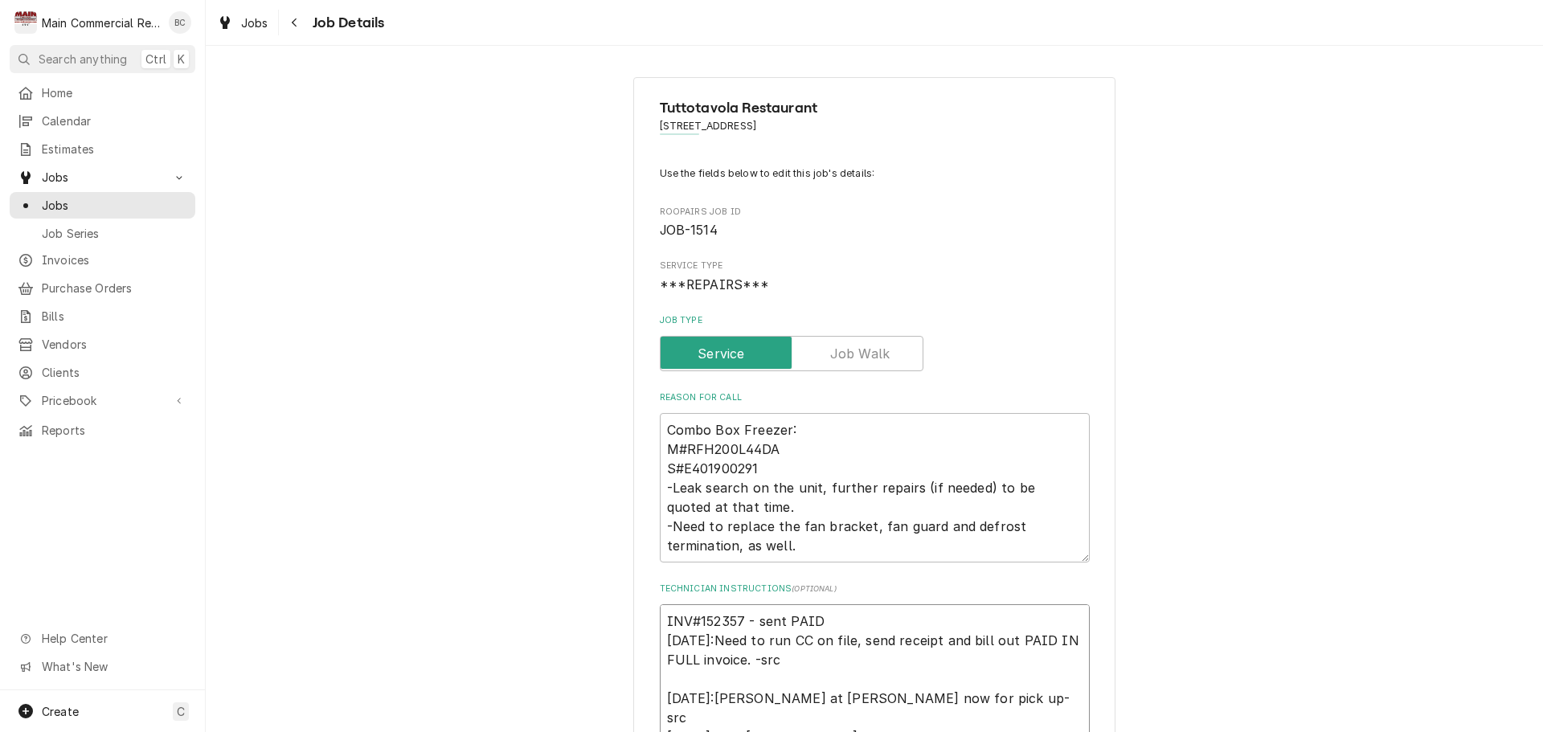
type textarea "x"
type textarea "INV#152357 - sent PAID I 10/7/25:Need to run CC on file, send receipt and bill …"
type textarea "x"
type textarea "INV#152357 - sent PAID IN 10/7/25:Need to run CC on file, send receipt and bill…"
type textarea "x"
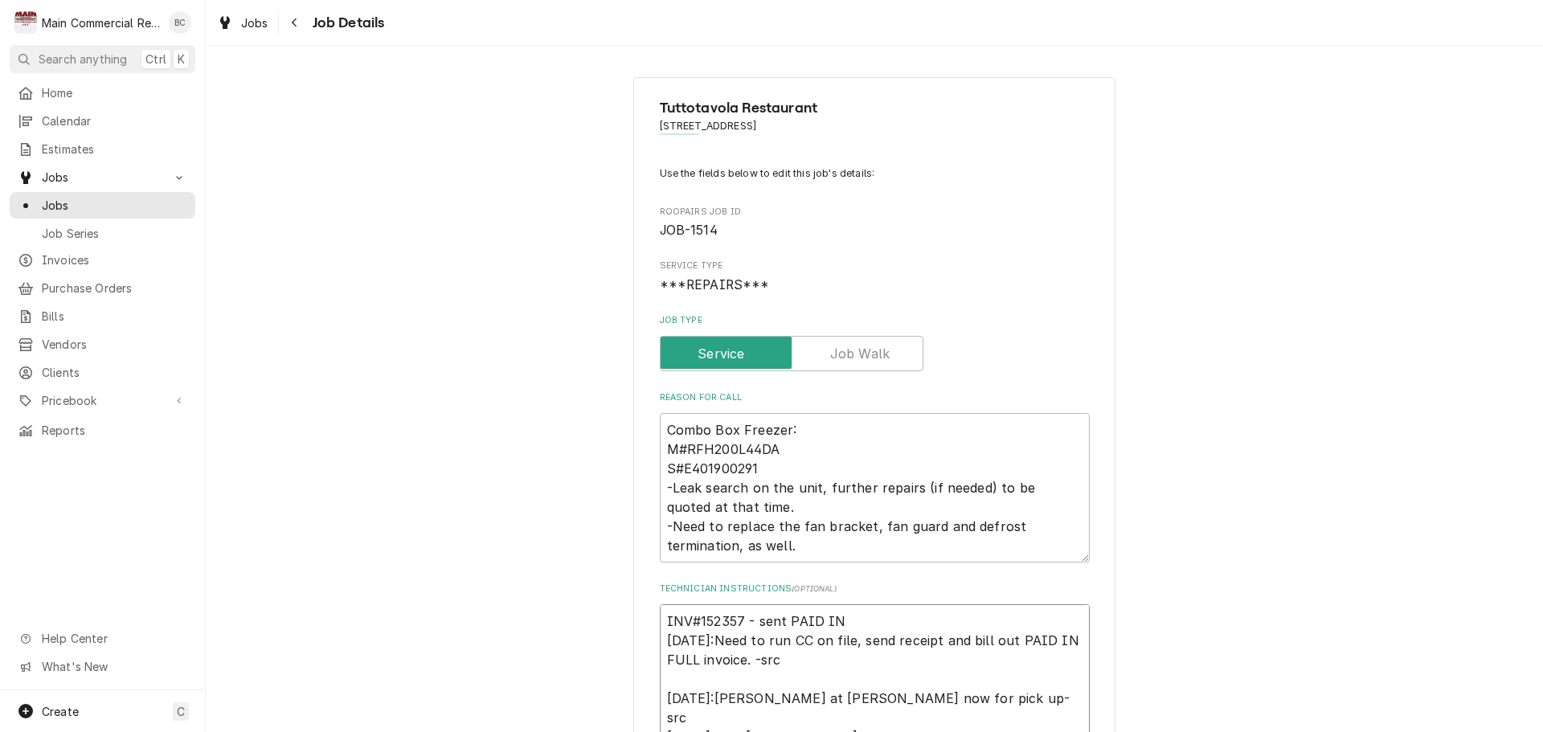
type textarea "INV#152357 - sent PAID IN 10/7/25:Need to run CC on file, send receipt and bill…"
type textarea "x"
type textarea "INV#152357 - sent PAID IN FU 10/7/25:Need to run CC on file, send receipt and b…"
type textarea "x"
type textarea "INV#152357 - sent PAID IN FUL 10/7/25:Need to run CC on file, send receipt and …"
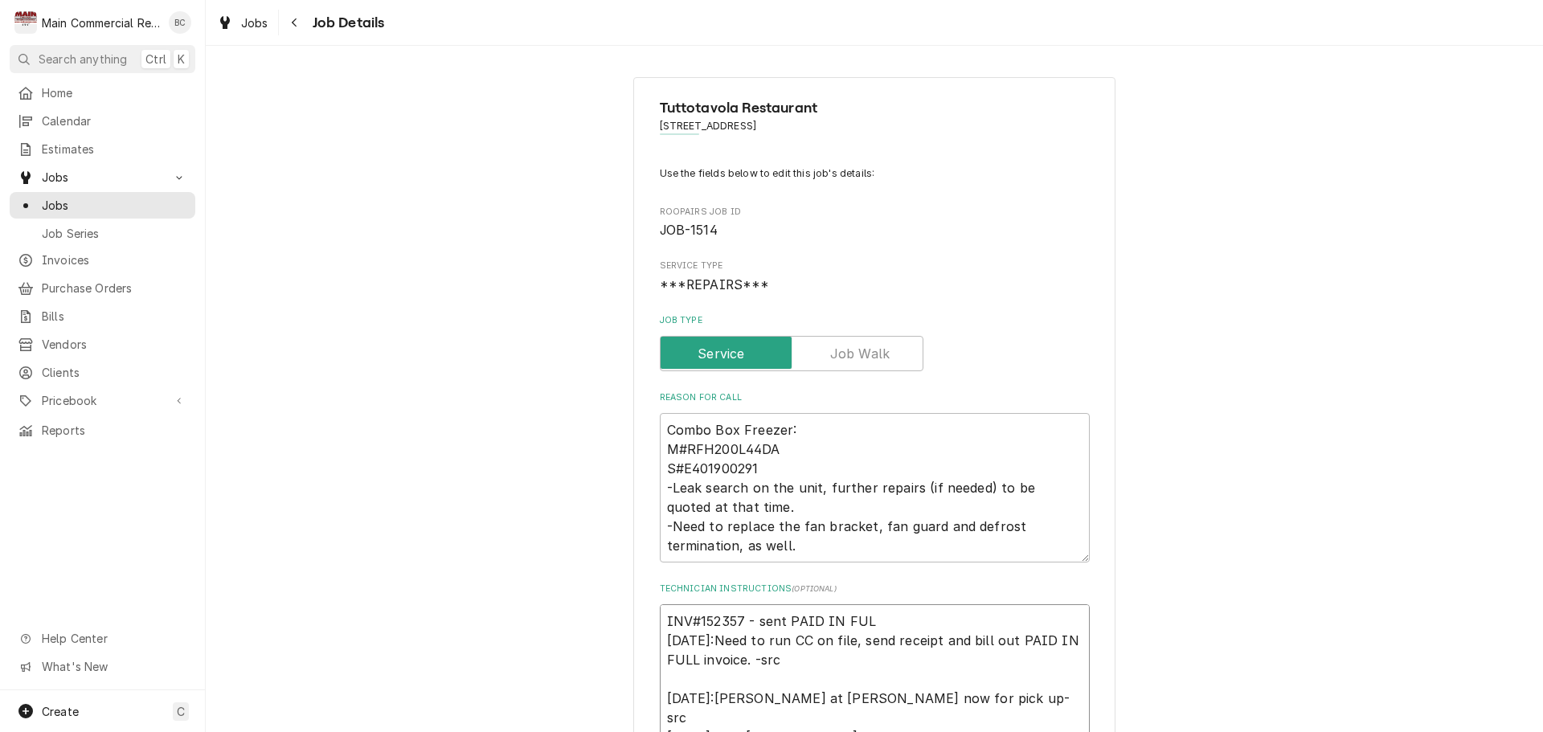
type textarea "x"
type textarea "INV#152357 - sent PAID IN FULL 10/7/25:Need to run CC on file, send receipt and…"
type textarea "x"
type textarea "INV#152357 - sent PAID IN FULL 10/7/25:Need to run CC on file, send receipt and…"
type textarea "x"
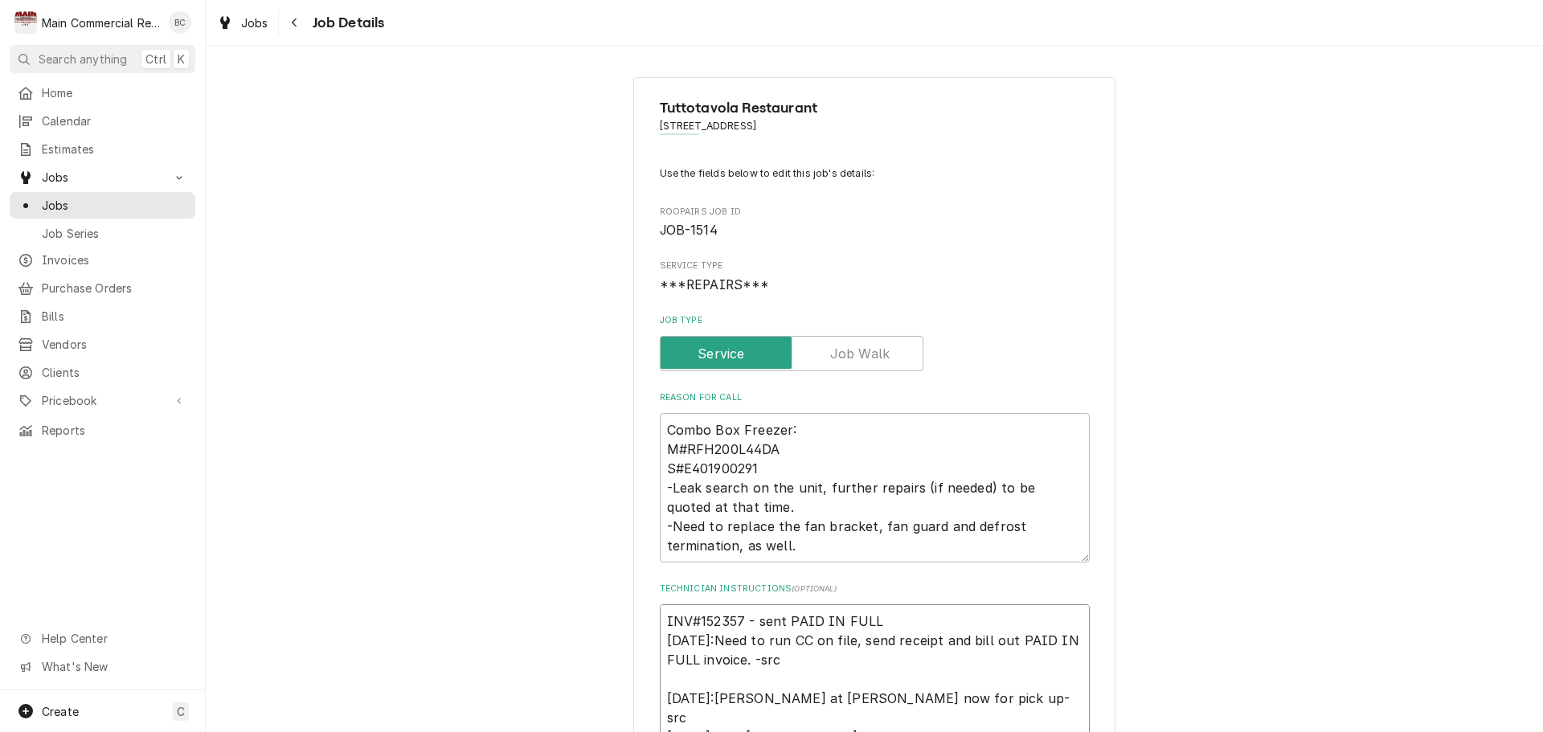
type textarea "INV#152357 - sent PAID IN FULL i 10/7/25:Need to run CC on file, send receipt a…"
type textarea "x"
type textarea "INV#152357 - sent PAID IN FULL inv 10/7/25:Need to run CC on file, send receipt…"
type textarea "x"
type textarea "INV#152357 - sent PAID IN FULL invo 10/7/25:Need to run CC on file, send receip…"
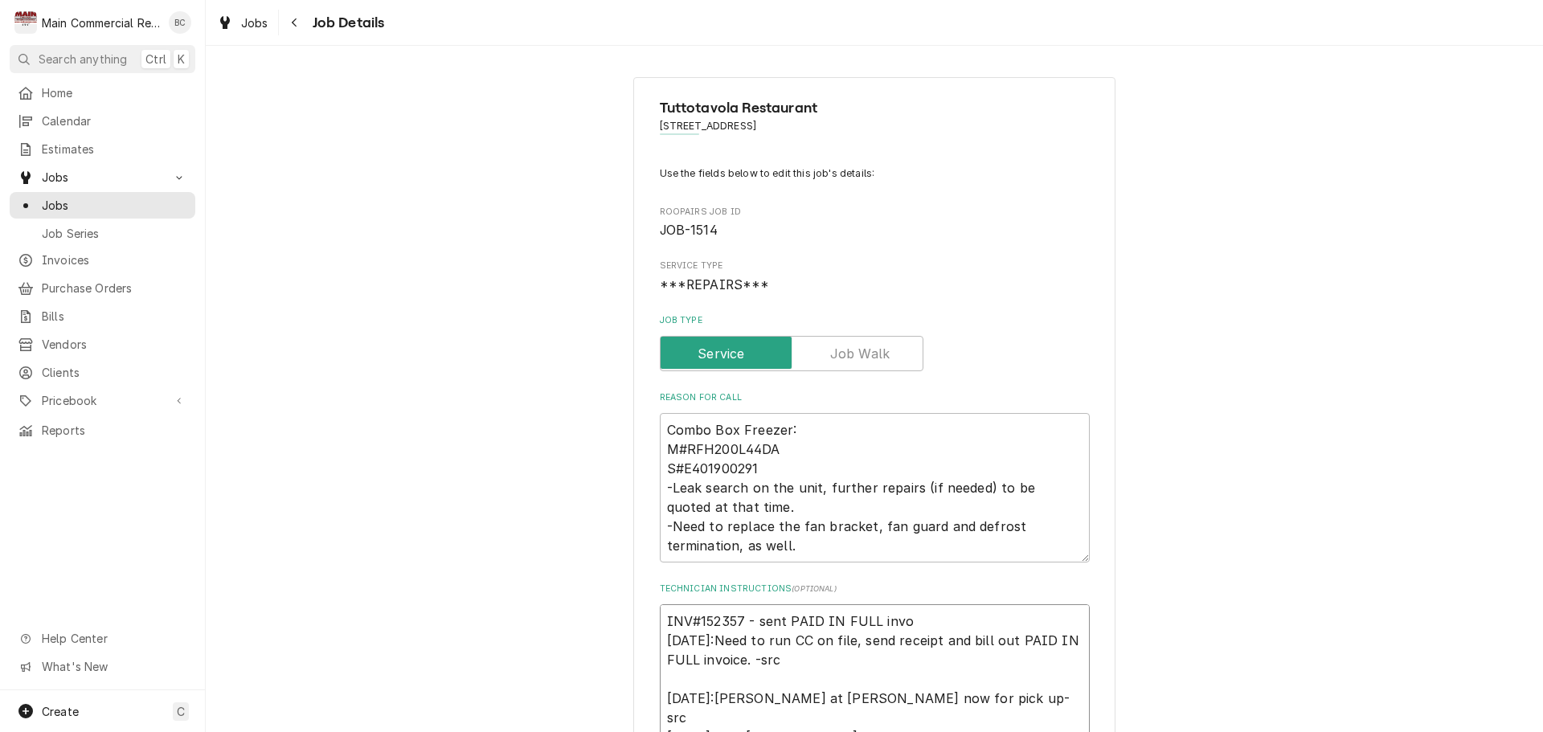
type textarea "x"
type textarea "INV#152357 - sent PAID IN FULL invoi 10/7/25:Need to run CC on file, send recei…"
type textarea "x"
type textarea "INV#152357 - sent PAID IN FULL invoic 10/7/25:Need to run CC on file, send rece…"
type textarea "x"
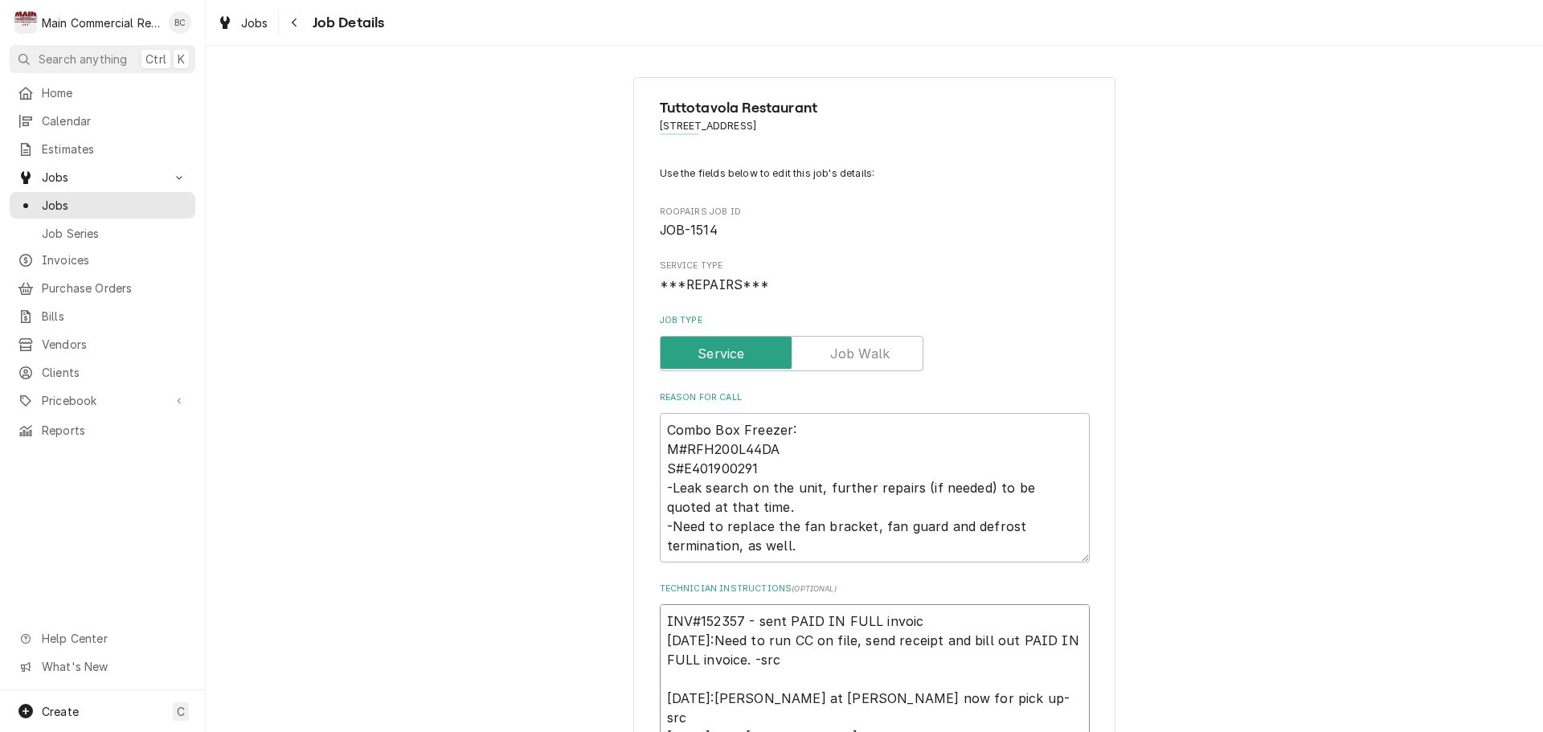
type textarea "INV#152357 - sent PAID IN FULL invoice 10/7/25:Need to run CC on file, send rec…"
type textarea "x"
type textarea "INV#152357 - sent PAID IN FULL invoice. 10/7/25:Need to run CC on file, send re…"
type textarea "x"
type textarea "INV#152357 - sent PAID IN FULL invoice. 10/7/25:Need to run CC on file, send re…"
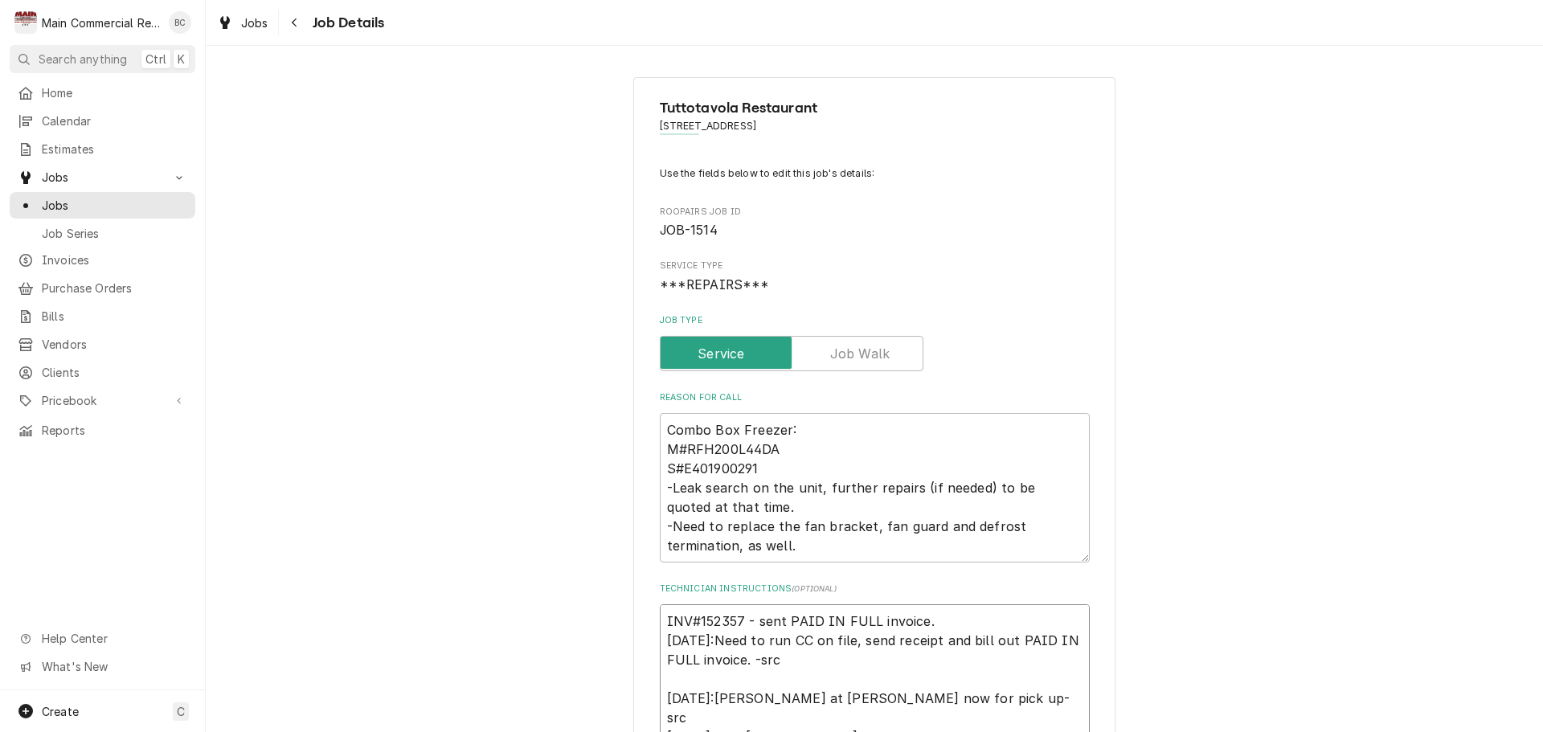
type textarea "x"
type textarea "INV#152357 - sent PAID IN FULL invoice. L 10/7/25:Need to run CC on file, send …"
type textarea "x"
type textarea "INV#152357 - sent PAID IN FULL invoice. LT 10/7/25:Need to run CC on file, send…"
click at [755, 626] on textarea "INV#152357 - sent PAID IN FULL invoice. LT 10/7/25:Need to run CC on file, send…" at bounding box center [875, 736] width 430 height 265
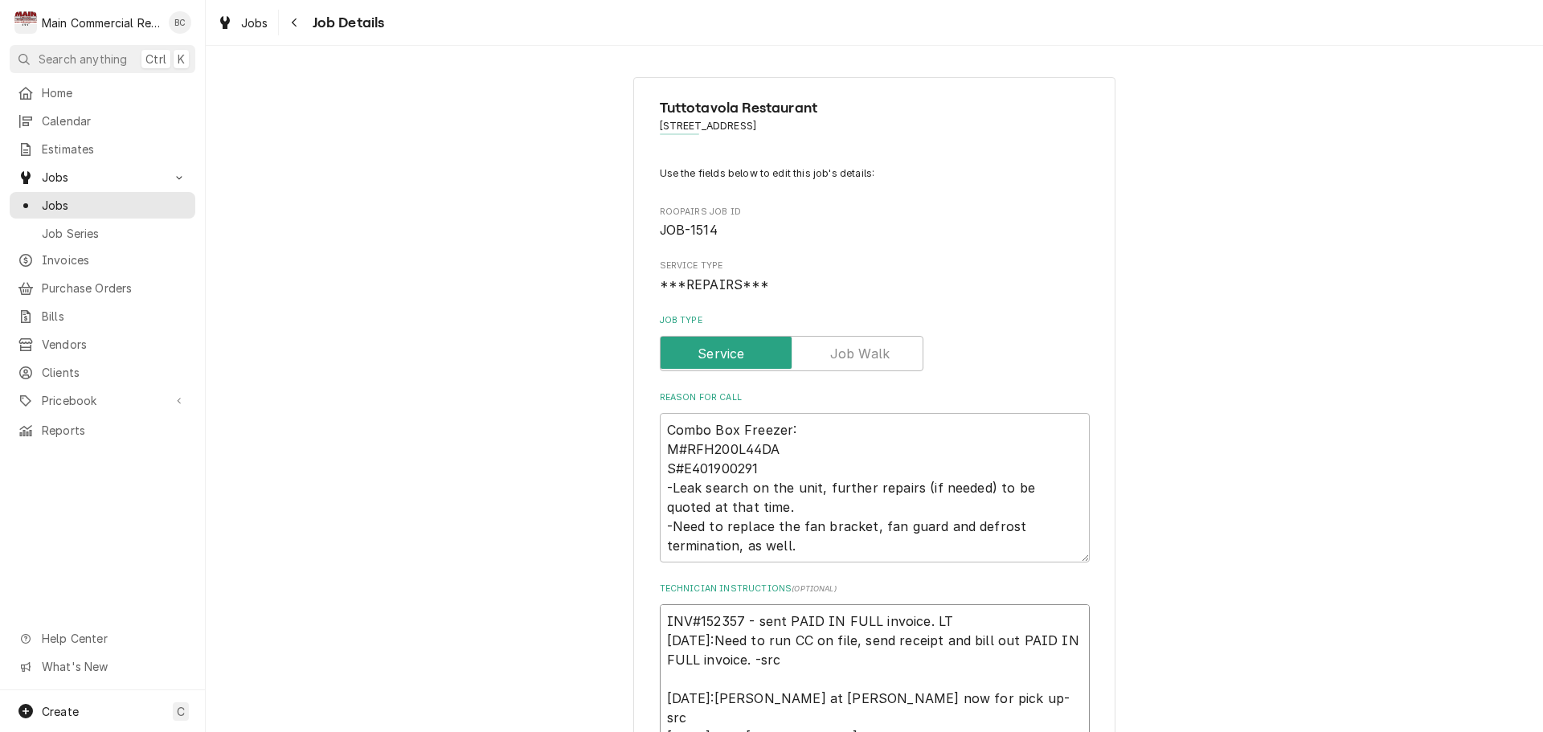
type textarea "x"
type textarea "INV#152357 - 1sent PAID IN FULL invoice. LT 10/7/25:Need to run CC on file, sen…"
type textarea "x"
type textarea "INV#152357 - 10sent PAID IN FULL invoice. LT 10/7/25:Need to run CC on file, se…"
type textarea "x"
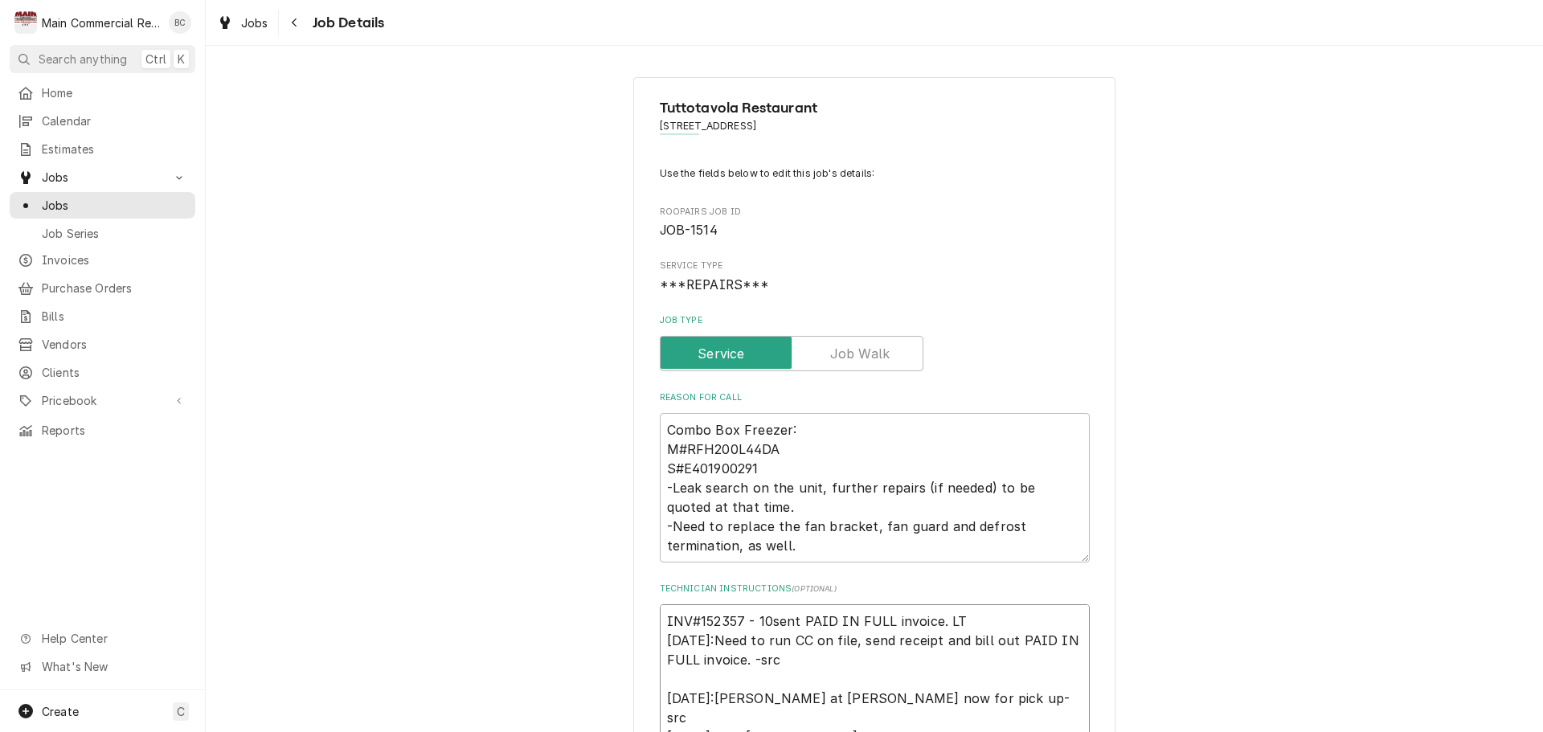
type textarea "INV#152357 - 10/sent PAID IN FULL invoice. LT 10/7/25:Need to run CC on file, s…"
type textarea "x"
type textarea "INV#152357 - 10/8sent PAID IN FULL invoice. LT 10/7/25:Need to run CC on file, …"
type textarea "x"
type textarea "INV#152357 - 10/8/sent PAID IN FULL invoice. LT 10/7/25:Need to run CC on file,…"
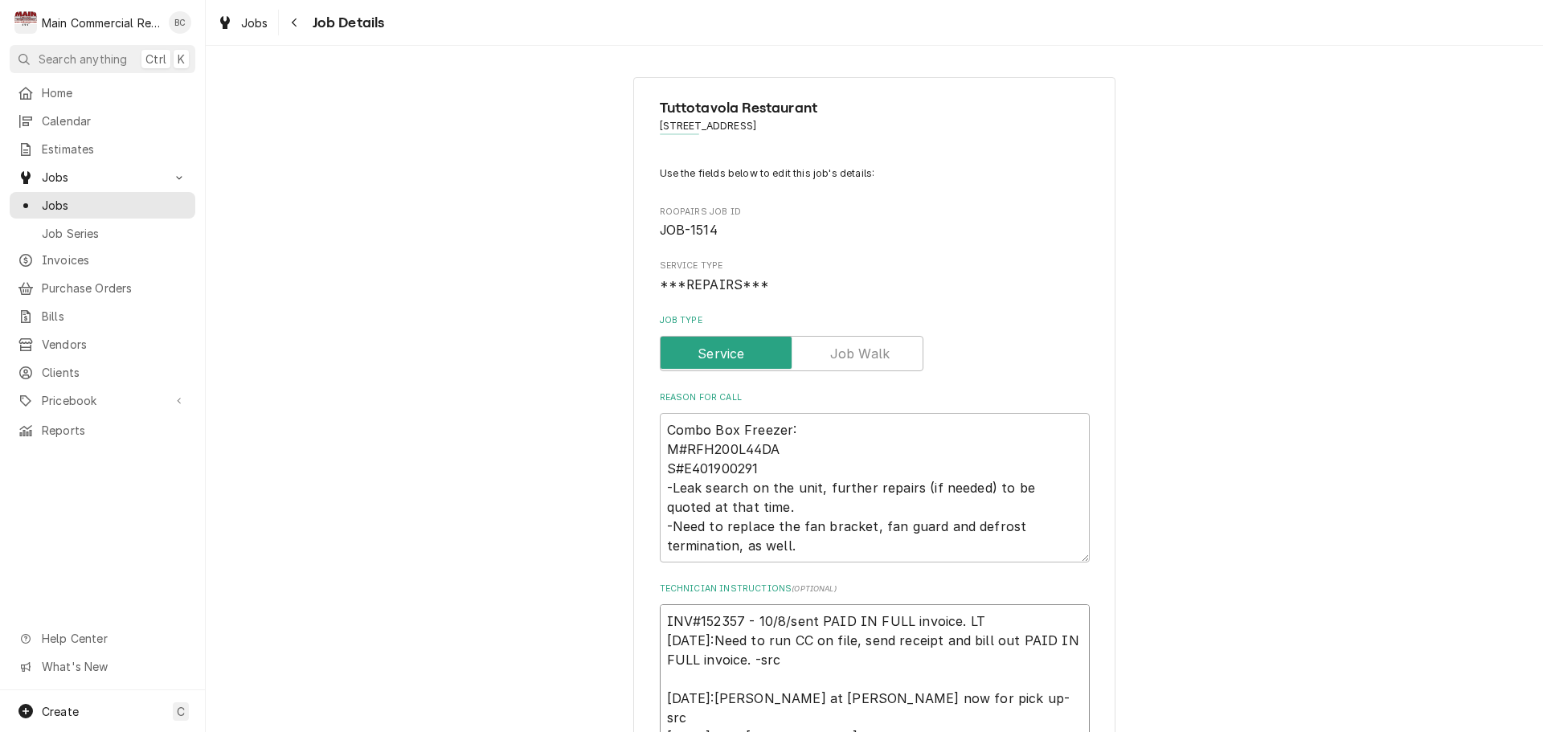
type textarea "x"
type textarea "INV#152357 - 10/8/2sent PAID IN FULL invoice. LT 10/7/25:Need to run CC on file…"
type textarea "x"
type textarea "INV#152357 - 10/8/25sent PAID IN FULL invoice. LT 10/7/25:Need to run CC on fil…"
type textarea "x"
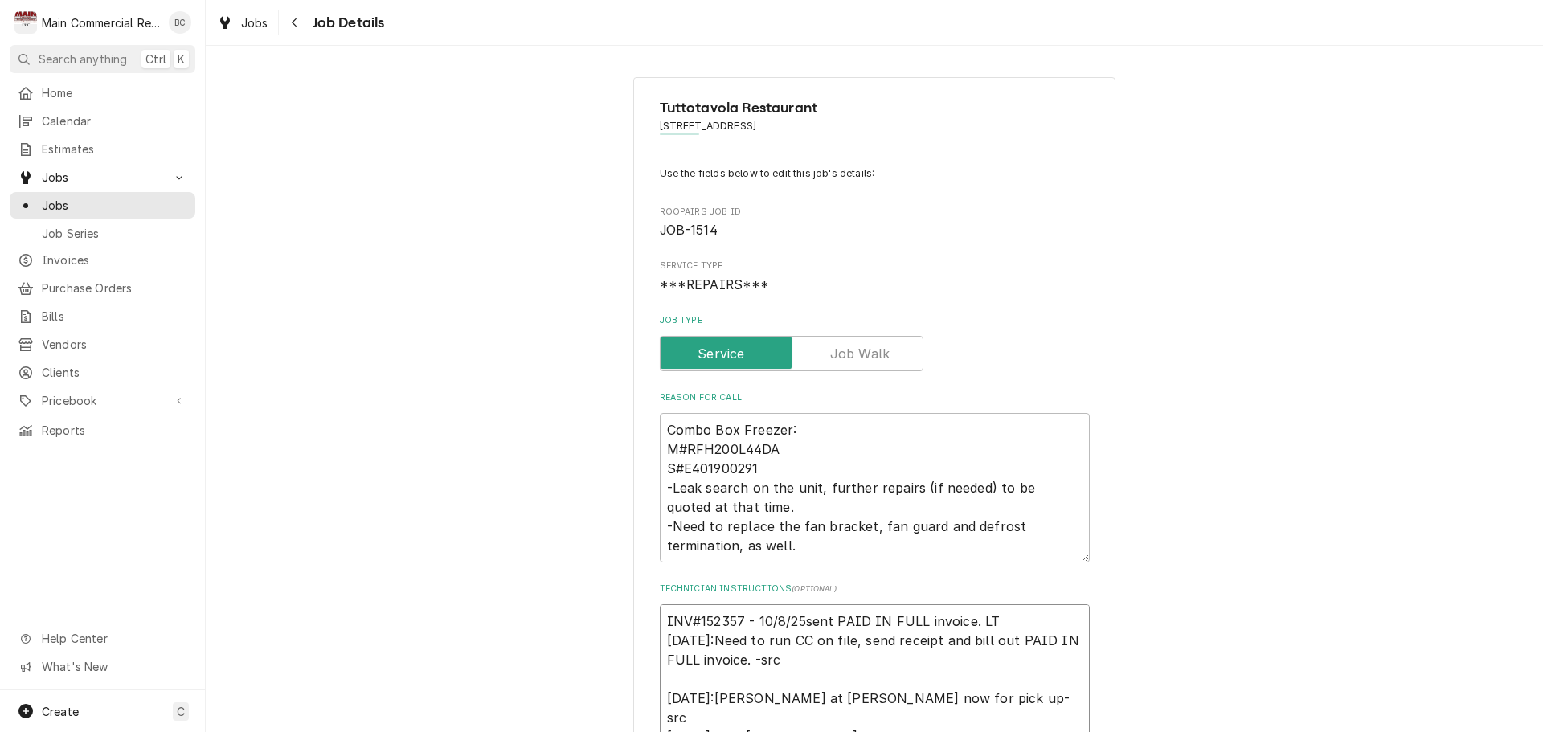
type textarea "INV#152357 - 10/8/25 sent PAID IN FULL invoice. LT 10/7/25:Need to run CC on fi…"
drag, startPoint x: 746, startPoint y: 620, endPoint x: 799, endPoint y: 625, distance: 52.5
click at [799, 625] on textarea "INV#152357 - 10/8/25 sent PAID IN FULL invoice. LT 10/7/25:Need to run CC on fi…" at bounding box center [875, 736] width 430 height 265
type textarea "x"
type textarea "INV#152357 - sent PAID IN FULL invoice. LT 10/7/25:Need to run CC on file, send…"
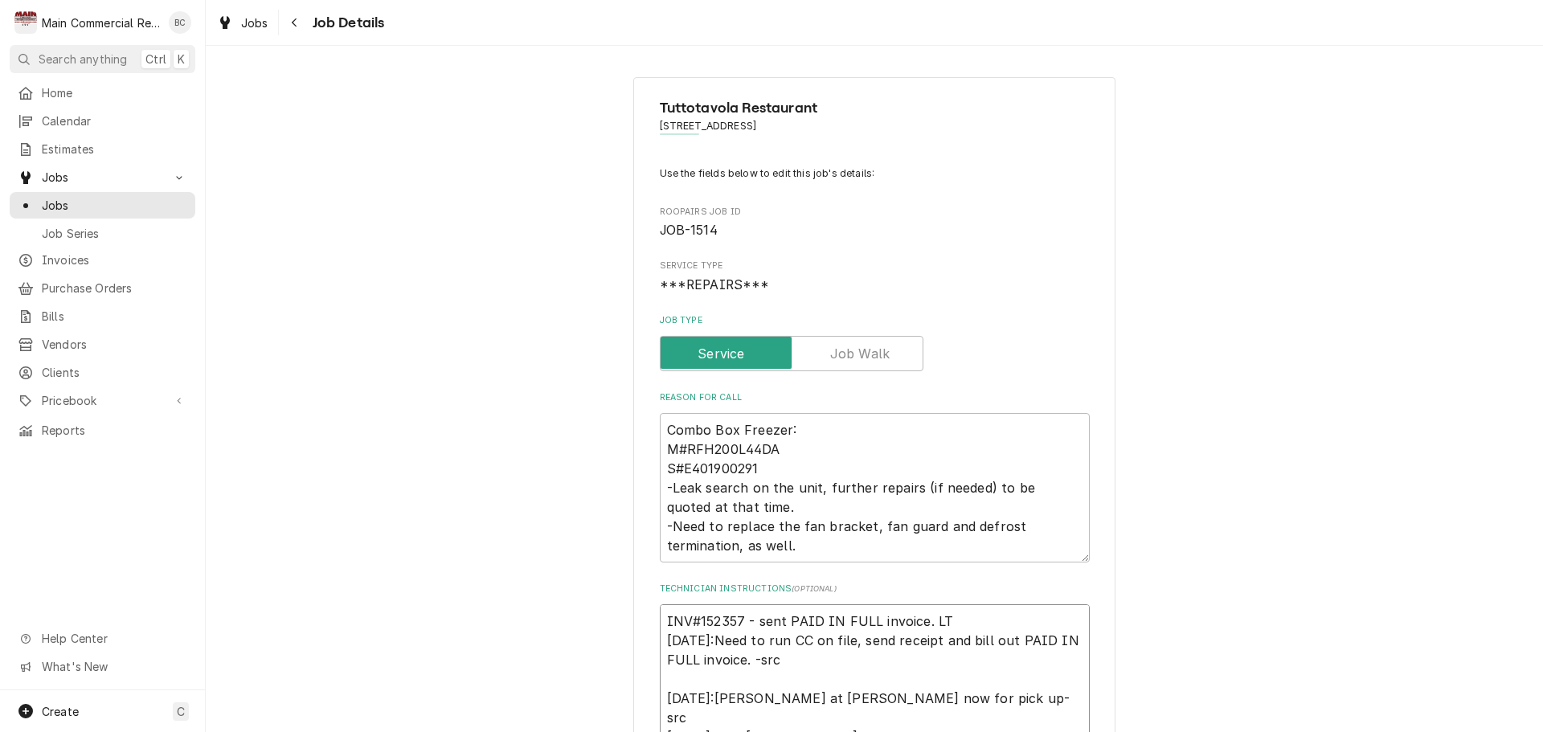
click at [663, 620] on textarea "INV#152357 - sent PAID IN FULL invoice. LT 10/7/25:Need to run CC on file, send…" at bounding box center [875, 736] width 430 height 265
paste textarea "10/8/25"
type textarea "x"
type textarea "10/8/25INV#152357 - sent PAID IN FULL invoice. LT 10/7/25:Need to run CC on fil…"
click at [660, 626] on textarea "10/8/25INV#152357 - sent PAID IN FULL invoice. LT 10/7/25:Need to run CC on fil…" at bounding box center [875, 736] width 430 height 265
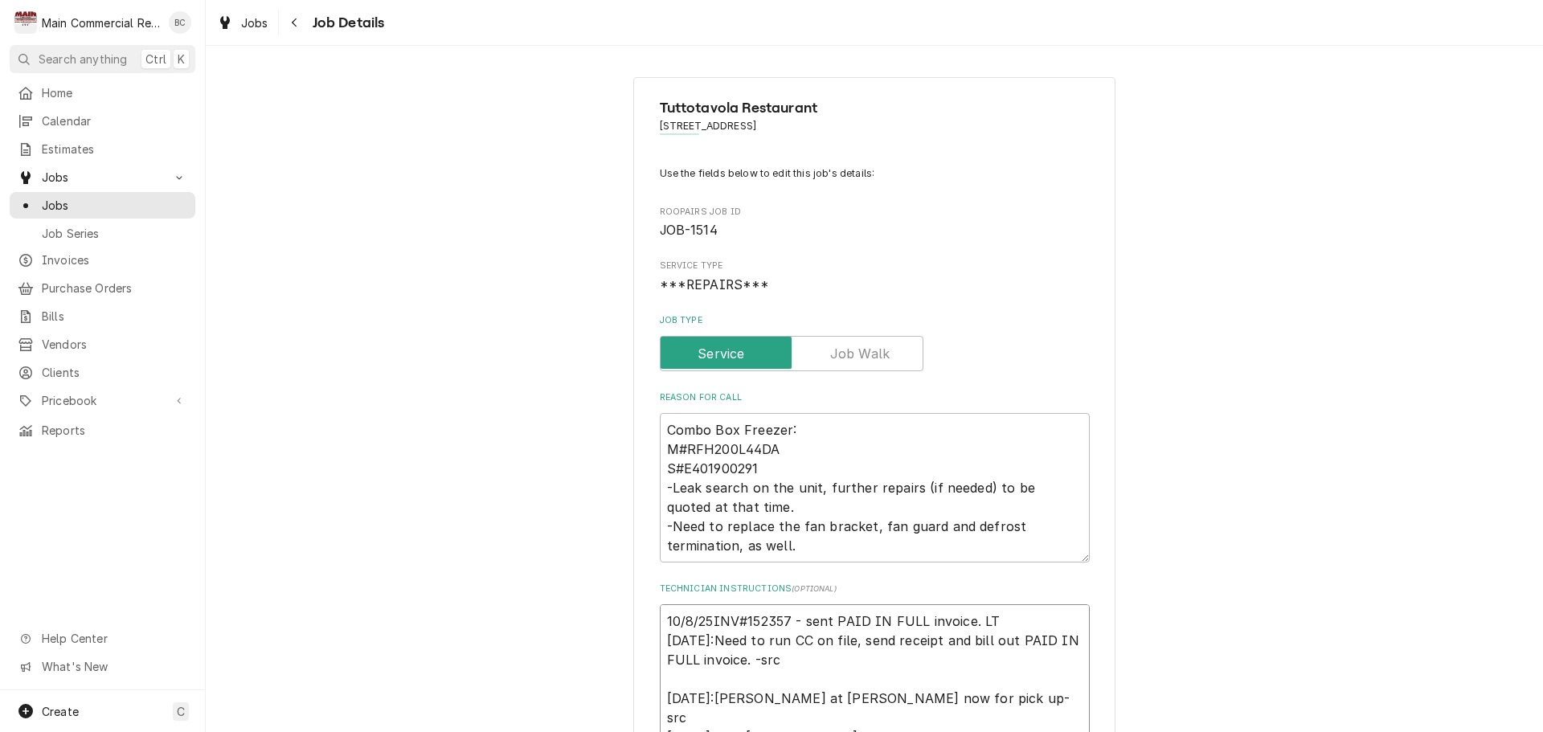
type textarea "x"
type textarea "10/8/25INV#152357 - sent PAID IN FULL invoice. LT 10/7/25:Need to run CC on fil…"
click at [709, 620] on textarea "10/8/25INV#152357 - sent PAID IN FULL invoice. LT 10/7/25:Need to run CC on fil…" at bounding box center [875, 736] width 430 height 265
type textarea "x"
type textarea "10/8/25:INV#152357 - sent PAID IN FULL invoice. LT 10/7/25:Need to run CC on fi…"
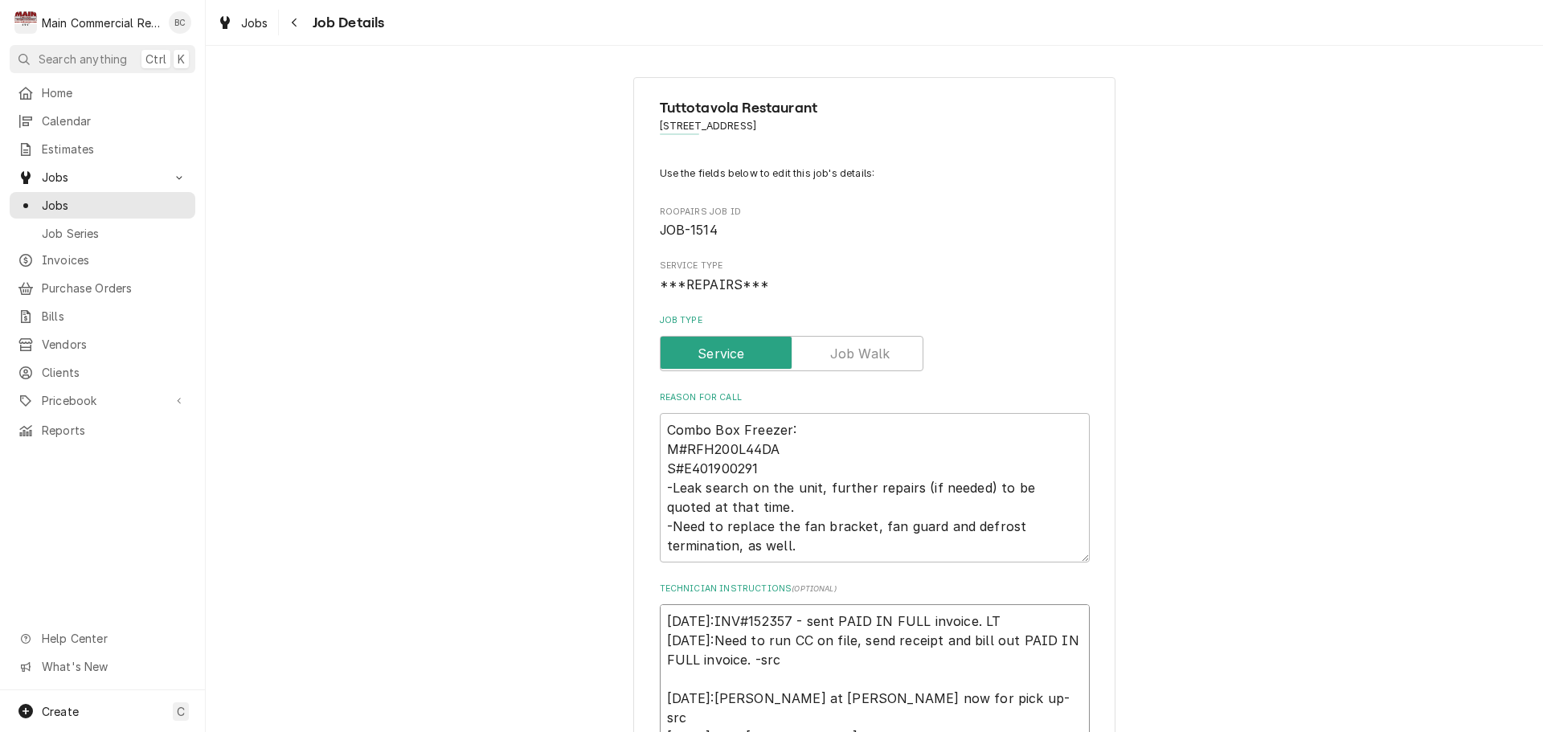
type textarea "x"
type textarea "10/8/25: INV#152357 - sent PAID IN FULL invoice. LT 10/7/25:Need to run CC on f…"
click at [710, 644] on textarea "10/8/25: INV#152357 - sent PAID IN FULL invoice. LT 10/7/25:Need to run CC on f…" at bounding box center [875, 736] width 430 height 265
type textarea "x"
type textarea "10/8/25: INV#152357 - sent PAID IN FULL invoice. LT 10/7/25: Need to run CC on …"
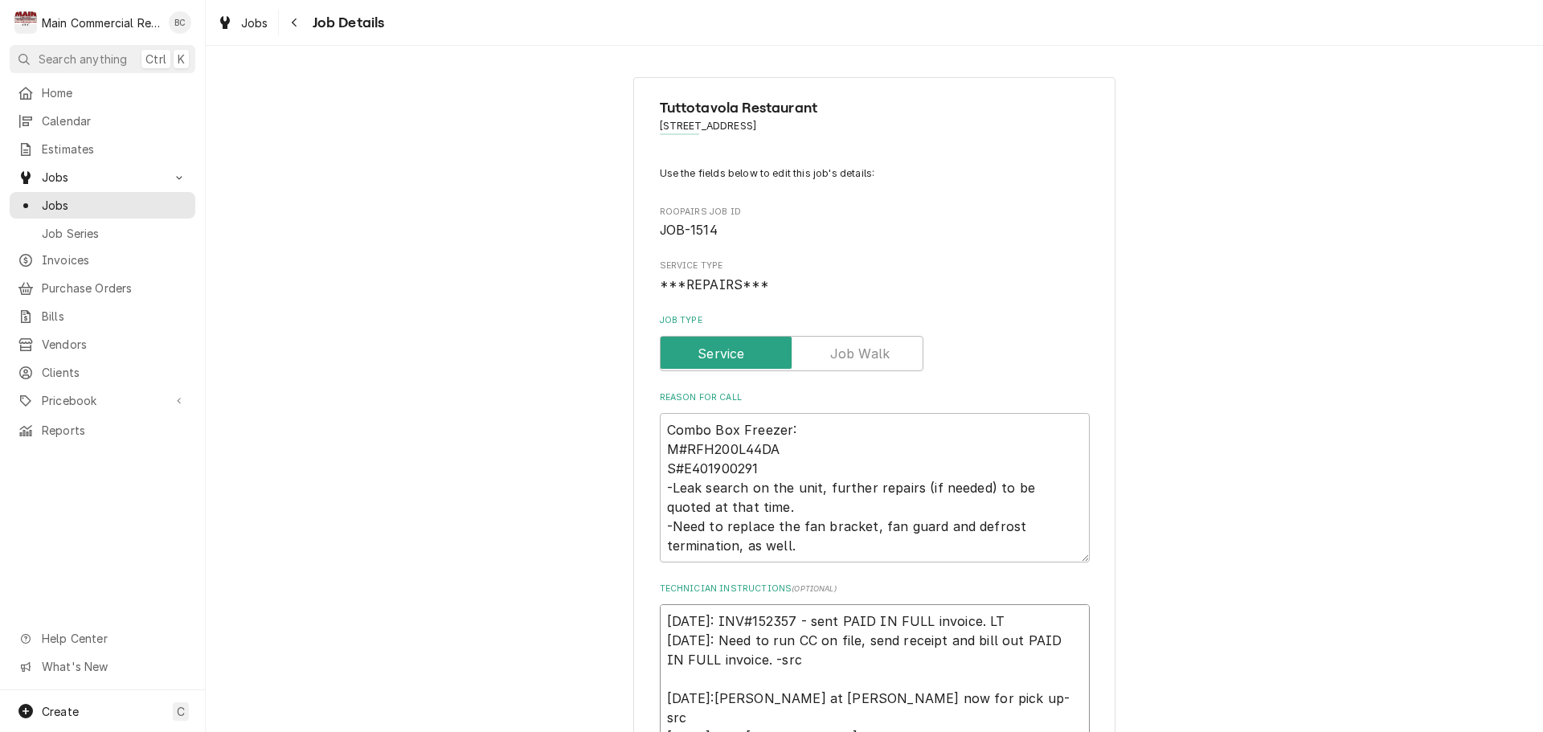
type textarea "x"
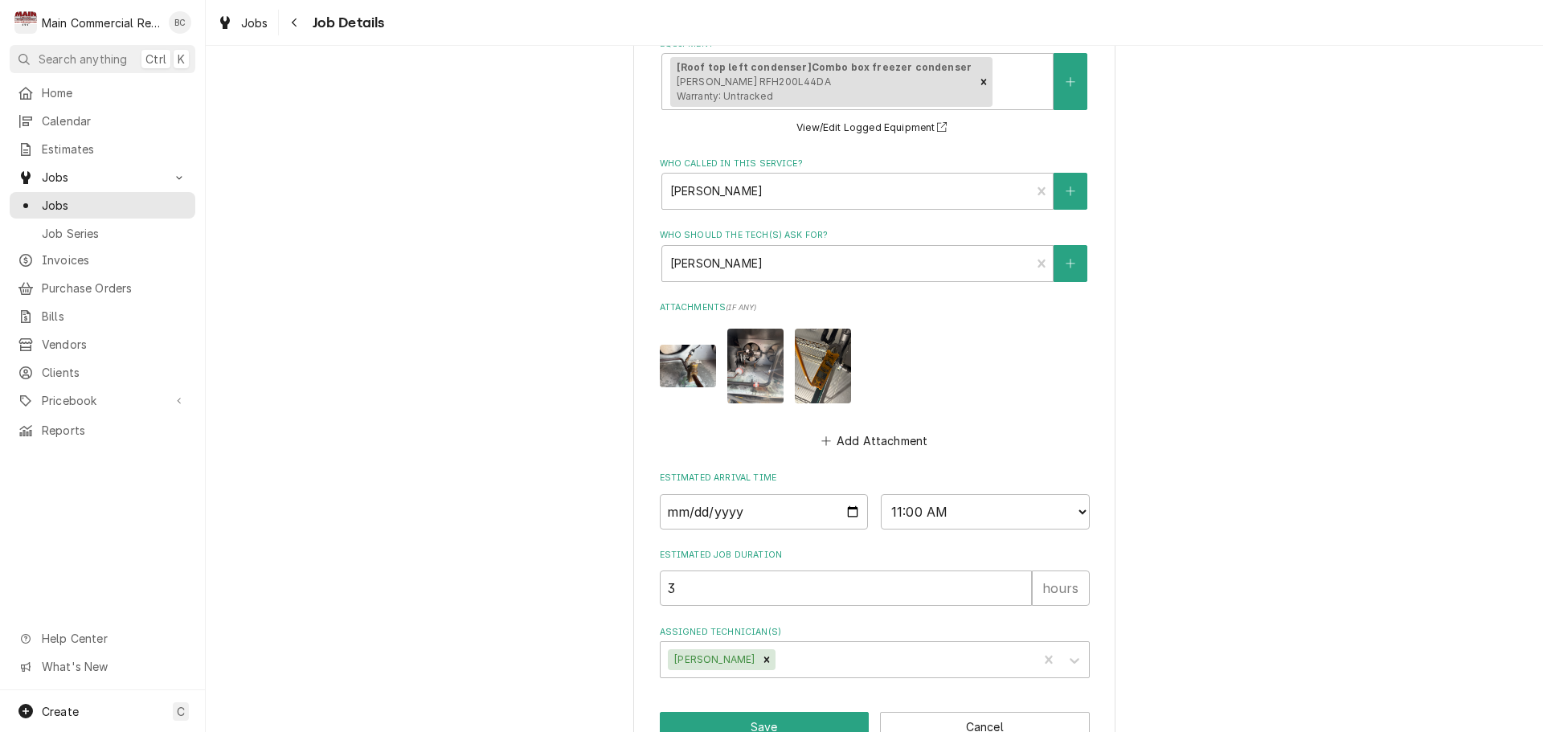
scroll to position [1103, 0]
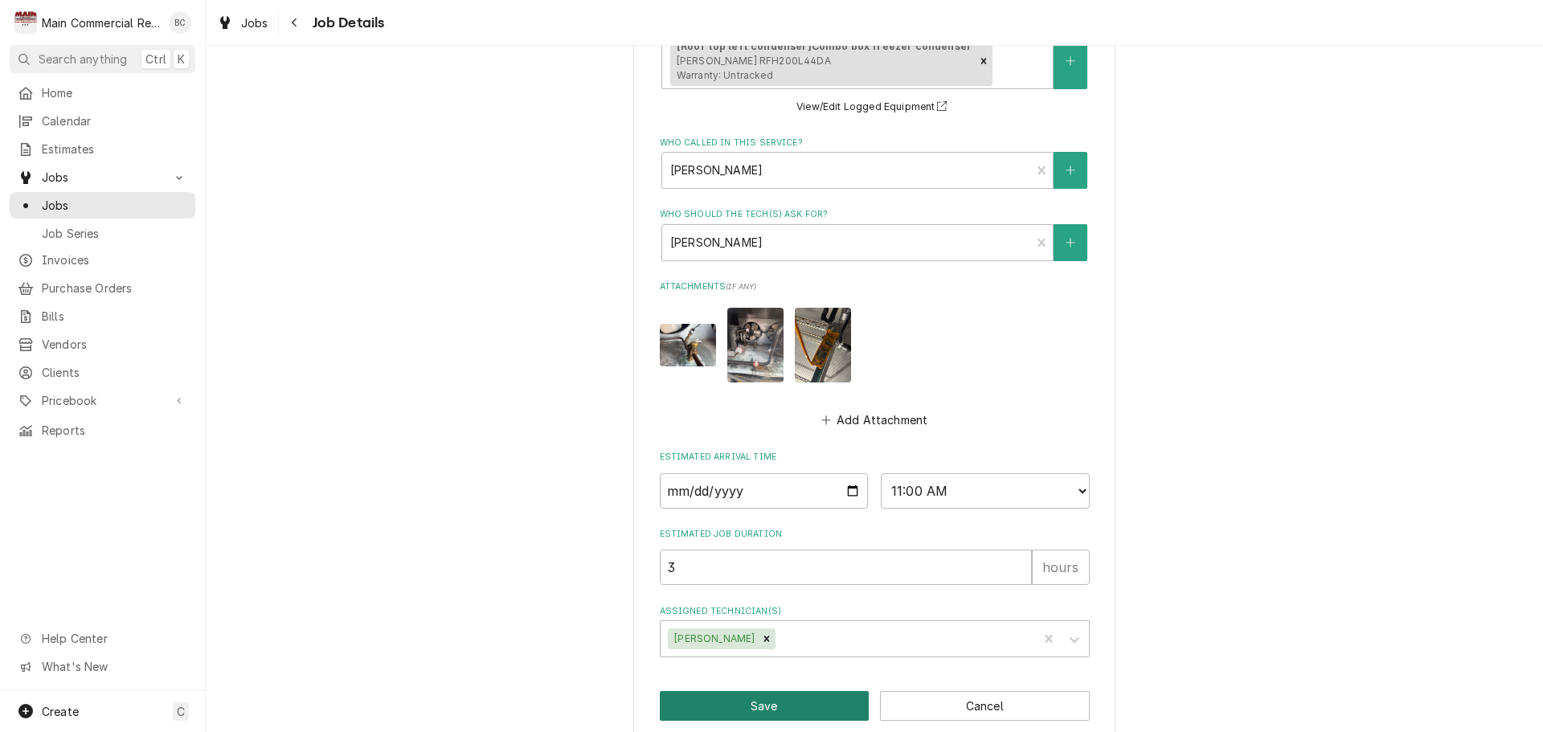
type textarea "10/8/25: INV#152357 - sent PAID IN FULL invoice. LT 10/7/25: Need to run CC on …"
click at [795, 691] on button "Save" at bounding box center [765, 706] width 210 height 30
type textarea "x"
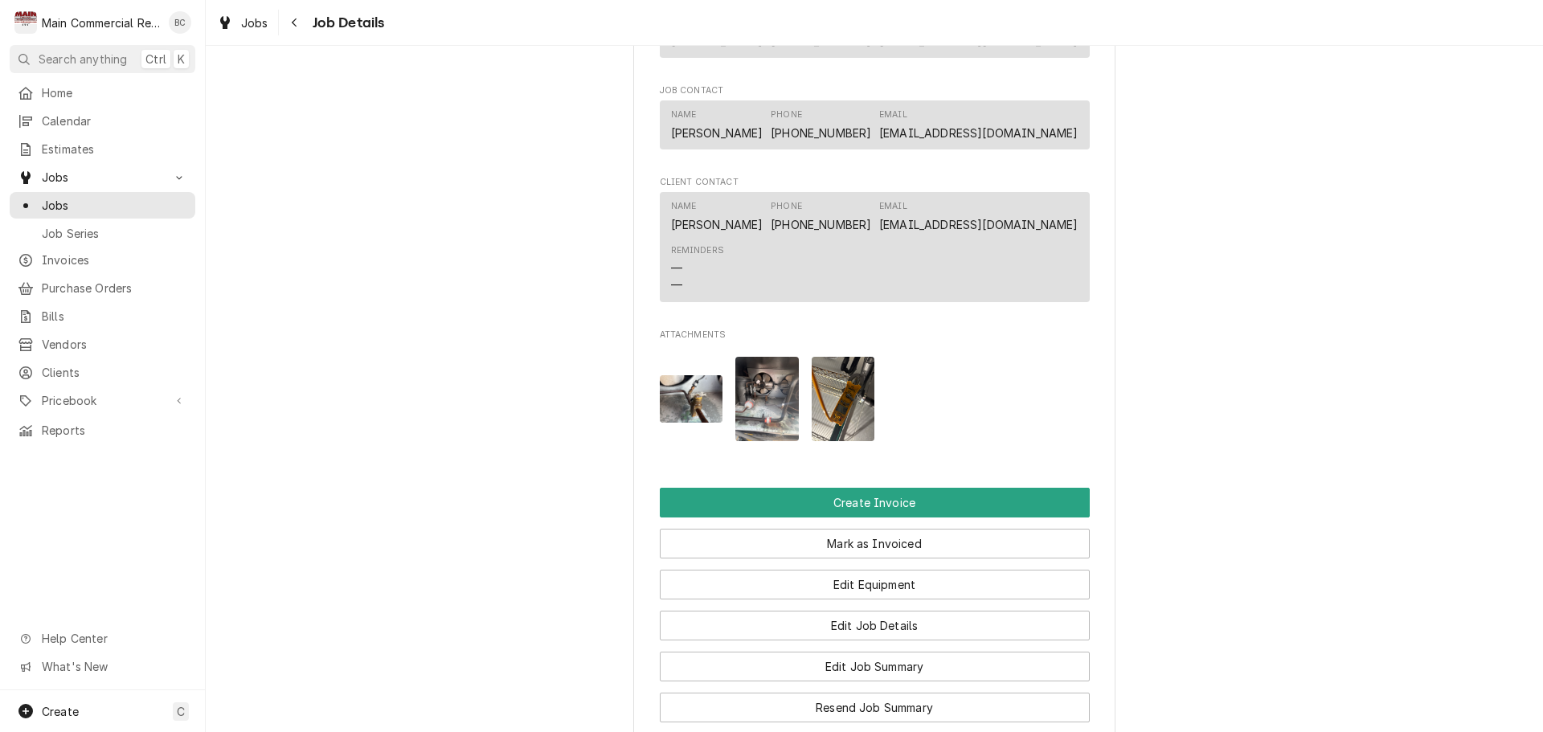
scroll to position [1607, 0]
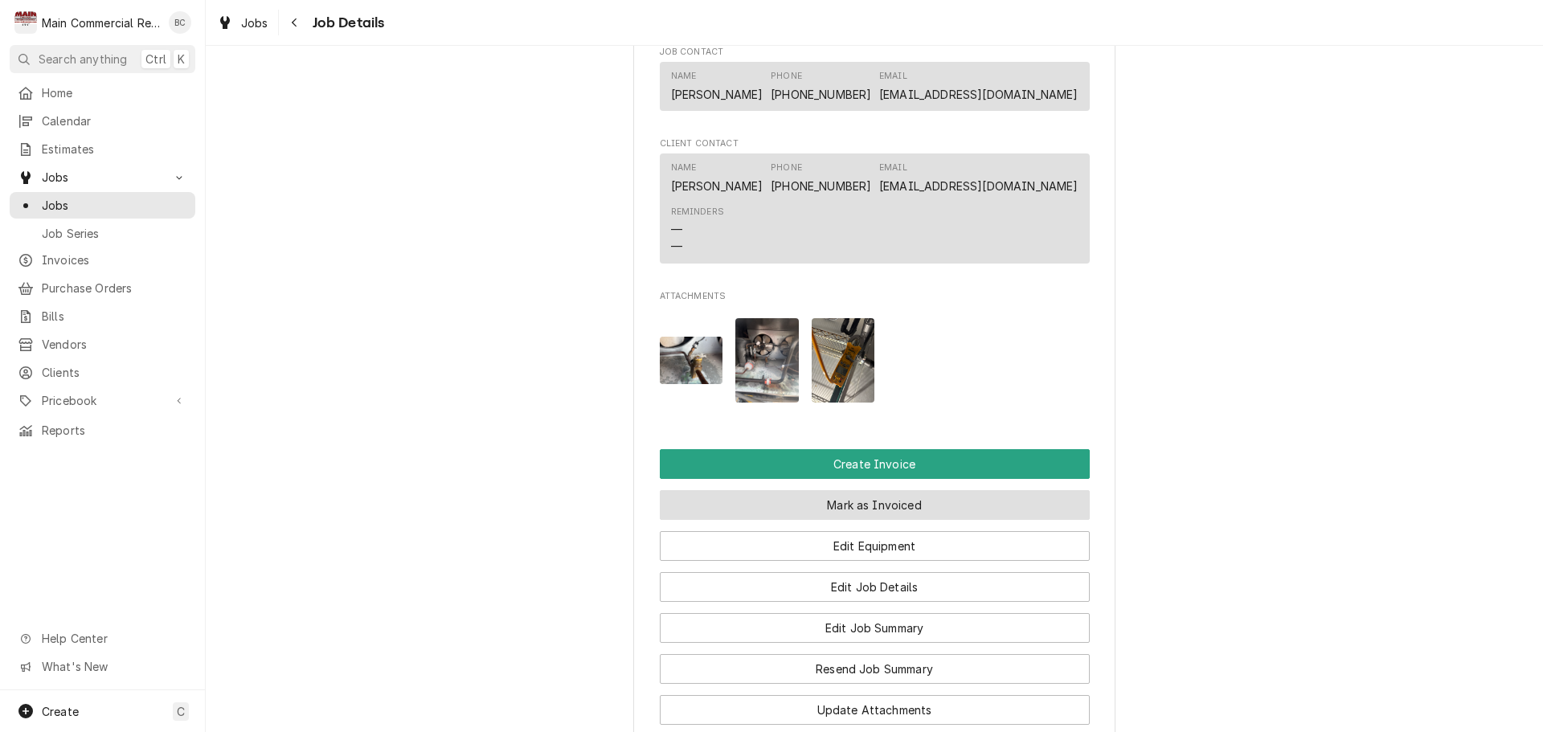
click at [857, 520] on button "Mark as Invoiced" at bounding box center [875, 505] width 430 height 30
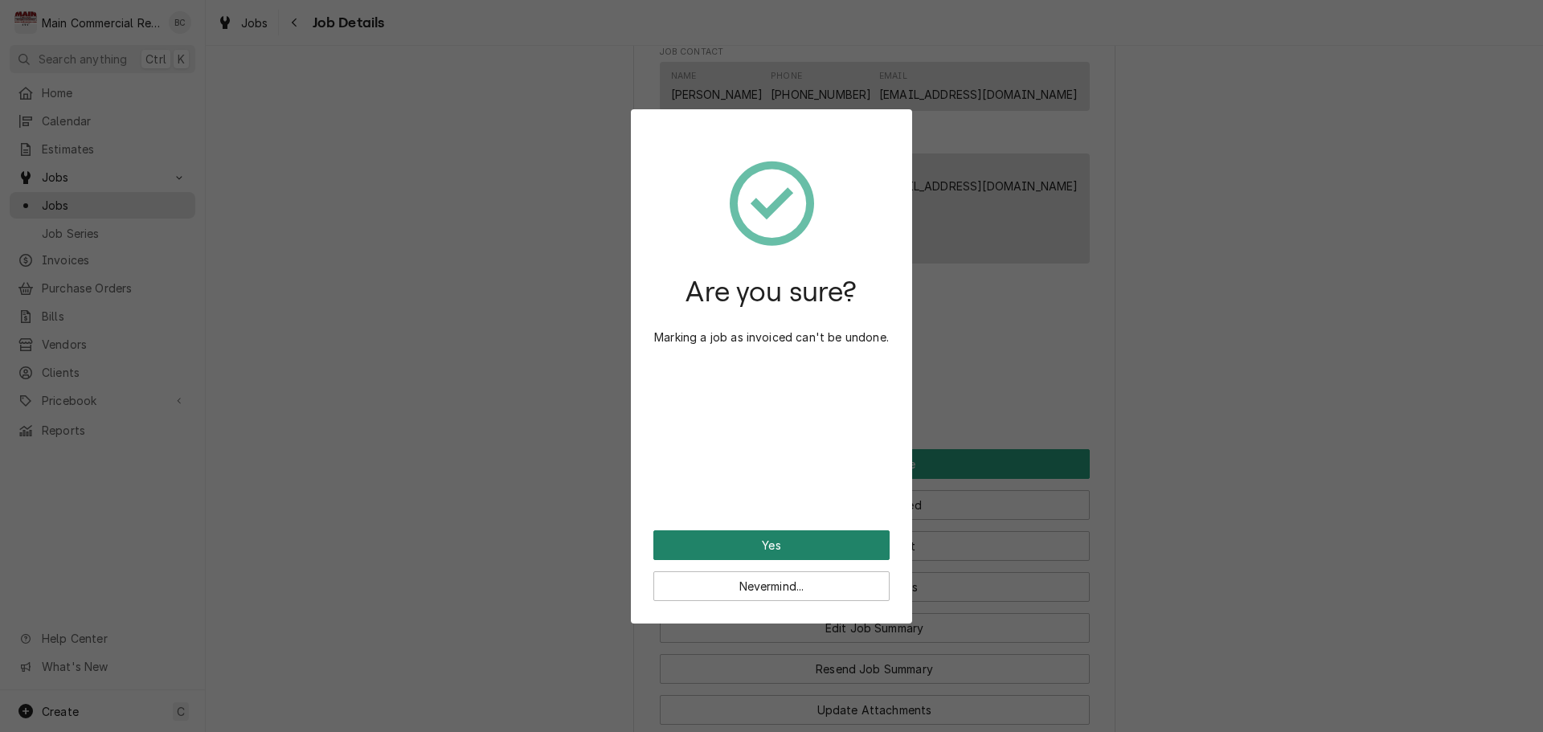
click at [798, 549] on button "Yes" at bounding box center [771, 545] width 236 height 30
